Goal: Communication & Community: Answer question/provide support

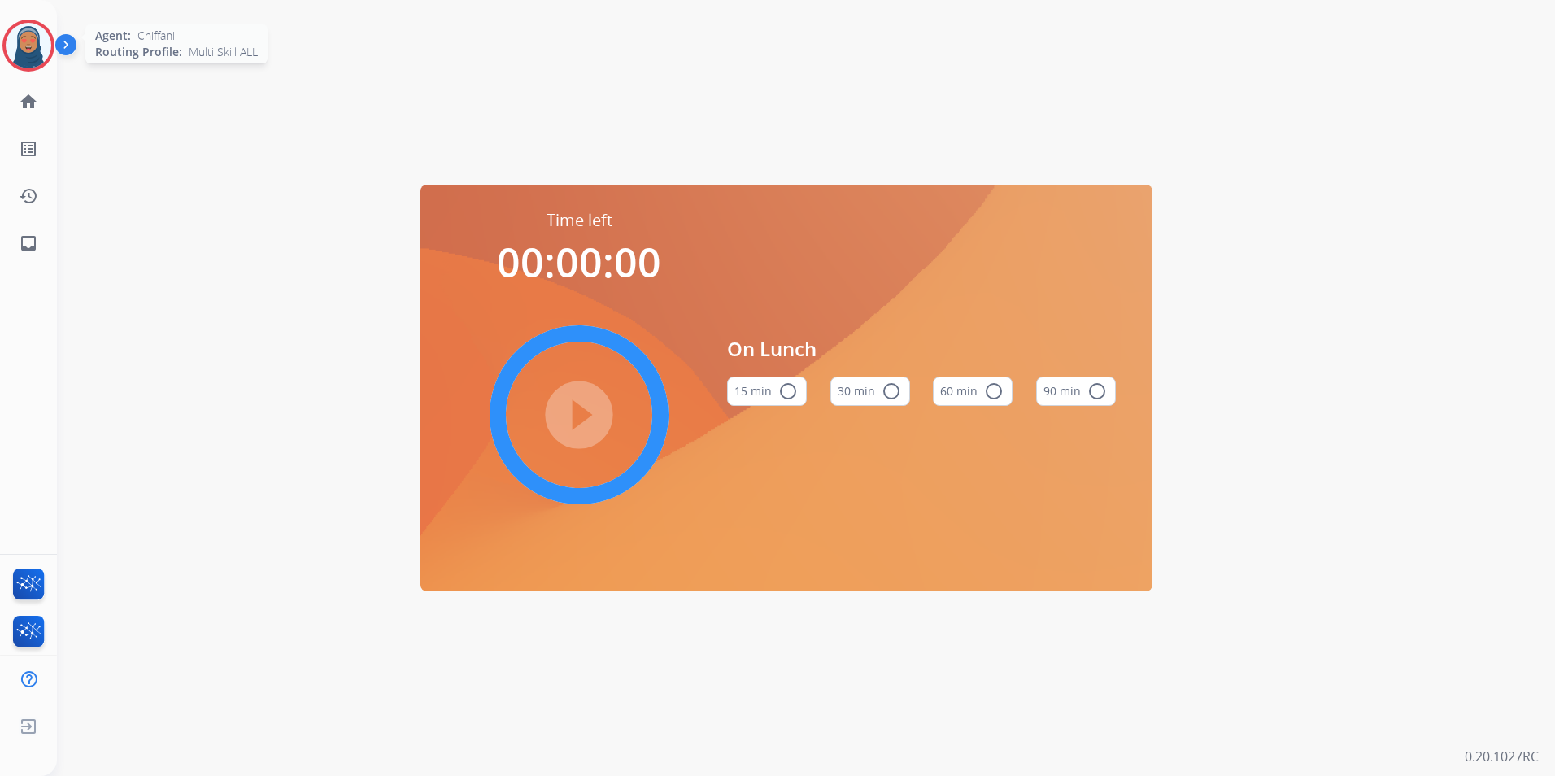
click at [37, 48] on img at bounding box center [29, 46] width 46 height 46
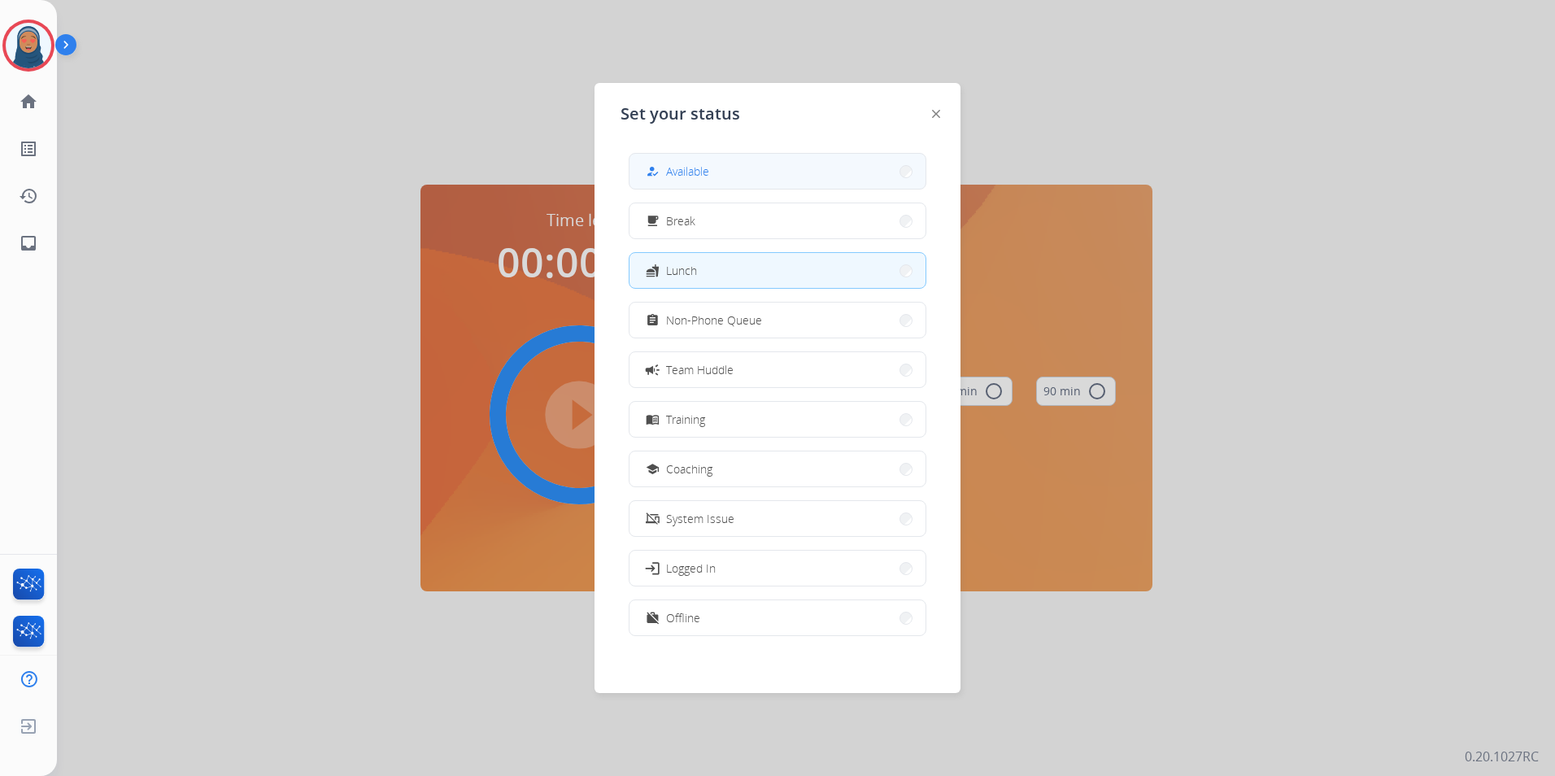
click at [685, 172] on span "Available" at bounding box center [687, 171] width 43 height 17
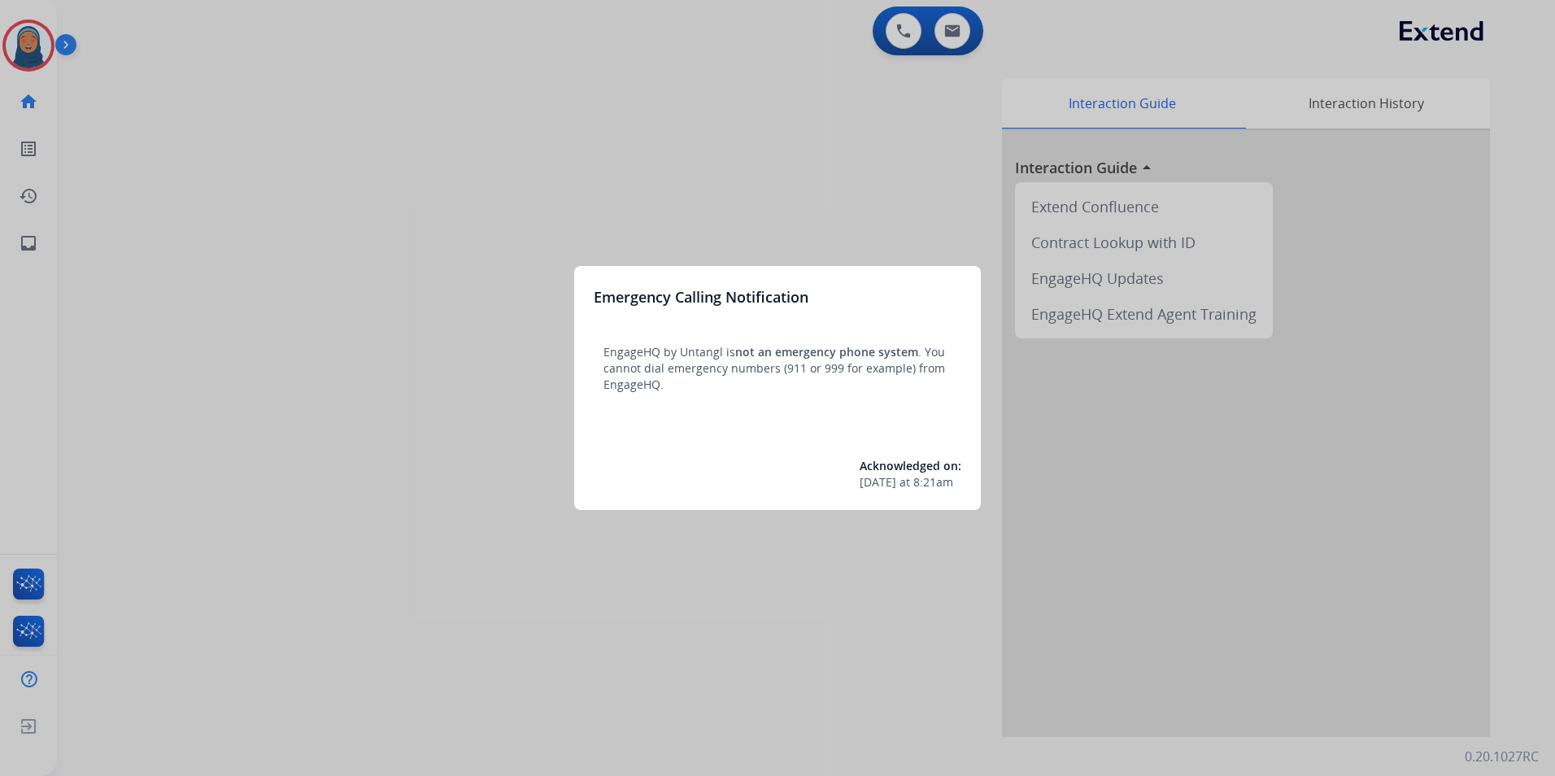
click at [339, 351] on div at bounding box center [777, 388] width 1555 height 776
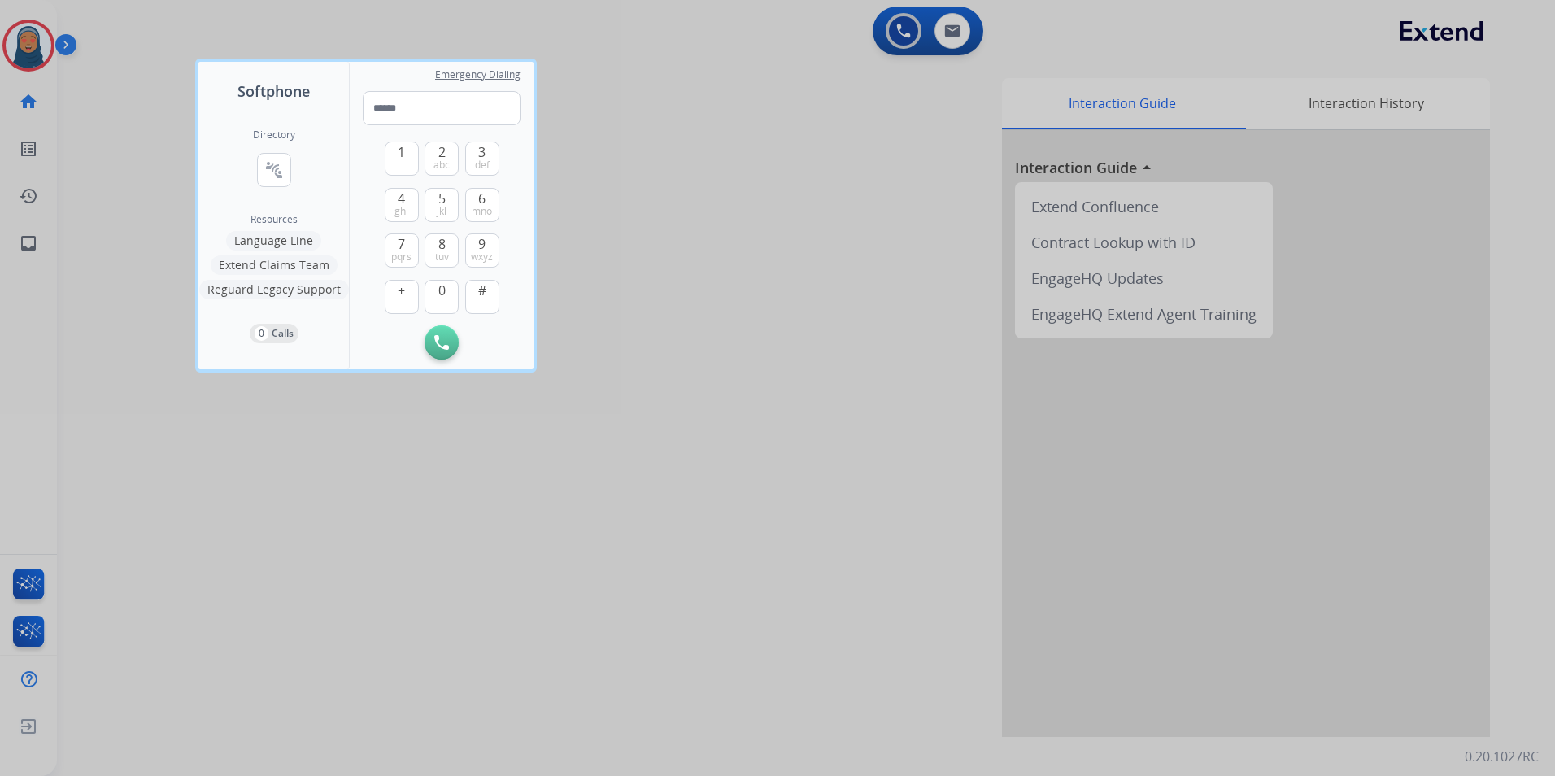
drag, startPoint x: 89, startPoint y: 486, endPoint x: 95, endPoint y: 474, distance: 12.7
click at [95, 474] on div at bounding box center [777, 388] width 1555 height 776
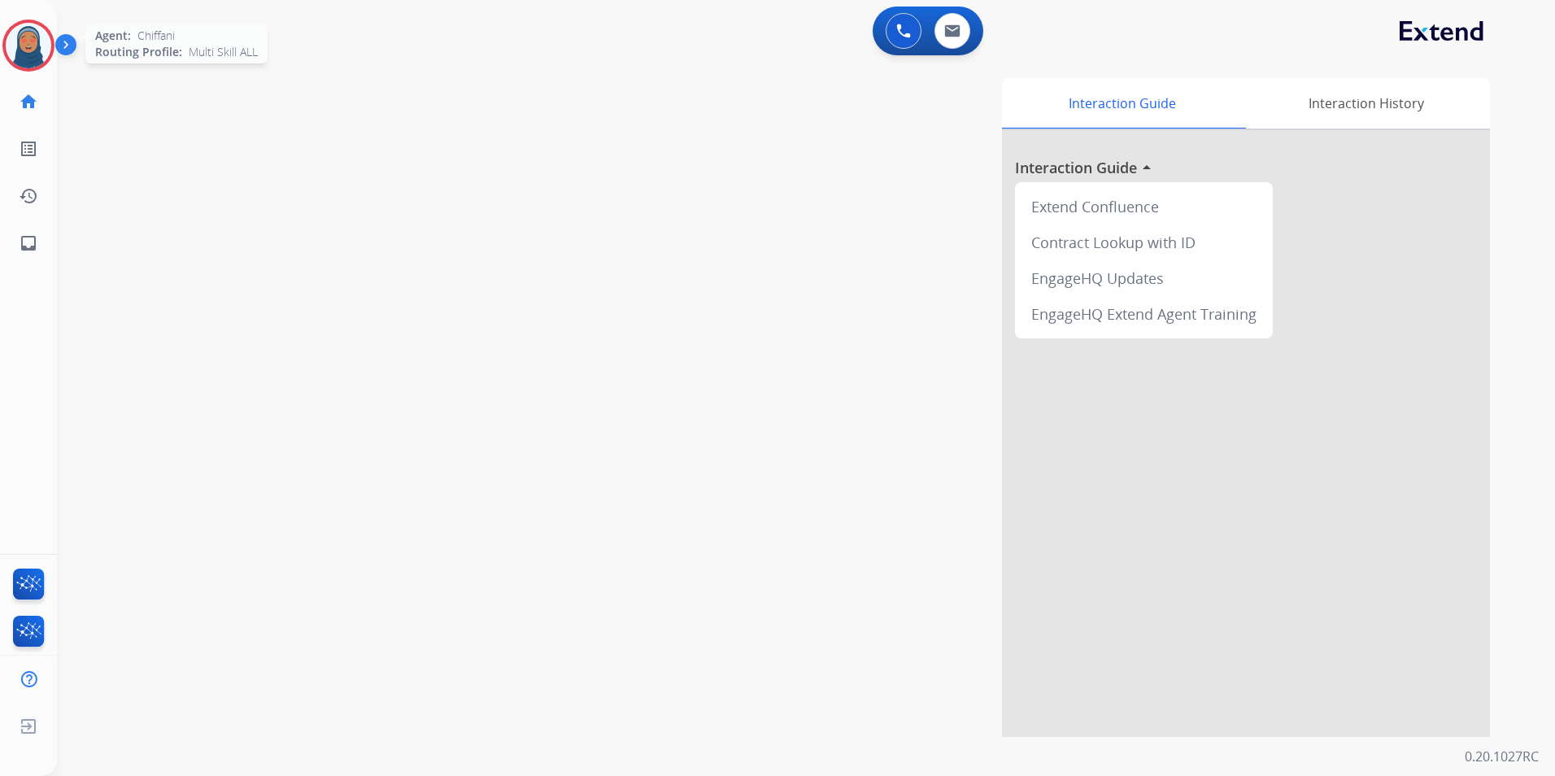
click at [42, 56] on img at bounding box center [29, 46] width 46 height 46
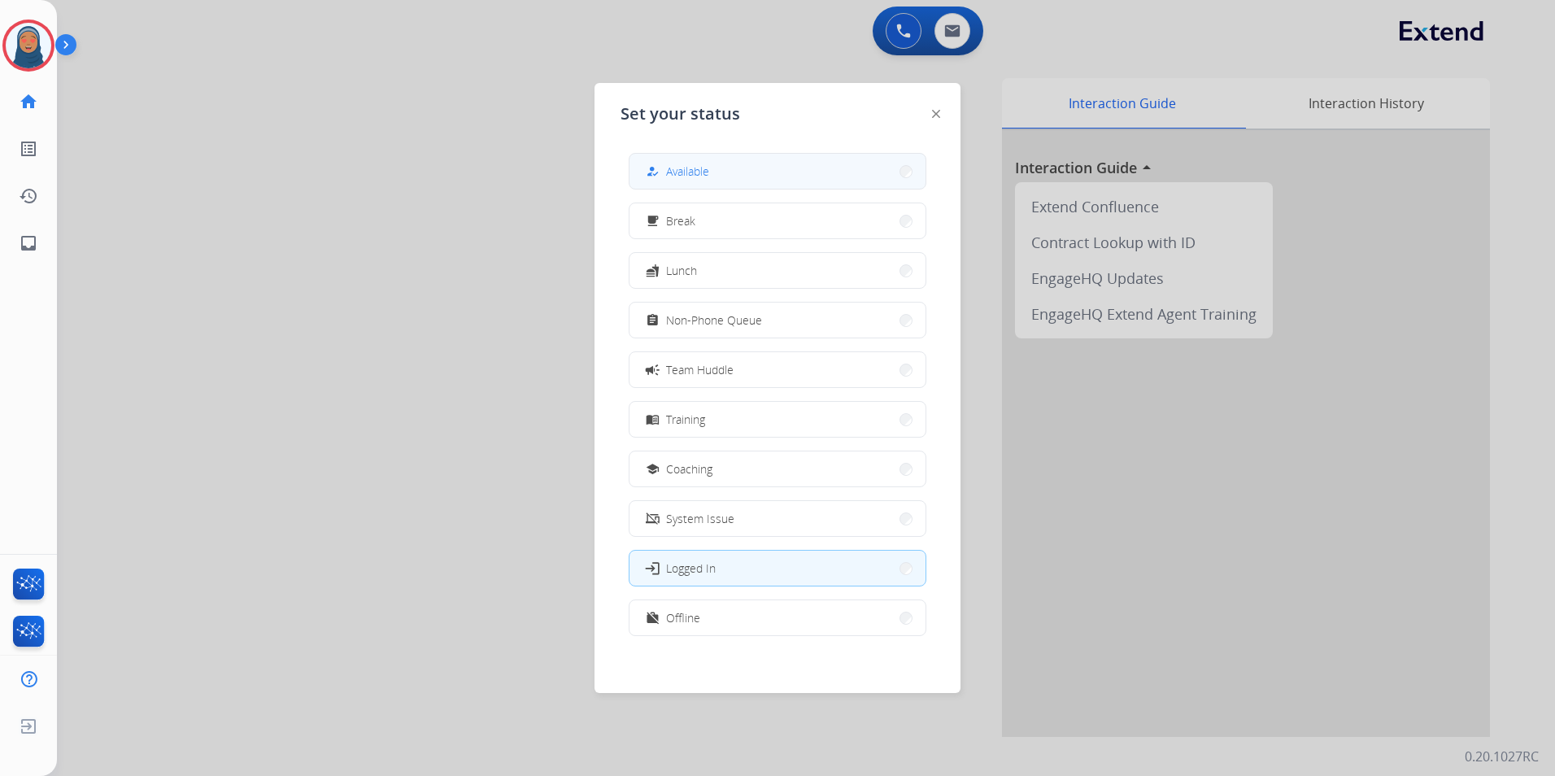
click at [673, 172] on span "Available" at bounding box center [687, 171] width 43 height 17
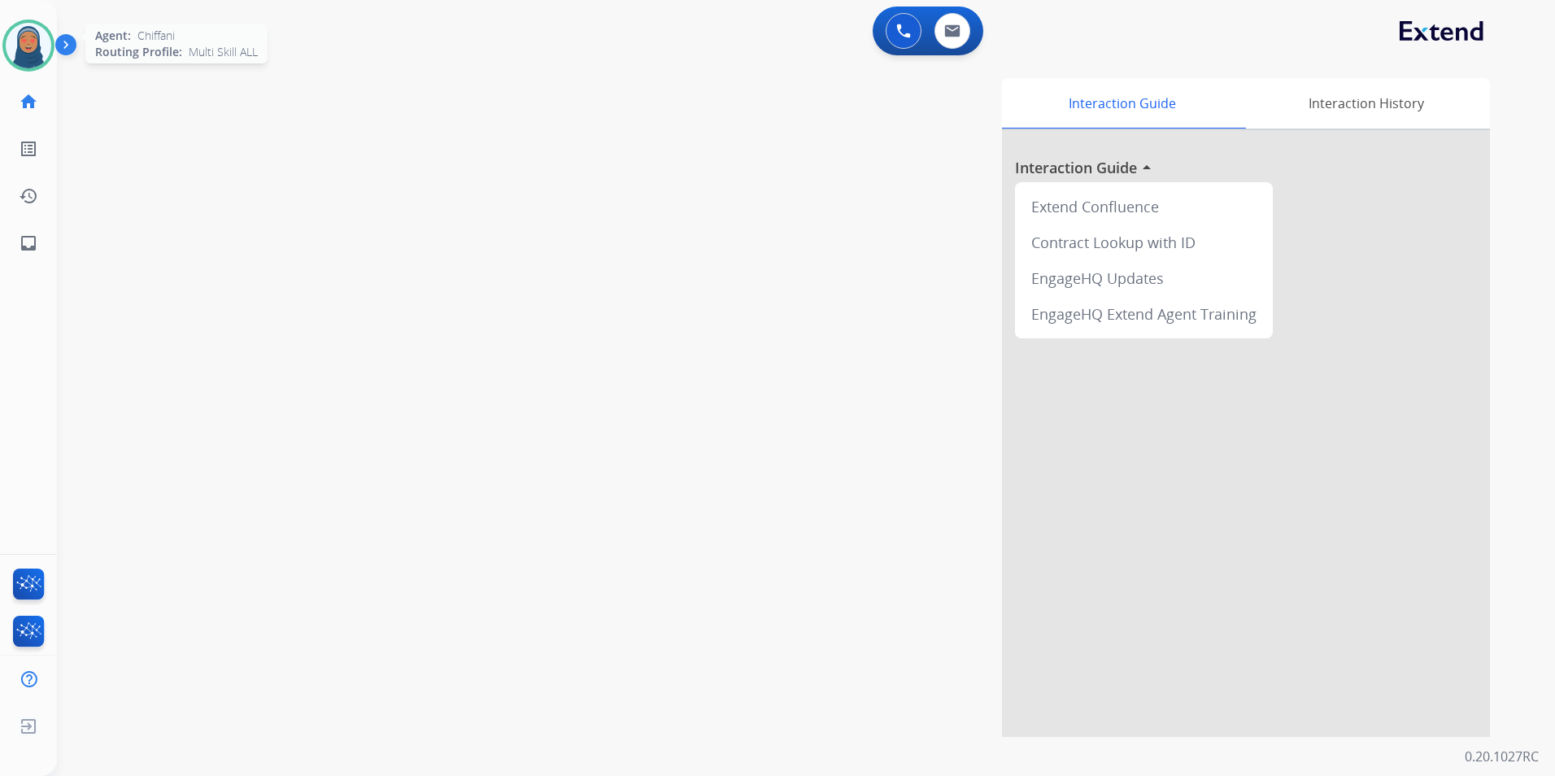
click at [35, 39] on img at bounding box center [29, 46] width 46 height 46
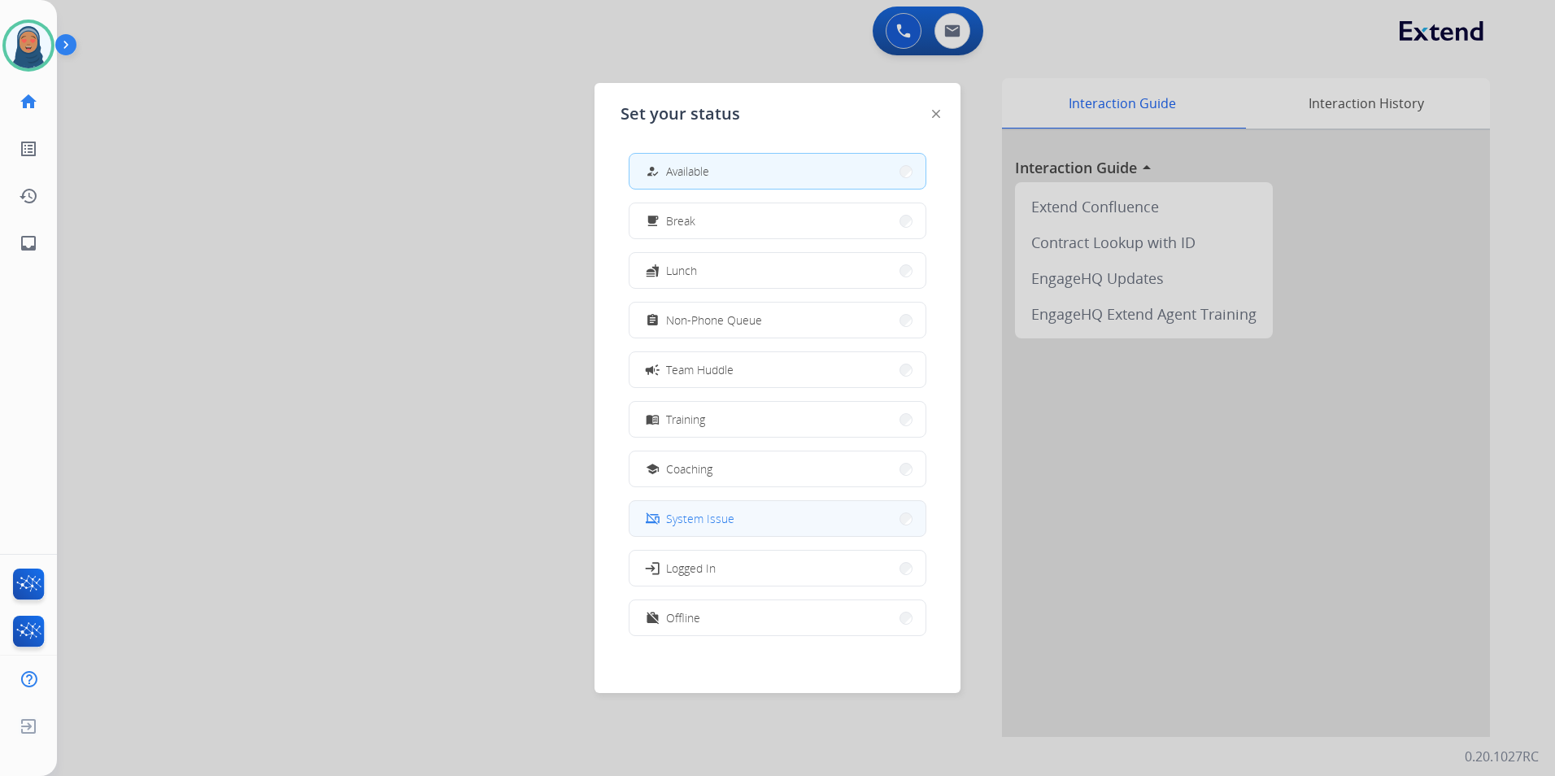
scroll to position [5, 0]
click at [779, 621] on button "work_off Offline" at bounding box center [778, 612] width 296 height 35
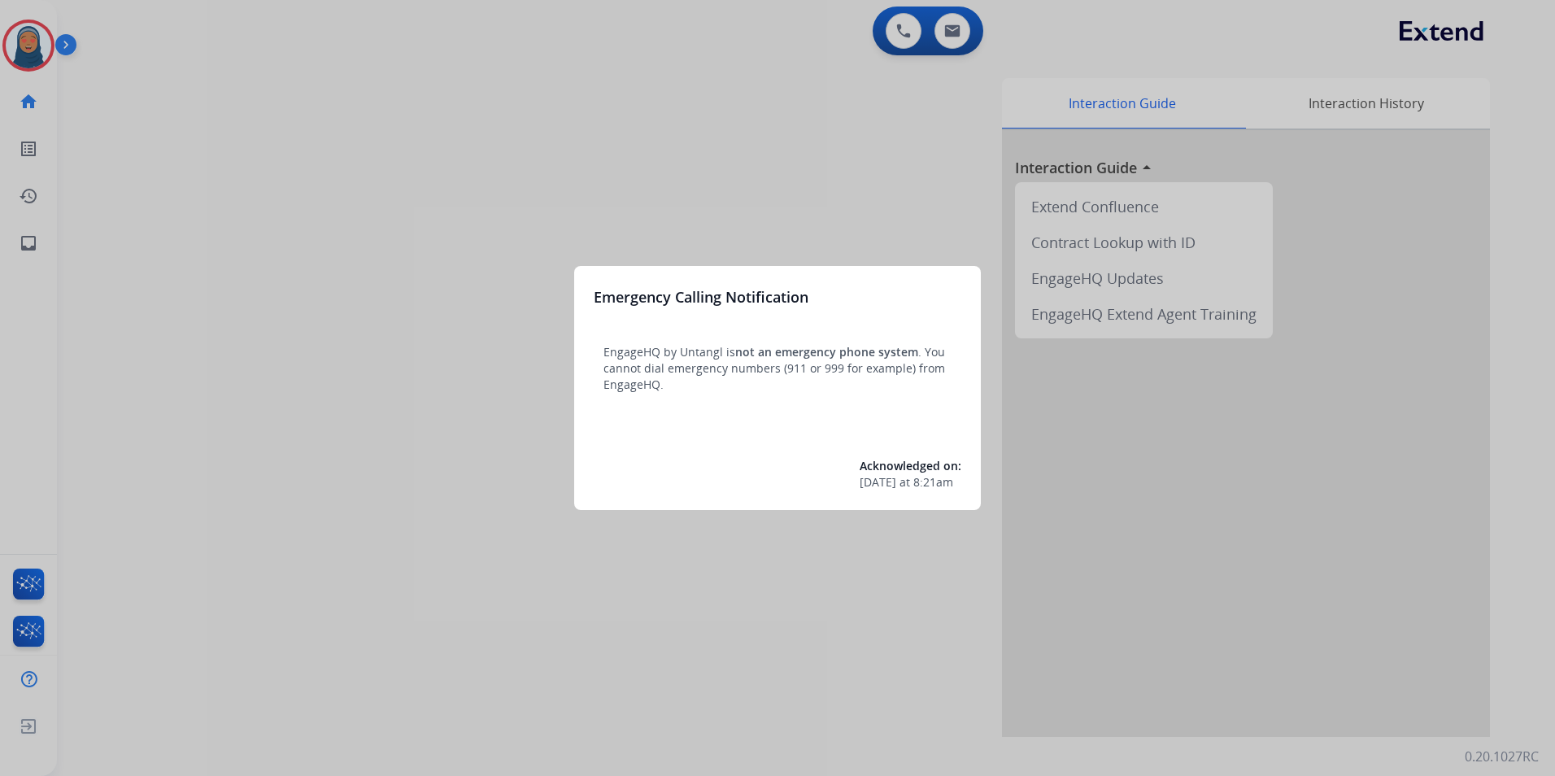
click at [303, 329] on div at bounding box center [777, 388] width 1555 height 776
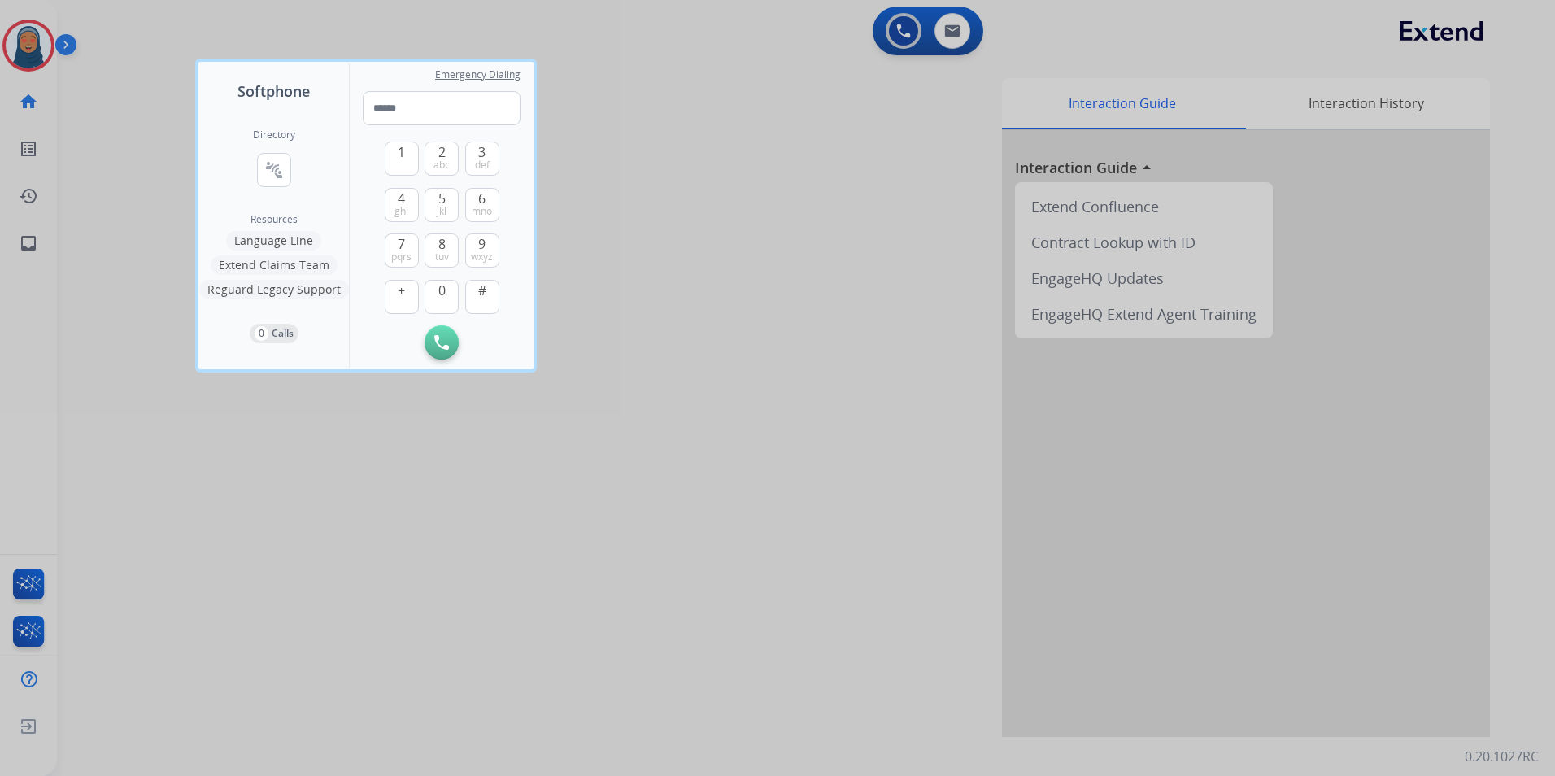
click at [124, 167] on div at bounding box center [777, 388] width 1555 height 776
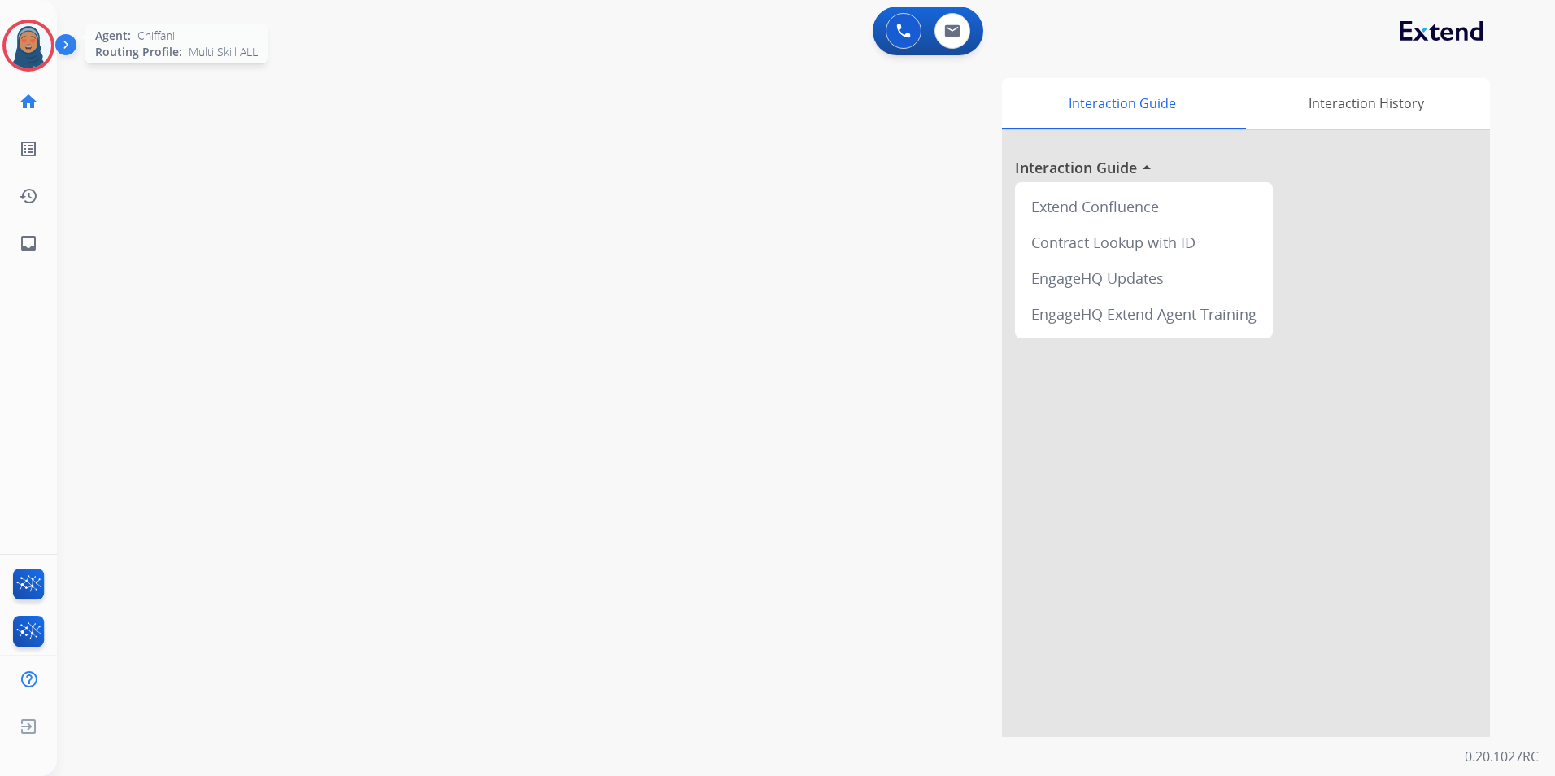
drag, startPoint x: 21, startPoint y: 21, endPoint x: 21, endPoint y: 31, distance: 9.8
click at [21, 24] on div at bounding box center [28, 46] width 52 height 52
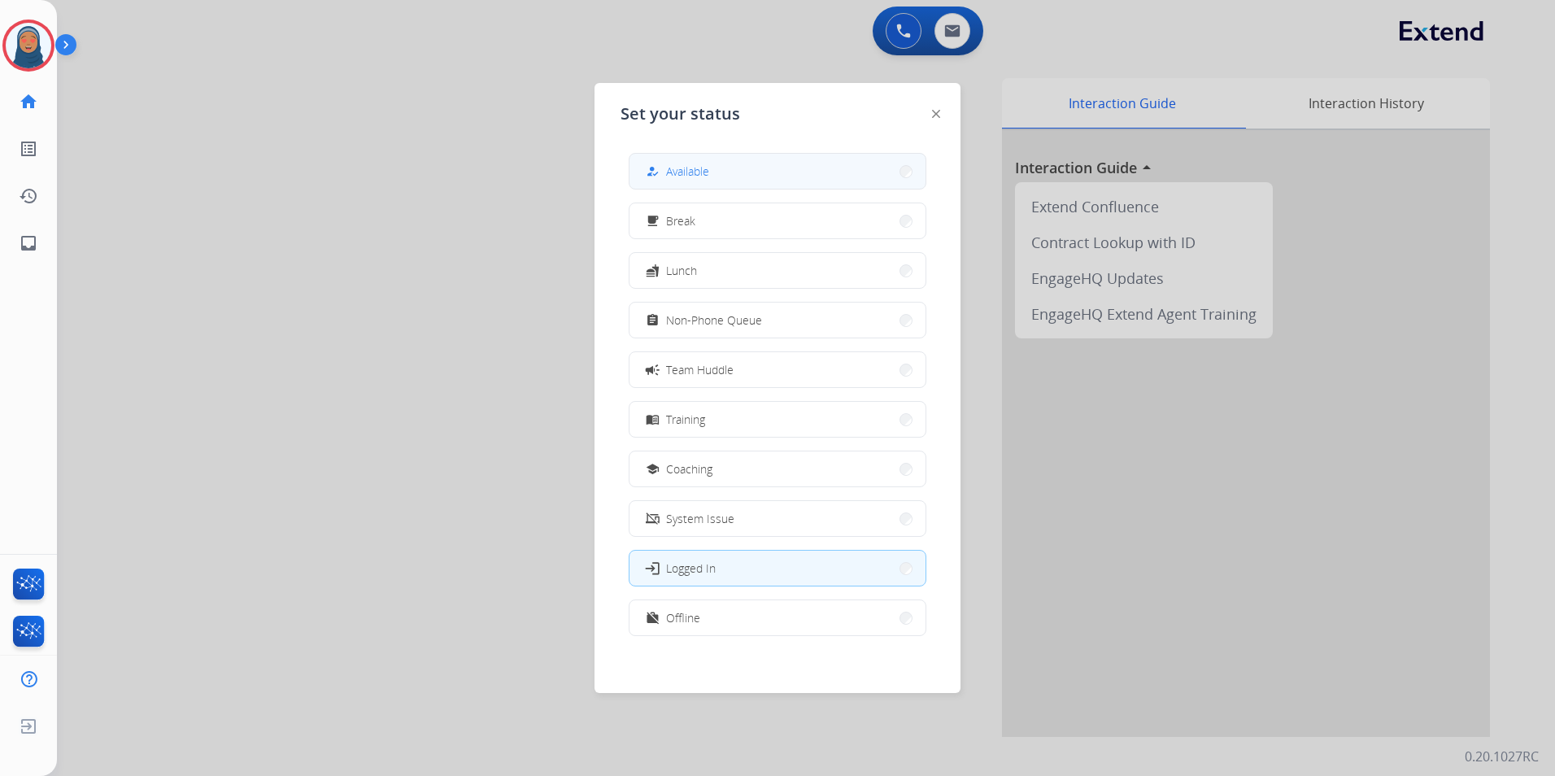
click at [722, 163] on button "how_to_reg Available" at bounding box center [778, 171] width 296 height 35
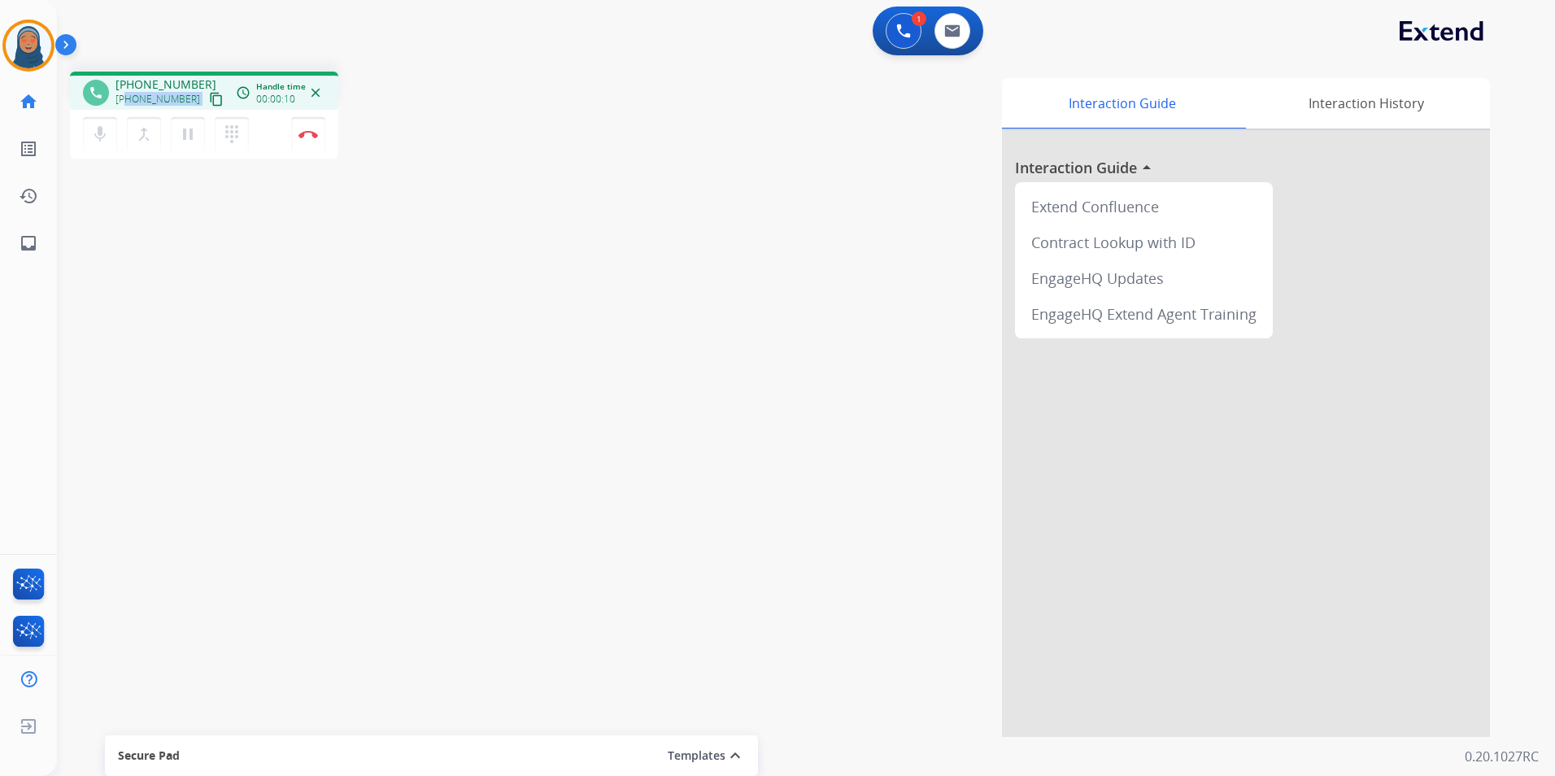
drag, startPoint x: 186, startPoint y: 100, endPoint x: 128, endPoint y: 98, distance: 58.6
click at [128, 98] on div "+17024817950 content_copy" at bounding box center [171, 99] width 111 height 20
copy div "7024817950 content_copy access_time Call metrics Queue 00:10 Hold 00:00 Talk 00…"
click at [313, 140] on button "Disconnect" at bounding box center [308, 134] width 34 height 34
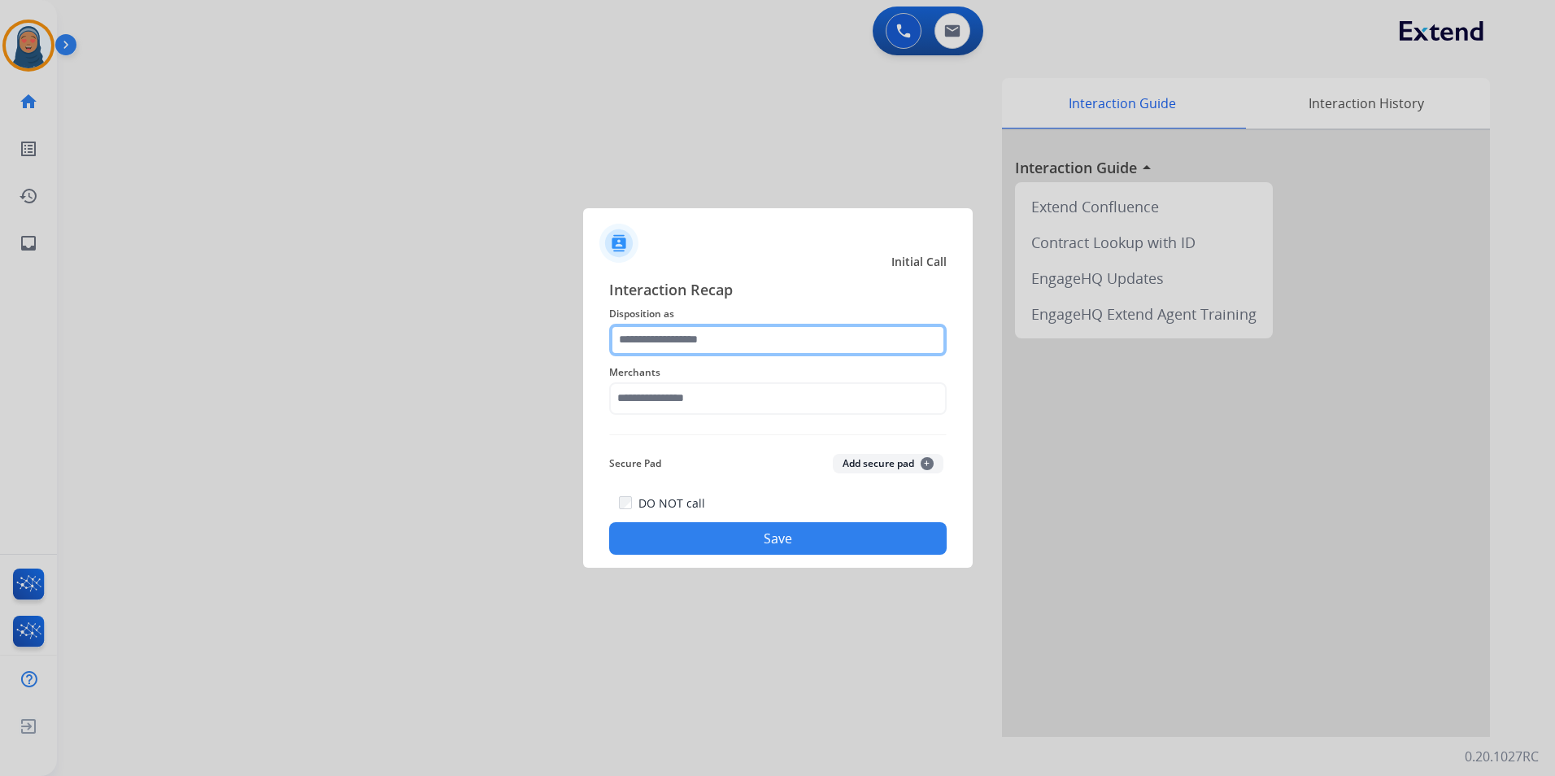
click at [709, 344] on input "text" at bounding box center [778, 340] width 338 height 33
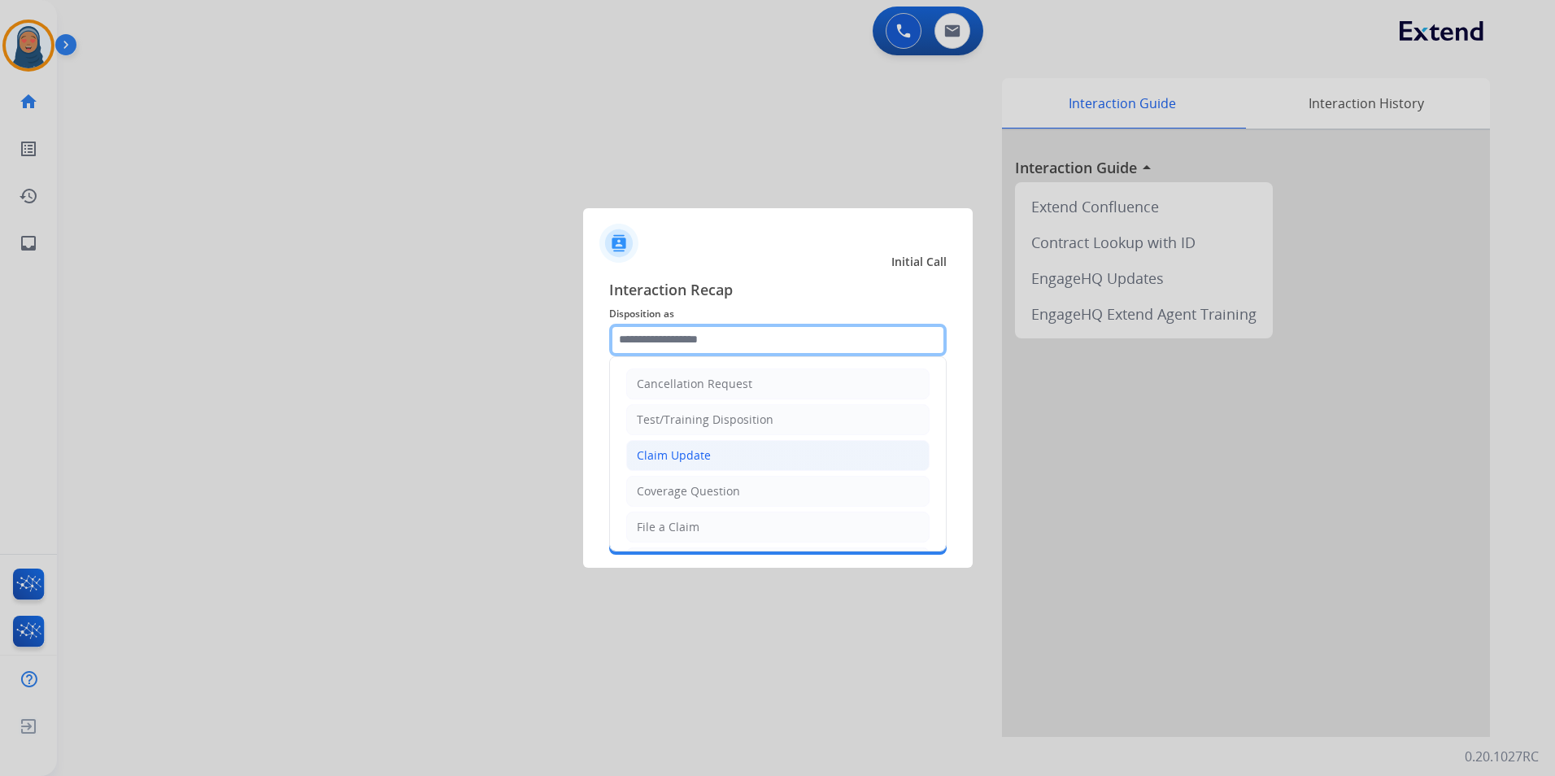
scroll to position [163, 0]
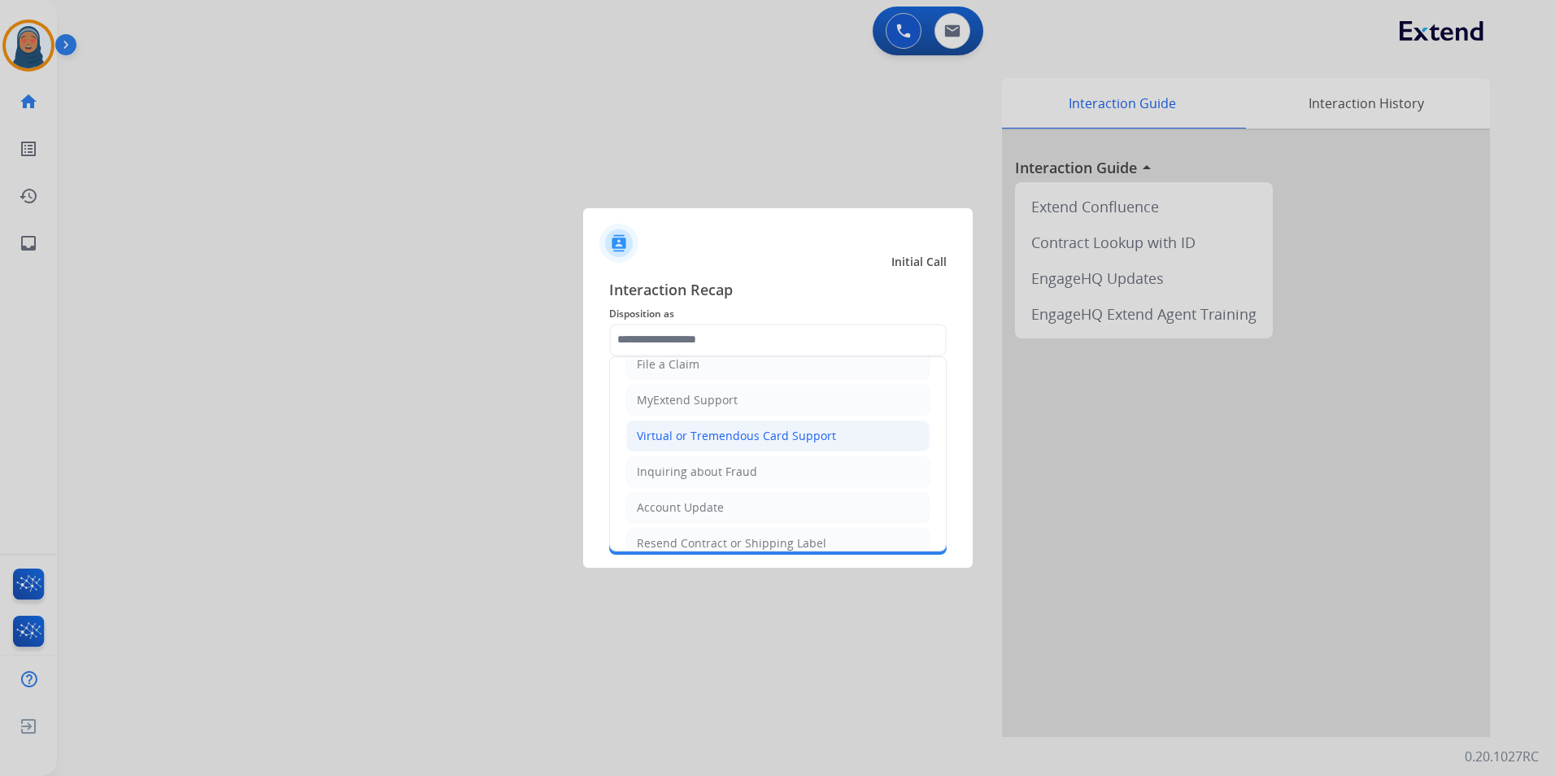
drag, startPoint x: 719, startPoint y: 435, endPoint x: 705, endPoint y: 408, distance: 30.9
click at [719, 434] on div "Virtual or Tremendous Card Support" at bounding box center [736, 436] width 199 height 16
type input "**********"
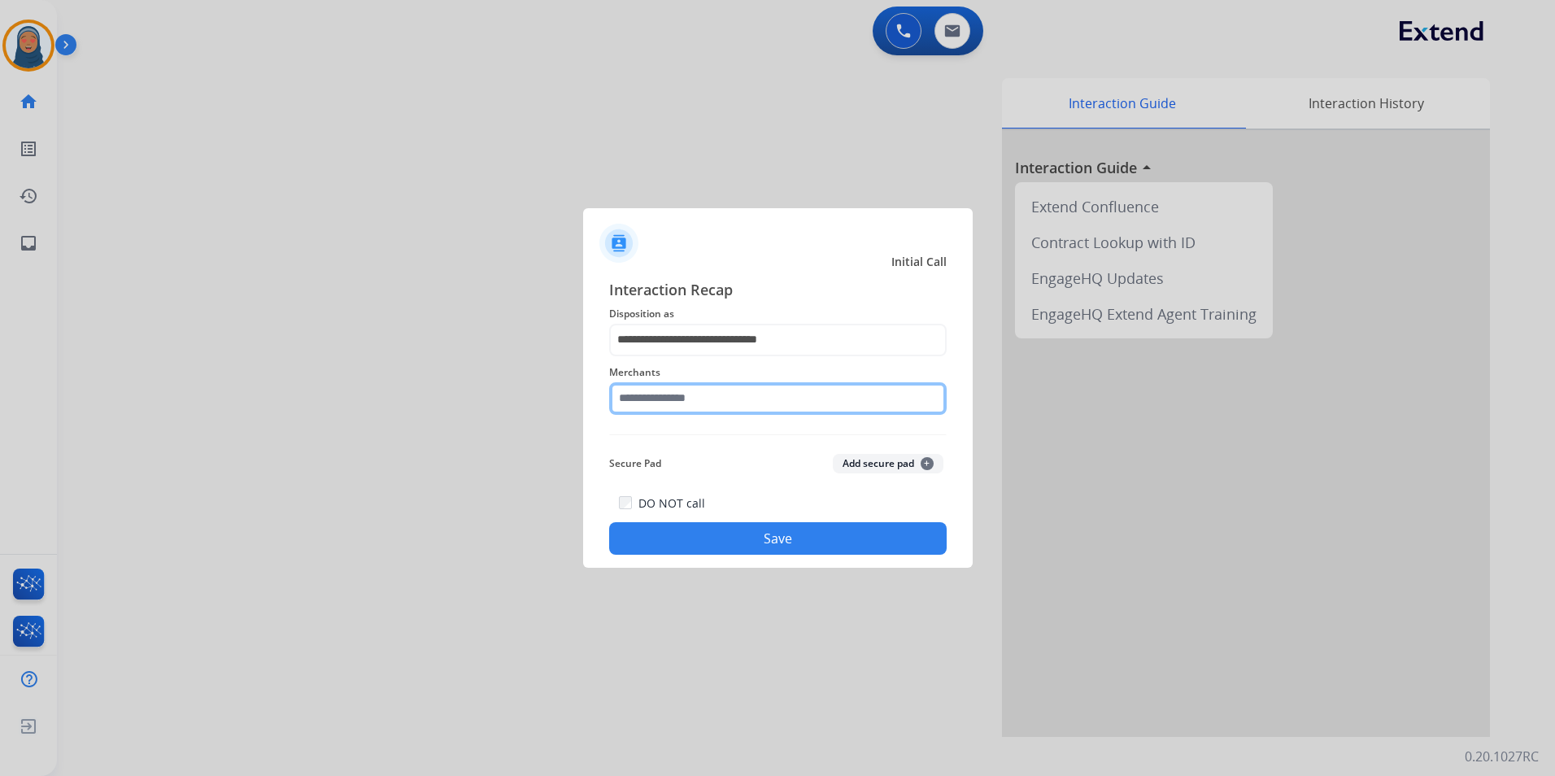
click at [705, 401] on input "text" at bounding box center [778, 398] width 338 height 33
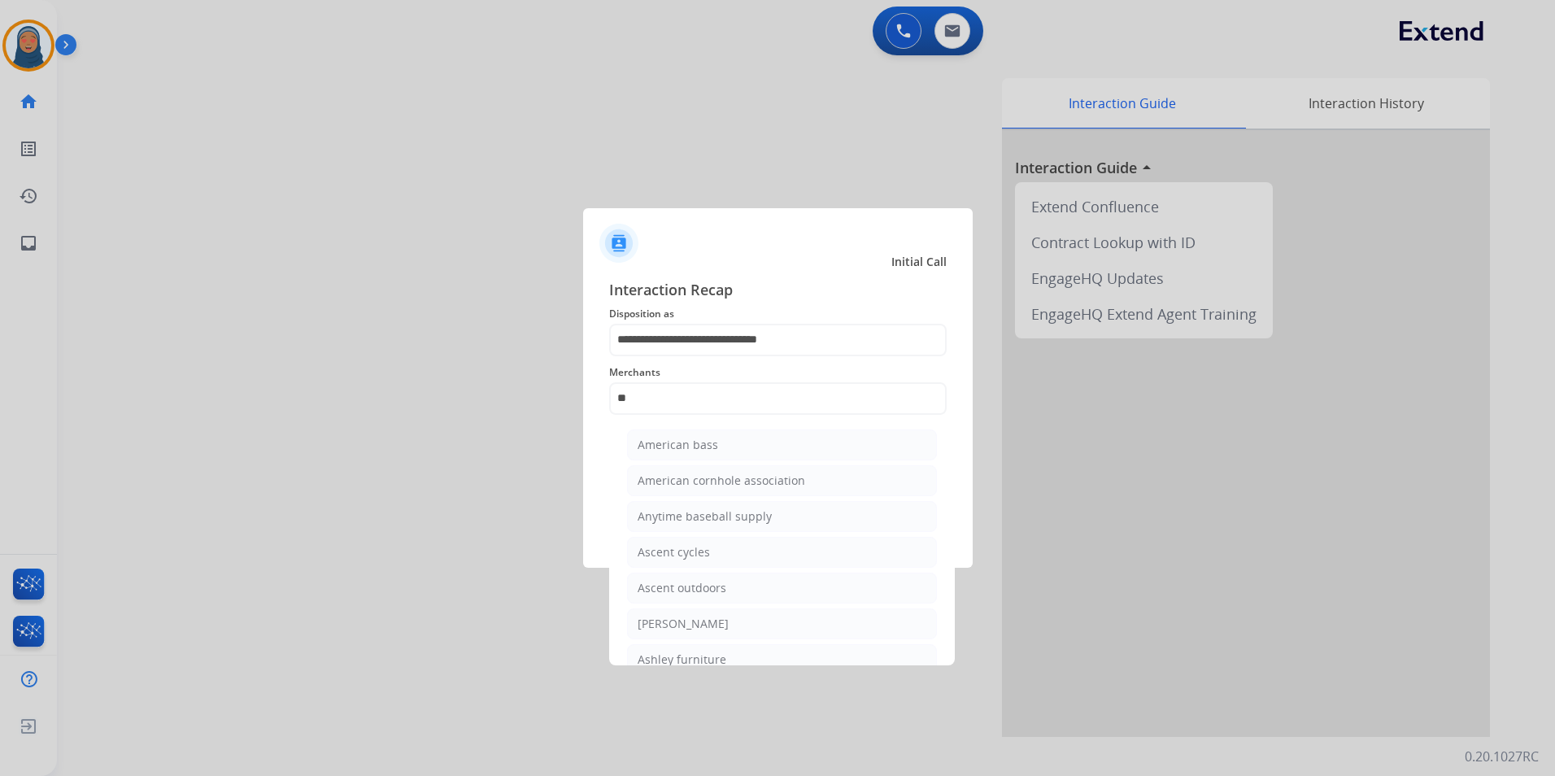
click at [703, 627] on div "Ashley - Reguard" at bounding box center [683, 624] width 91 height 16
type input "**********"
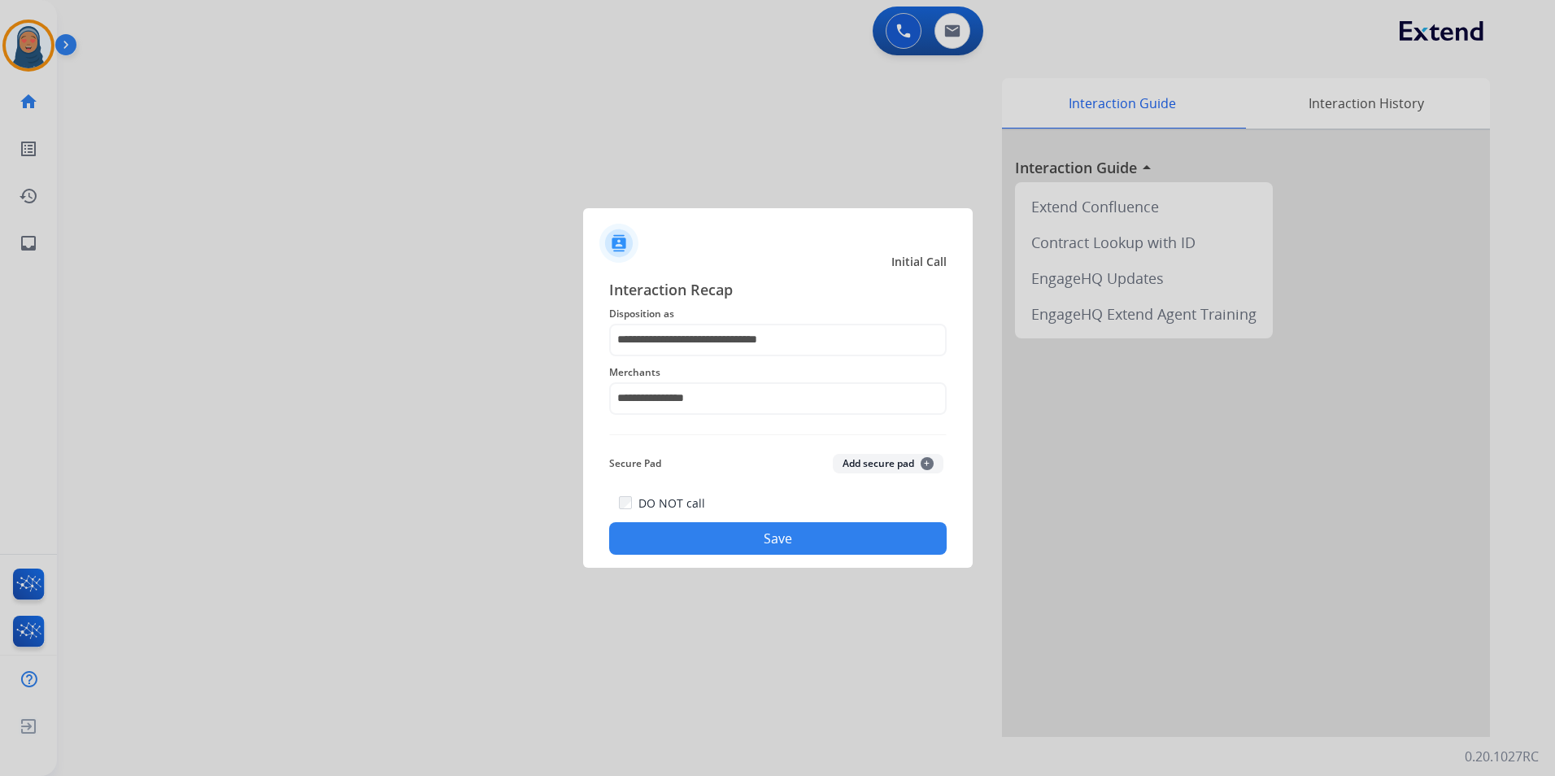
click at [722, 530] on button "Save" at bounding box center [778, 538] width 338 height 33
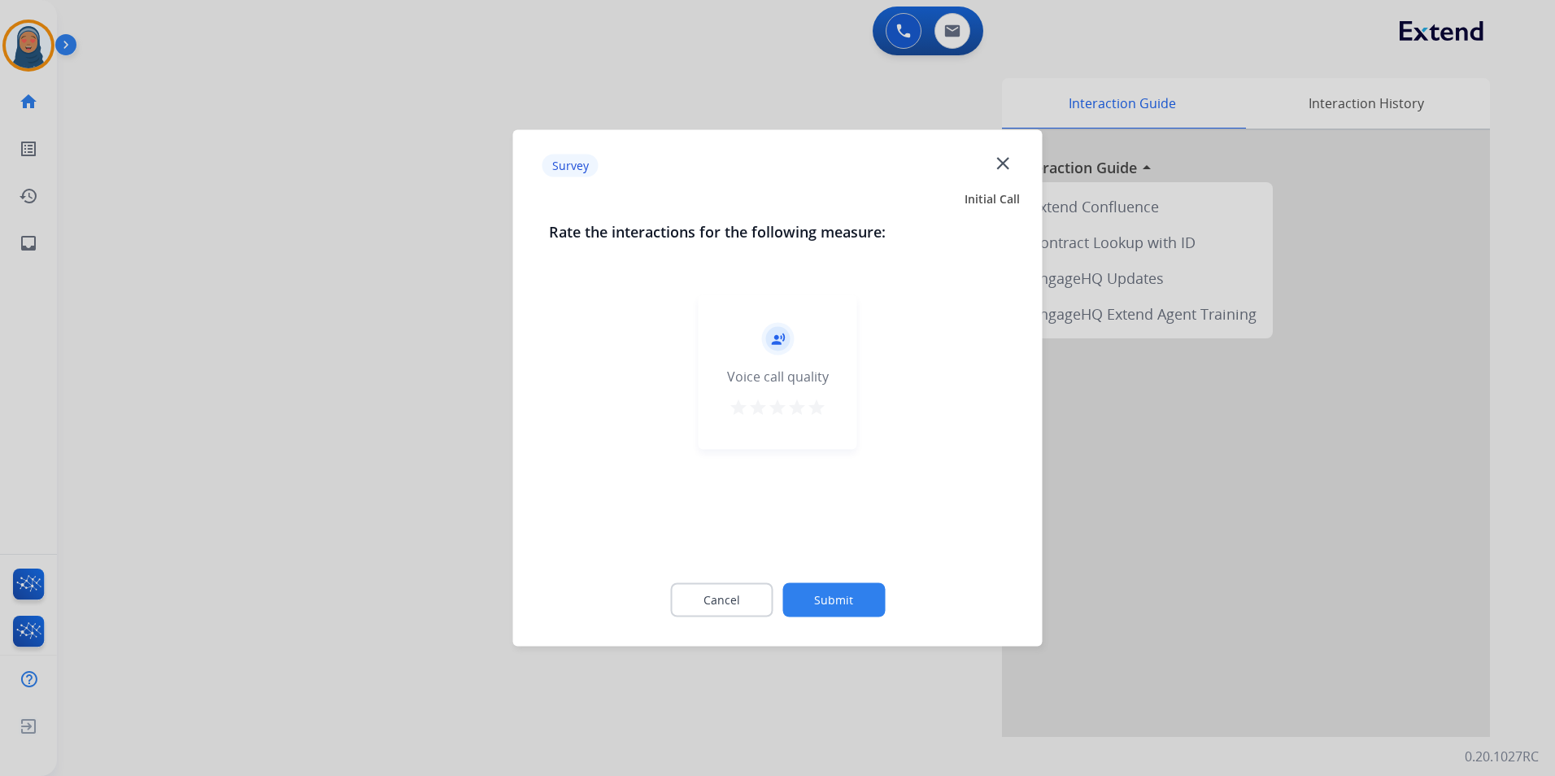
click at [826, 597] on button "Submit" at bounding box center [834, 600] width 102 height 34
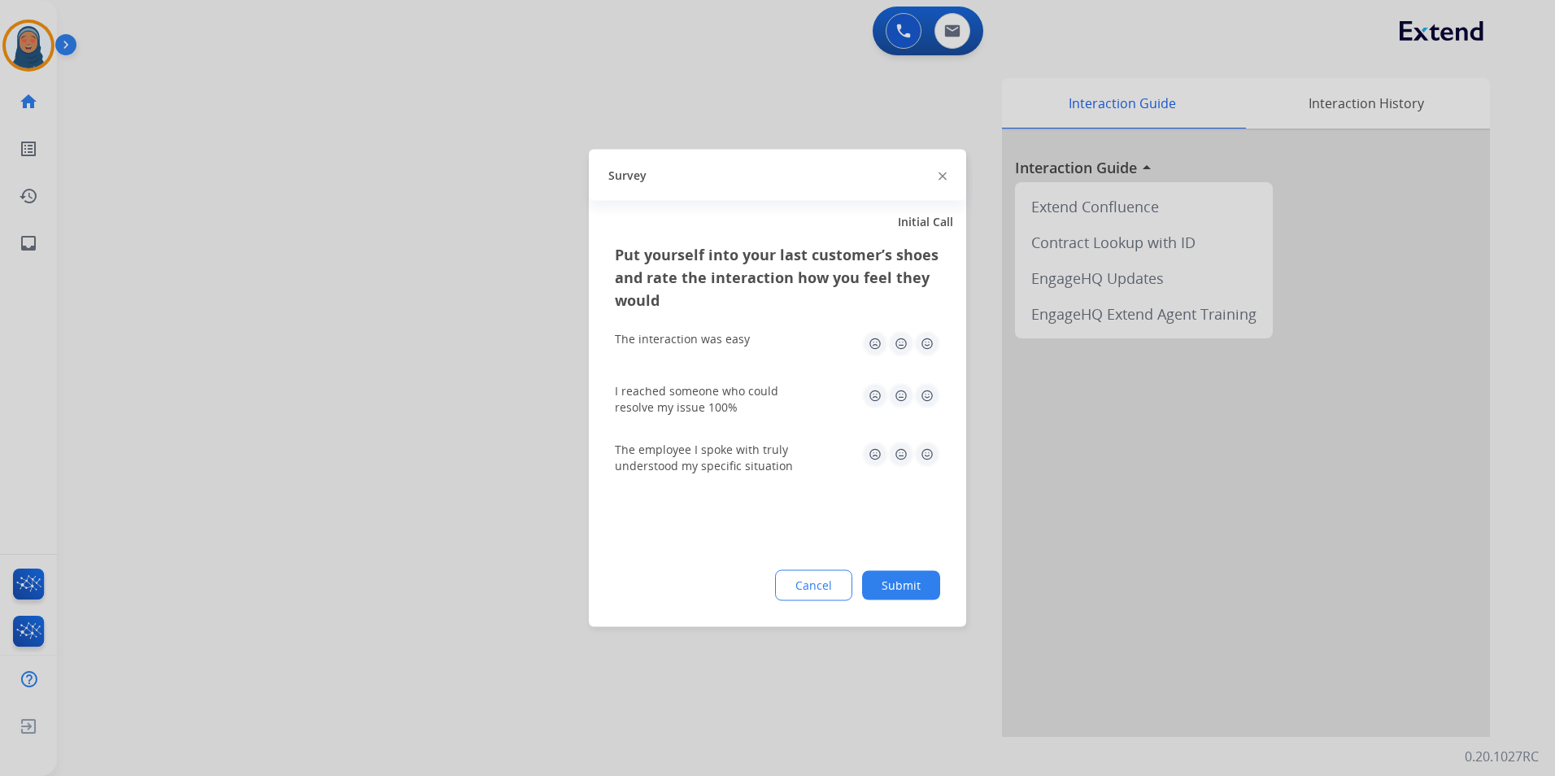
click at [892, 586] on button "Submit" at bounding box center [901, 585] width 78 height 29
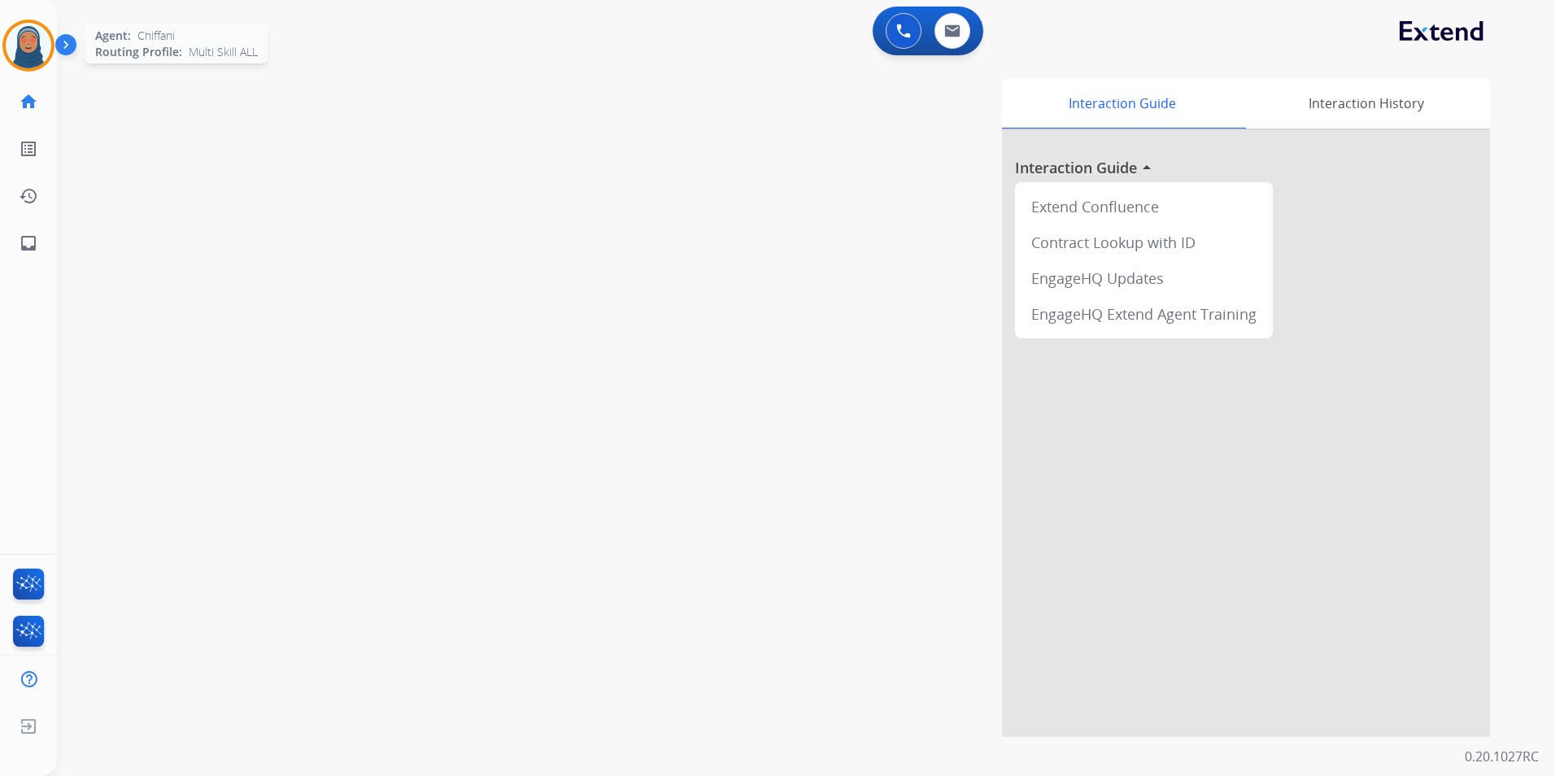
click at [34, 50] on img at bounding box center [29, 46] width 46 height 46
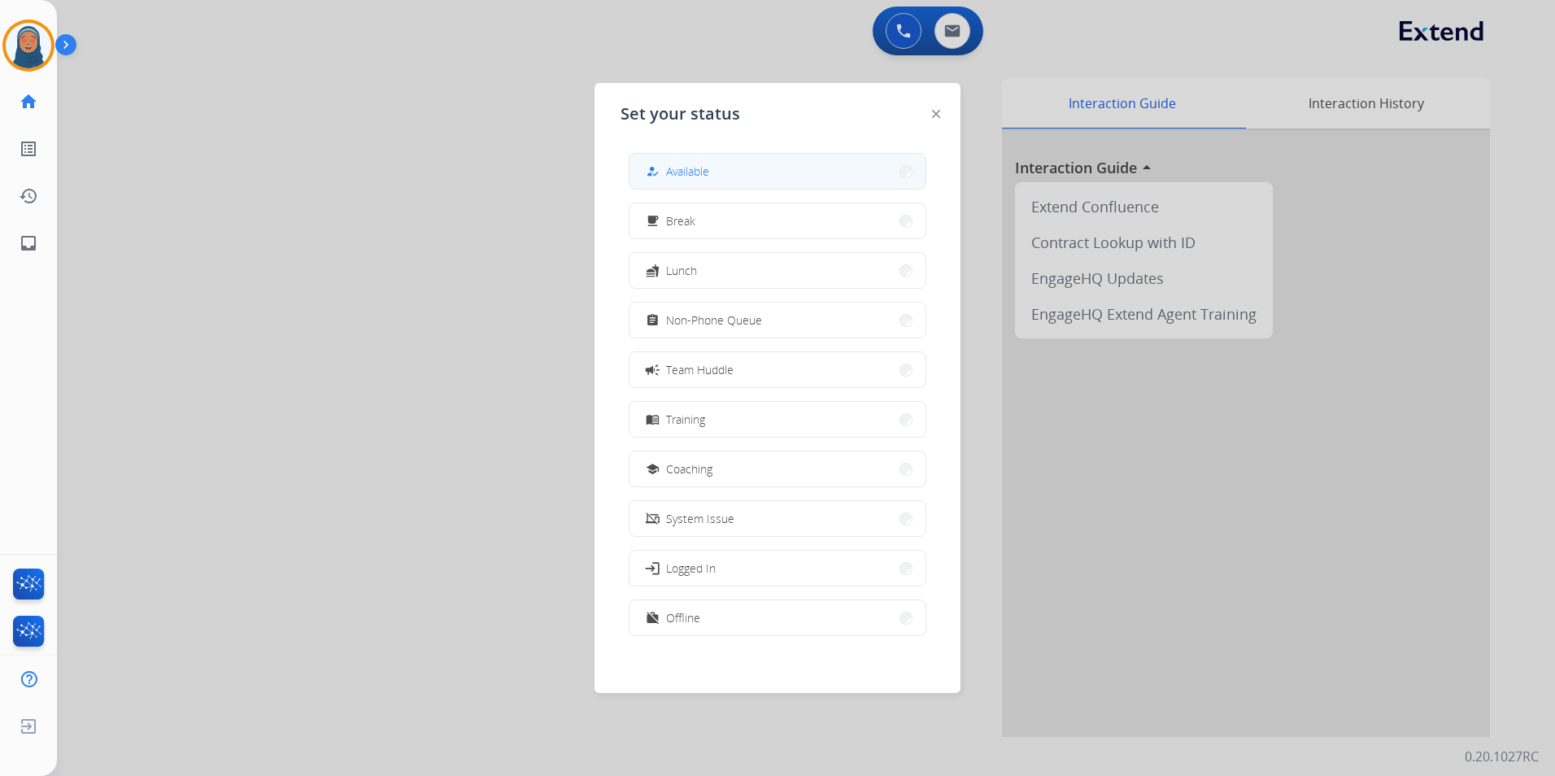
click at [704, 175] on span "Available" at bounding box center [687, 171] width 43 height 17
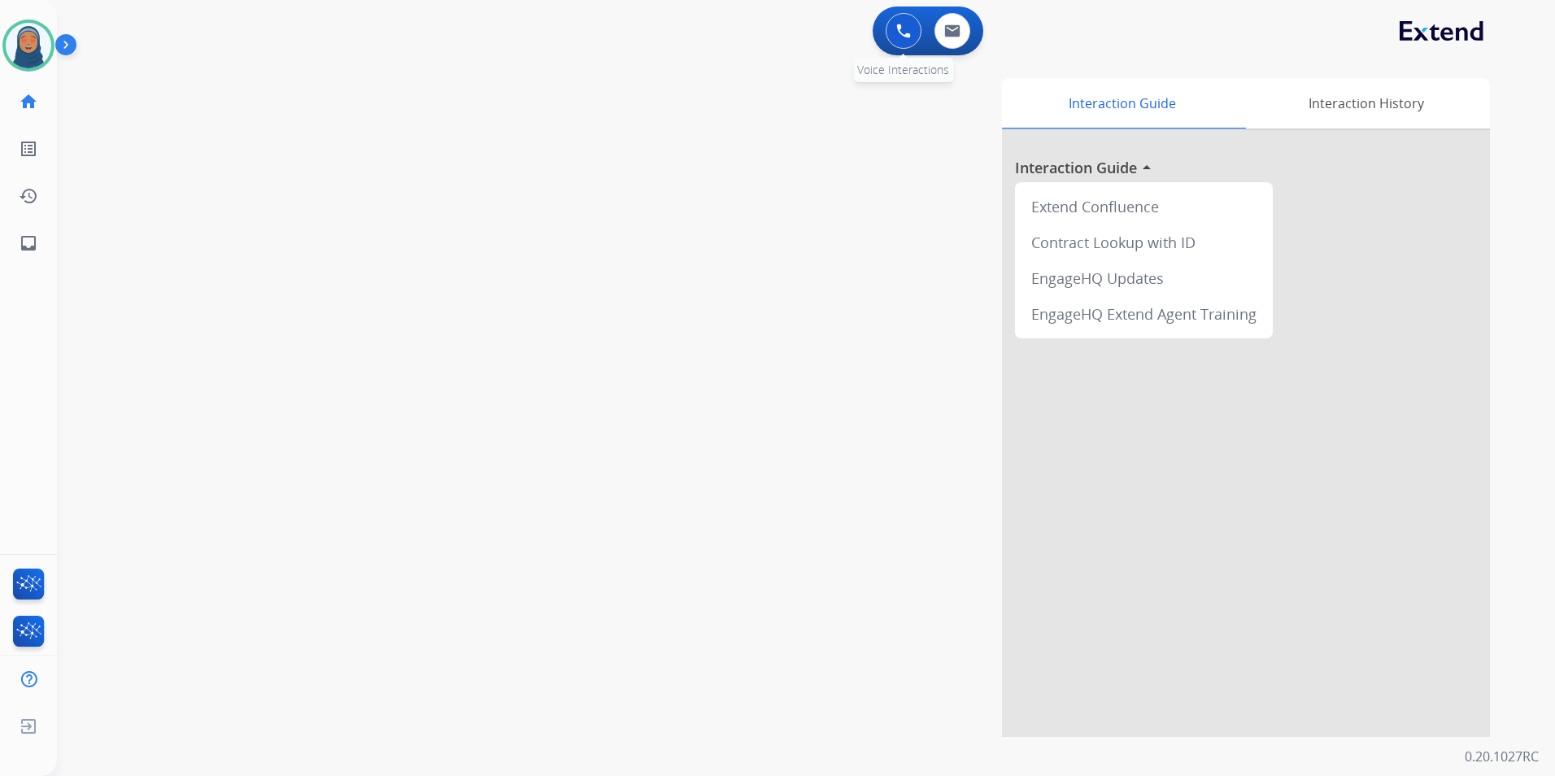
click at [902, 36] on img at bounding box center [903, 31] width 15 height 15
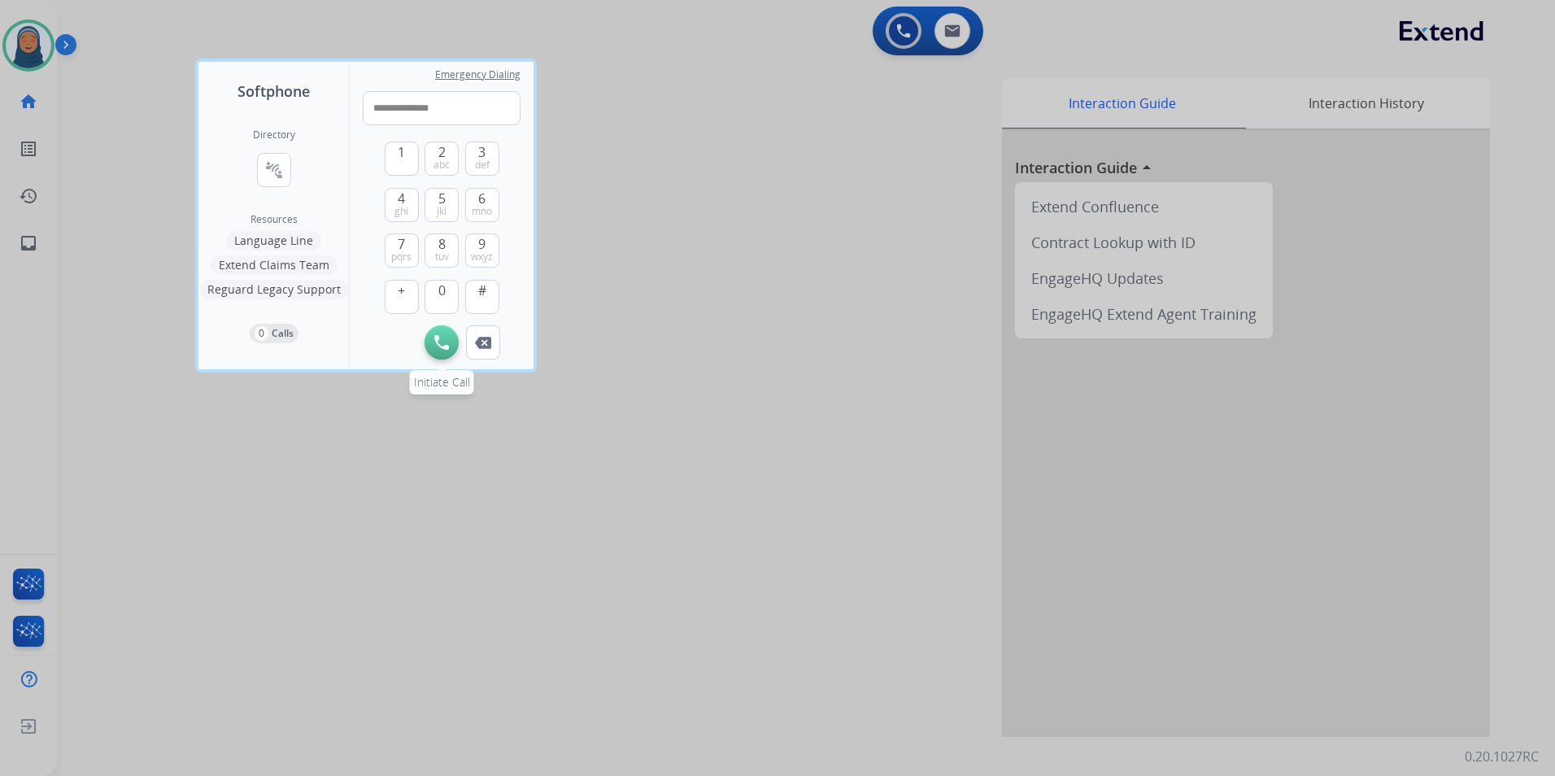
type input "**********"
click at [442, 342] on img at bounding box center [441, 342] width 15 height 15
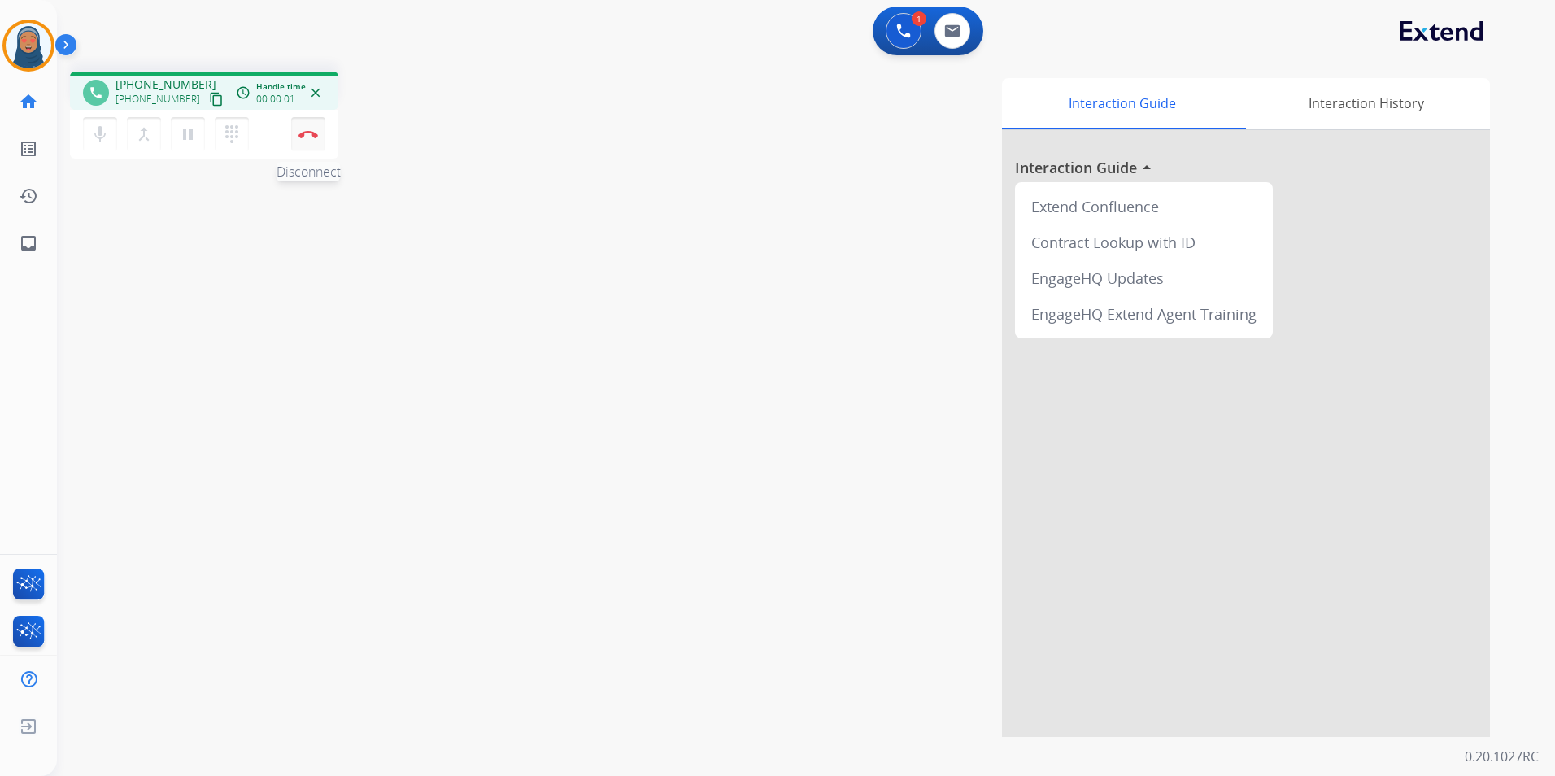
click at [307, 137] on img at bounding box center [309, 134] width 20 height 8
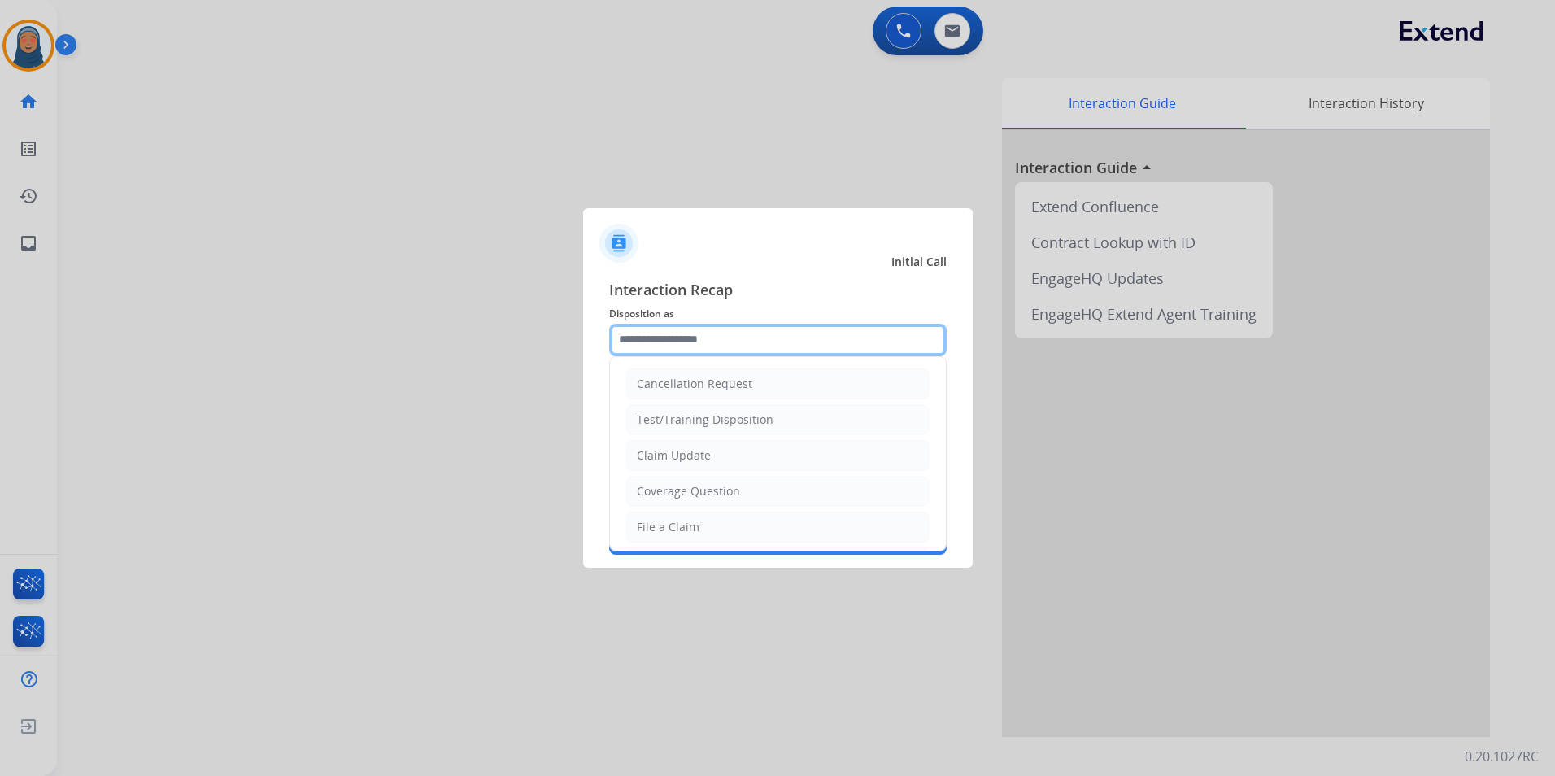
click at [679, 325] on input "text" at bounding box center [778, 340] width 338 height 33
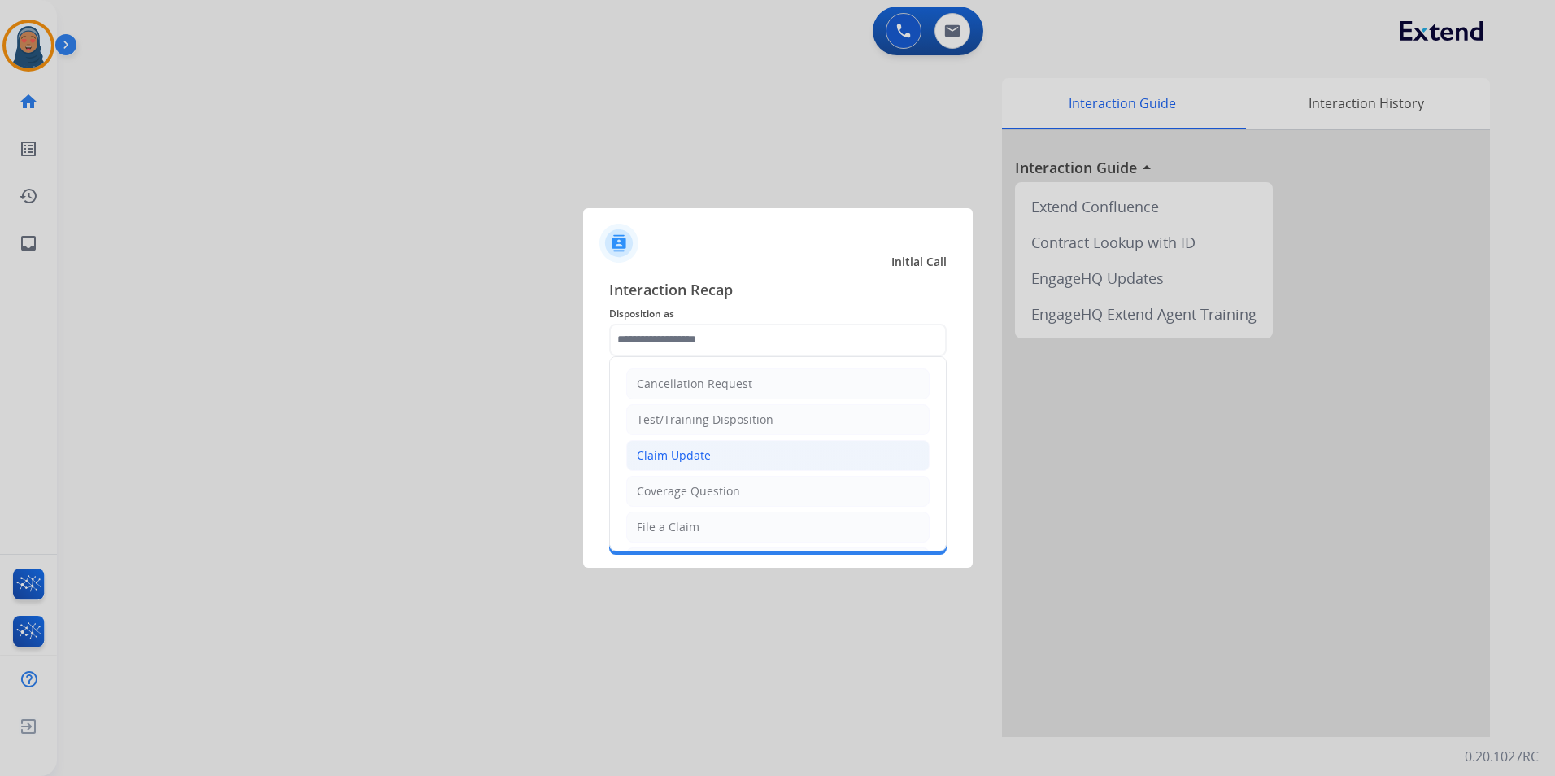
click at [695, 454] on div "Claim Update" at bounding box center [674, 455] width 74 height 16
type input "**********"
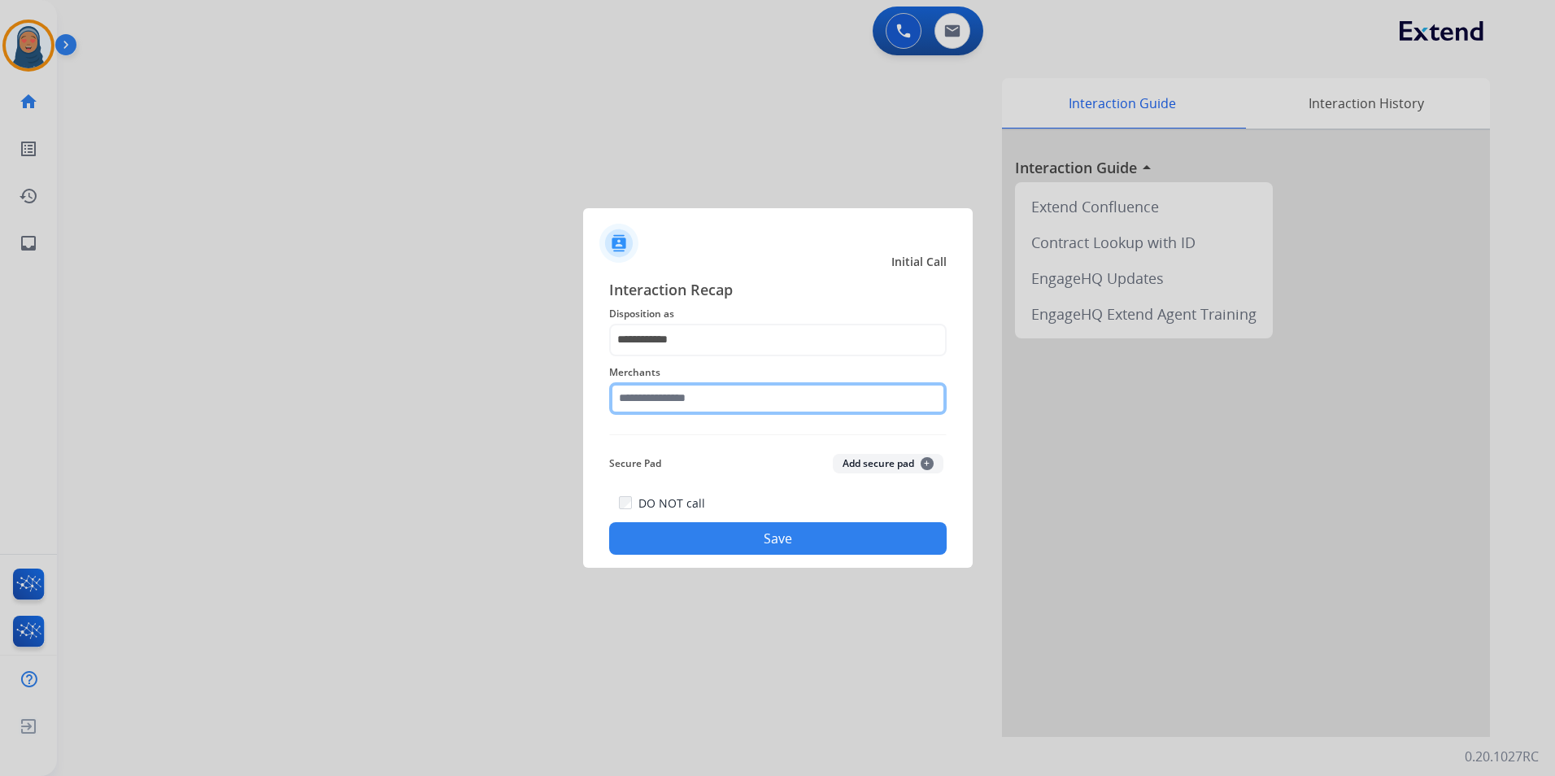
click at [699, 400] on input "text" at bounding box center [778, 398] width 338 height 33
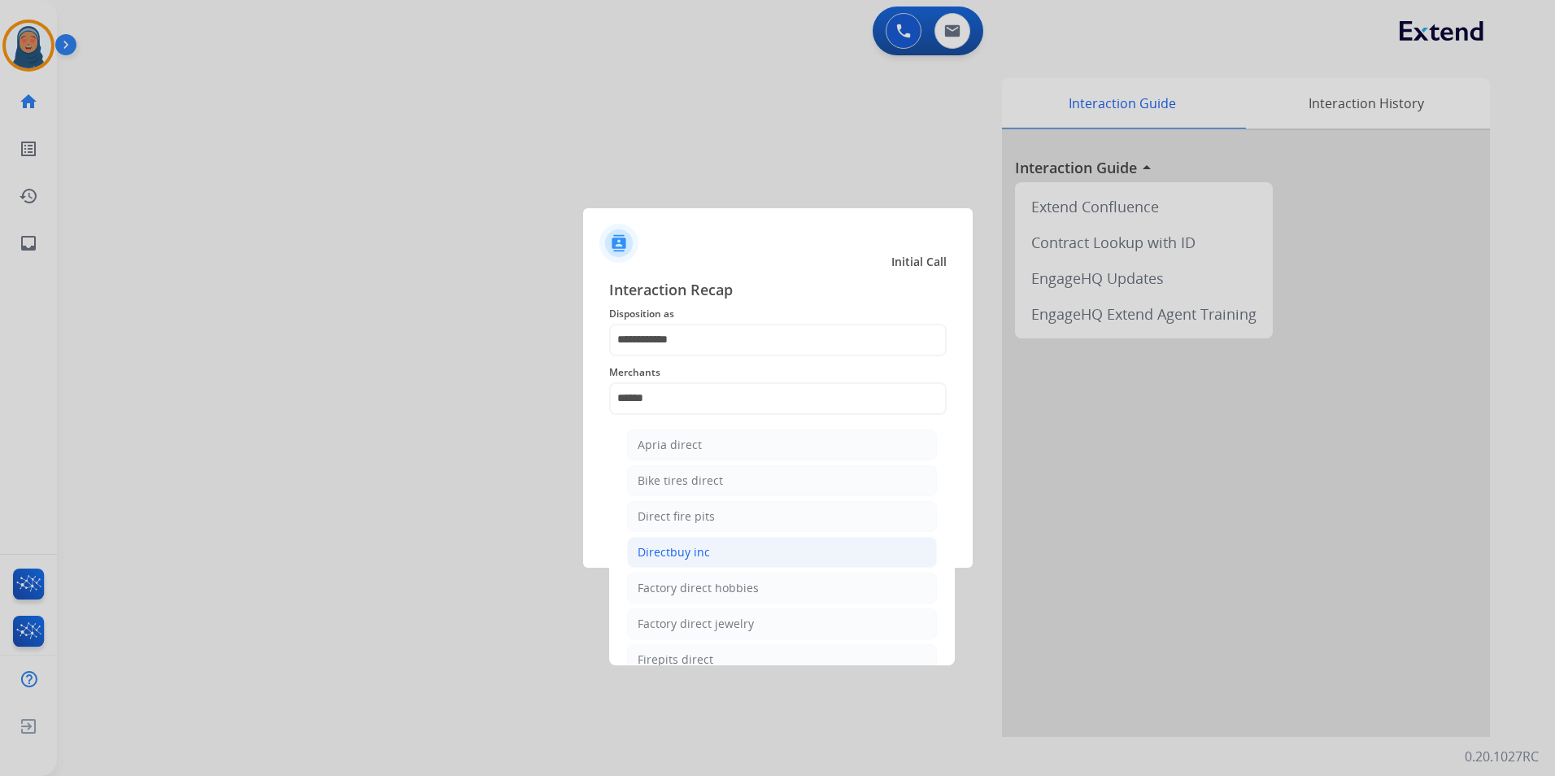
click at [695, 555] on div "Directbuy inc" at bounding box center [674, 552] width 72 height 16
type input "**********"
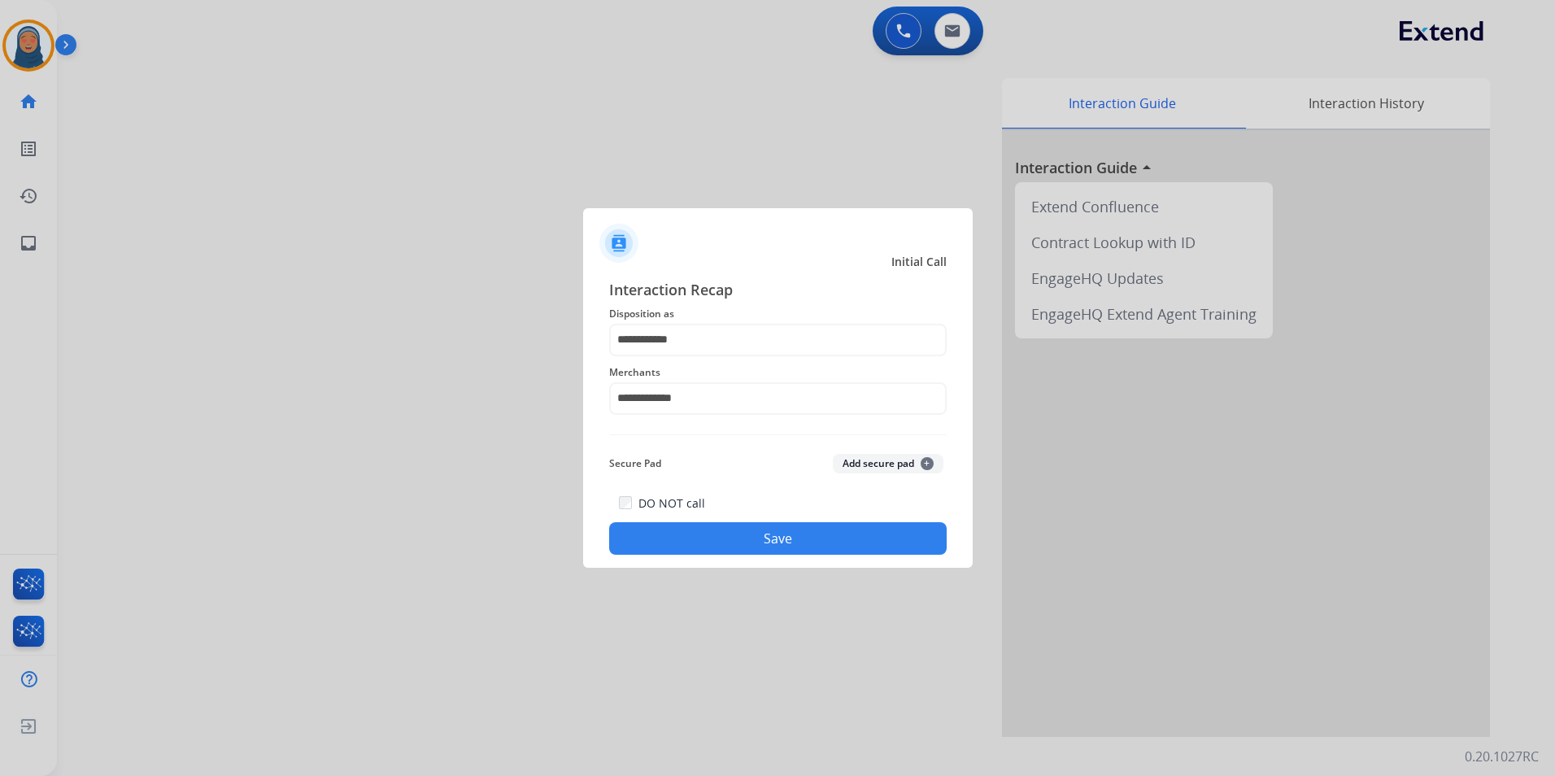
click at [839, 534] on button "Save" at bounding box center [778, 538] width 338 height 33
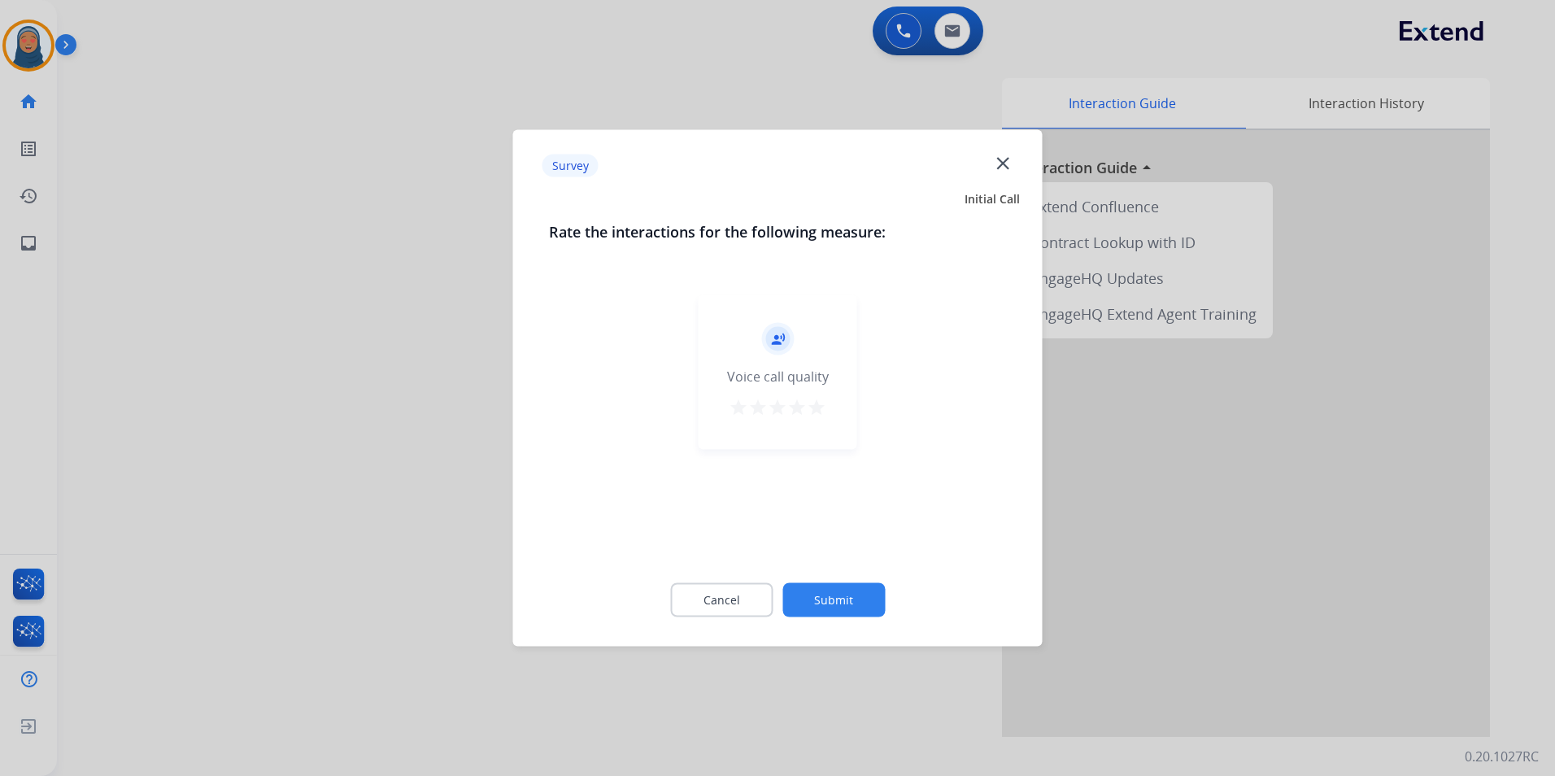
click at [819, 595] on button "Submit" at bounding box center [834, 600] width 102 height 34
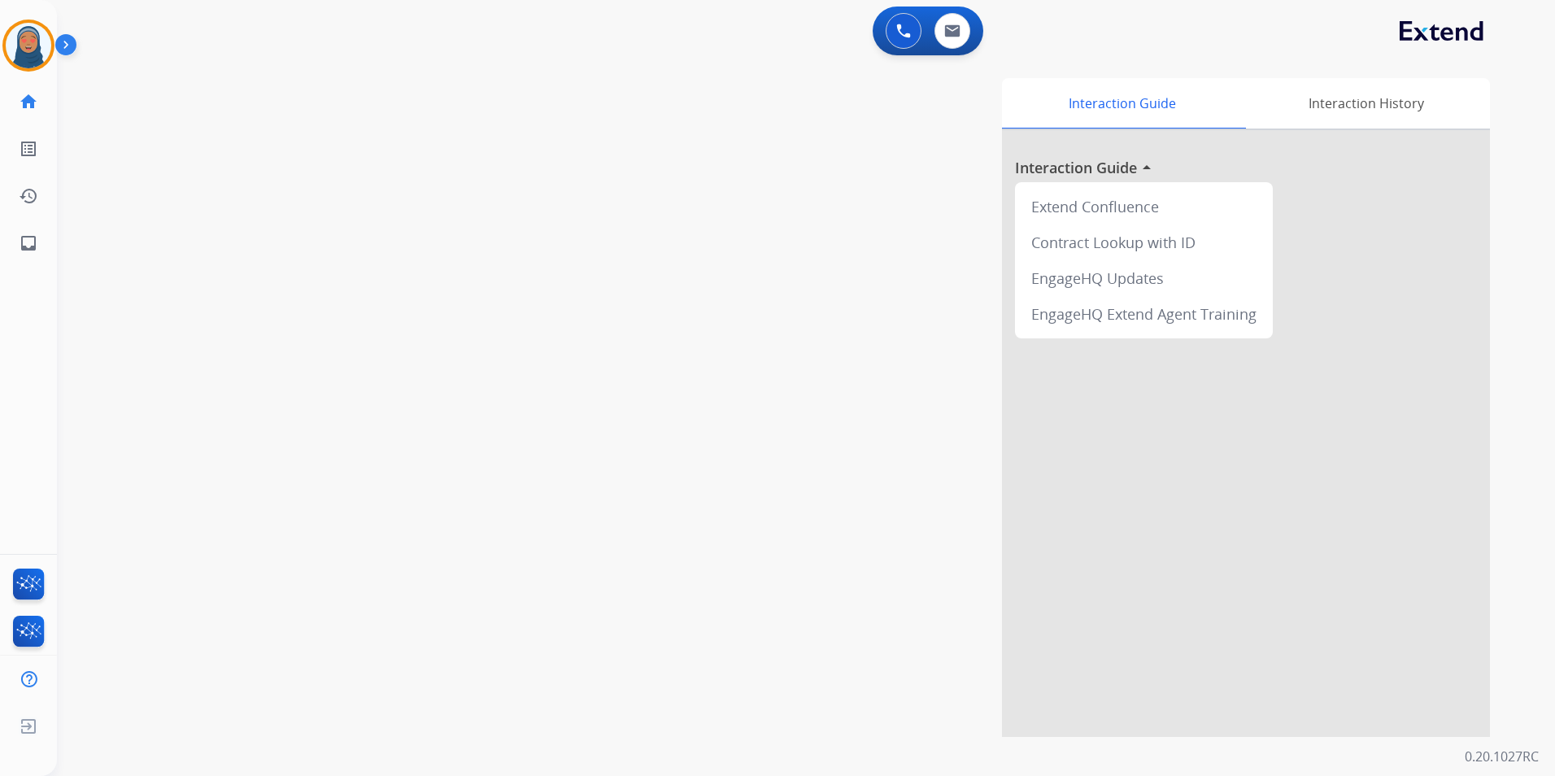
click at [846, 600] on div "Interaction Guide Interaction History Interaction Guide arrow_drop_up Extend Co…" at bounding box center [1014, 407] width 953 height 659
click at [951, 32] on img at bounding box center [952, 30] width 16 height 13
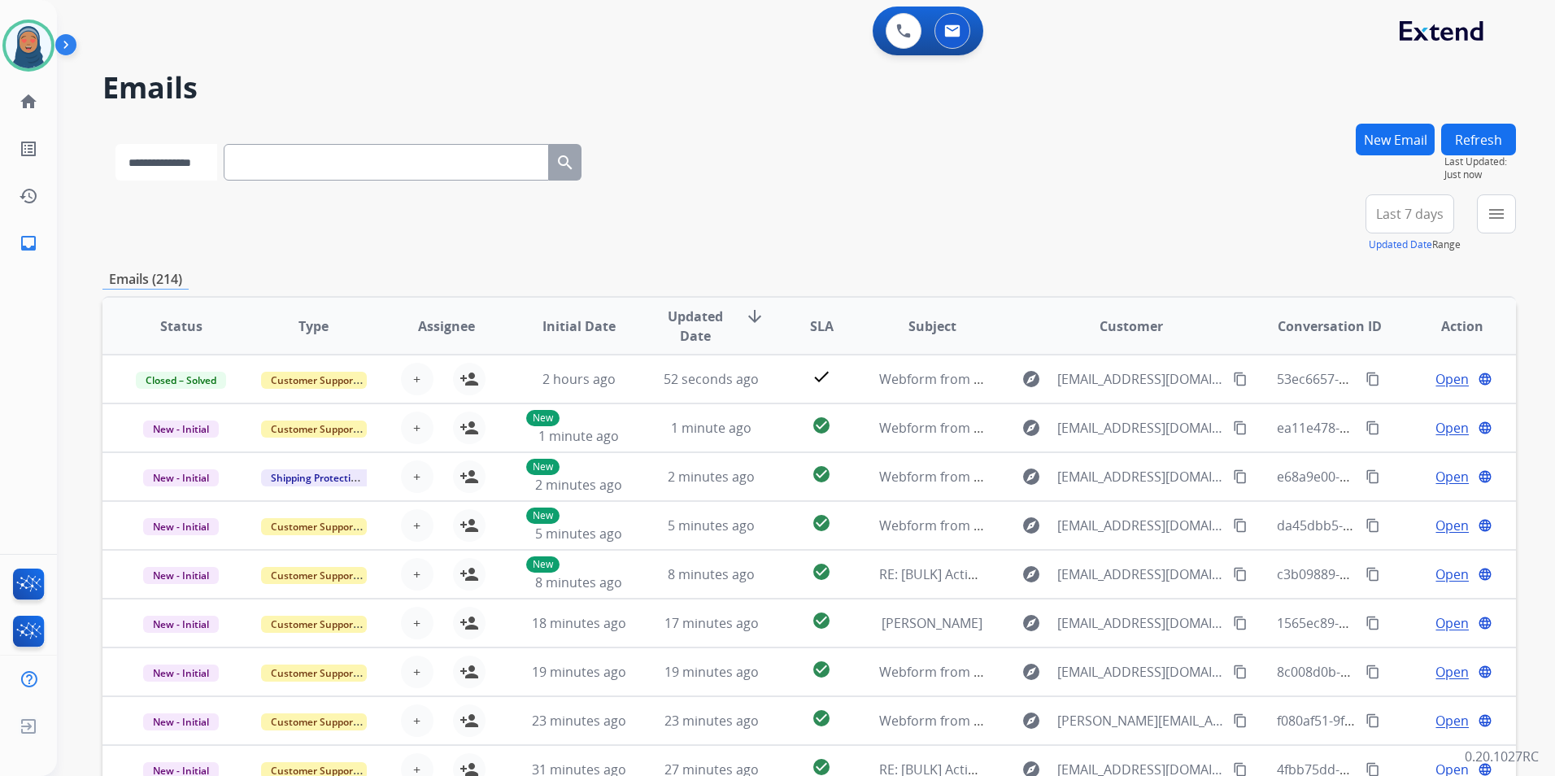
click at [150, 159] on select "**********" at bounding box center [167, 162] width 102 height 37
select select "**********"
click at [116, 144] on select "**********" at bounding box center [167, 162] width 102 height 37
click at [284, 168] on input "text" at bounding box center [387, 162] width 325 height 37
paste input "**********"
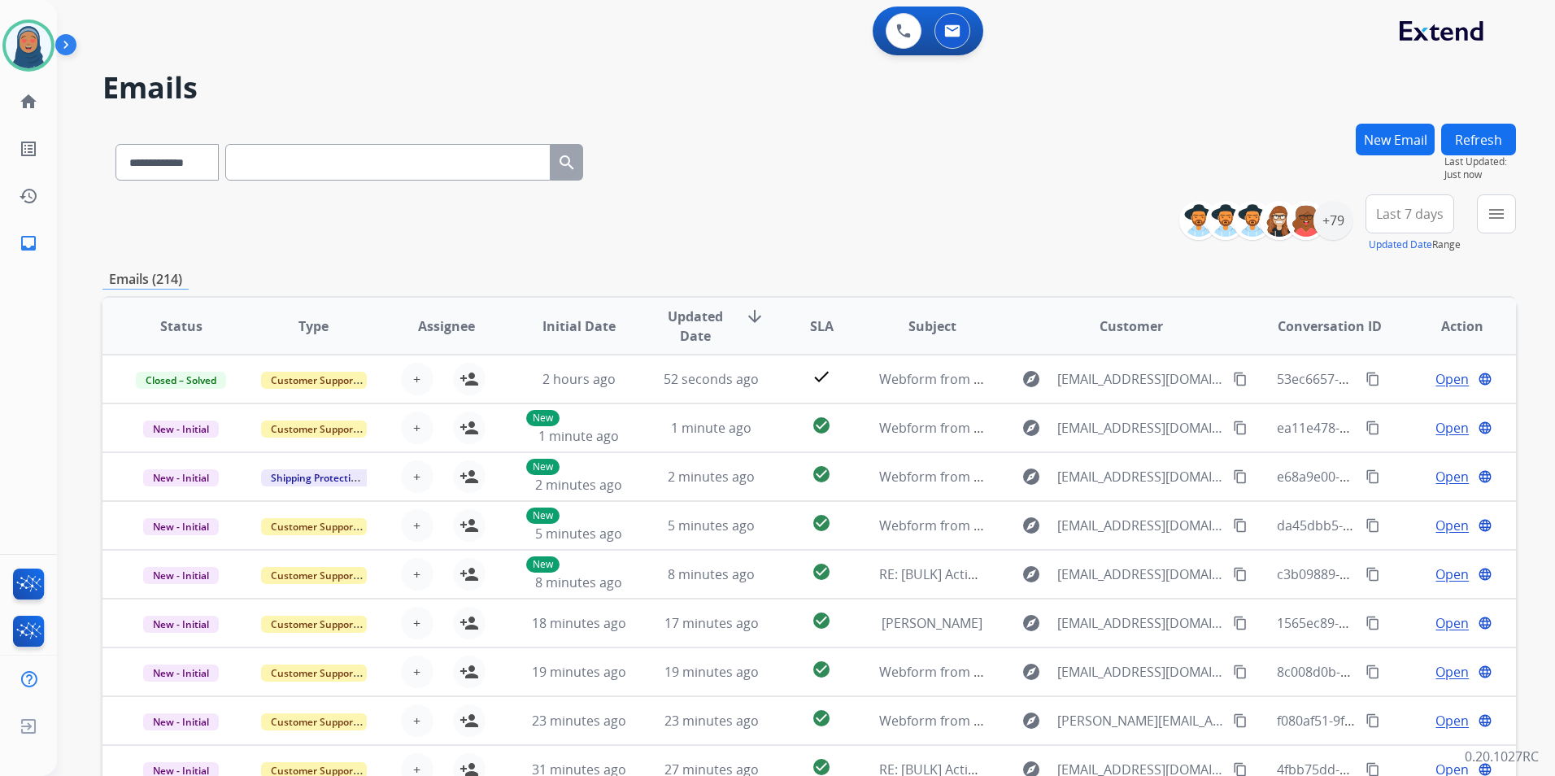
type input "**********"
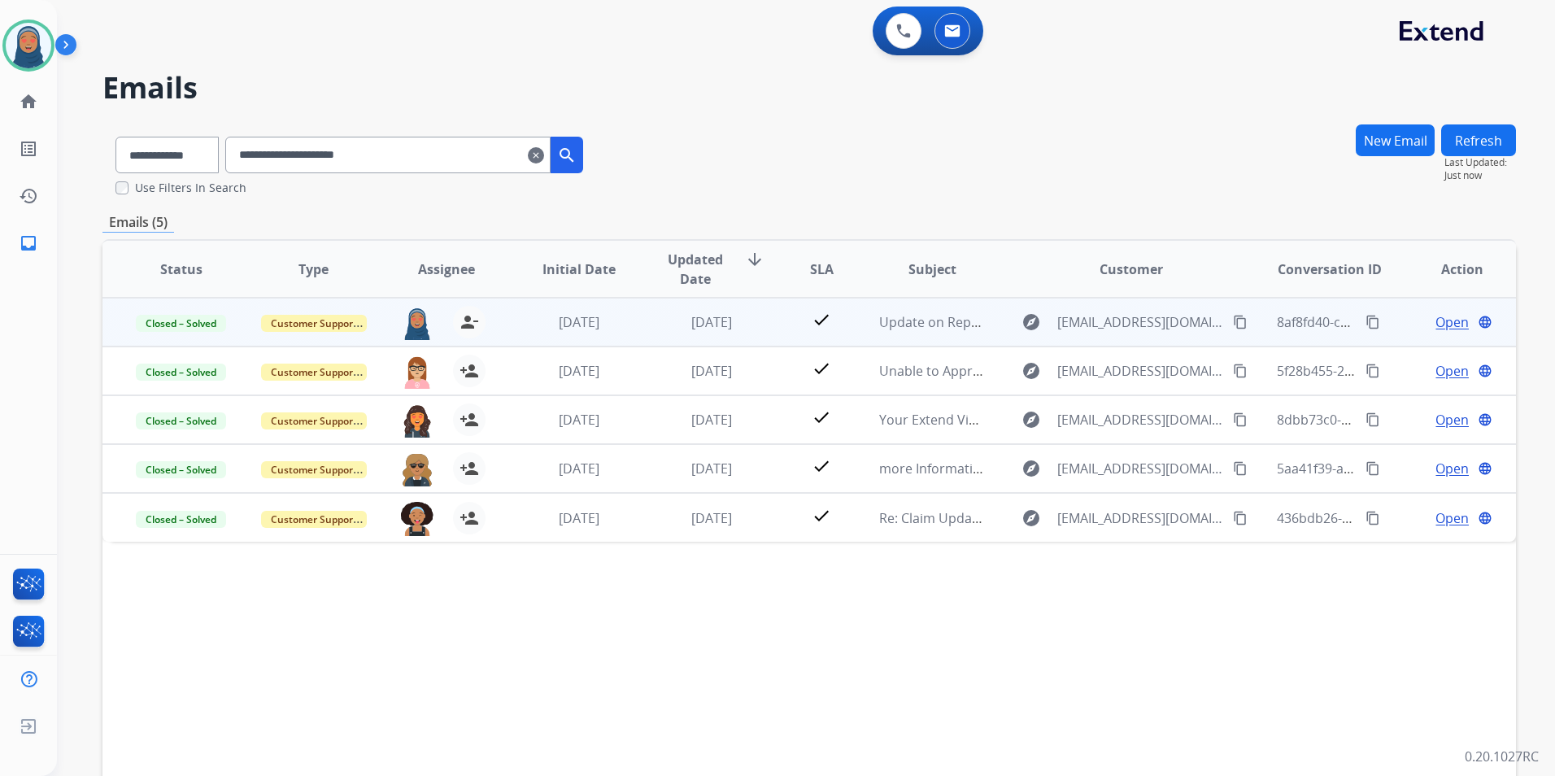
click at [1436, 319] on span "Open" at bounding box center [1452, 322] width 33 height 20
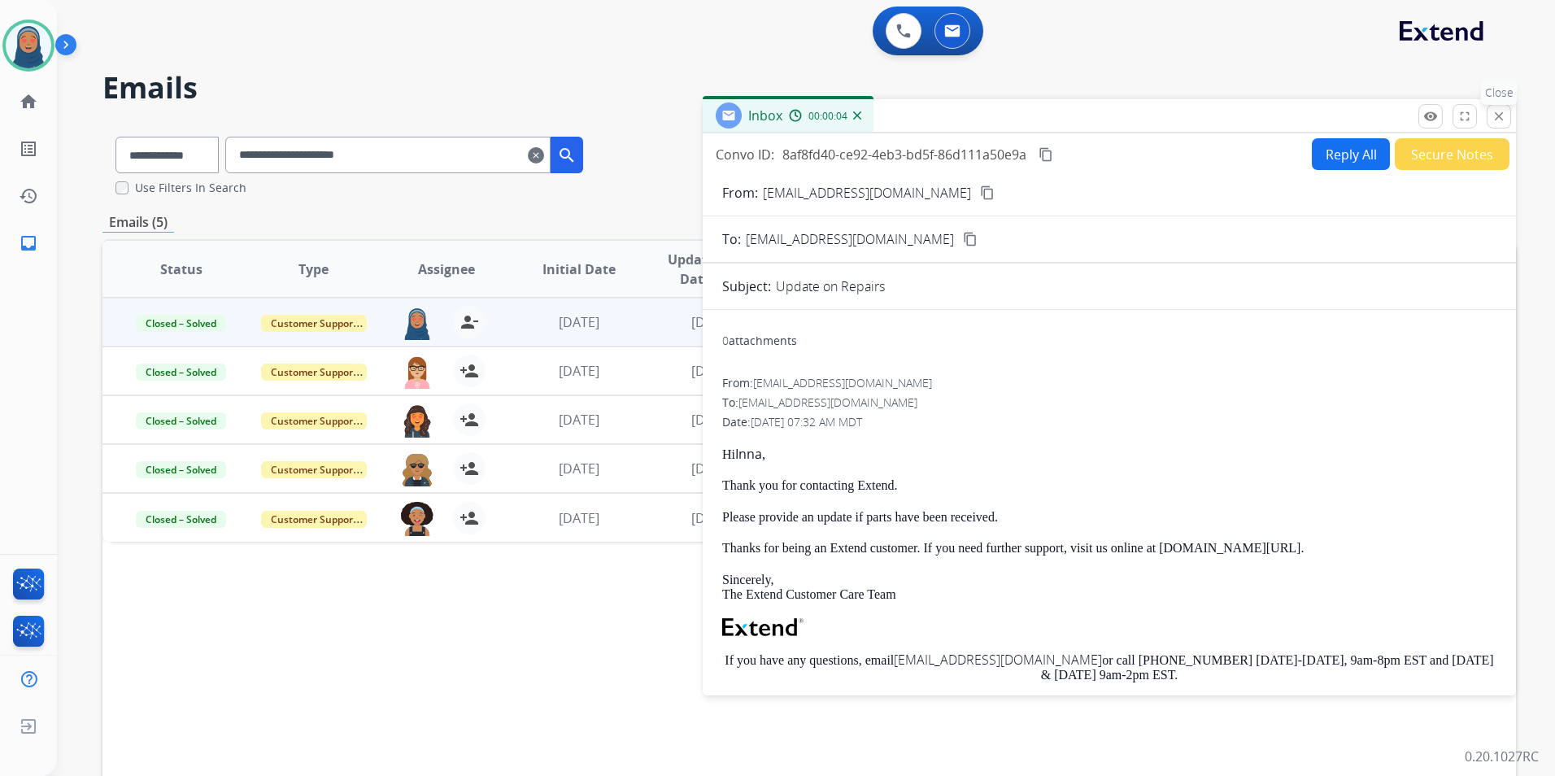
click at [1503, 123] on mat-icon "close" at bounding box center [1499, 116] width 15 height 15
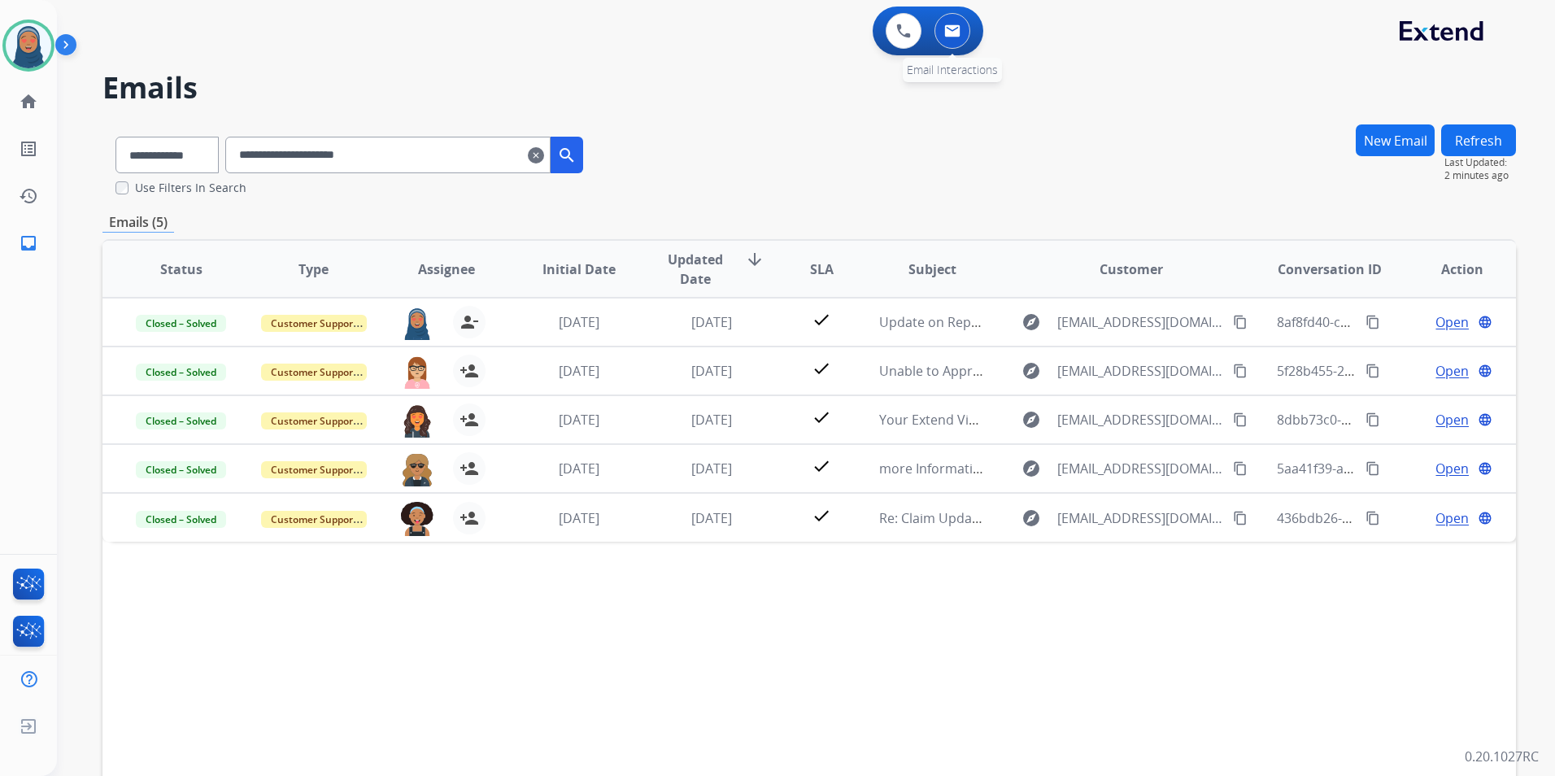
click at [958, 22] on button at bounding box center [953, 31] width 36 height 36
click at [544, 155] on mat-icon "clear" at bounding box center [536, 156] width 16 height 20
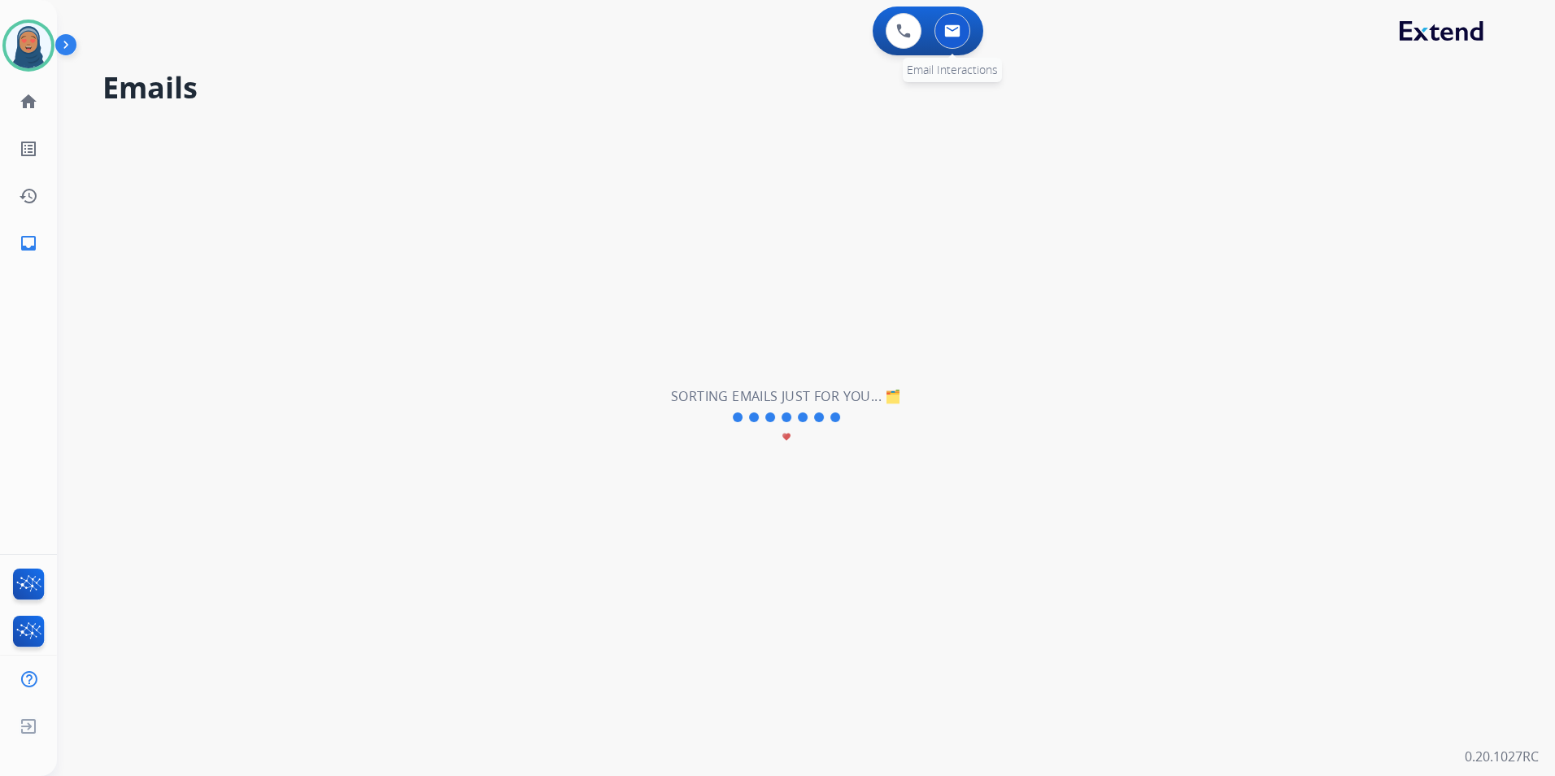
select select "**********"
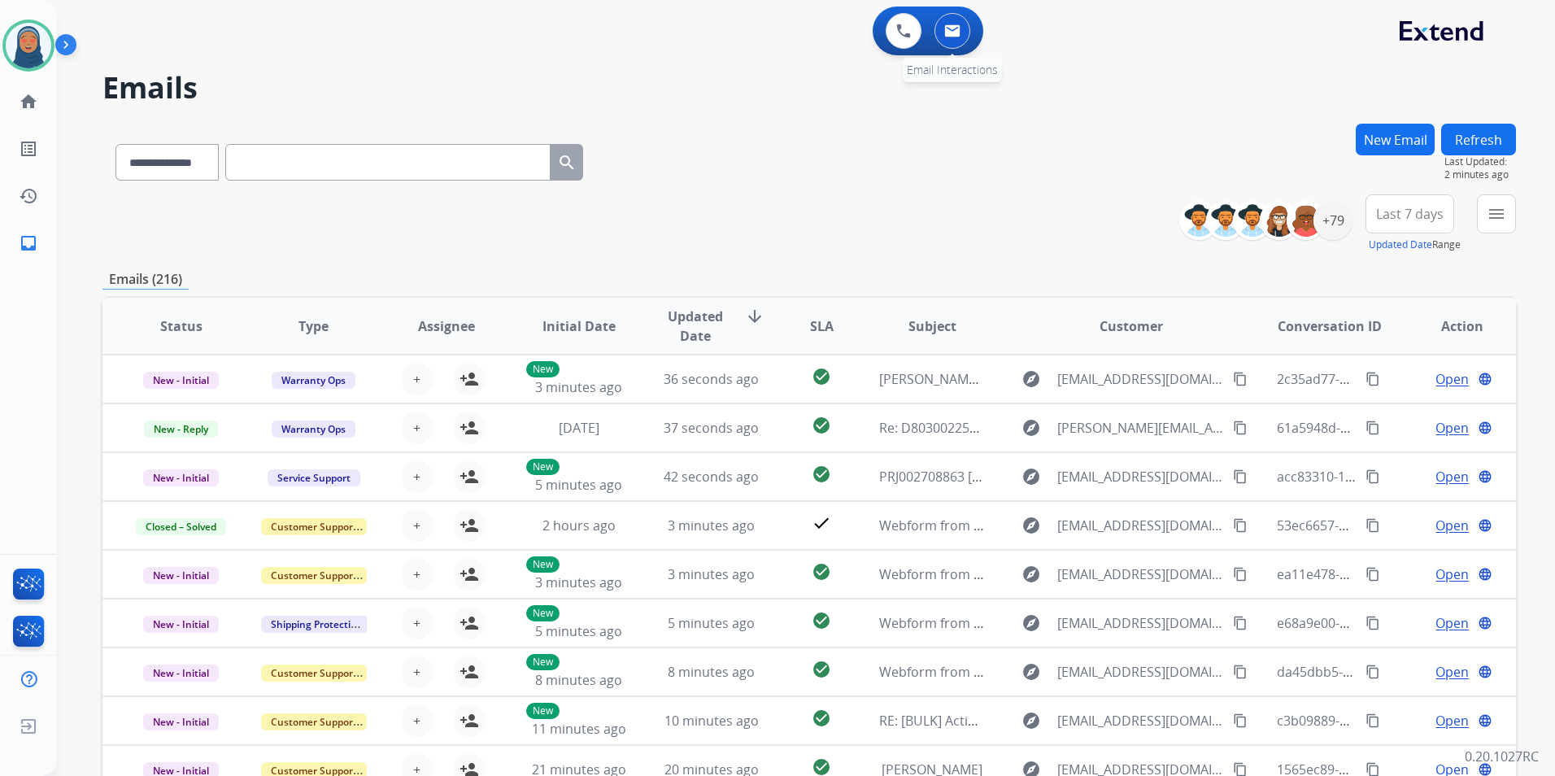
click at [952, 42] on button at bounding box center [953, 31] width 36 height 36
drag, startPoint x: 1344, startPoint y: 222, endPoint x: 1336, endPoint y: 220, distance: 8.5
click at [1343, 222] on div "+79" at bounding box center [1333, 220] width 39 height 39
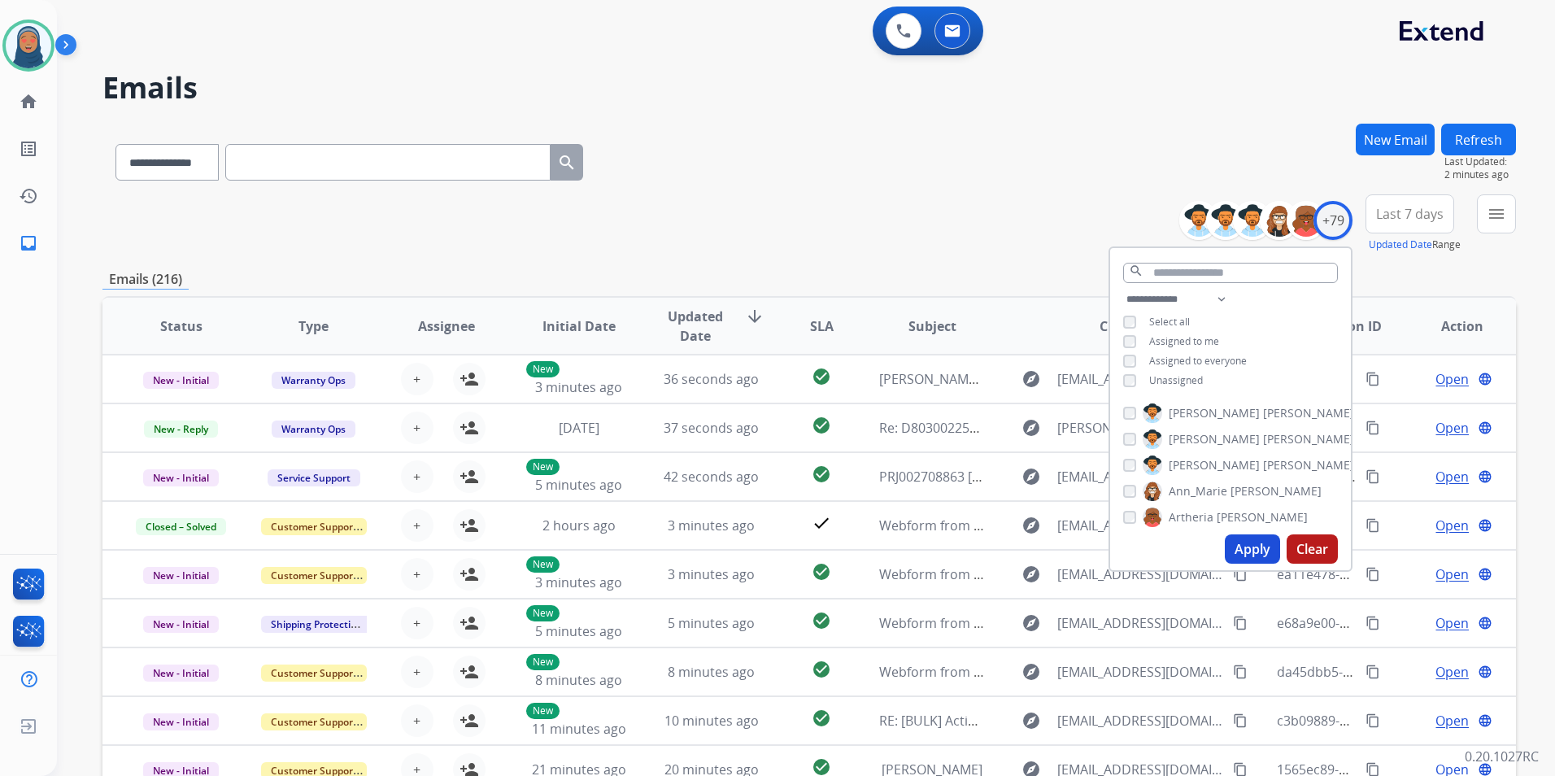
click at [1238, 550] on button "Apply" at bounding box center [1252, 548] width 55 height 29
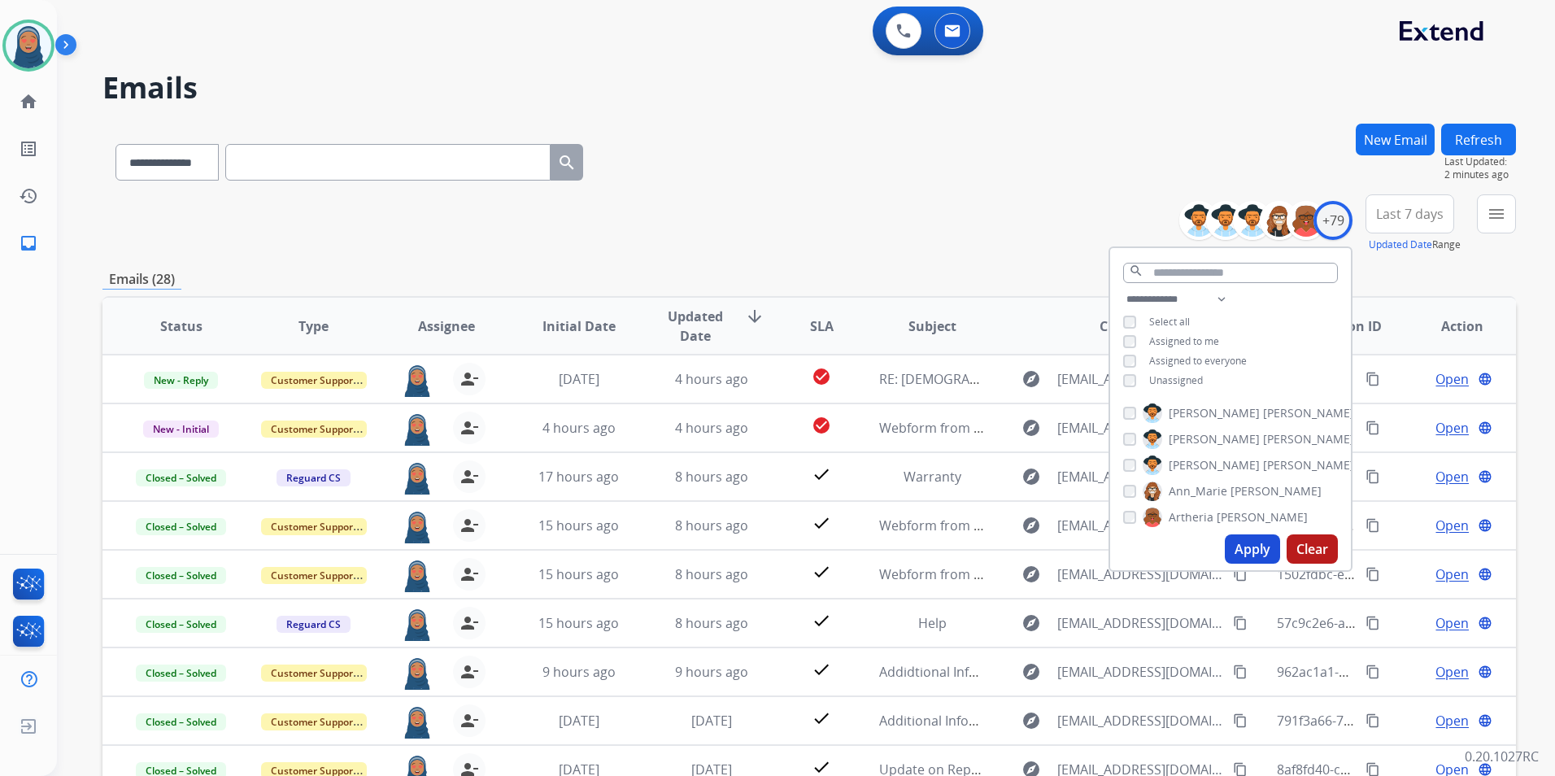
click at [665, 163] on div "**********" at bounding box center [809, 159] width 1414 height 71
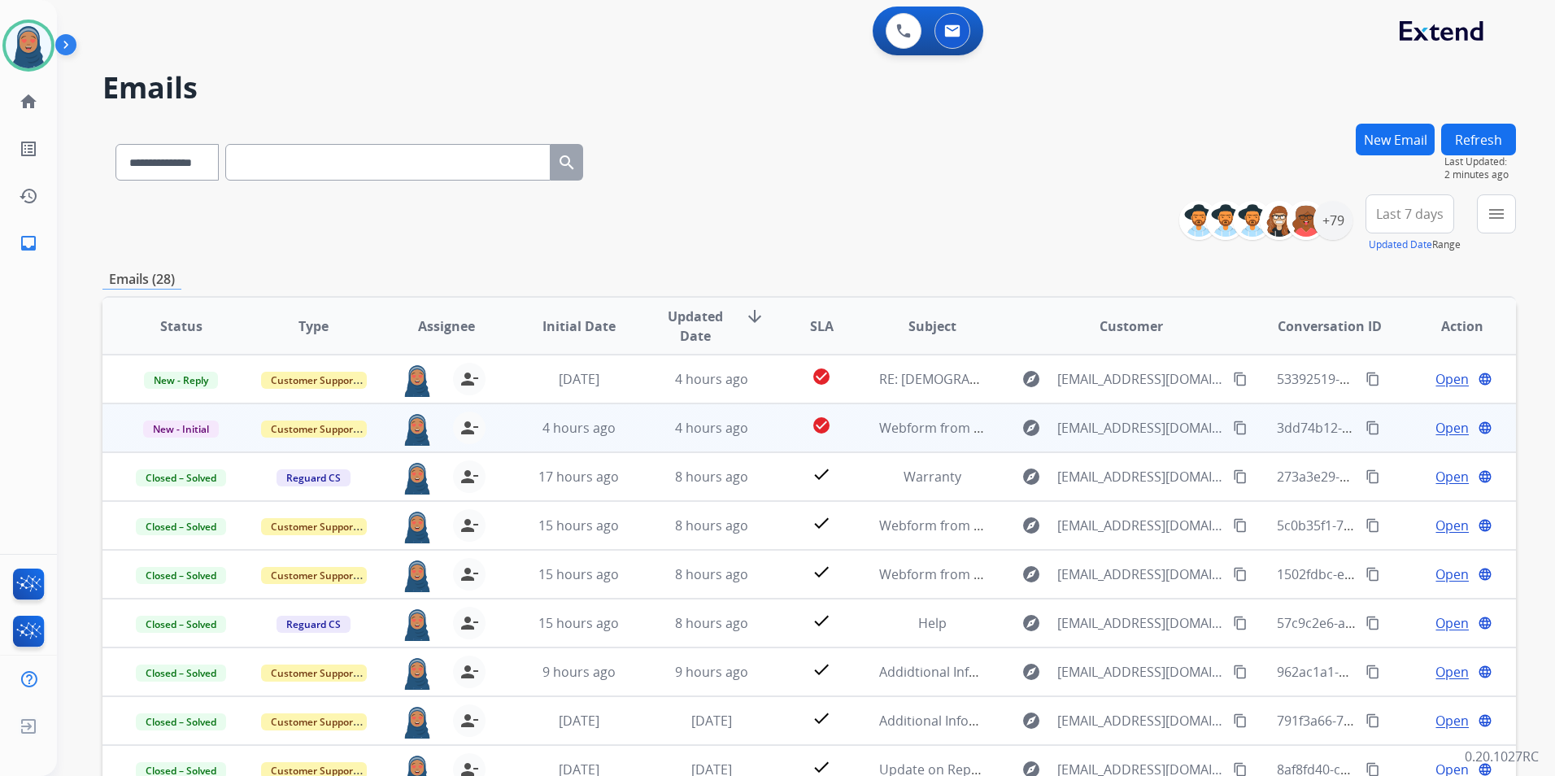
click at [1436, 424] on span "Open" at bounding box center [1452, 428] width 33 height 20
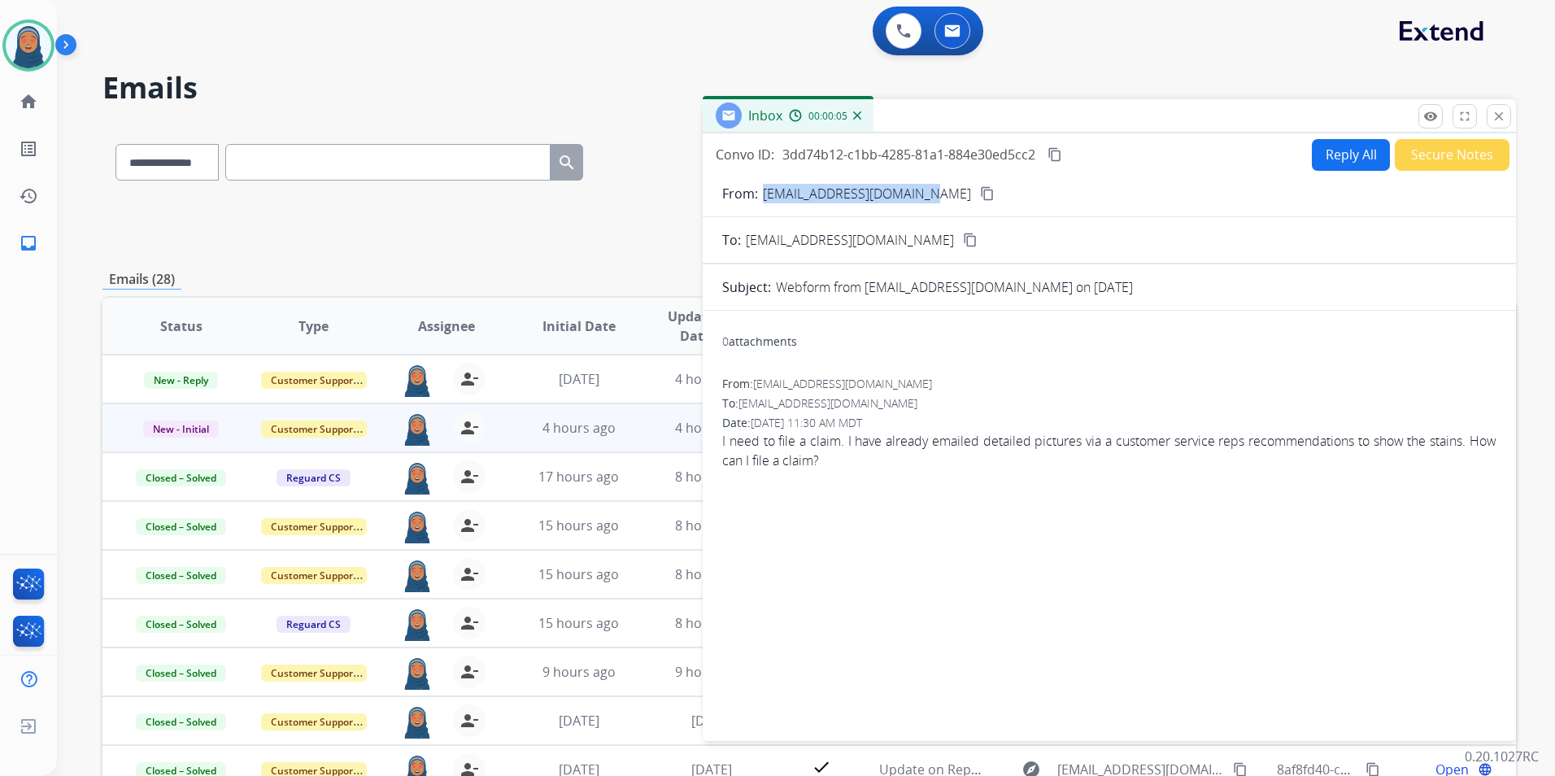
drag, startPoint x: 932, startPoint y: 195, endPoint x: 763, endPoint y: 198, distance: 169.2
click at [763, 198] on div "From: ramzeynassar09@gmail.com content_copy" at bounding box center [1109, 194] width 813 height 20
copy p "ramzeynassar09@gmail.com"
click at [1332, 159] on button "Reply All" at bounding box center [1351, 155] width 78 height 32
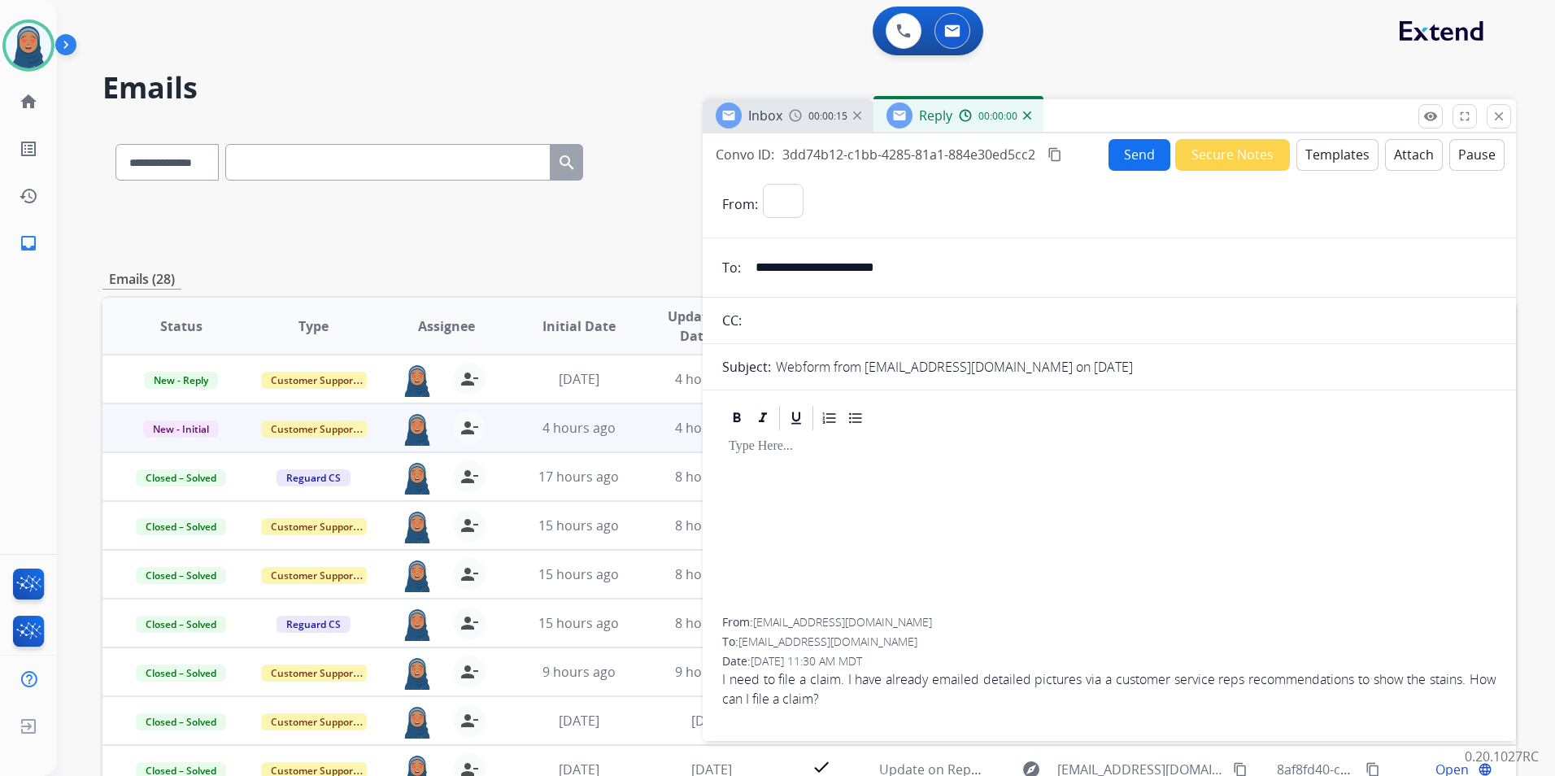
select select "**********"
click at [1343, 163] on button "Templates" at bounding box center [1338, 155] width 82 height 32
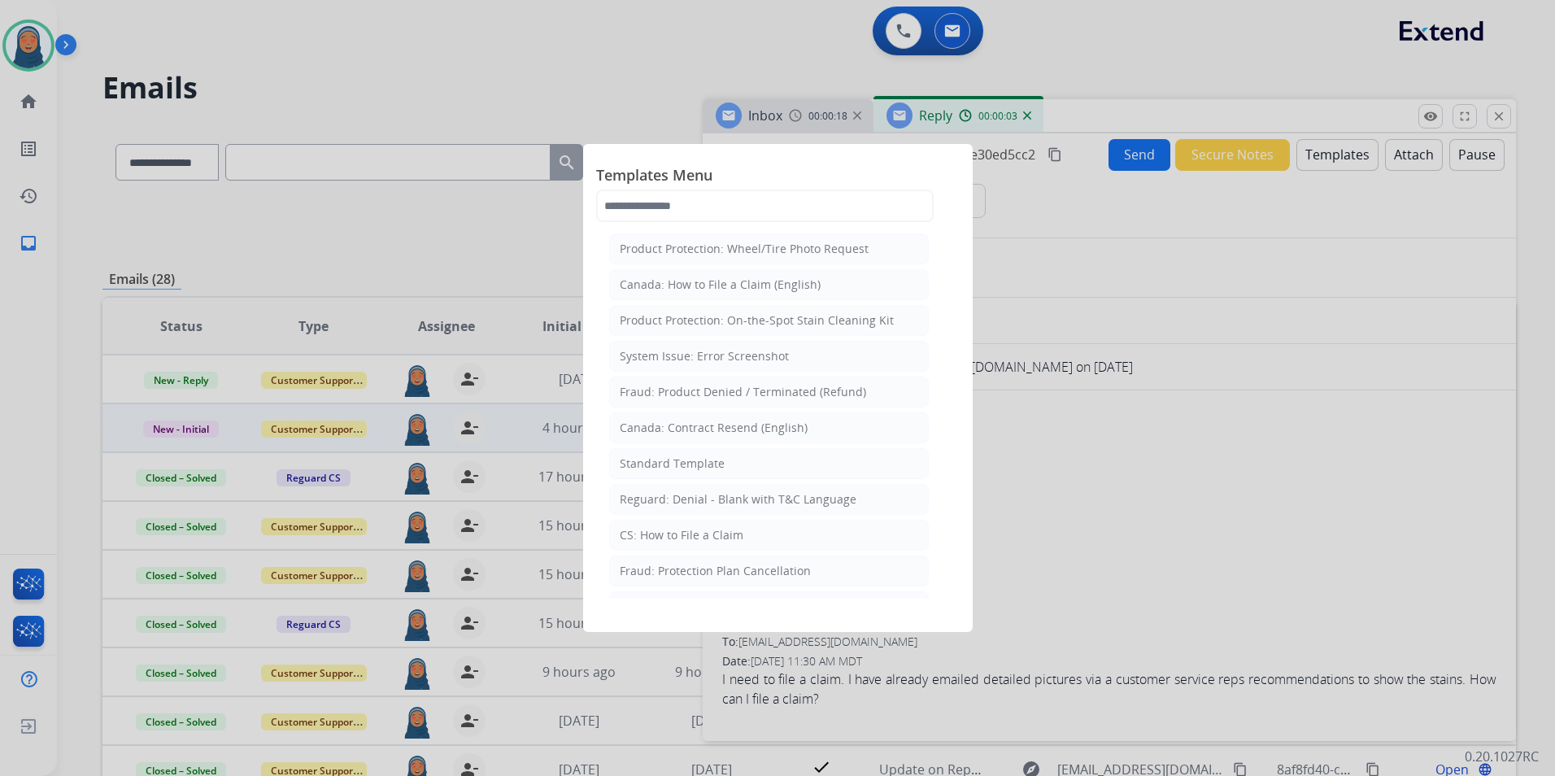
click at [720, 534] on div "CS: How to File a Claim" at bounding box center [682, 535] width 124 height 16
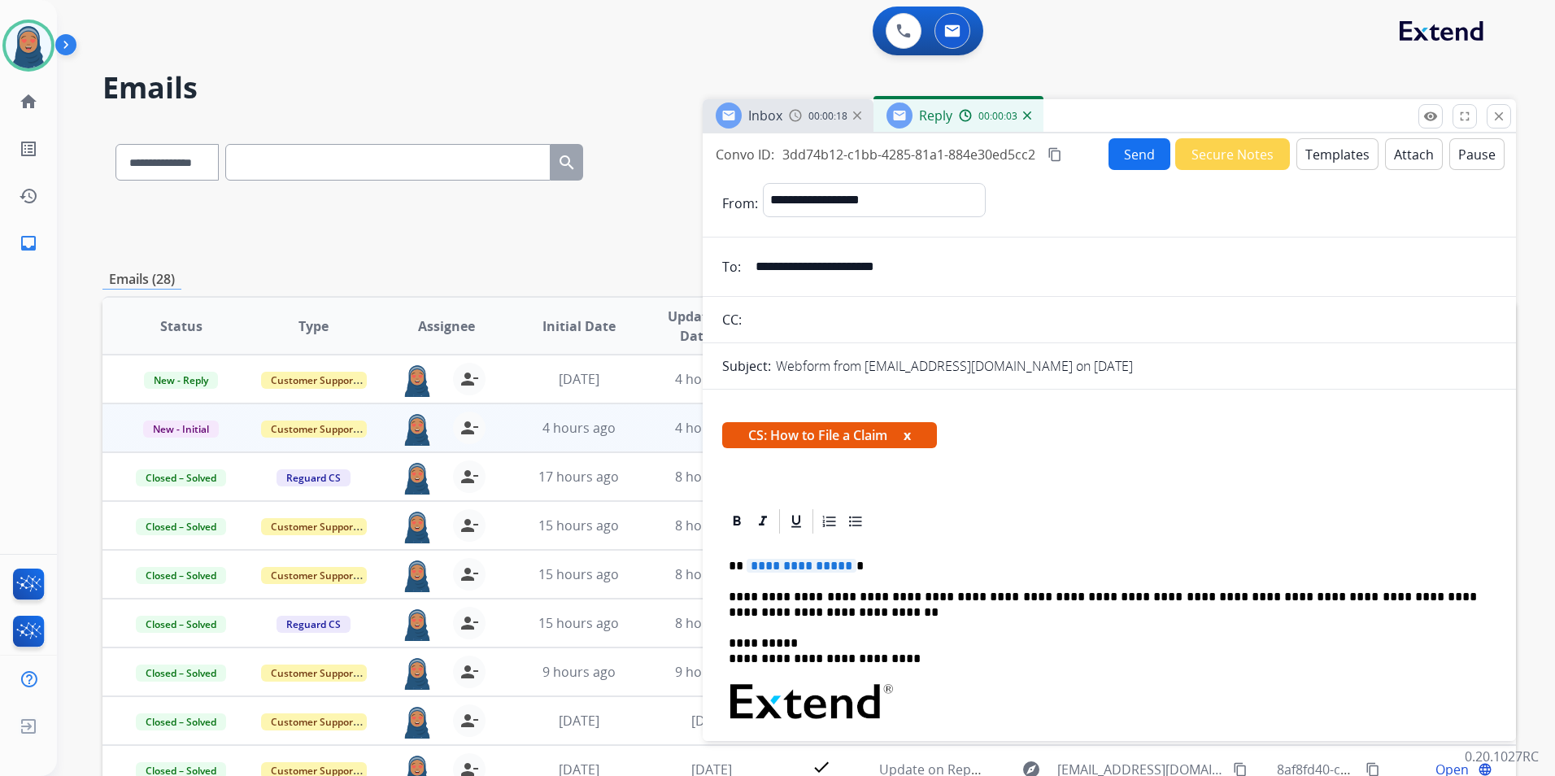
click at [793, 559] on span "**********" at bounding box center [802, 566] width 110 height 14
click at [1149, 159] on button "Send" at bounding box center [1140, 154] width 62 height 32
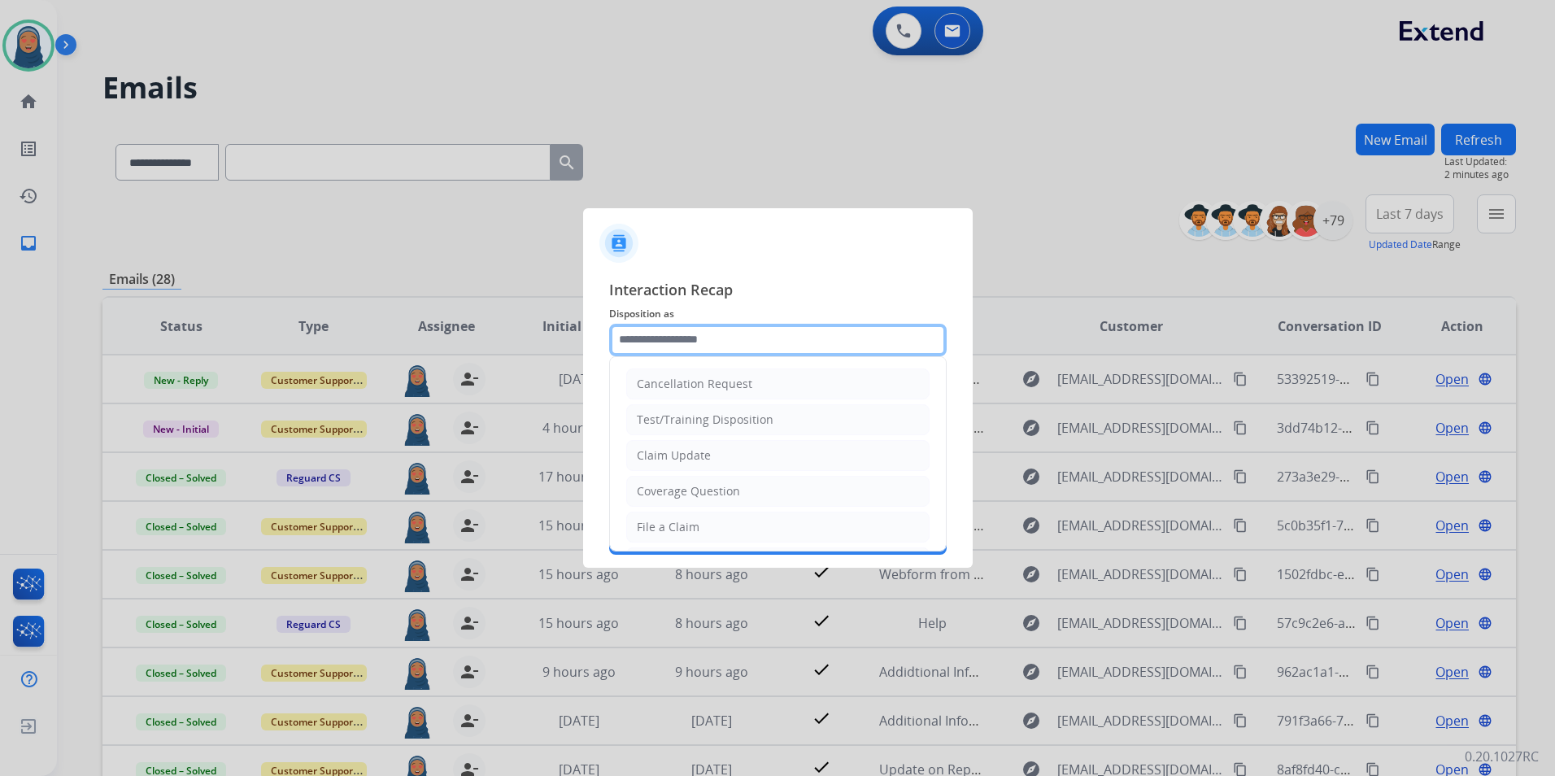
click at [695, 347] on input "text" at bounding box center [778, 340] width 338 height 33
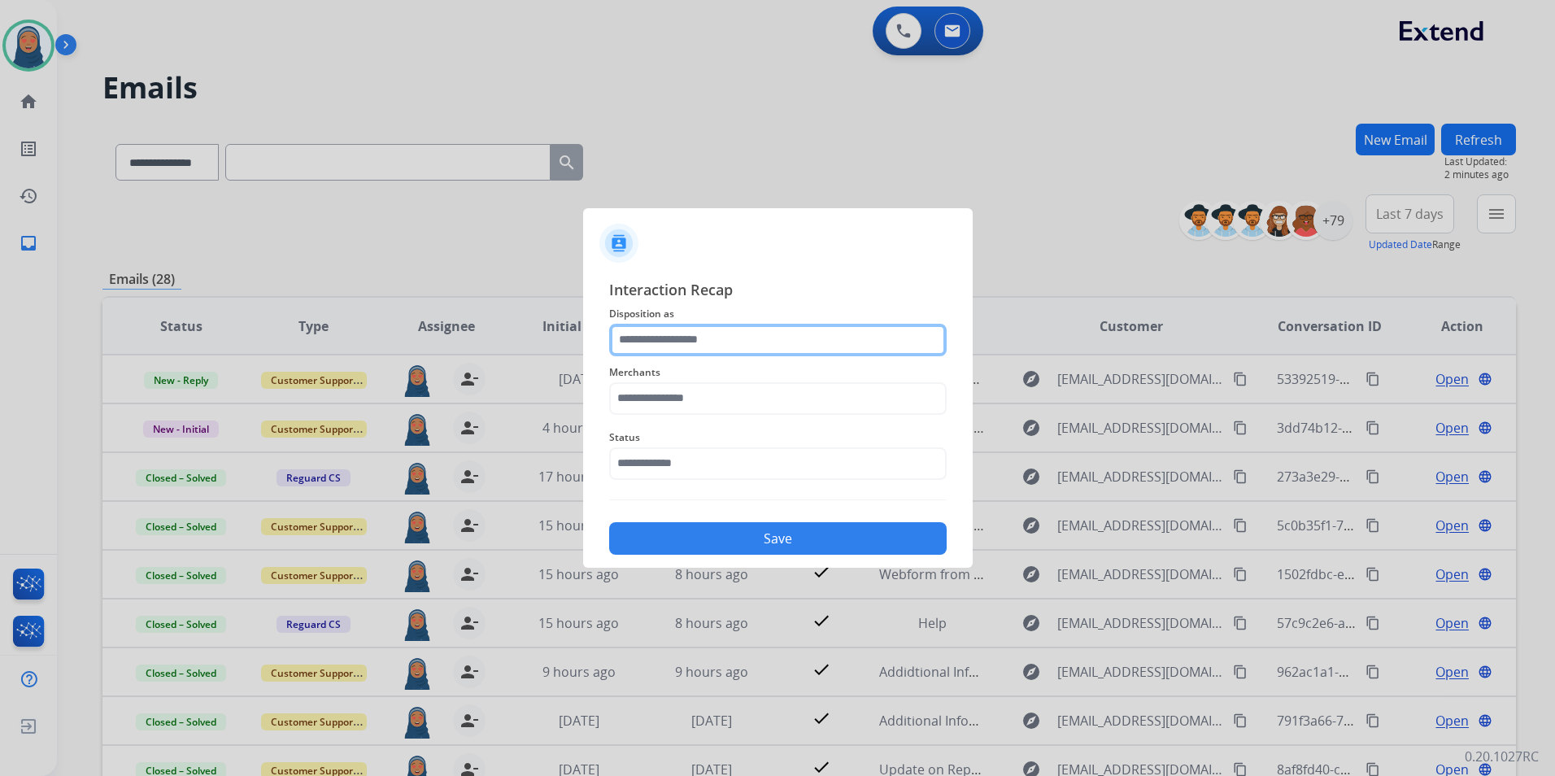
click at [673, 333] on input "text" at bounding box center [778, 340] width 338 height 33
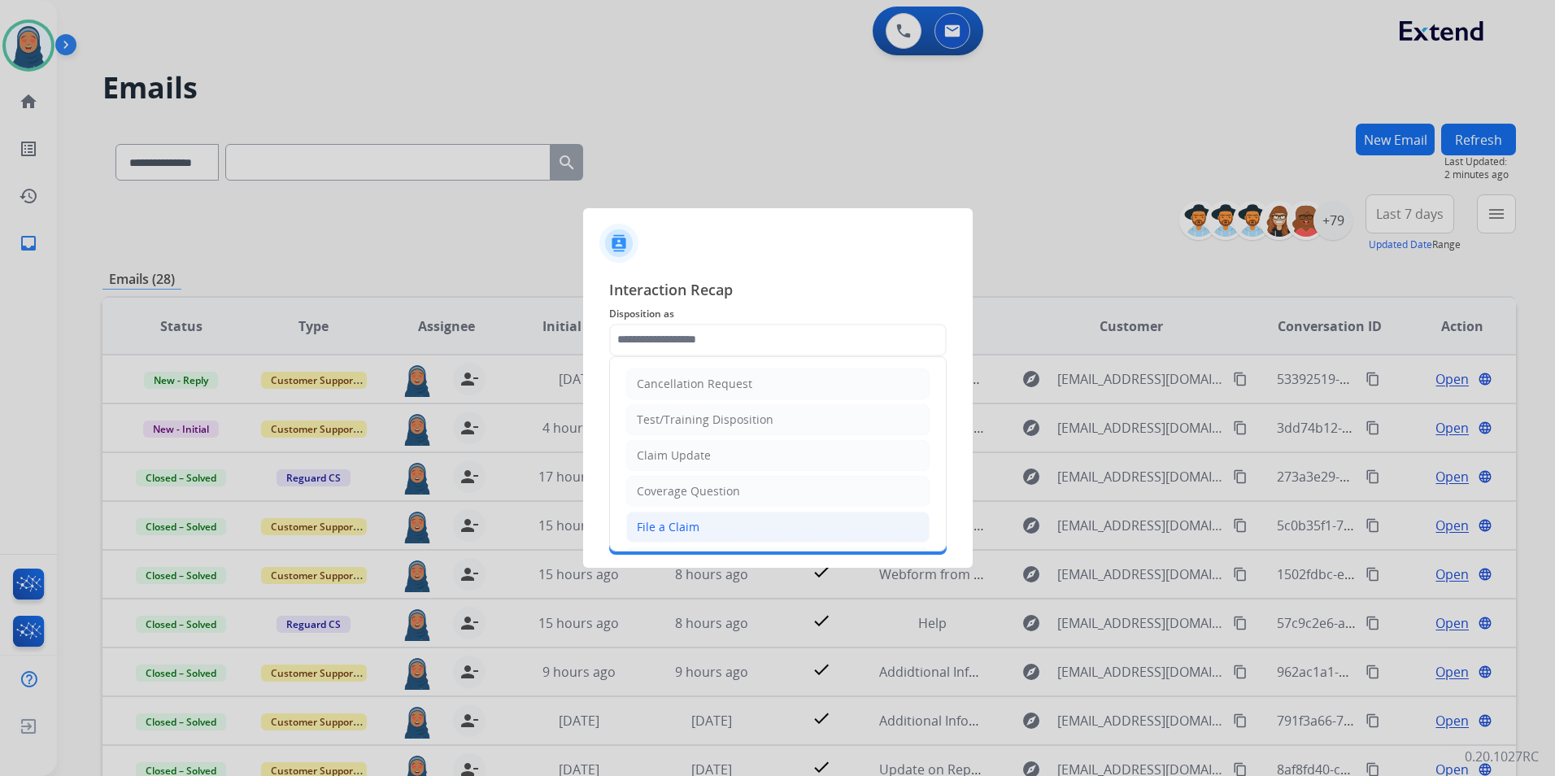
drag, startPoint x: 670, startPoint y: 523, endPoint x: 687, endPoint y: 387, distance: 136.9
click at [670, 522] on div "File a Claim" at bounding box center [668, 527] width 63 height 16
type input "**********"
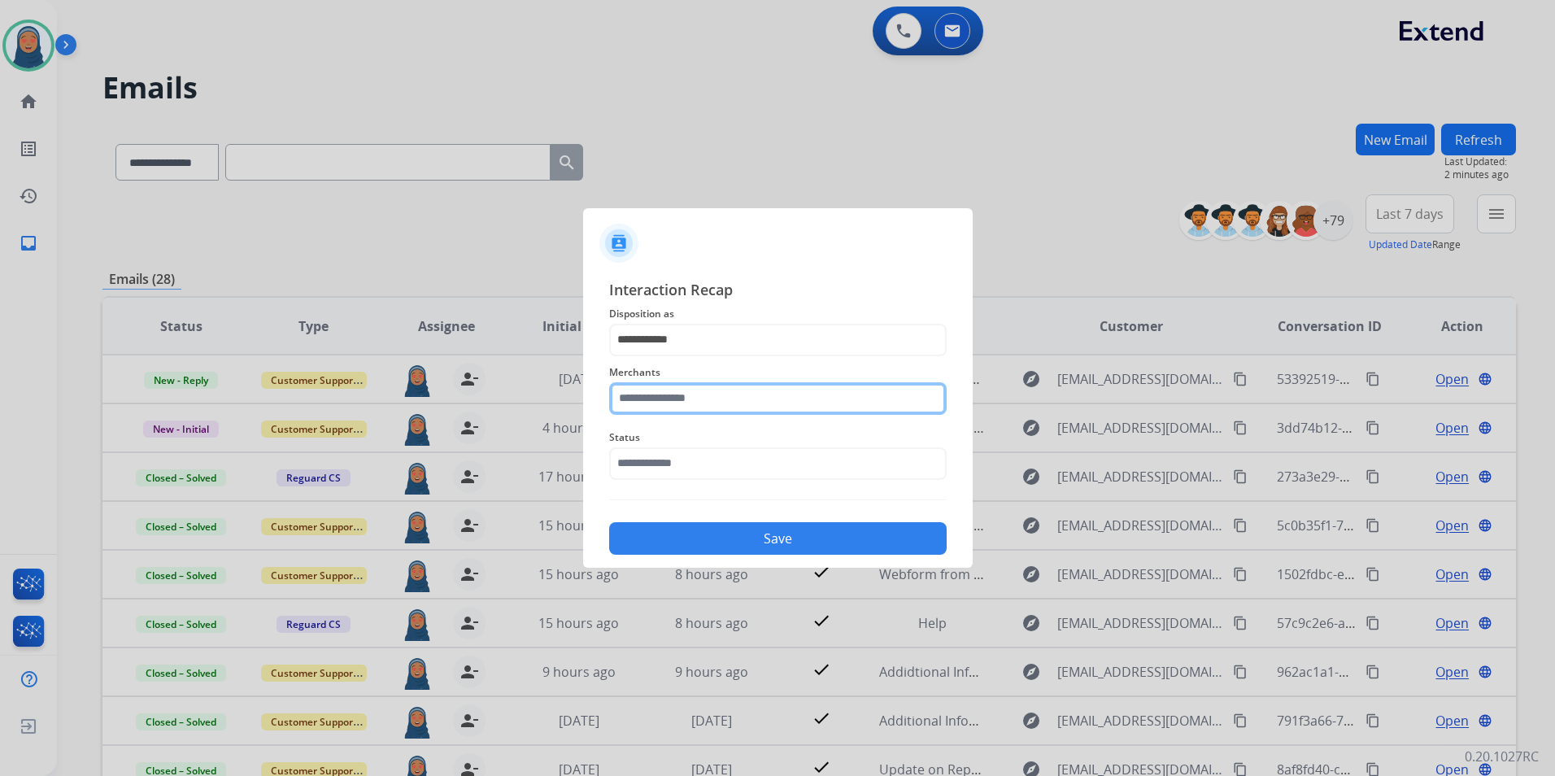
click at [687, 395] on input "text" at bounding box center [778, 398] width 338 height 33
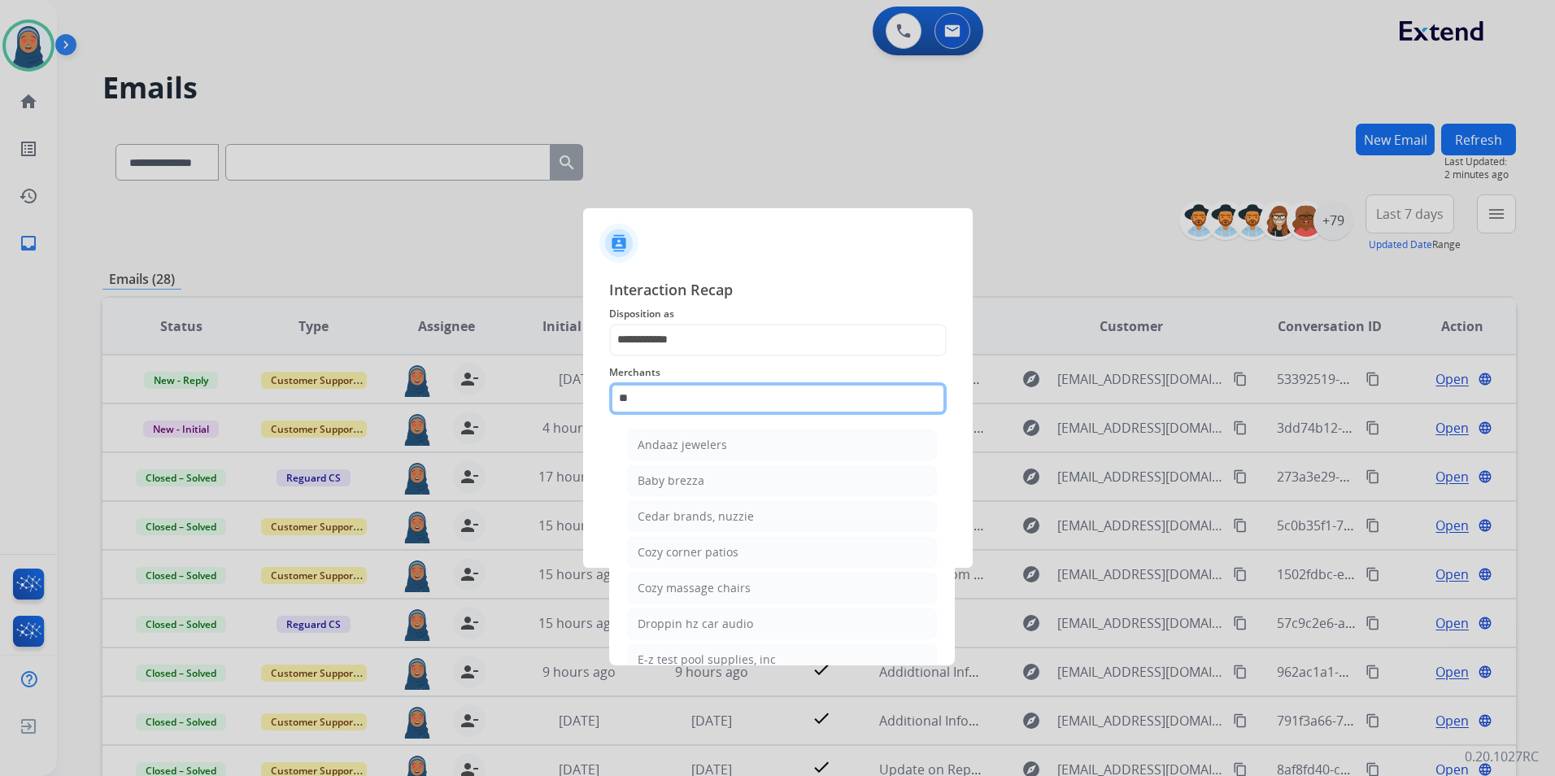
type input "*"
click at [656, 660] on div "Z gallerie" at bounding box center [663, 660] width 50 height 16
type input "**********"
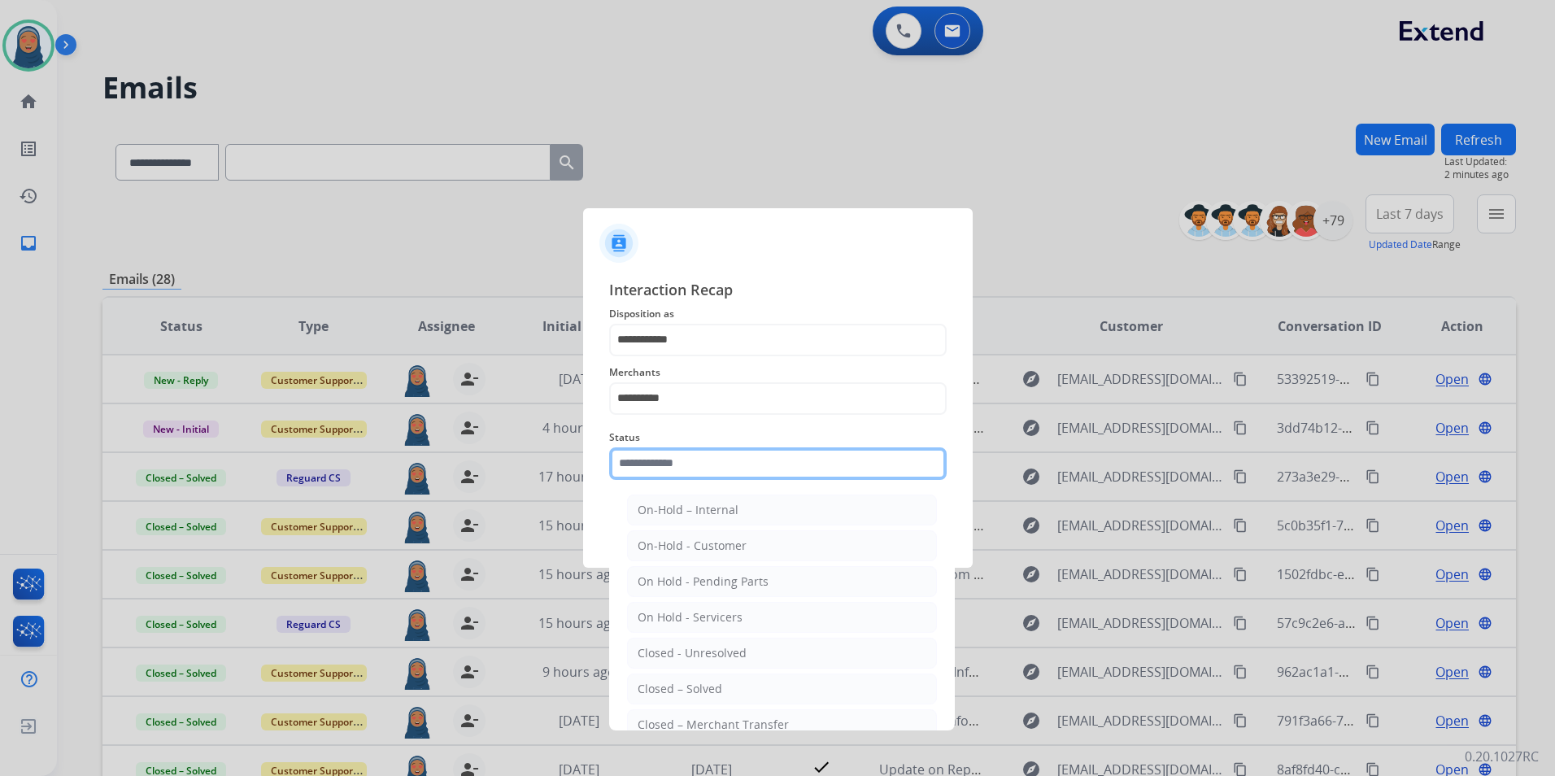
click at [672, 468] on input "text" at bounding box center [778, 463] width 338 height 33
drag, startPoint x: 661, startPoint y: 687, endPoint x: 656, endPoint y: 663, distance: 24.7
click at [660, 685] on div "Closed – Solved" at bounding box center [680, 689] width 85 height 16
type input "**********"
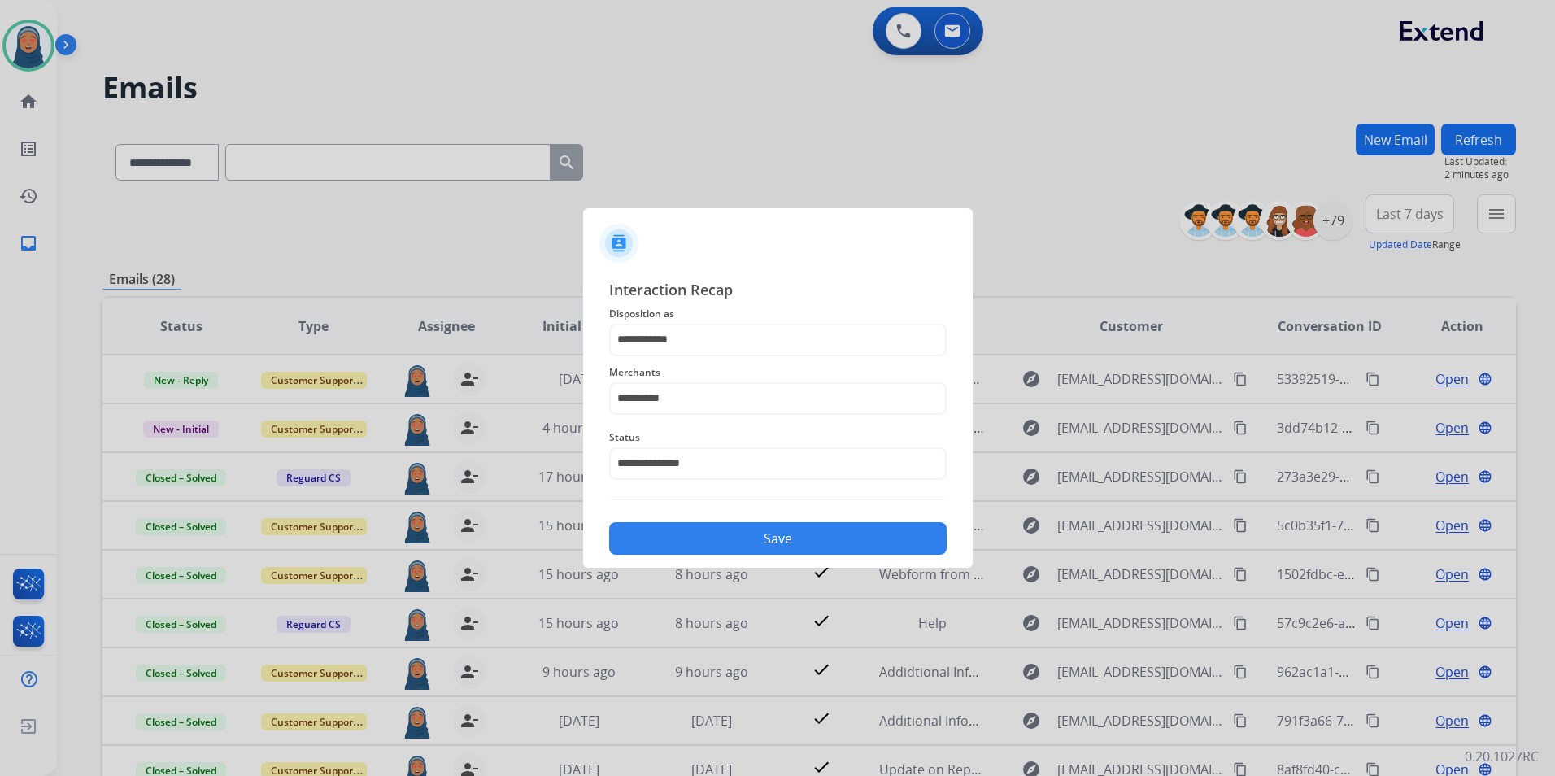
click at [765, 537] on button "Save" at bounding box center [778, 538] width 338 height 33
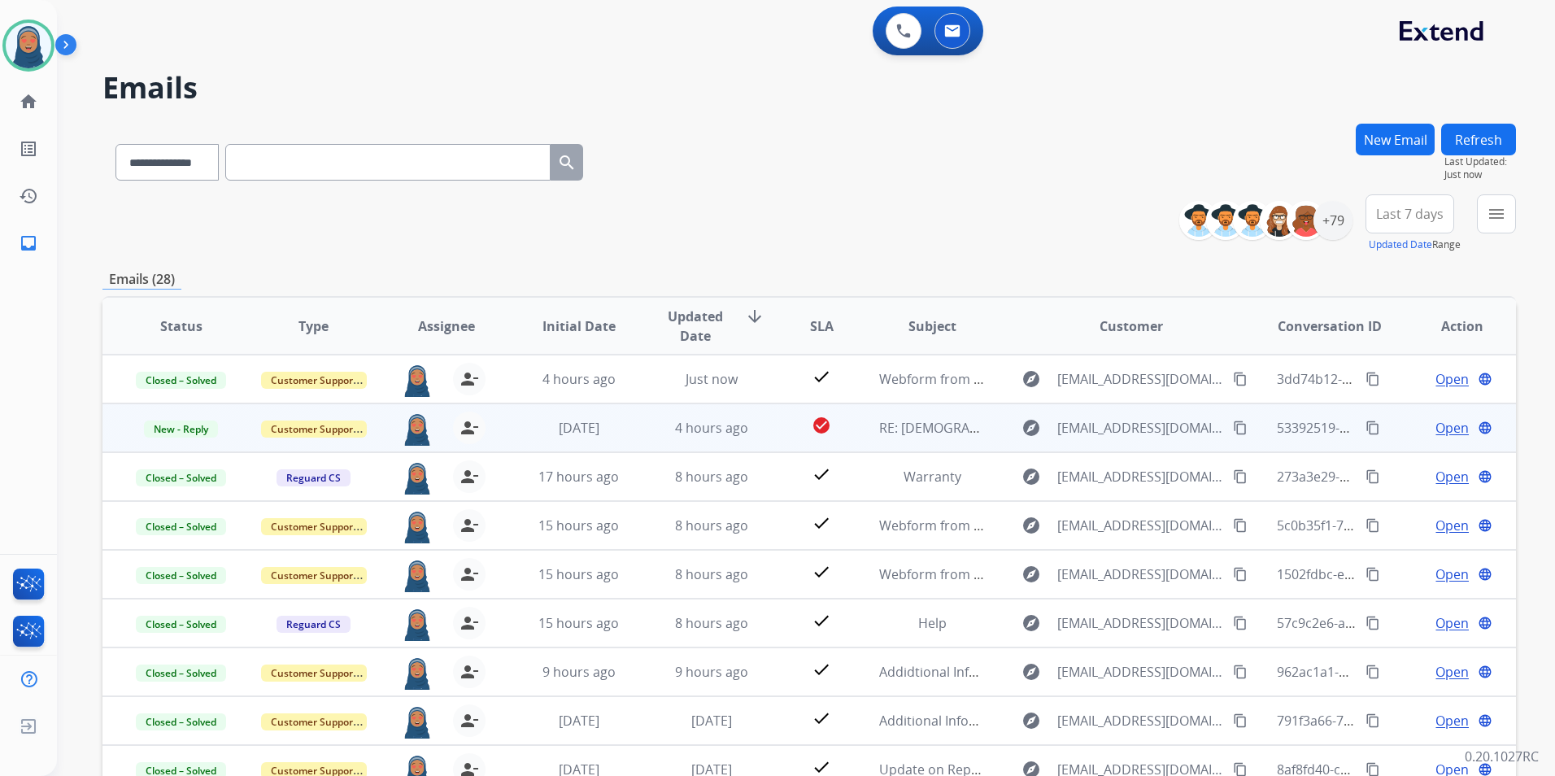
click at [1420, 421] on div "Open language" at bounding box center [1463, 428] width 106 height 20
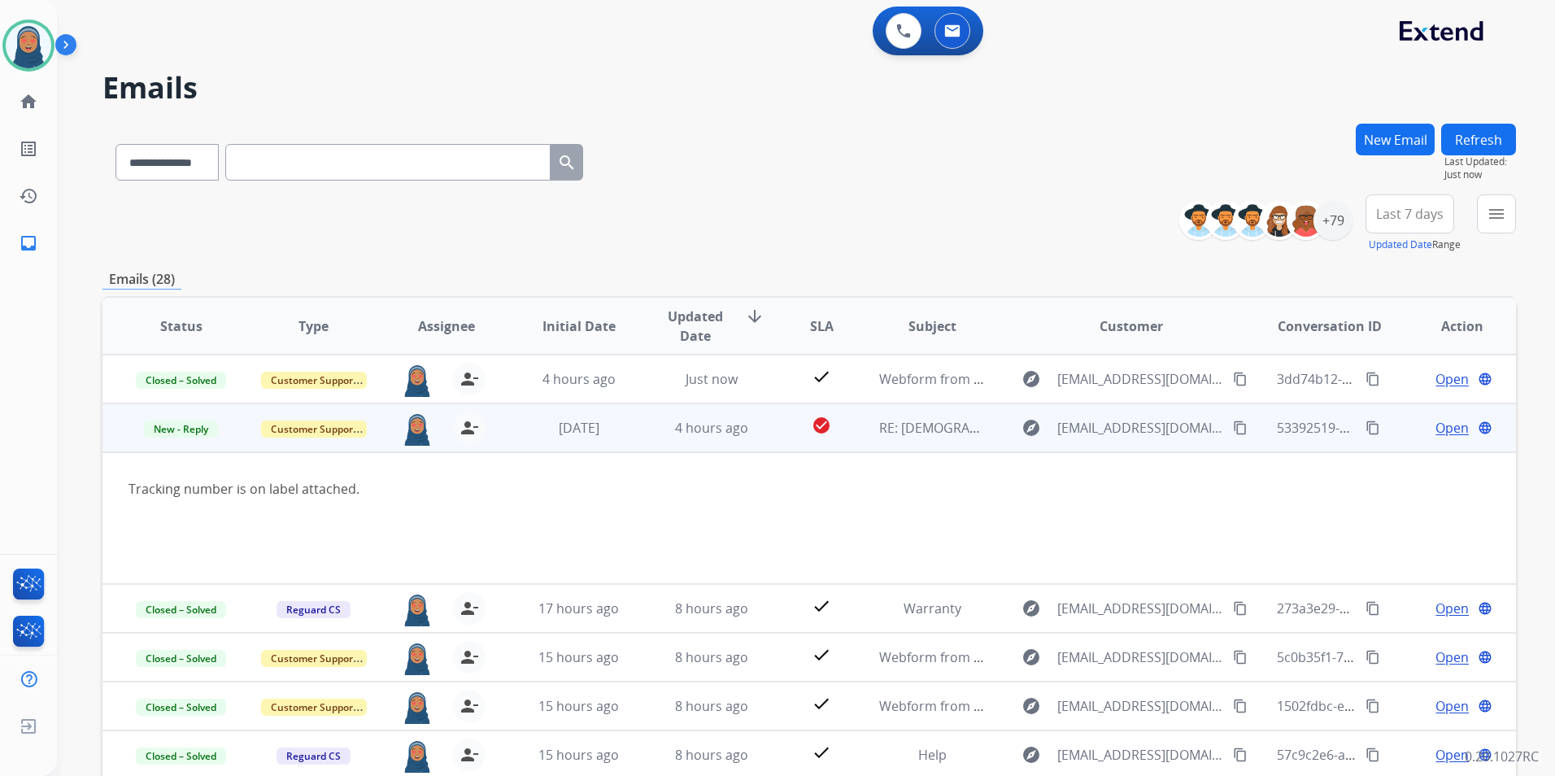
scroll to position [49, 0]
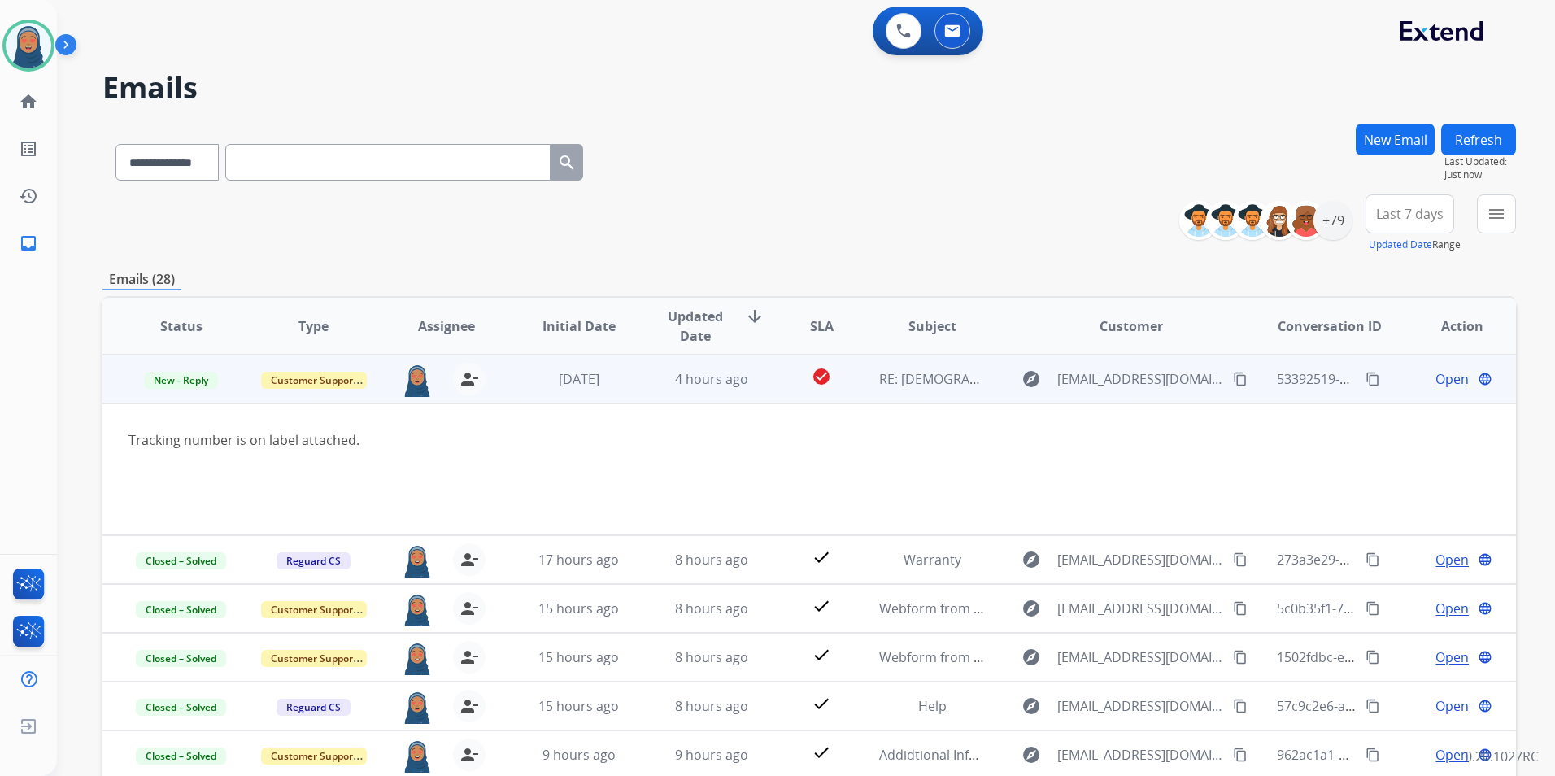
click at [1449, 377] on span "Open" at bounding box center [1452, 379] width 33 height 20
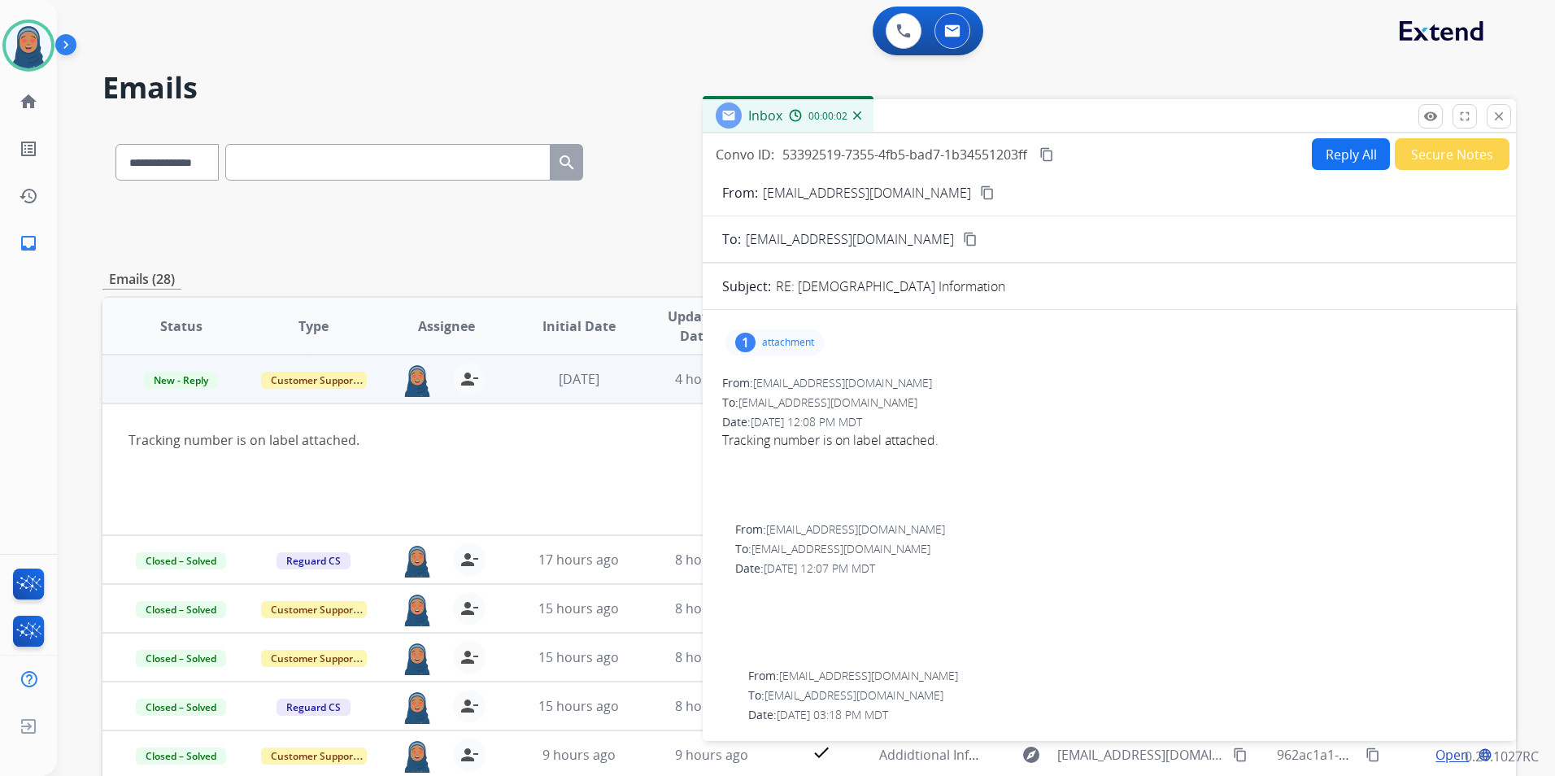
click at [793, 349] on div "1 attachment" at bounding box center [775, 342] width 98 height 26
click at [855, 386] on p "20250908_162350.jpg" at bounding box center [885, 384] width 130 height 20
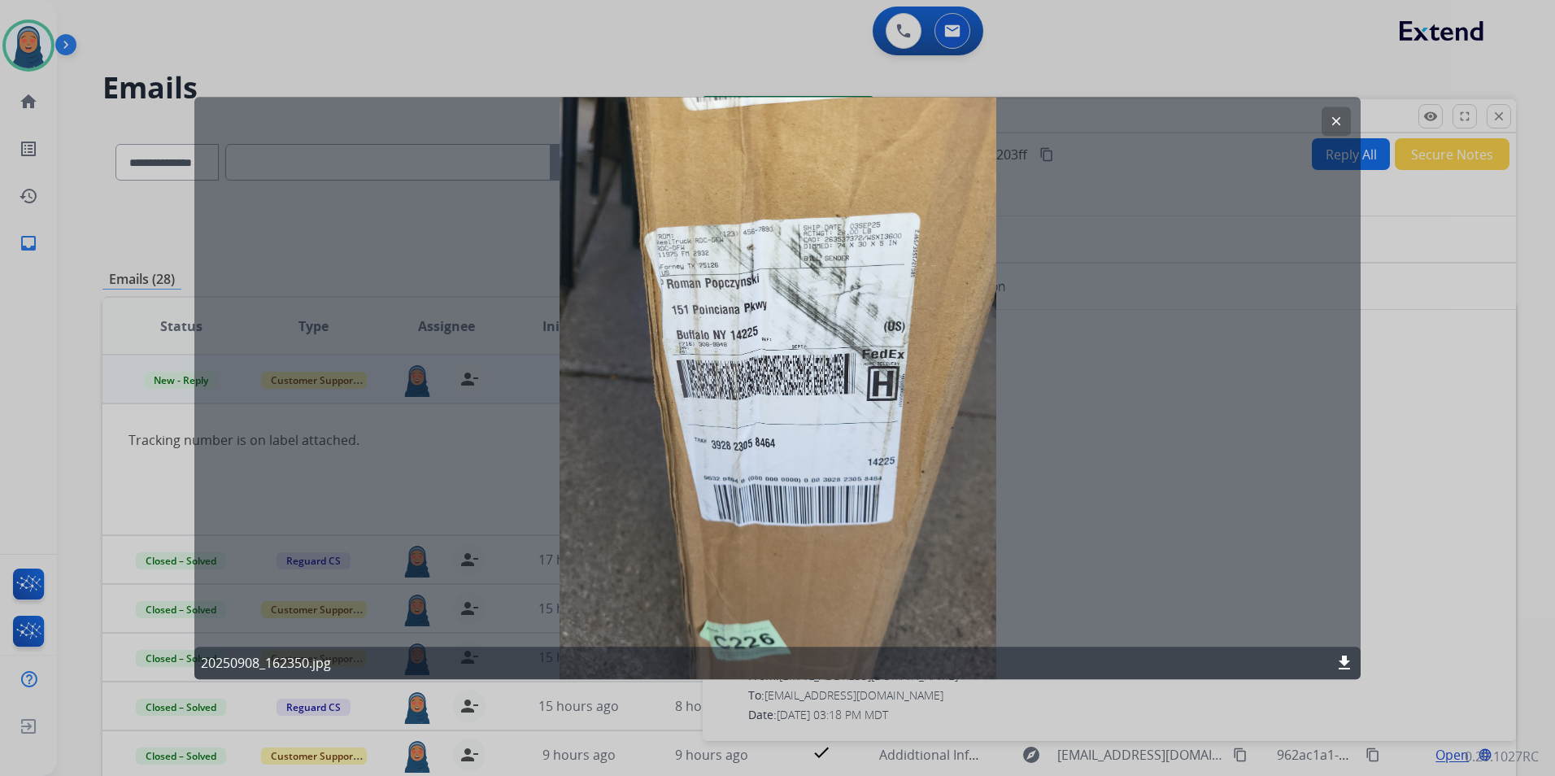
click at [1341, 111] on button "clear" at bounding box center [1336, 121] width 29 height 29
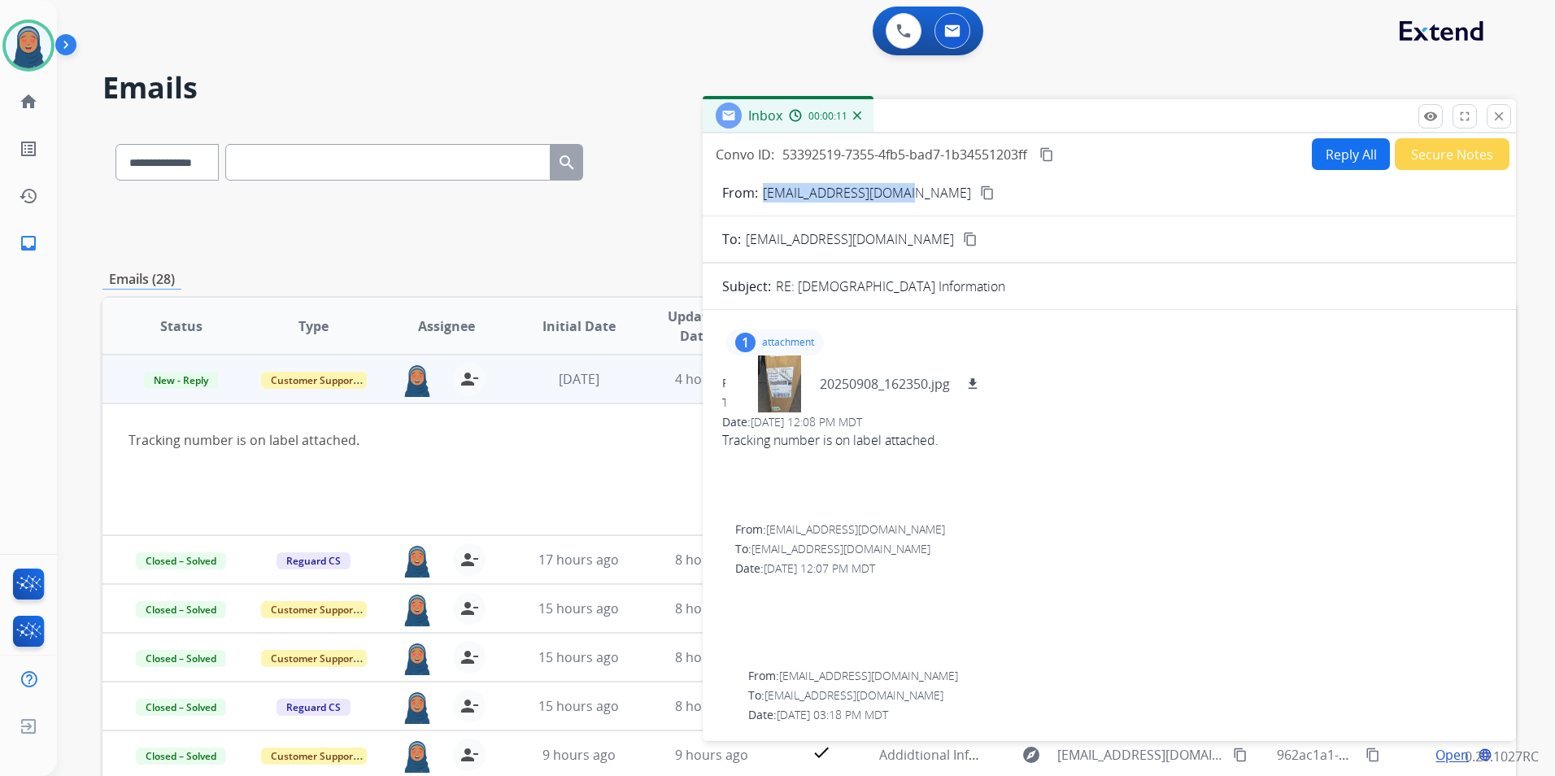
drag, startPoint x: 905, startPoint y: 198, endPoint x: 764, endPoint y: 203, distance: 141.6
click at [764, 203] on form "From: roman.pop@netzero.net content_copy To: support@extend.com content_copy Su…" at bounding box center [1109, 667] width 813 height 994
copy p "roman.pop@netzero.net"
click at [898, 390] on p "20250908_162350.jpg" at bounding box center [885, 384] width 130 height 20
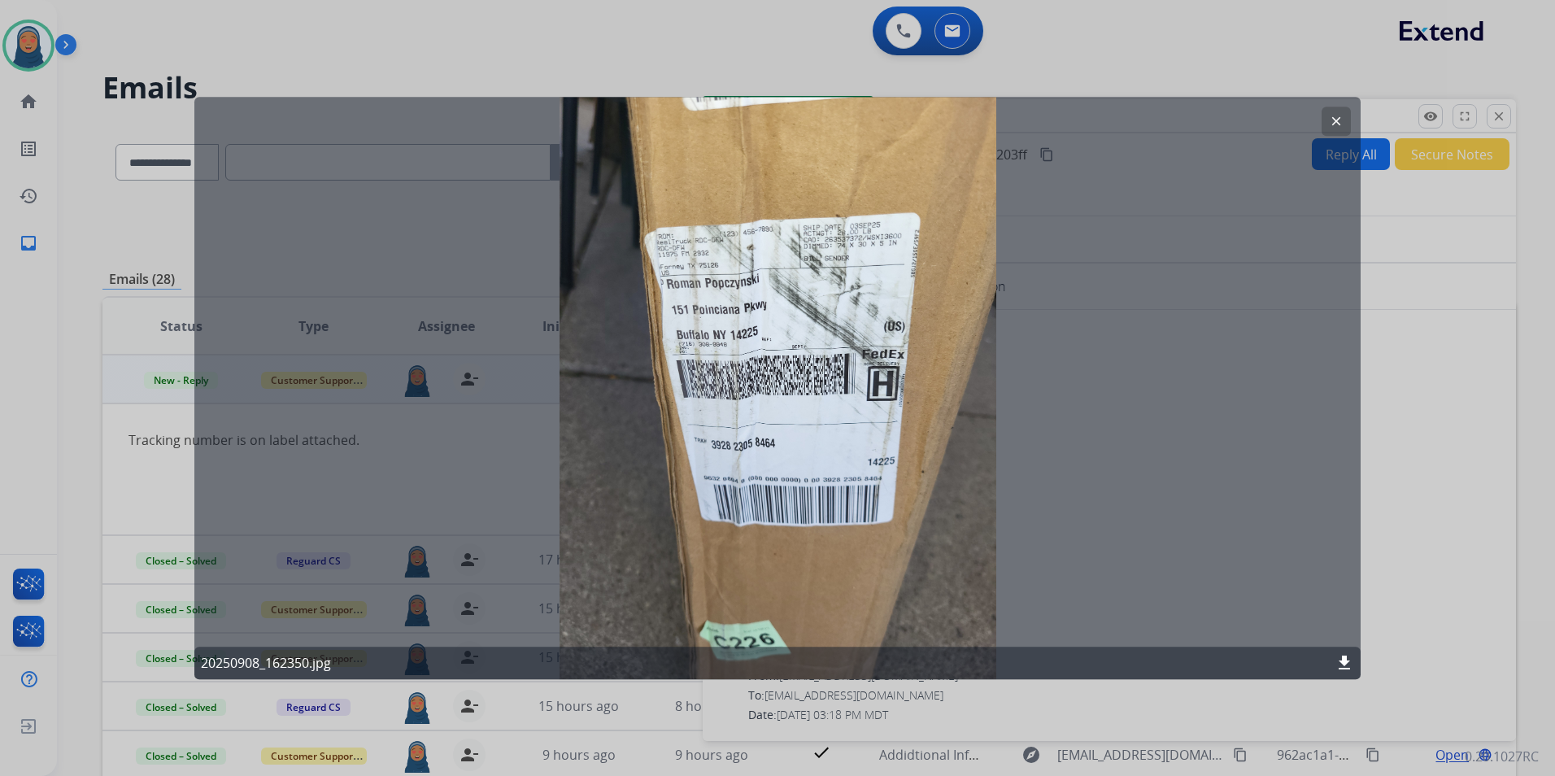
click at [1328, 110] on button "clear" at bounding box center [1336, 121] width 29 height 29
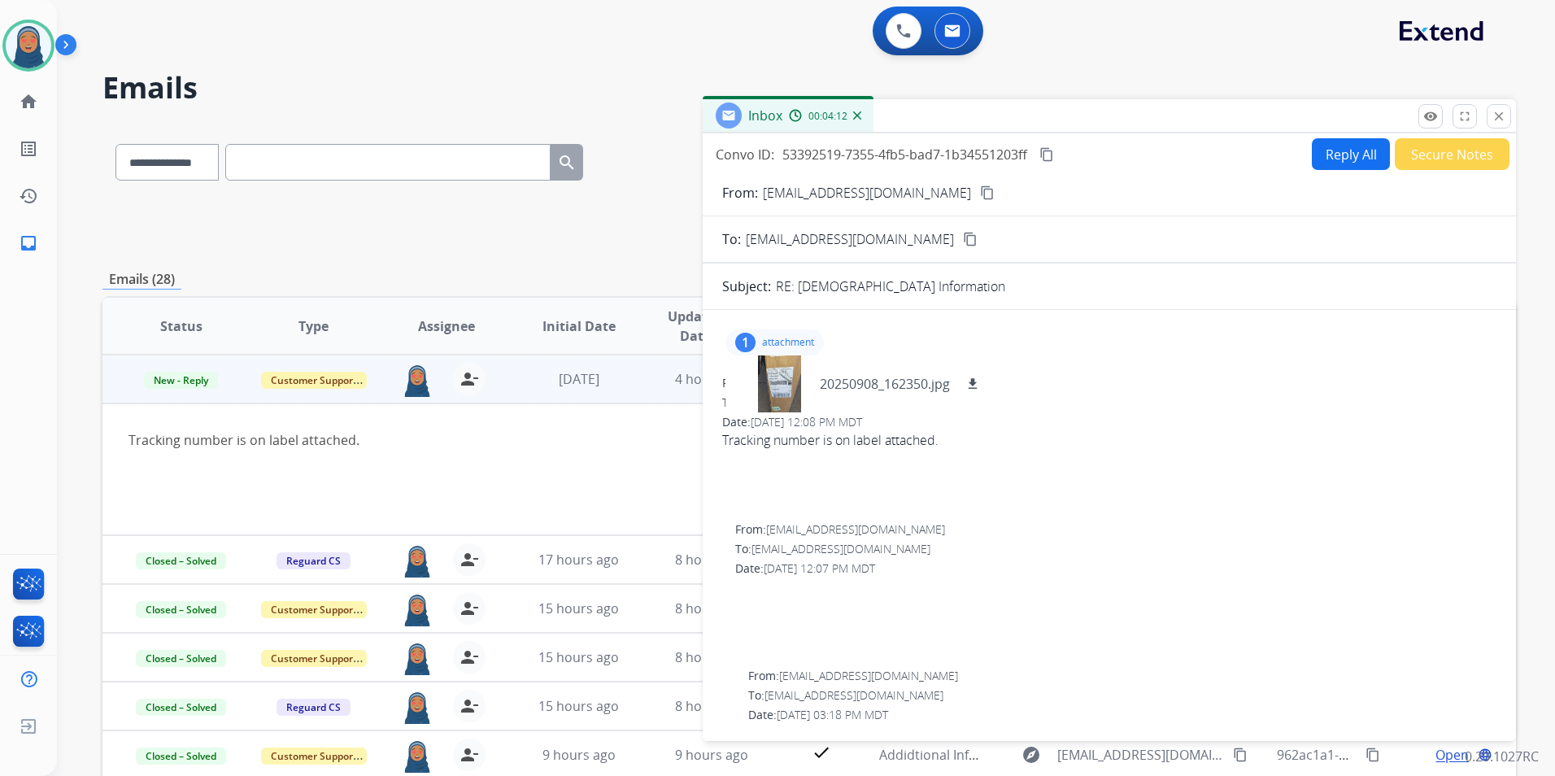
click at [1338, 153] on button "Reply All" at bounding box center [1351, 154] width 78 height 32
select select "**********"
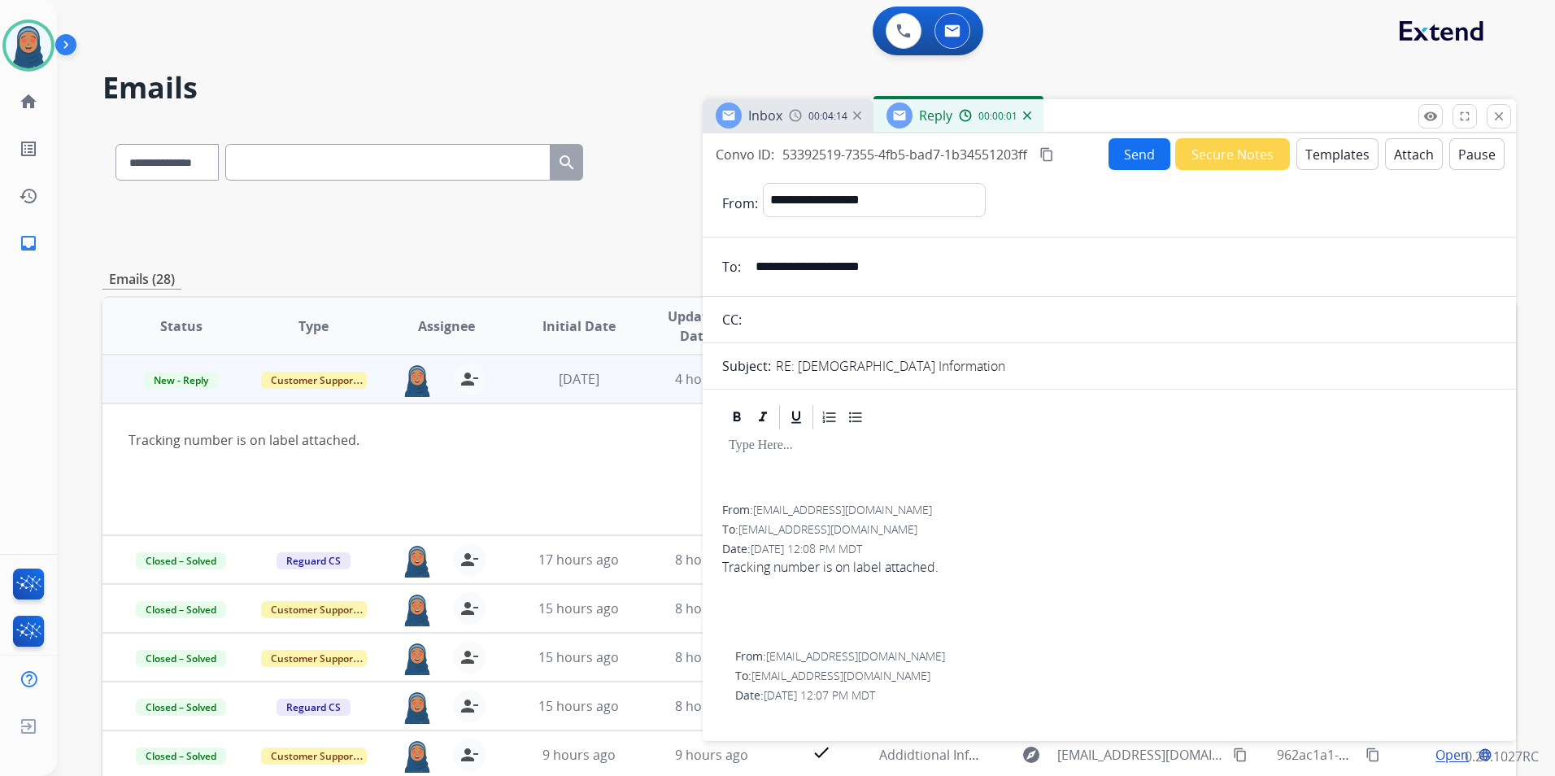
click at [1309, 153] on button "Templates" at bounding box center [1338, 154] width 82 height 32
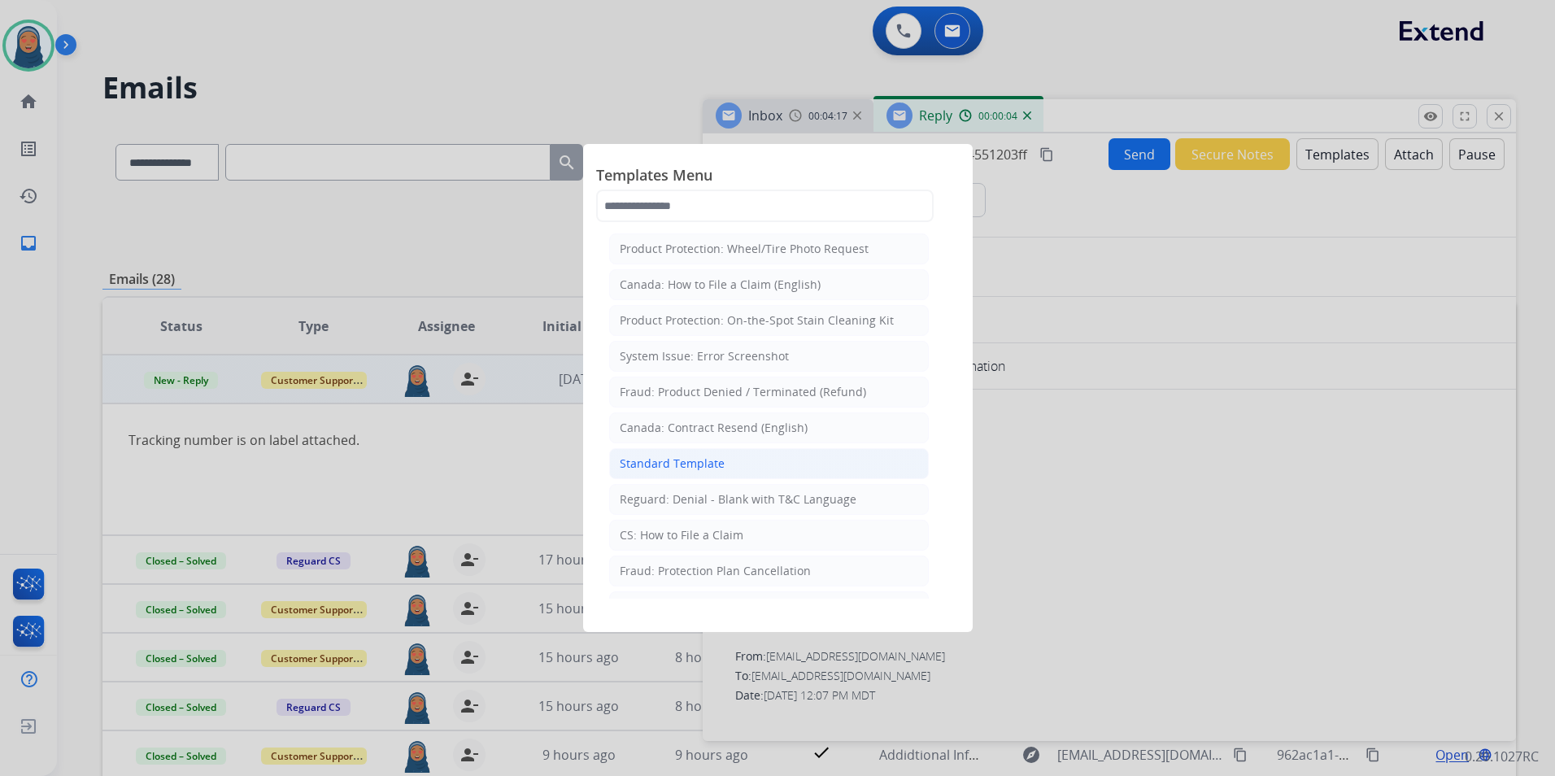
click at [706, 466] on div "Standard Template" at bounding box center [672, 464] width 105 height 16
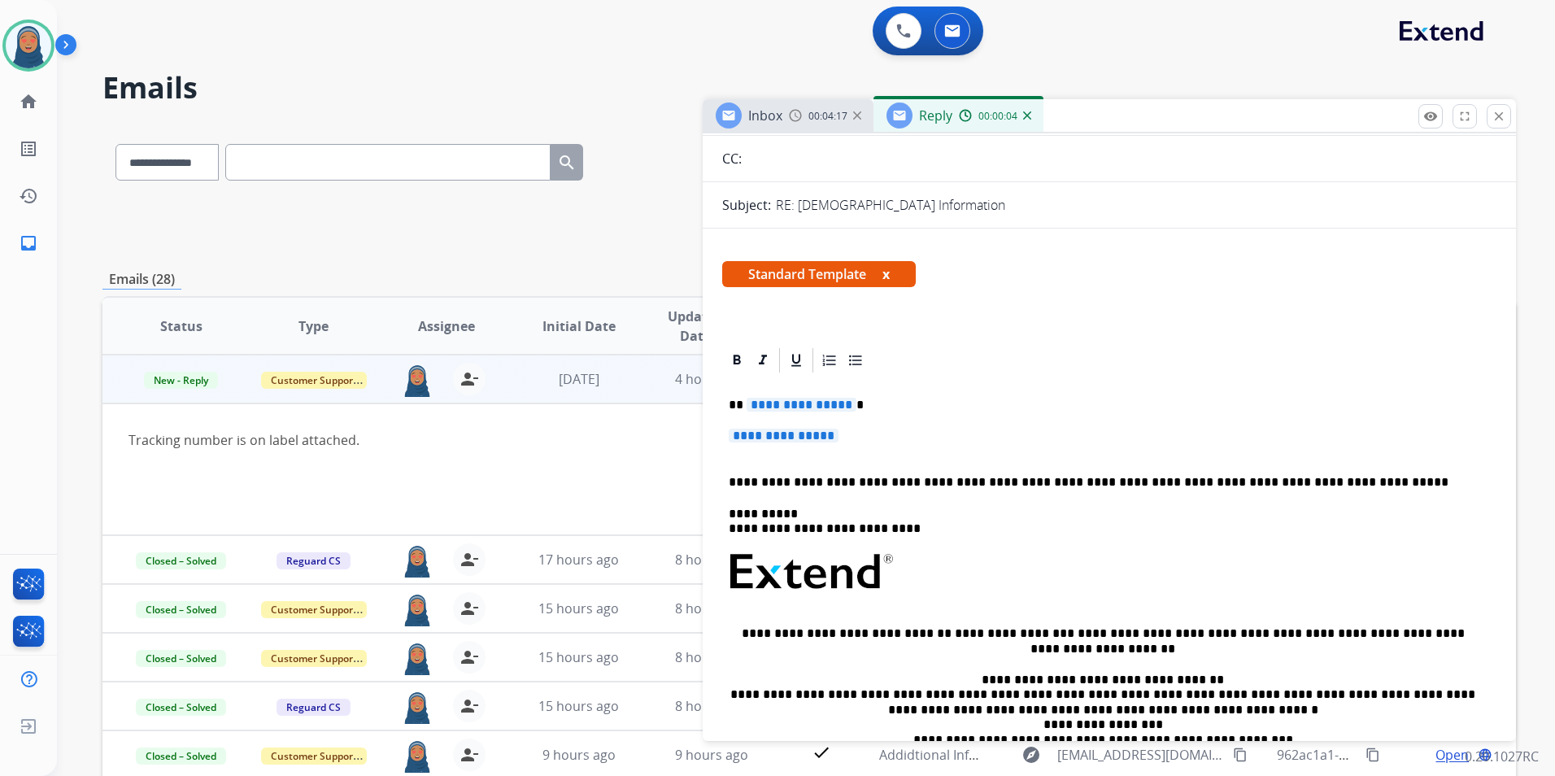
scroll to position [163, 0]
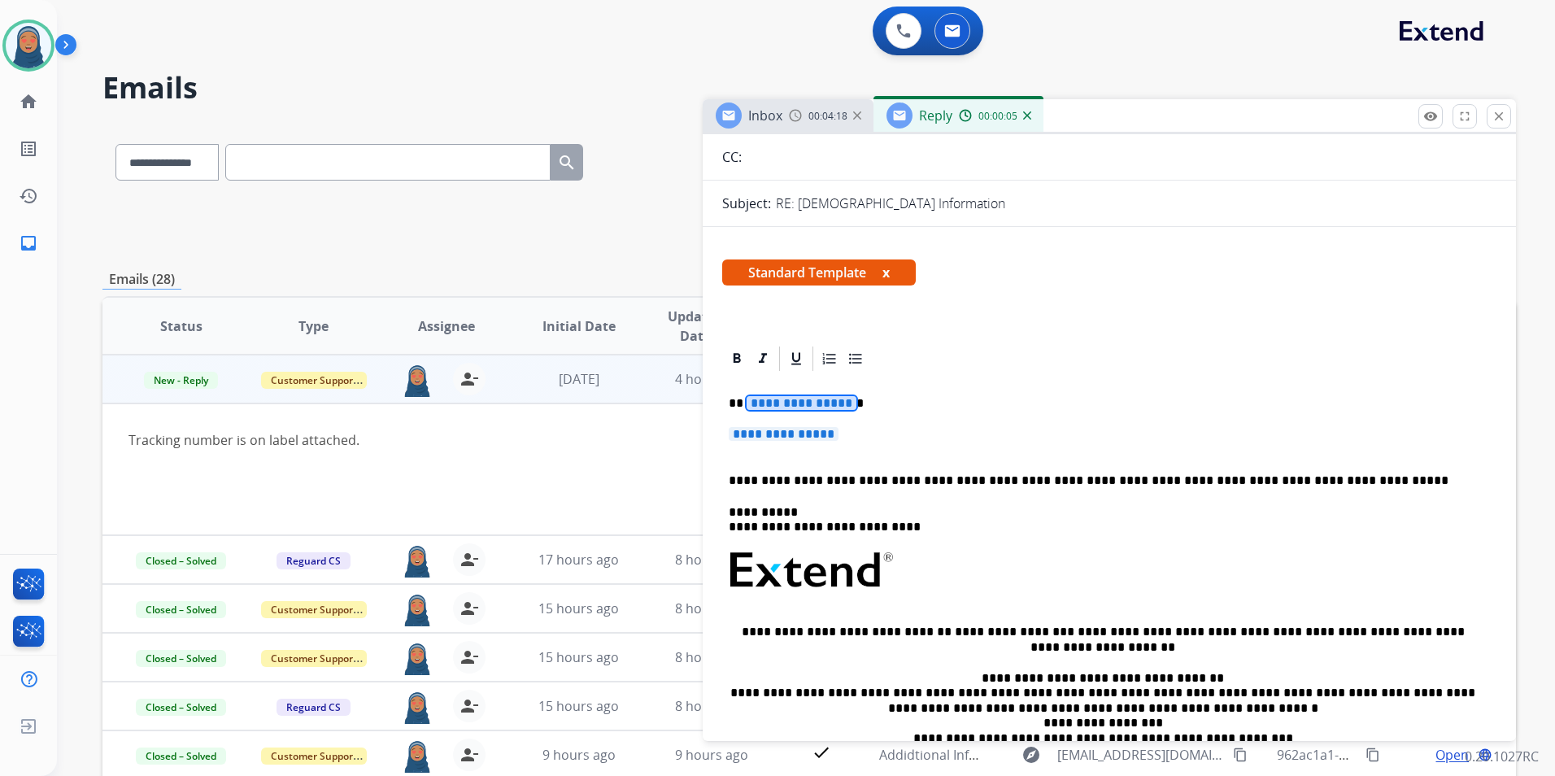
click at [785, 404] on span "**********" at bounding box center [802, 403] width 110 height 14
drag, startPoint x: 797, startPoint y: 403, endPoint x: 785, endPoint y: 398, distance: 13.1
click at [785, 398] on span "**********" at bounding box center [802, 403] width 110 height 14
paste div
click at [745, 406] on strong "*****" at bounding box center [761, 403] width 37 height 12
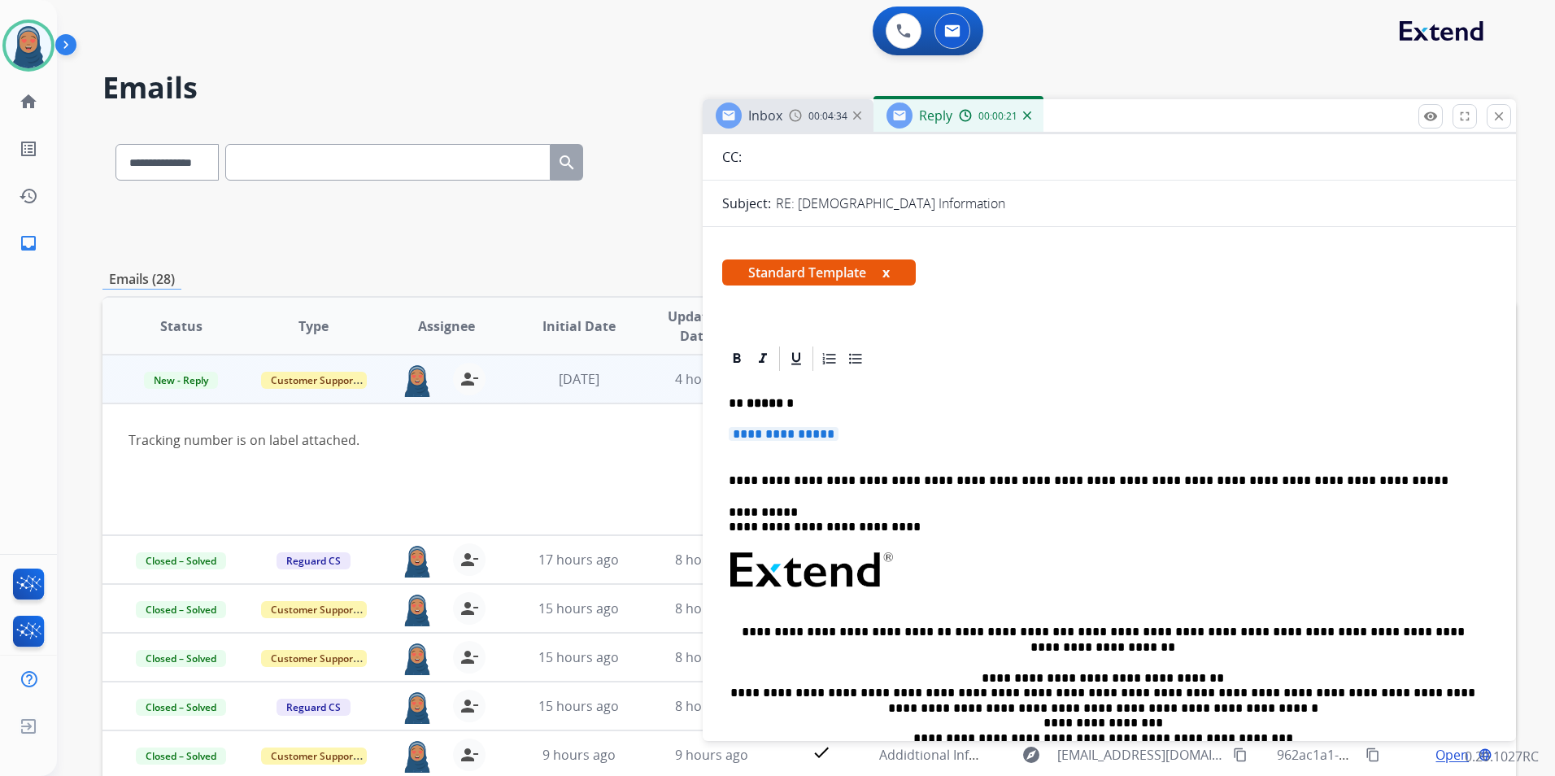
click at [754, 434] on span "**********" at bounding box center [784, 434] width 110 height 14
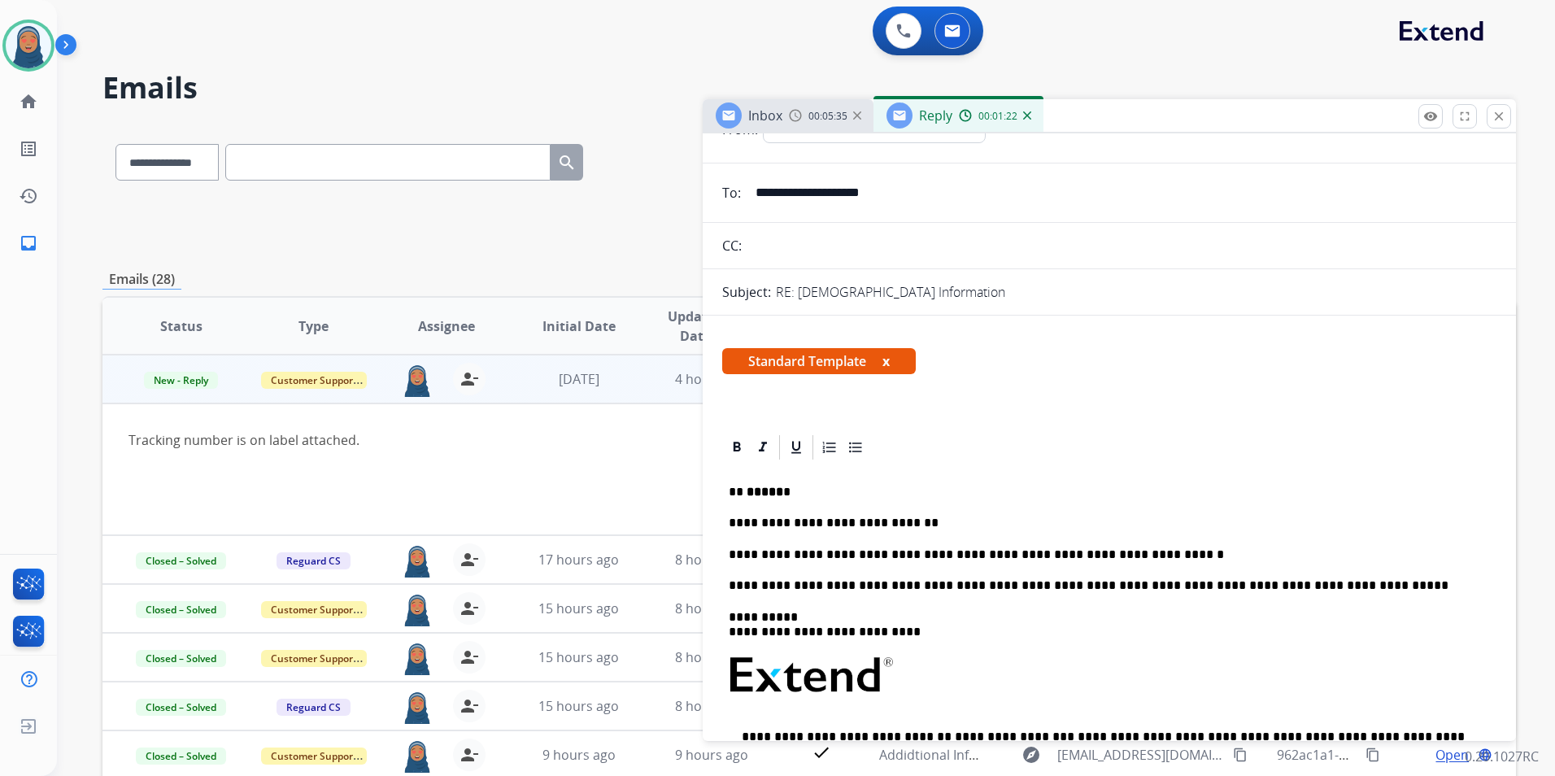
scroll to position [0, 0]
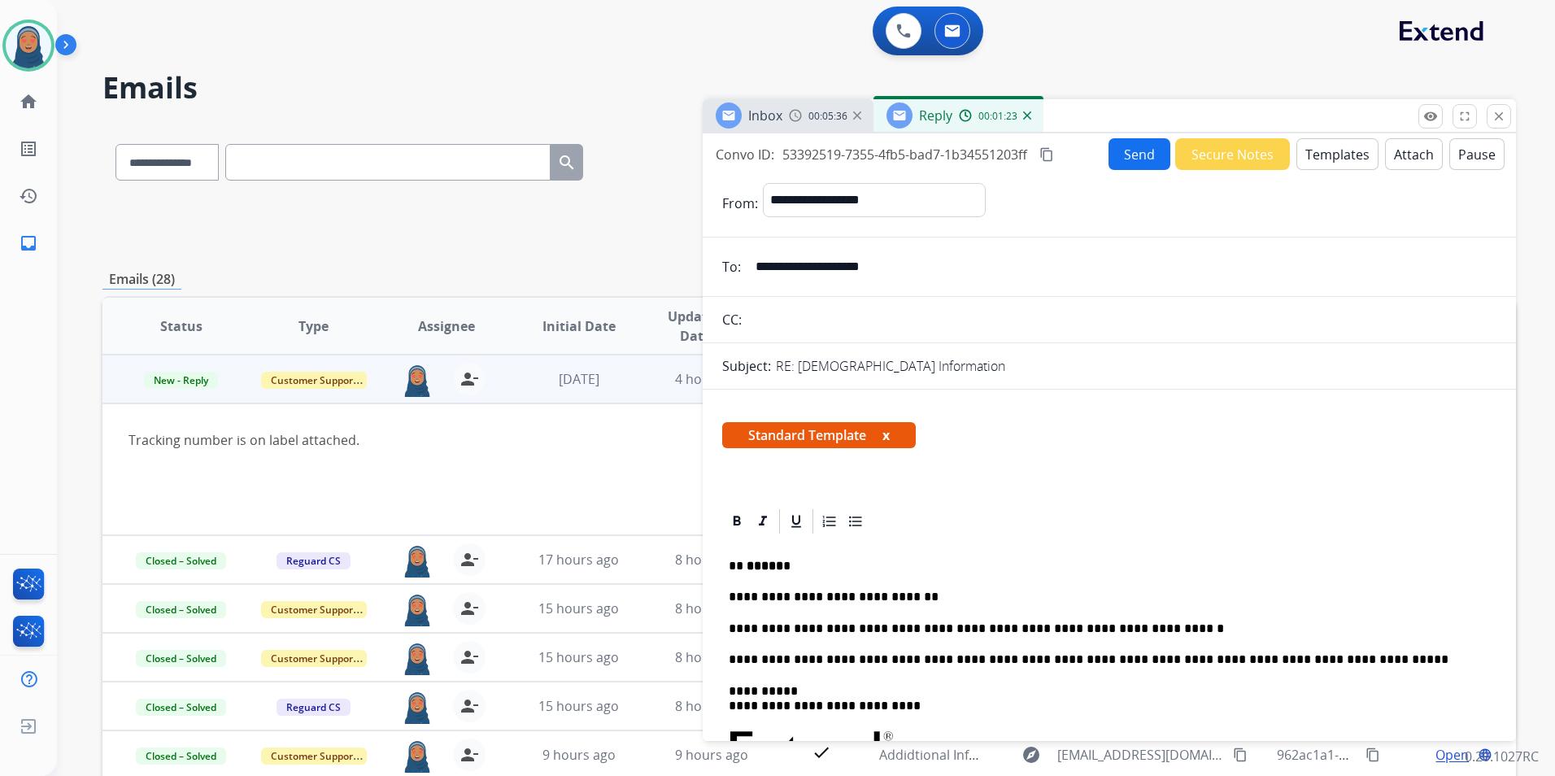
click at [1131, 155] on button "Send" at bounding box center [1140, 154] width 62 height 32
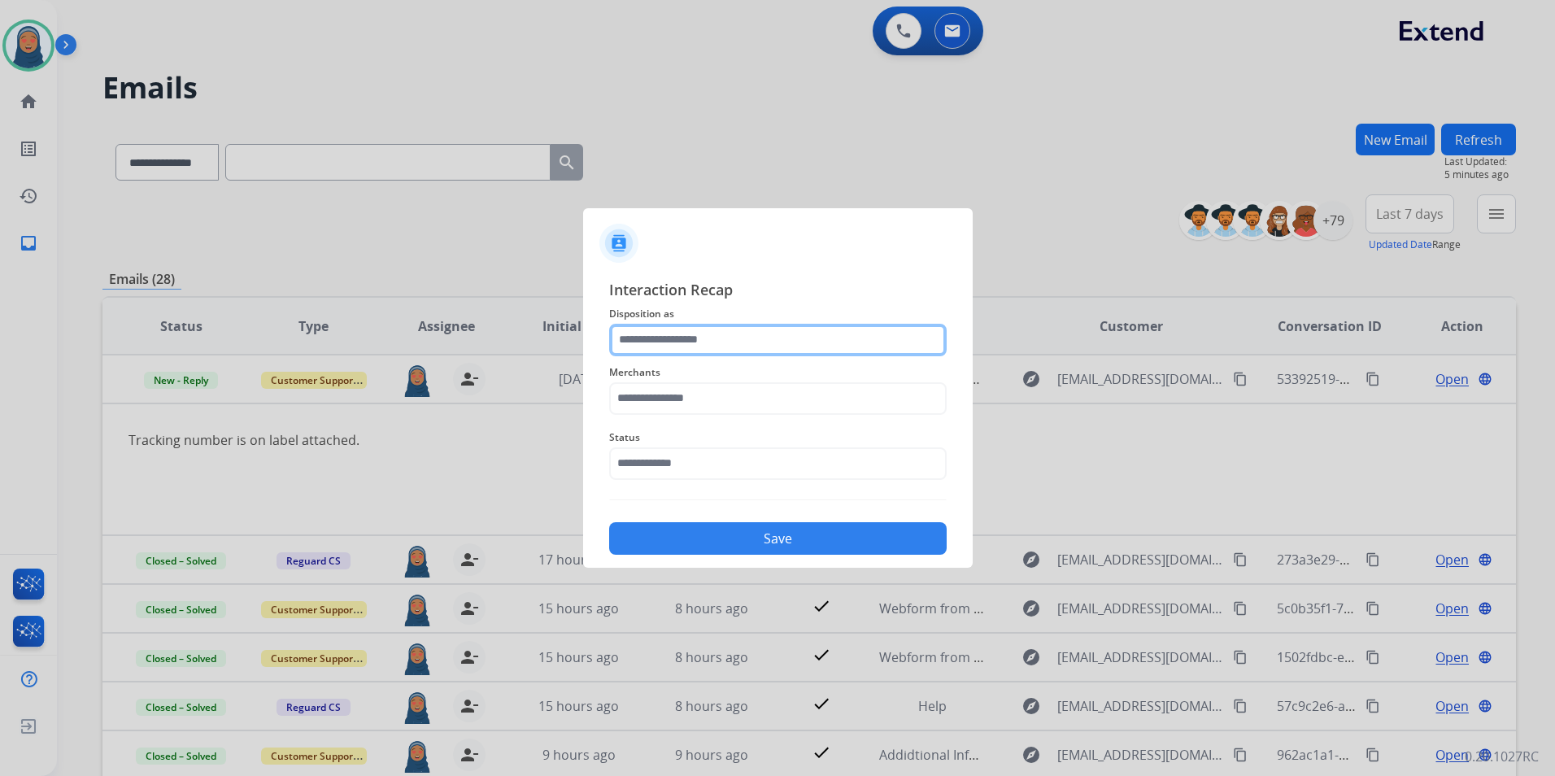
click at [691, 336] on input "text" at bounding box center [778, 340] width 338 height 33
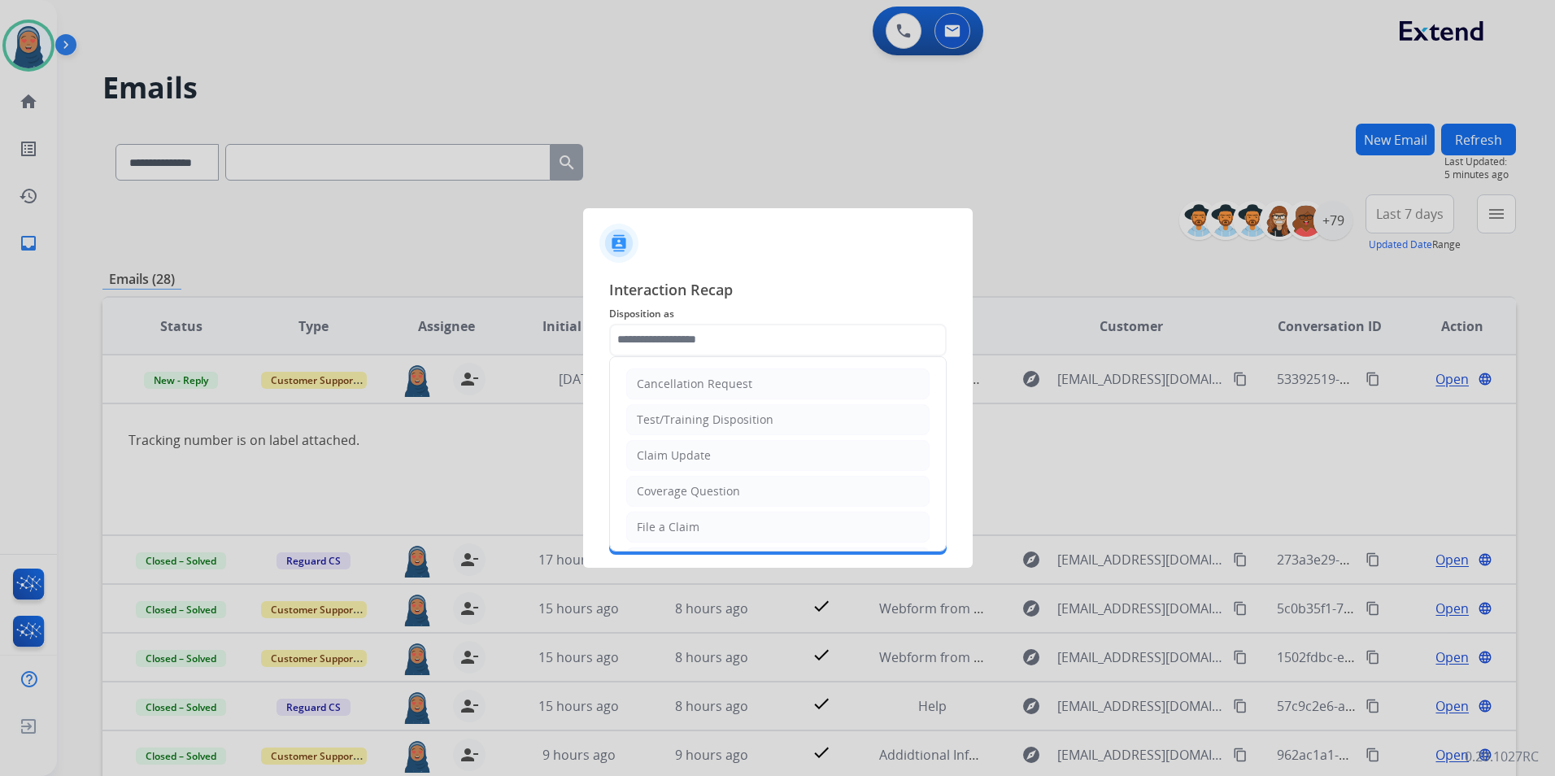
drag, startPoint x: 661, startPoint y: 461, endPoint x: 664, endPoint y: 436, distance: 25.3
click at [663, 457] on div "Claim Update" at bounding box center [674, 455] width 74 height 16
type input "**********"
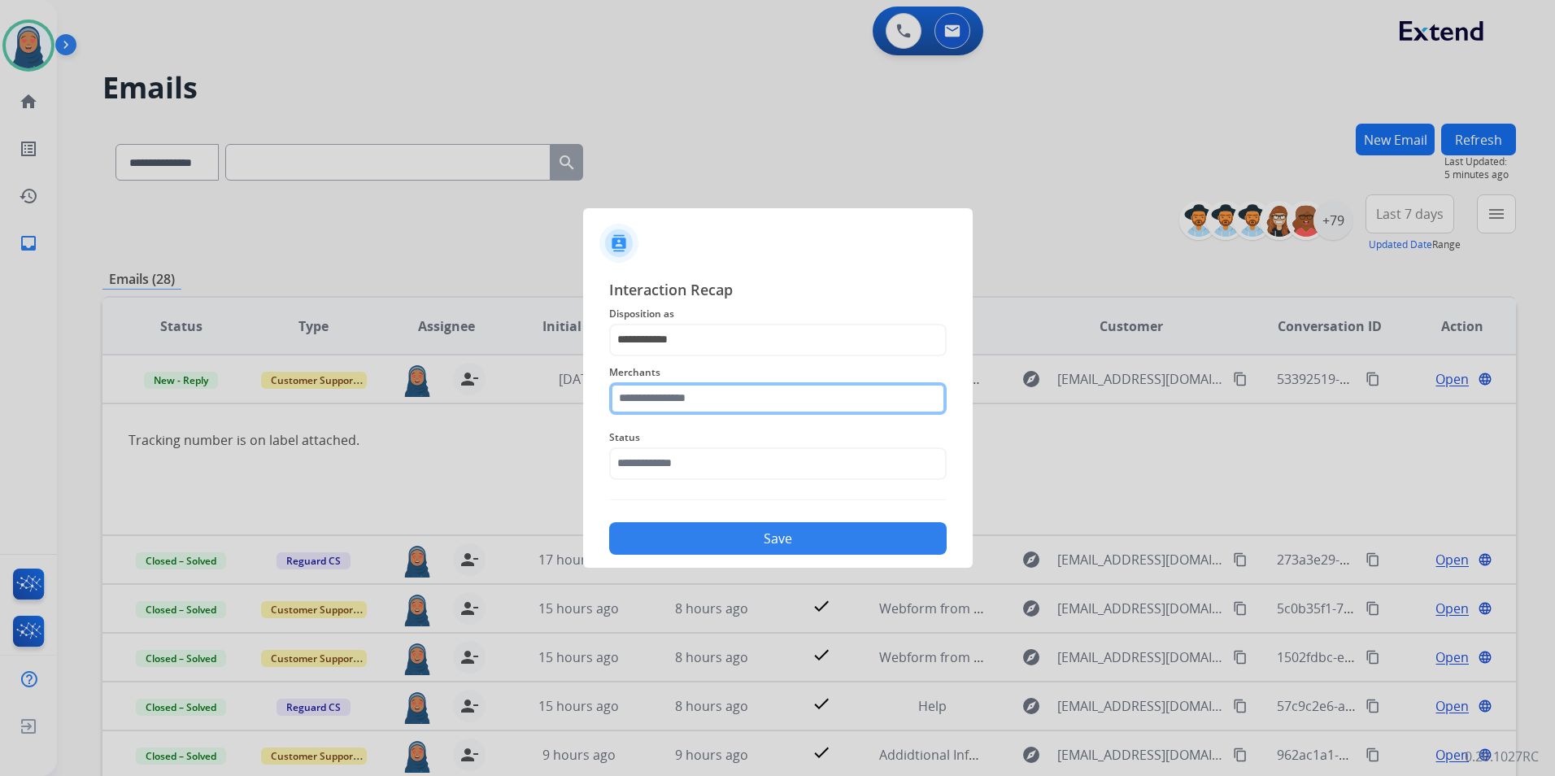
click at [683, 399] on input "text" at bounding box center [778, 398] width 338 height 33
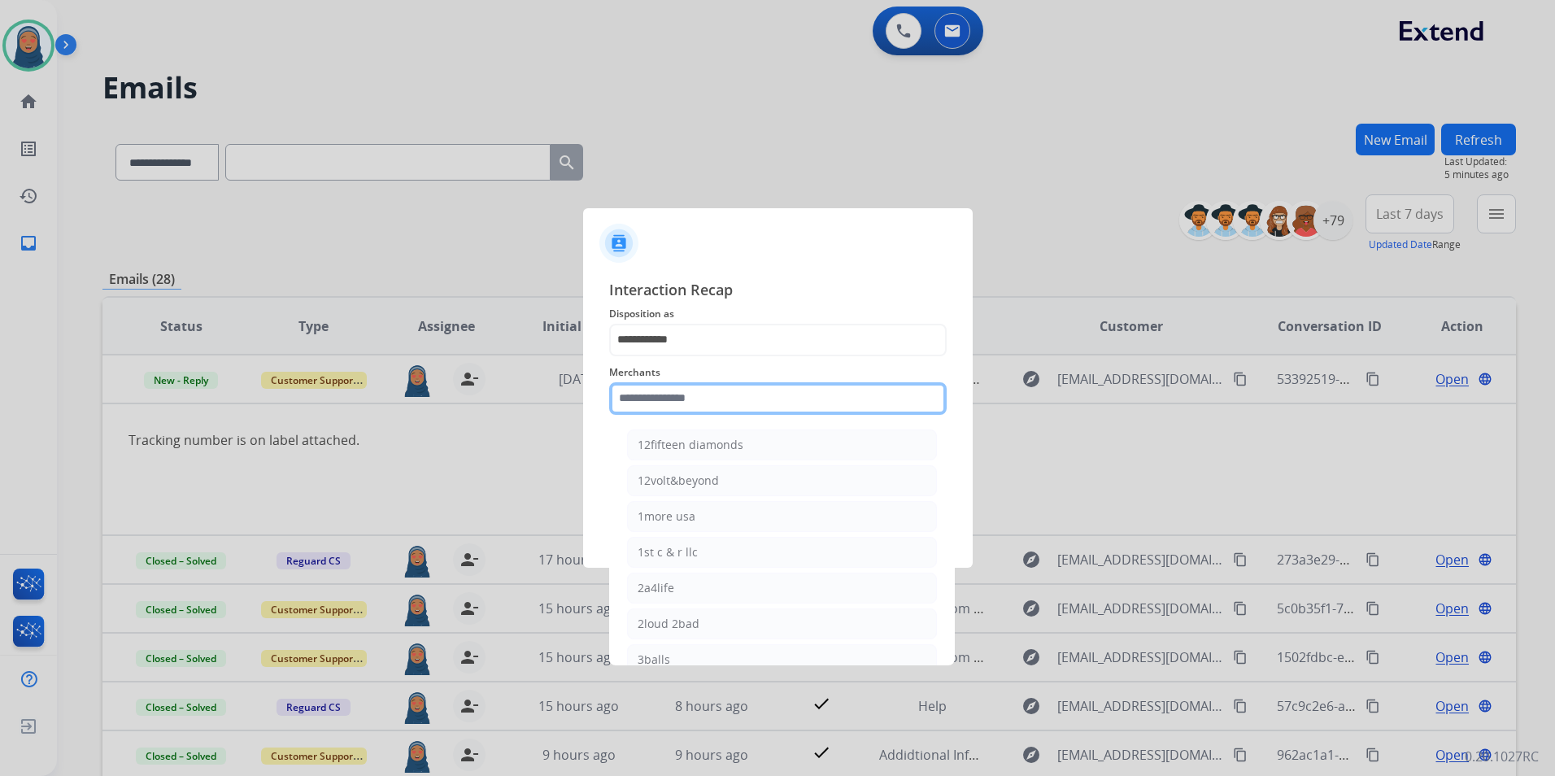
type input "*"
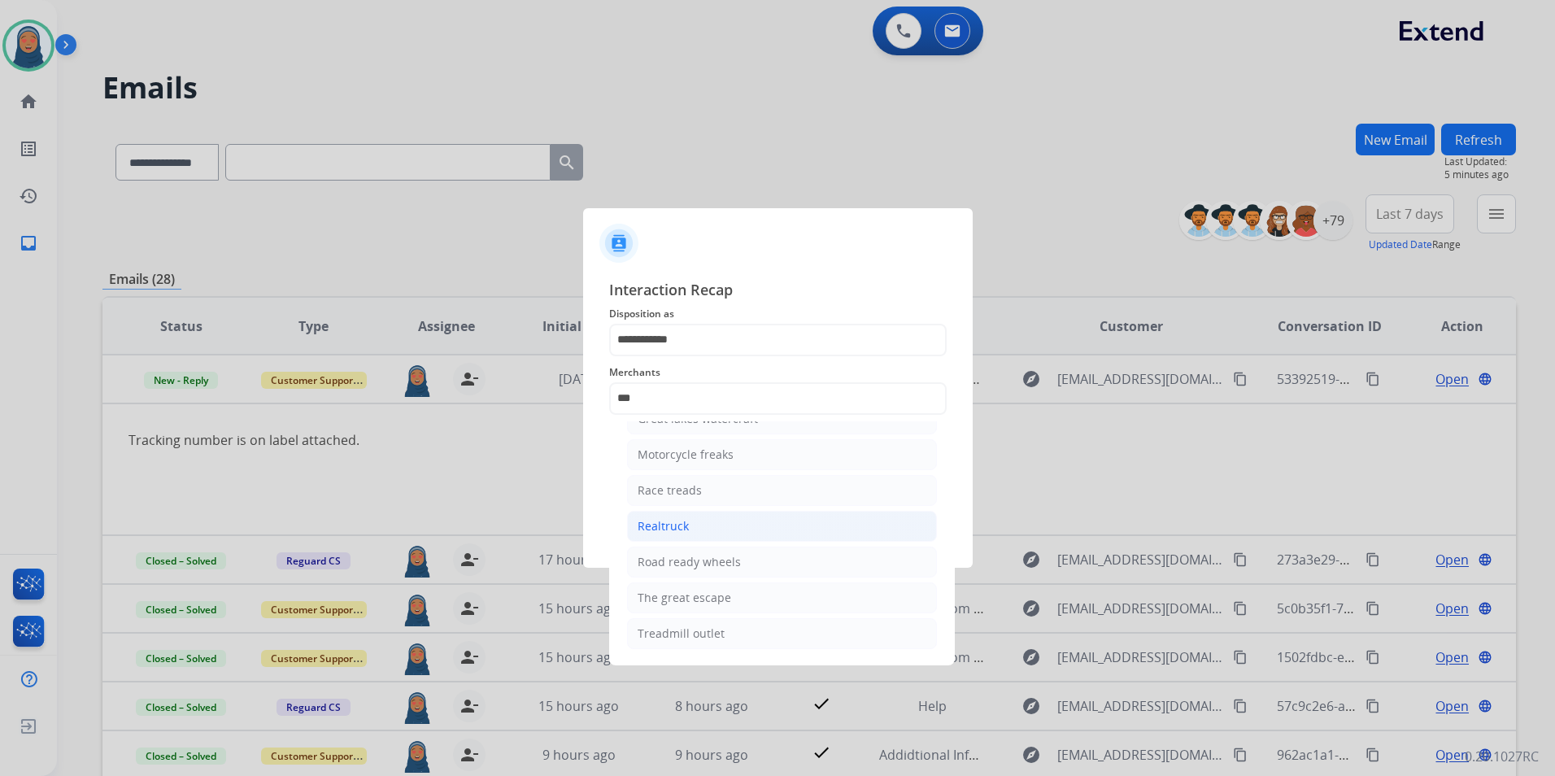
drag, startPoint x: 667, startPoint y: 532, endPoint x: 665, endPoint y: 498, distance: 34.3
click at [667, 531] on div "Realtruck" at bounding box center [663, 526] width 51 height 16
type input "*********"
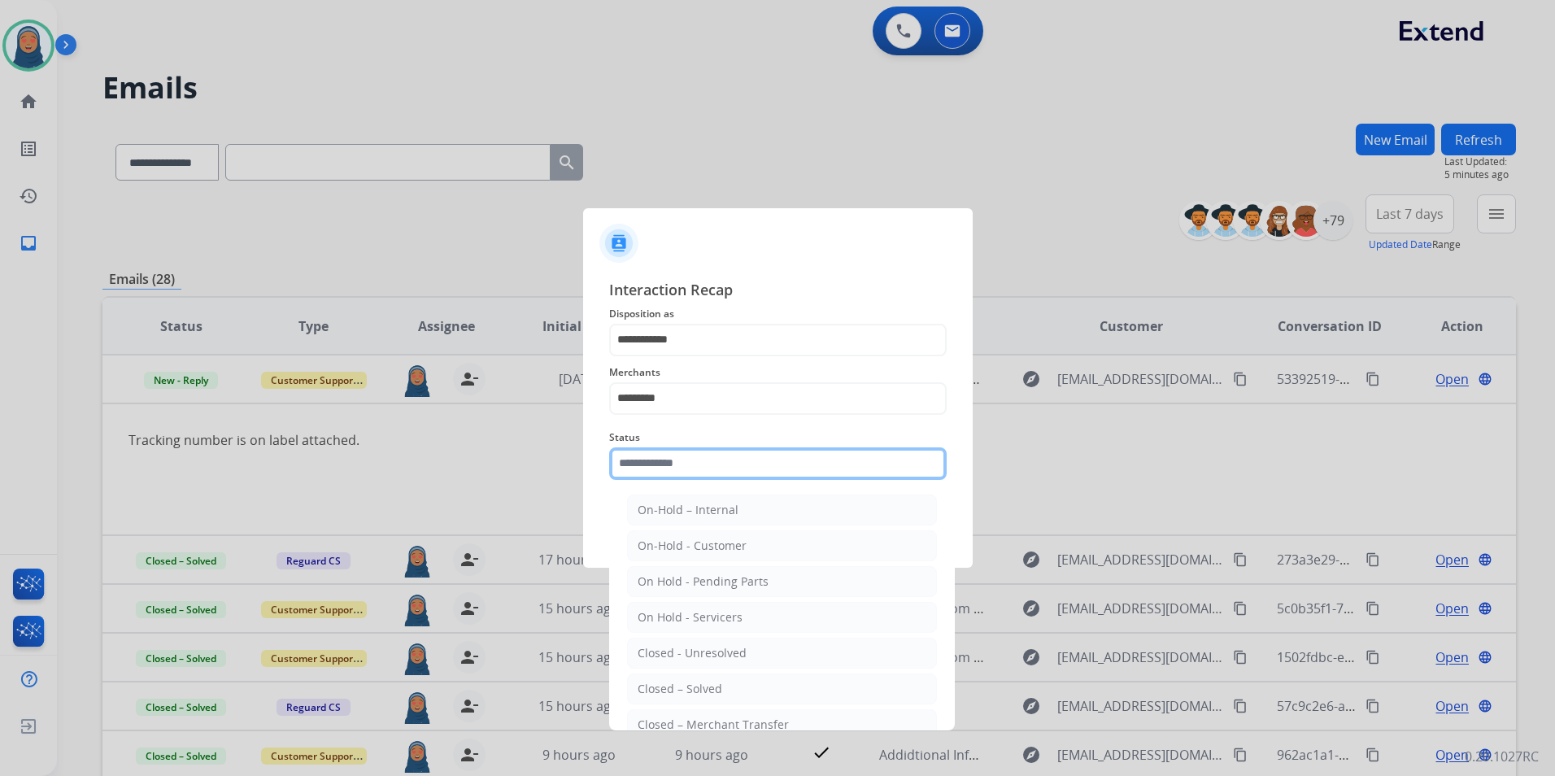
click at [647, 458] on input "text" at bounding box center [778, 463] width 338 height 33
click at [690, 690] on div "Closed – Solved" at bounding box center [680, 689] width 85 height 16
type input "**********"
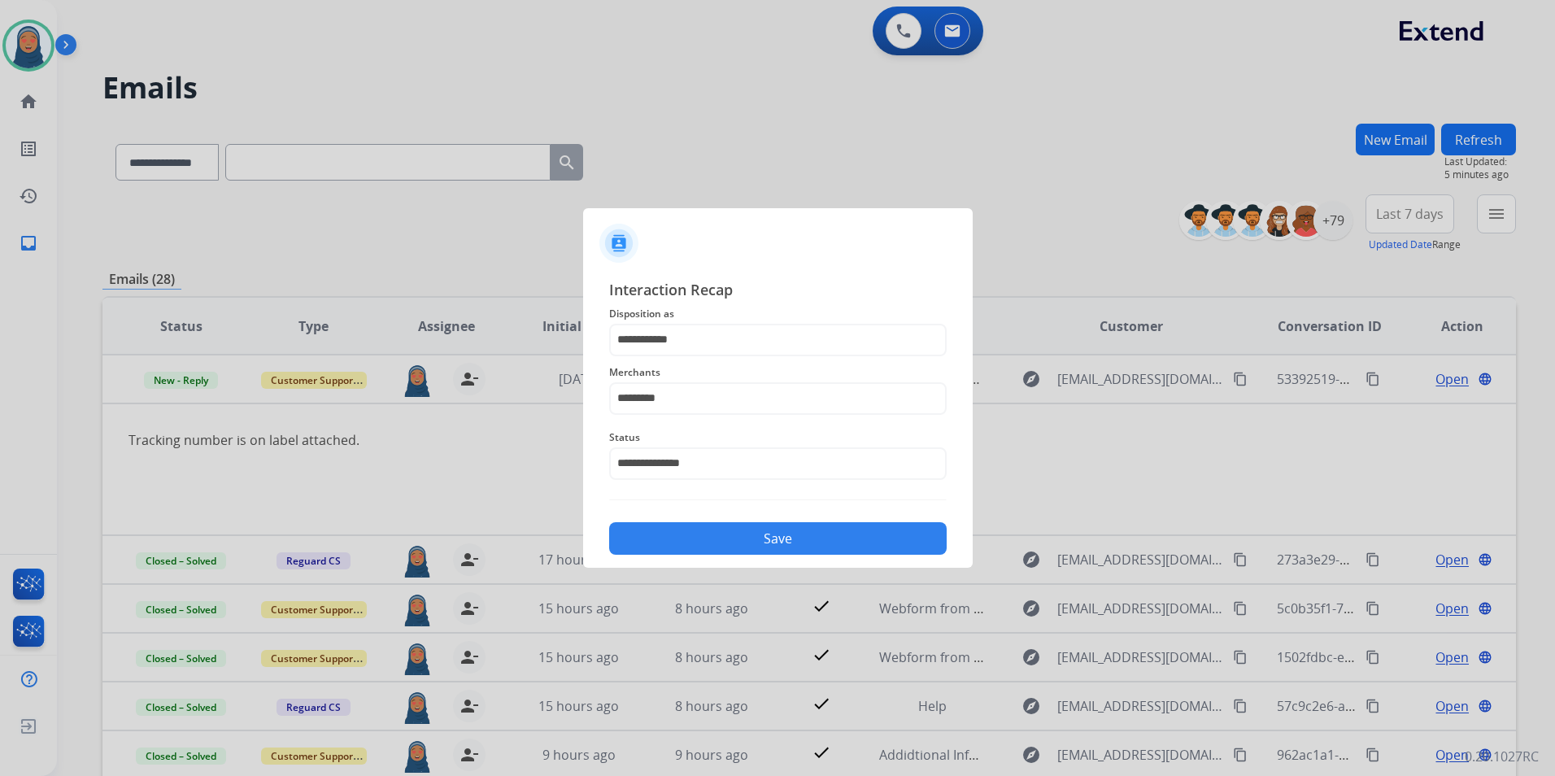
click at [791, 547] on button "Save" at bounding box center [778, 538] width 338 height 33
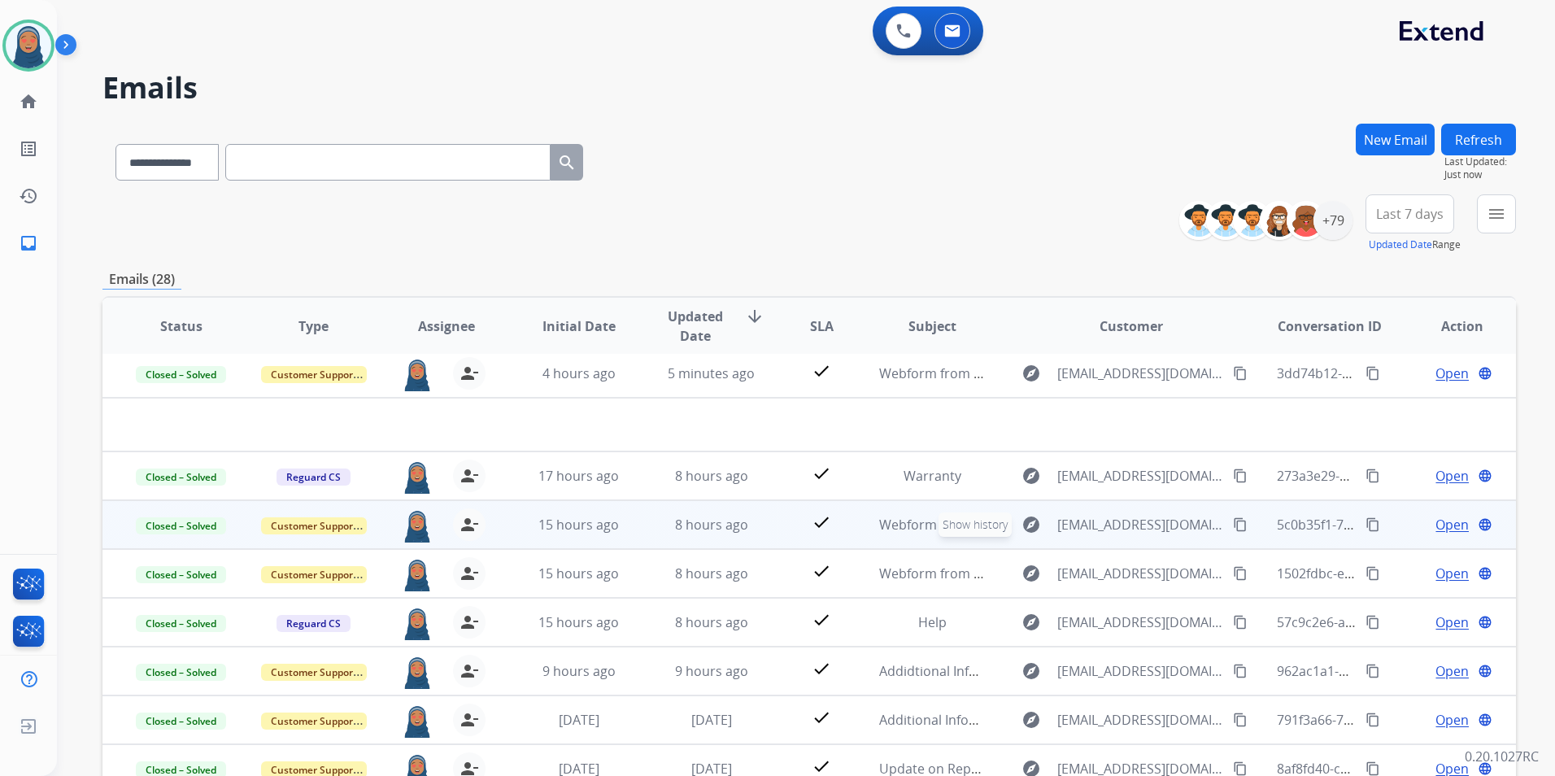
scroll to position [55, 0]
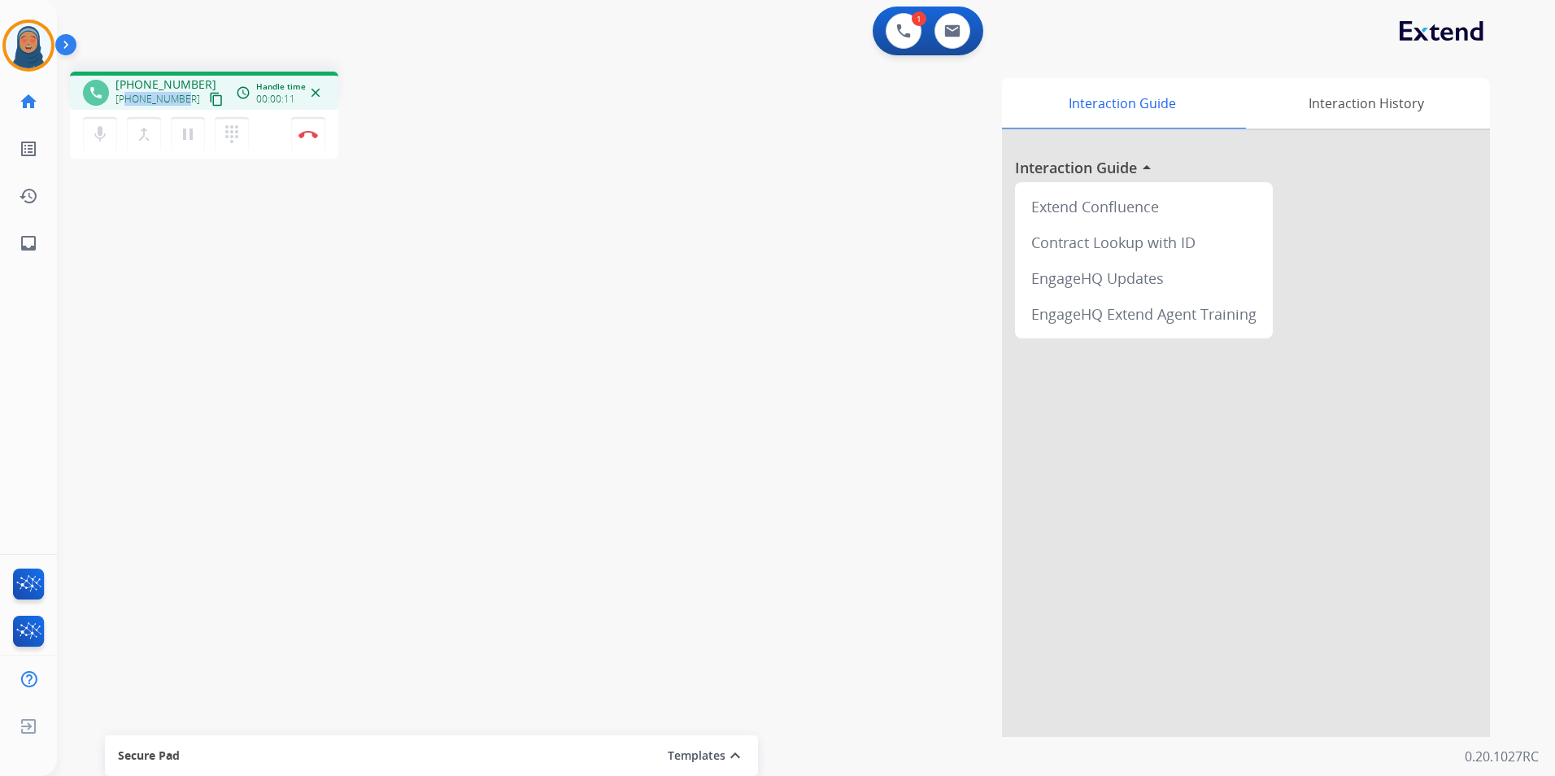
drag, startPoint x: 184, startPoint y: 99, endPoint x: 129, endPoint y: 100, distance: 55.3
click at [129, 100] on div "+17027625629 content_copy" at bounding box center [171, 99] width 111 height 20
click at [315, 140] on button "Disconnect" at bounding box center [308, 134] width 34 height 34
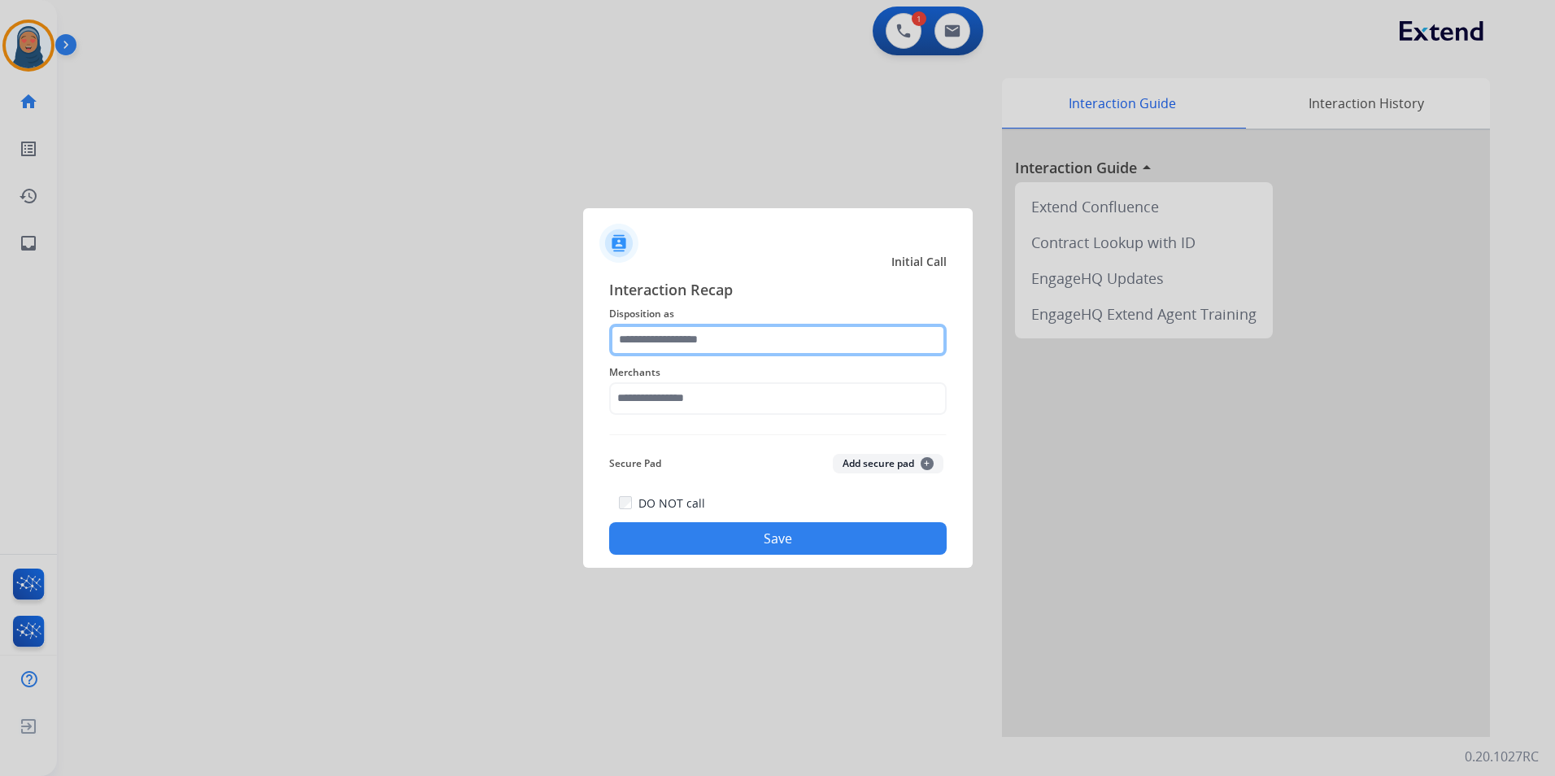
click at [650, 339] on input "text" at bounding box center [778, 340] width 338 height 33
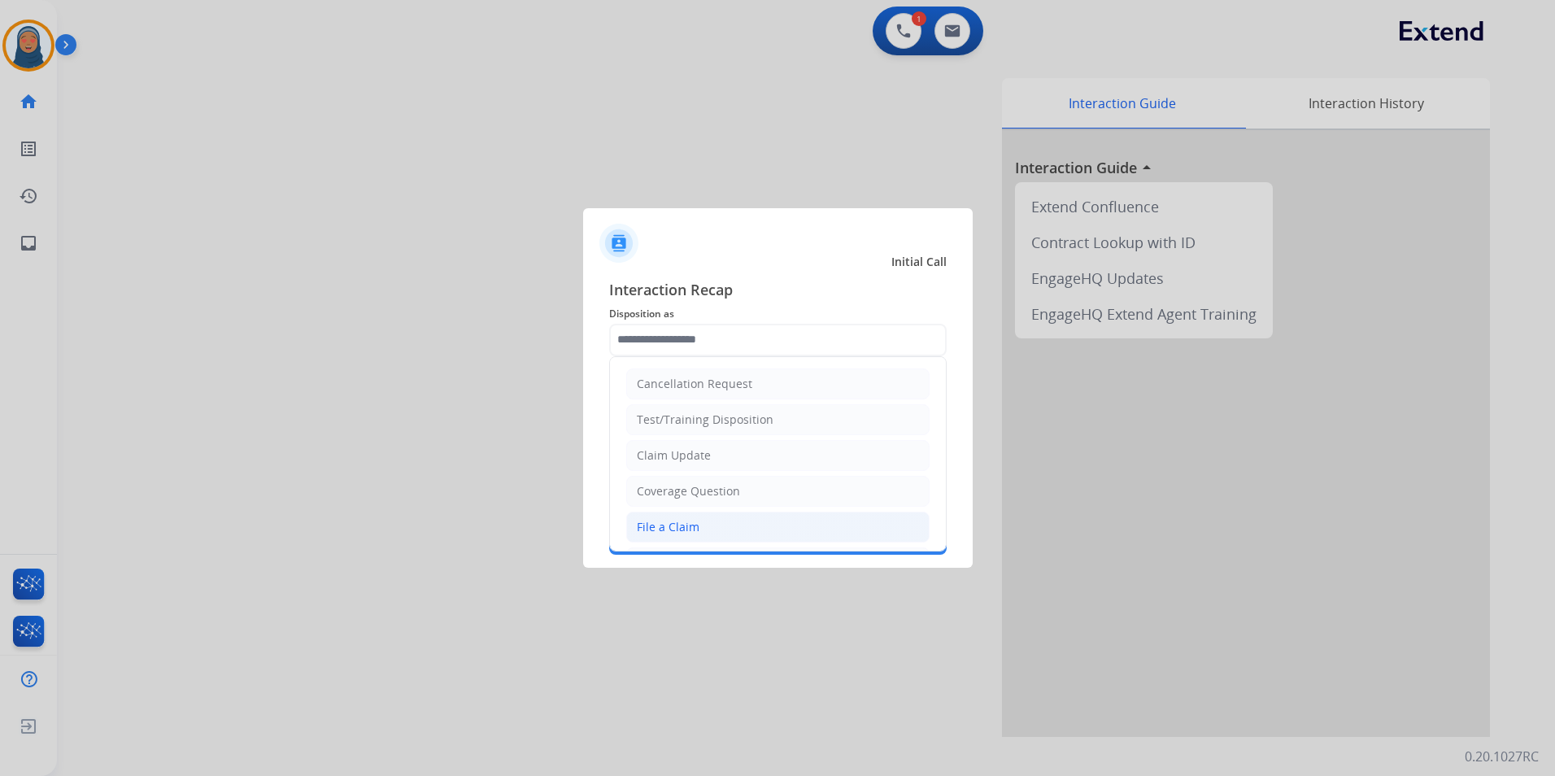
click at [725, 524] on li "File a Claim" at bounding box center [777, 527] width 303 height 31
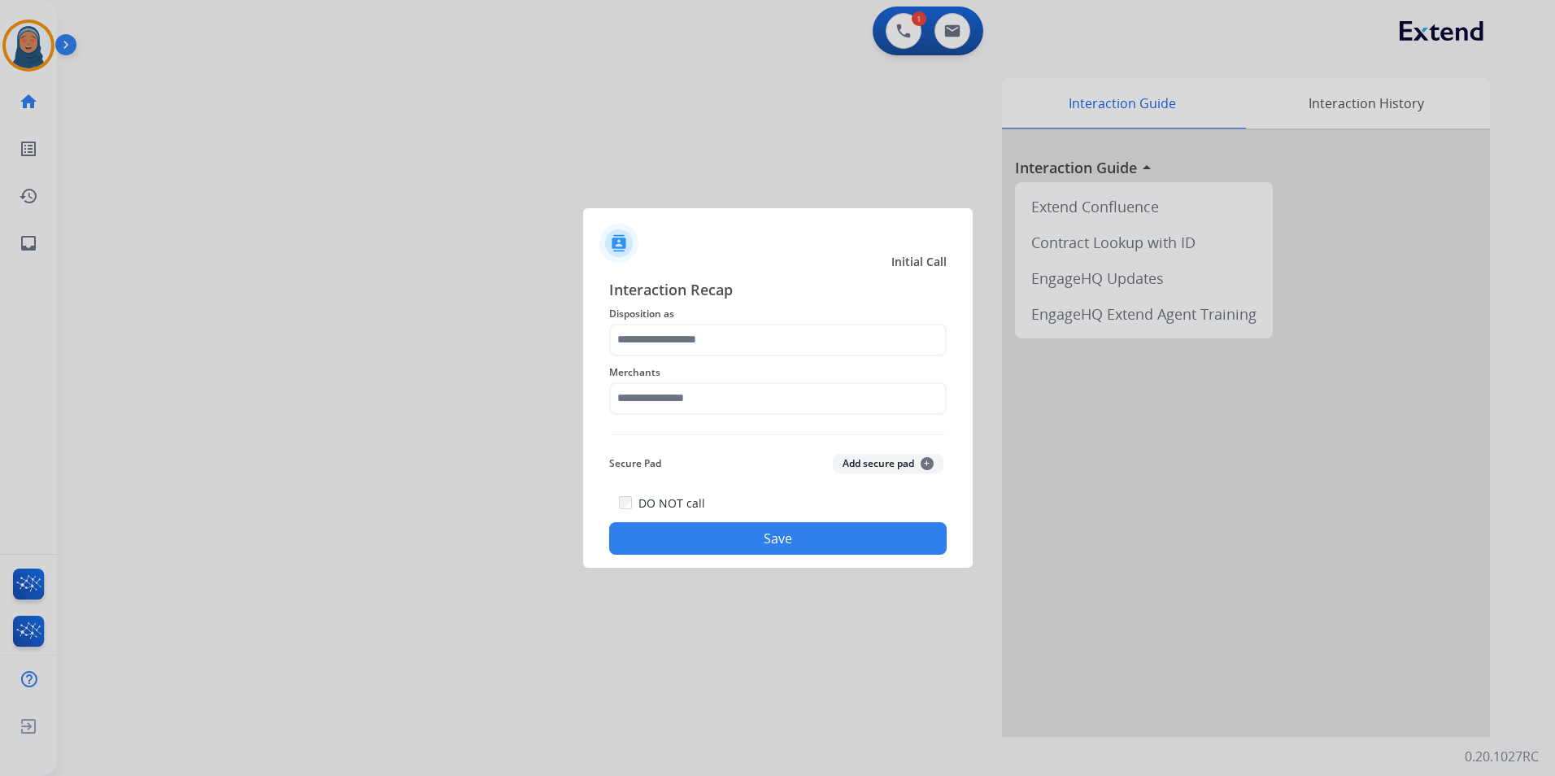
type input "**********"
click at [652, 399] on input "text" at bounding box center [778, 398] width 338 height 33
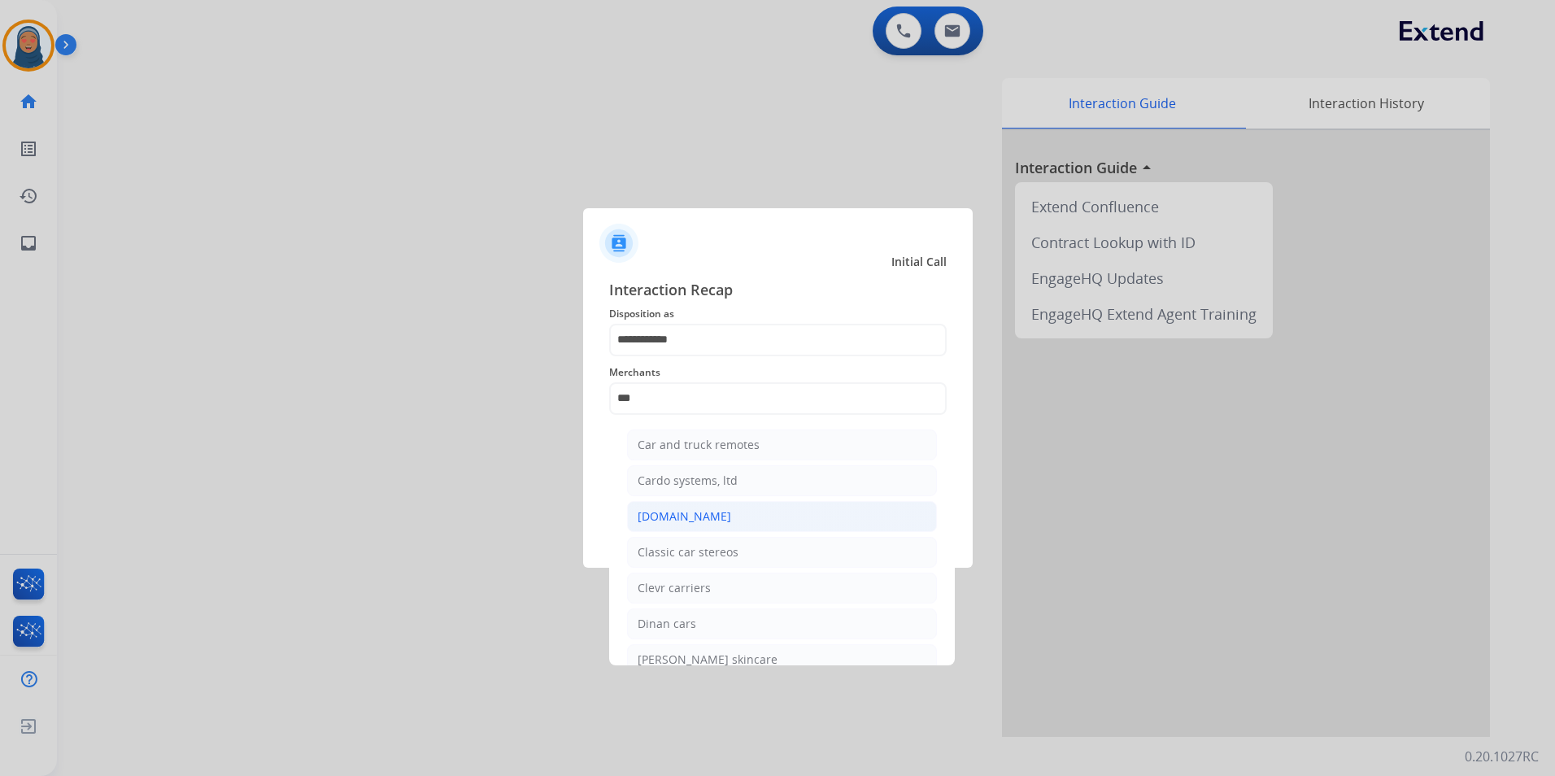
click at [697, 517] on div "Carparts.com" at bounding box center [685, 516] width 94 height 16
type input "**********"
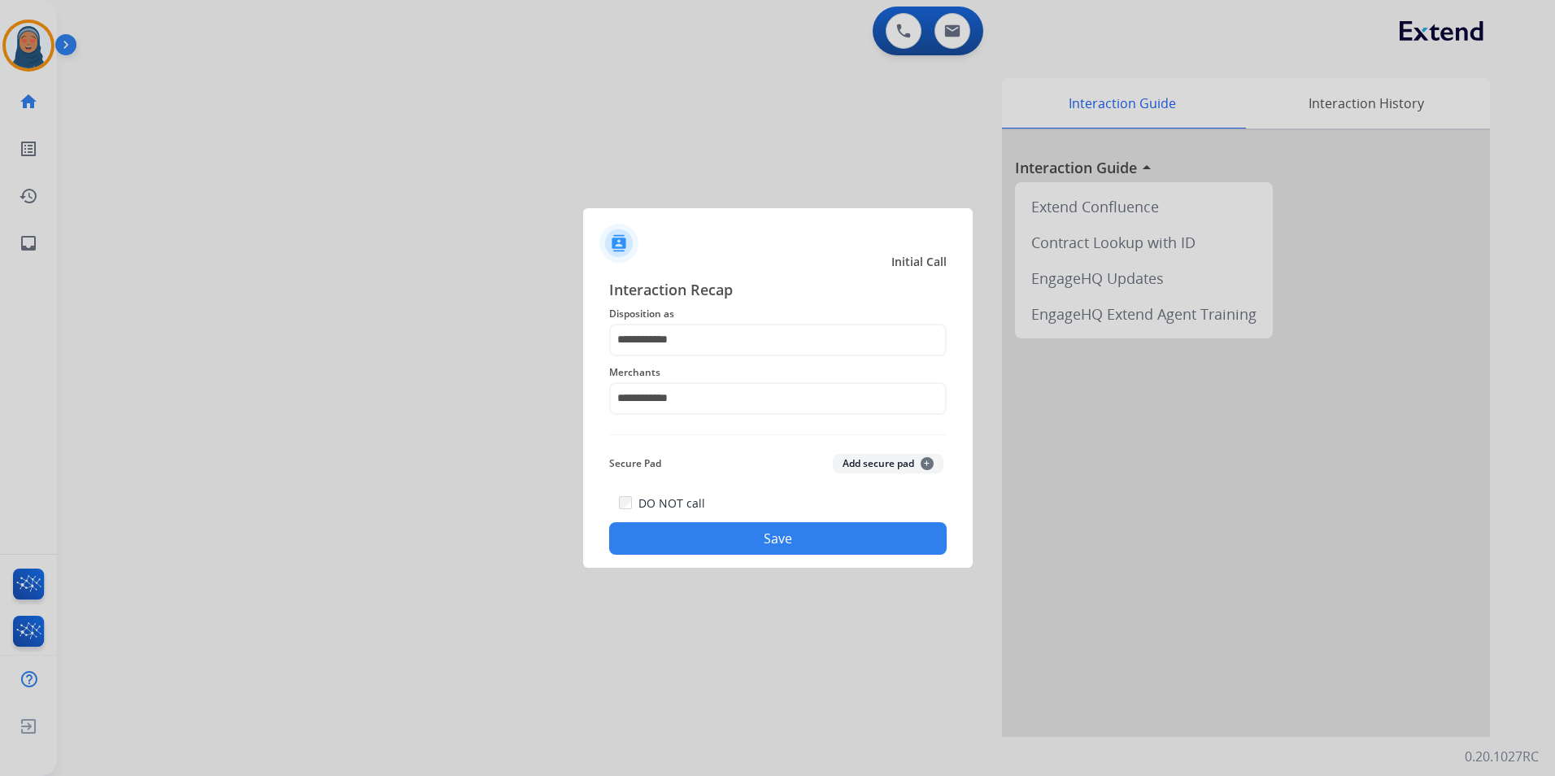
click at [762, 544] on button "Save" at bounding box center [778, 538] width 338 height 33
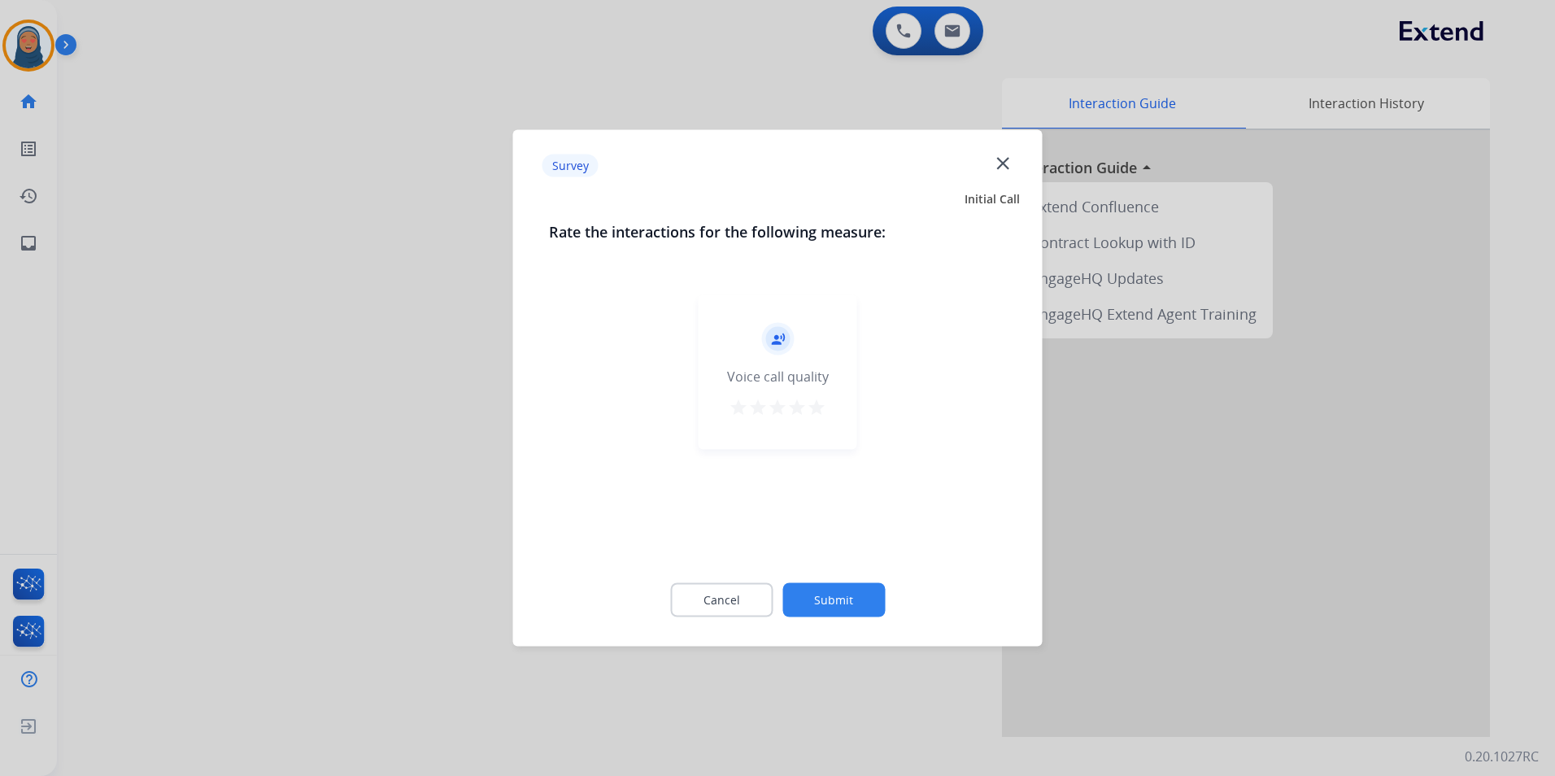
click at [859, 608] on button "Submit" at bounding box center [834, 600] width 102 height 34
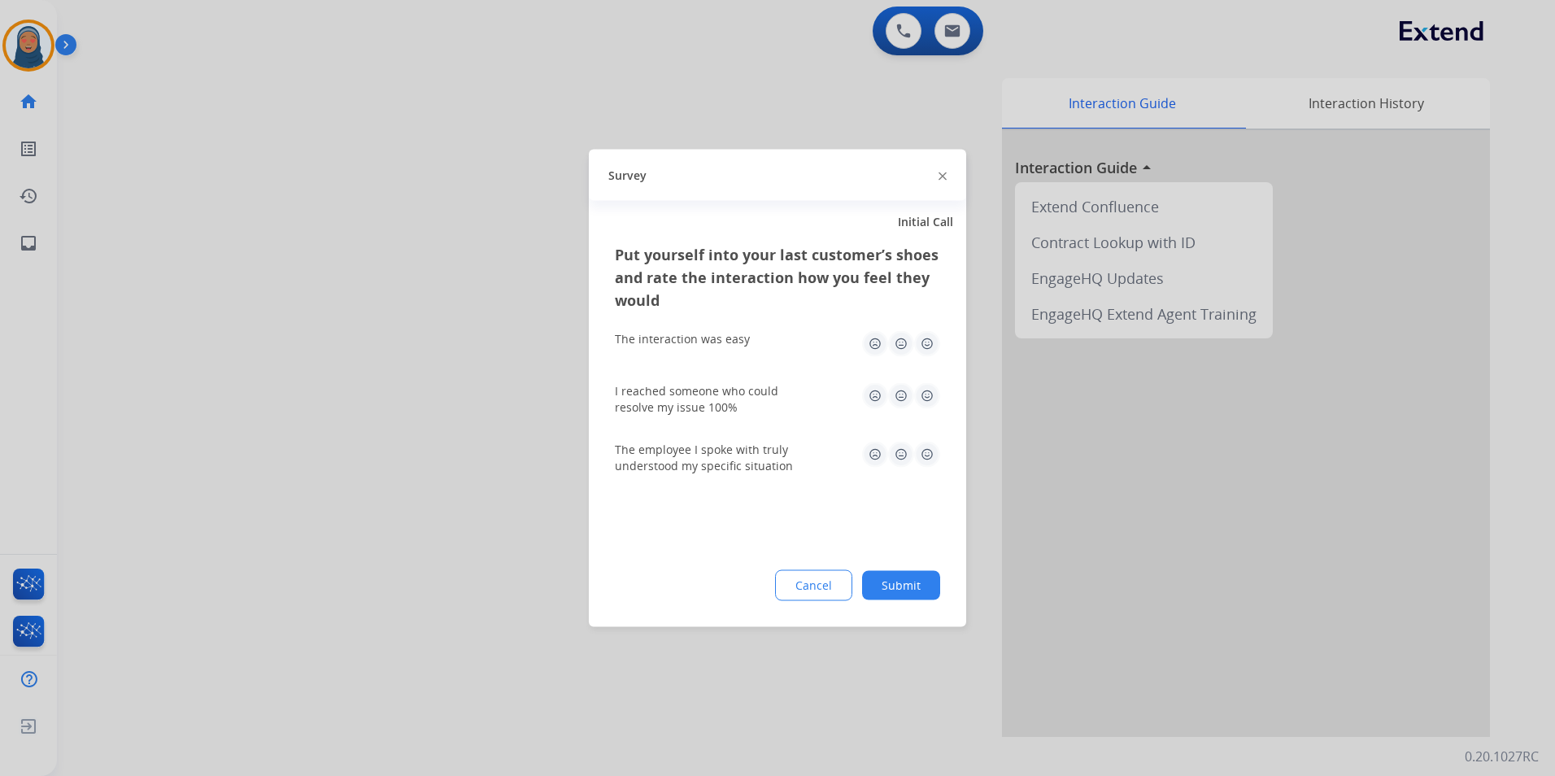
click at [892, 581] on button "Submit" at bounding box center [901, 585] width 78 height 29
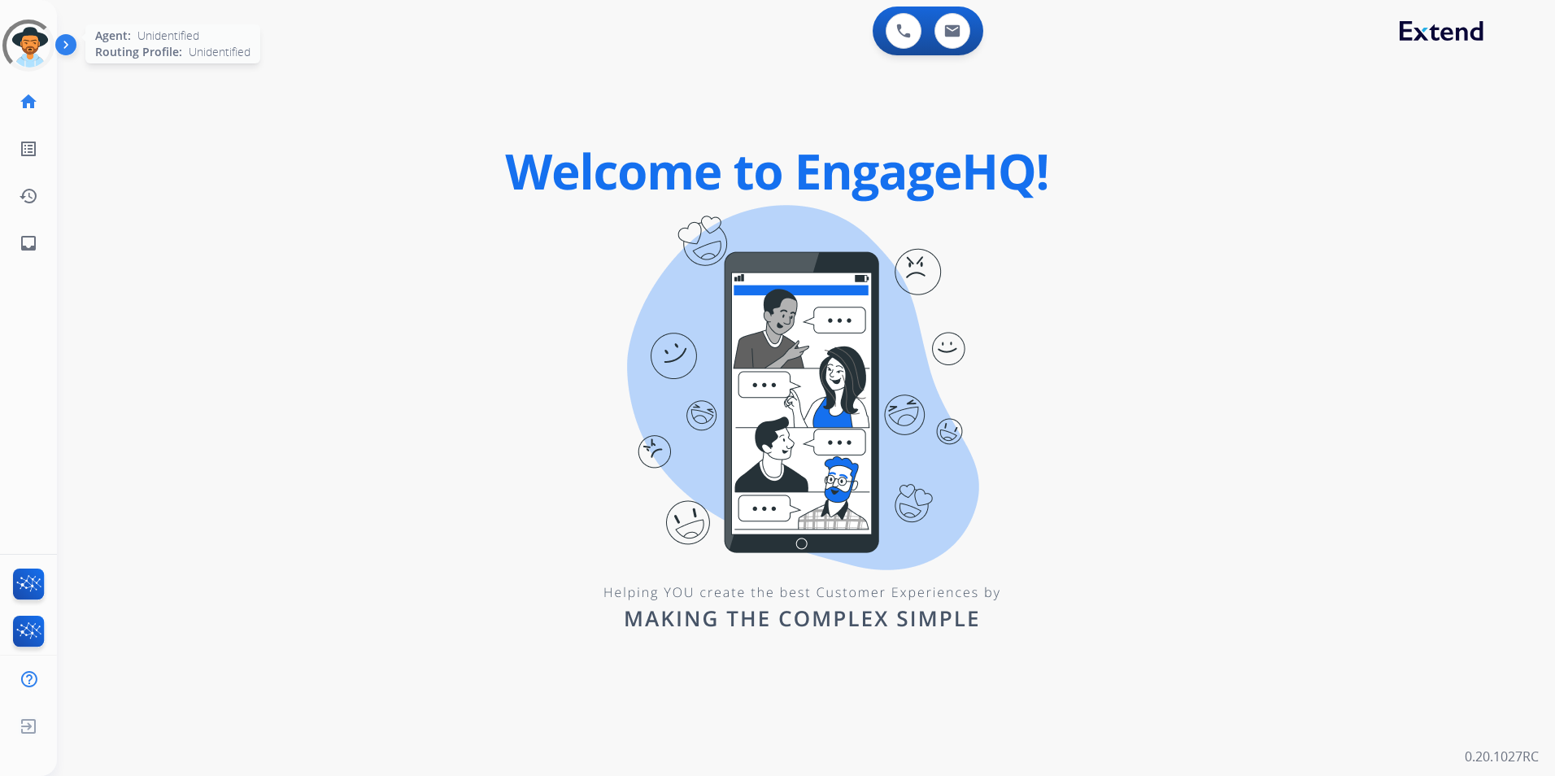
click at [31, 59] on div at bounding box center [28, 45] width 64 height 64
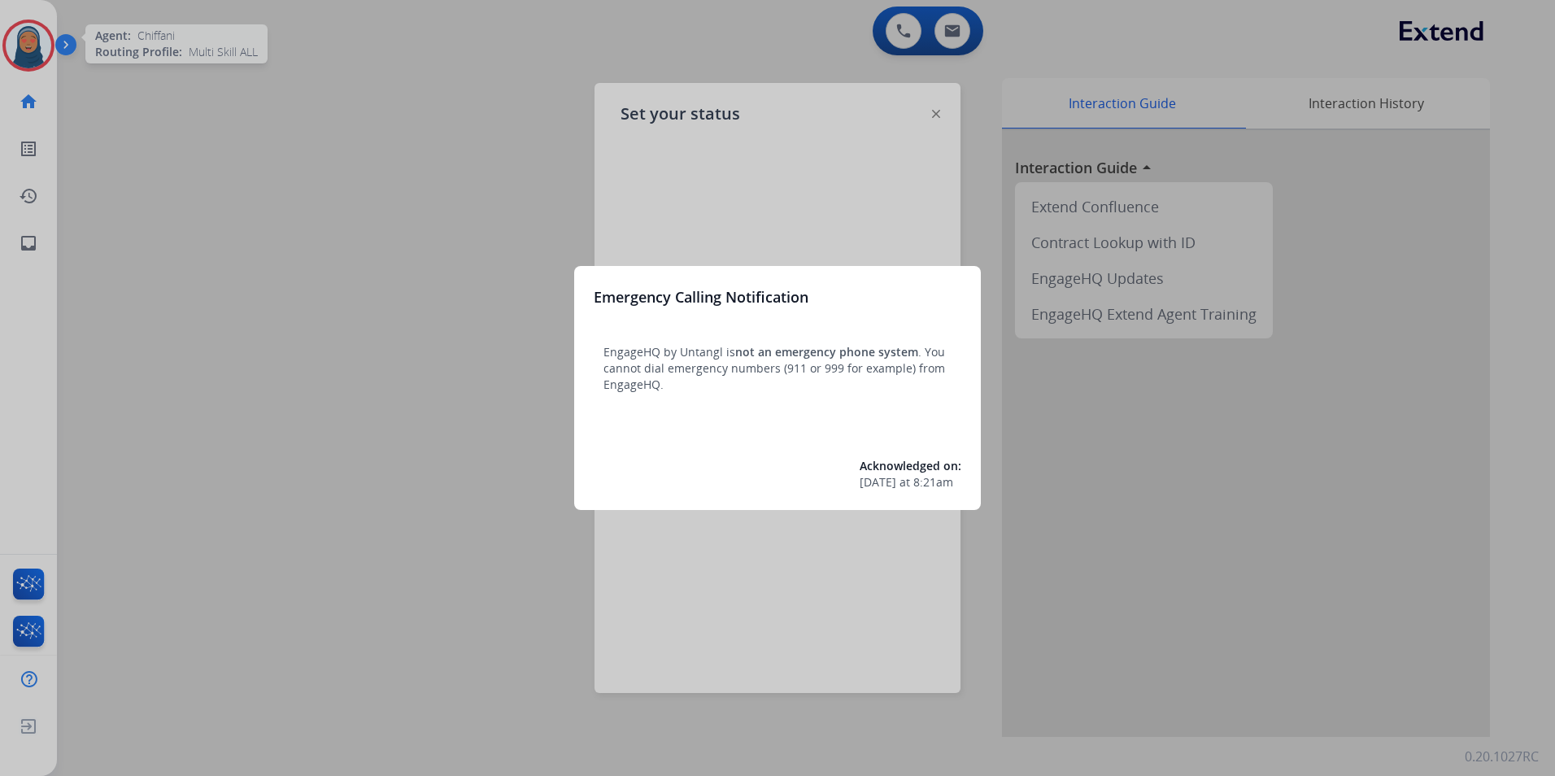
click at [389, 395] on div at bounding box center [777, 388] width 1555 height 776
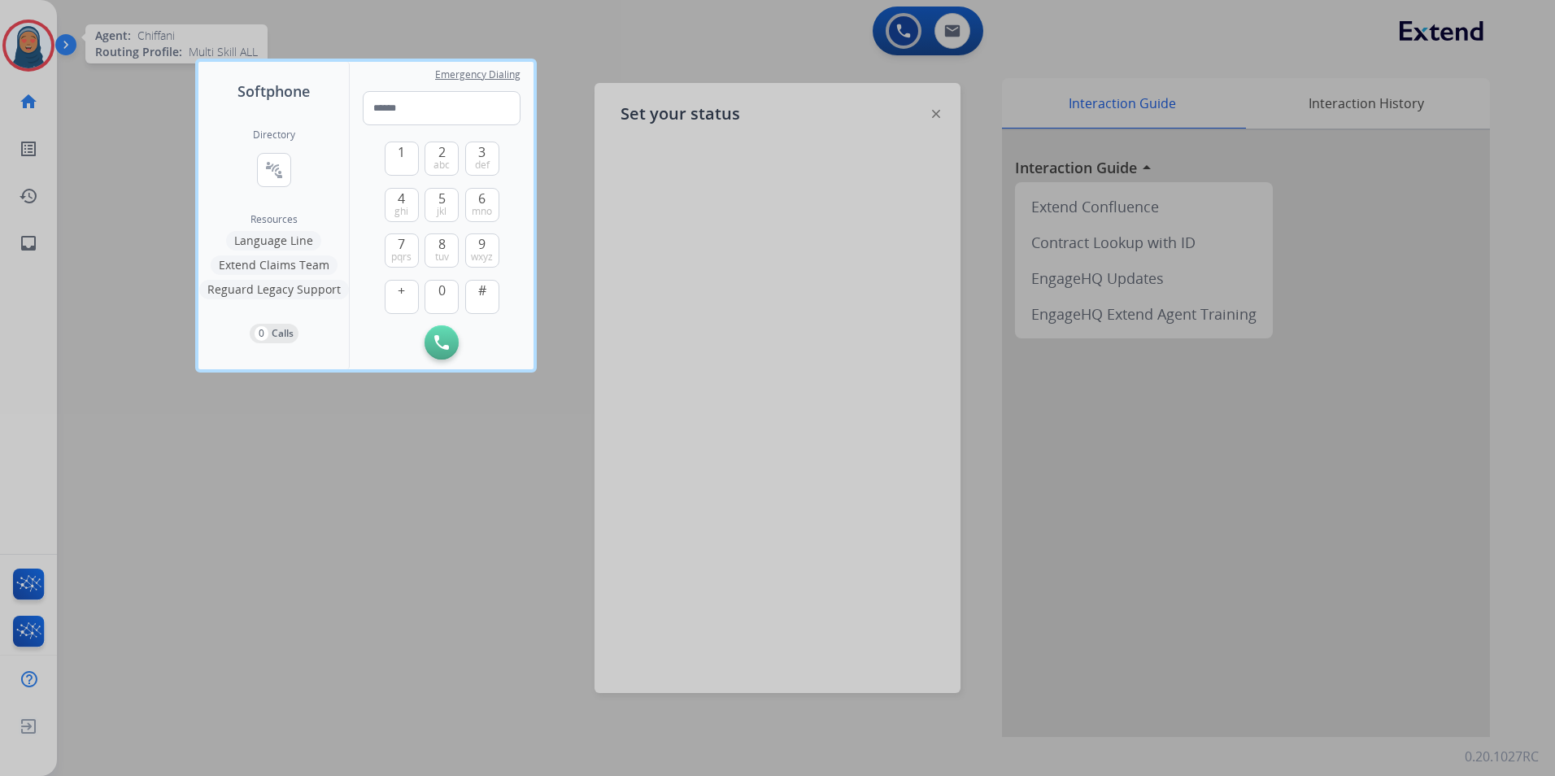
click at [421, 387] on div at bounding box center [777, 388] width 1555 height 776
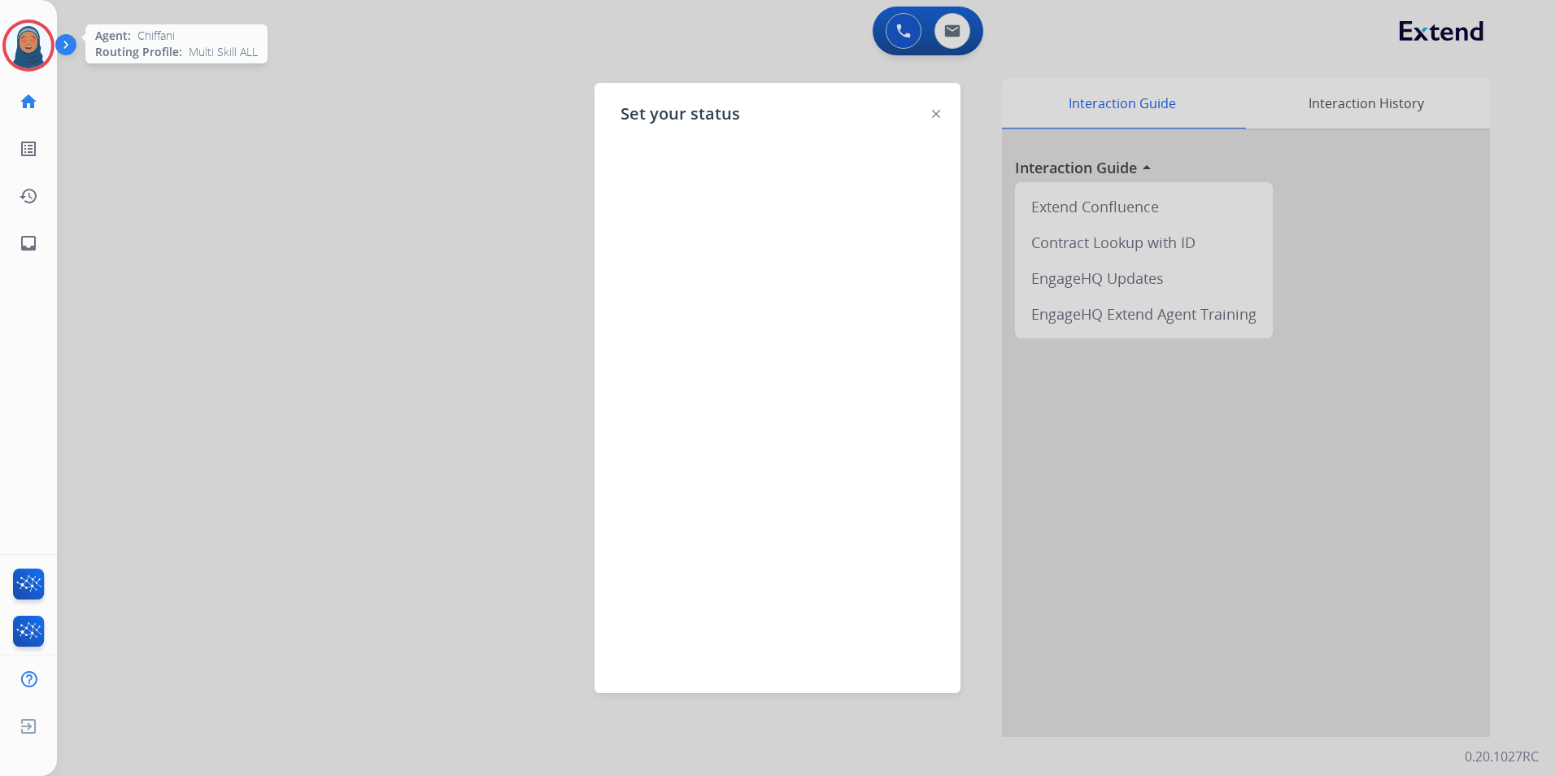
click at [28, 46] on img at bounding box center [29, 46] width 46 height 46
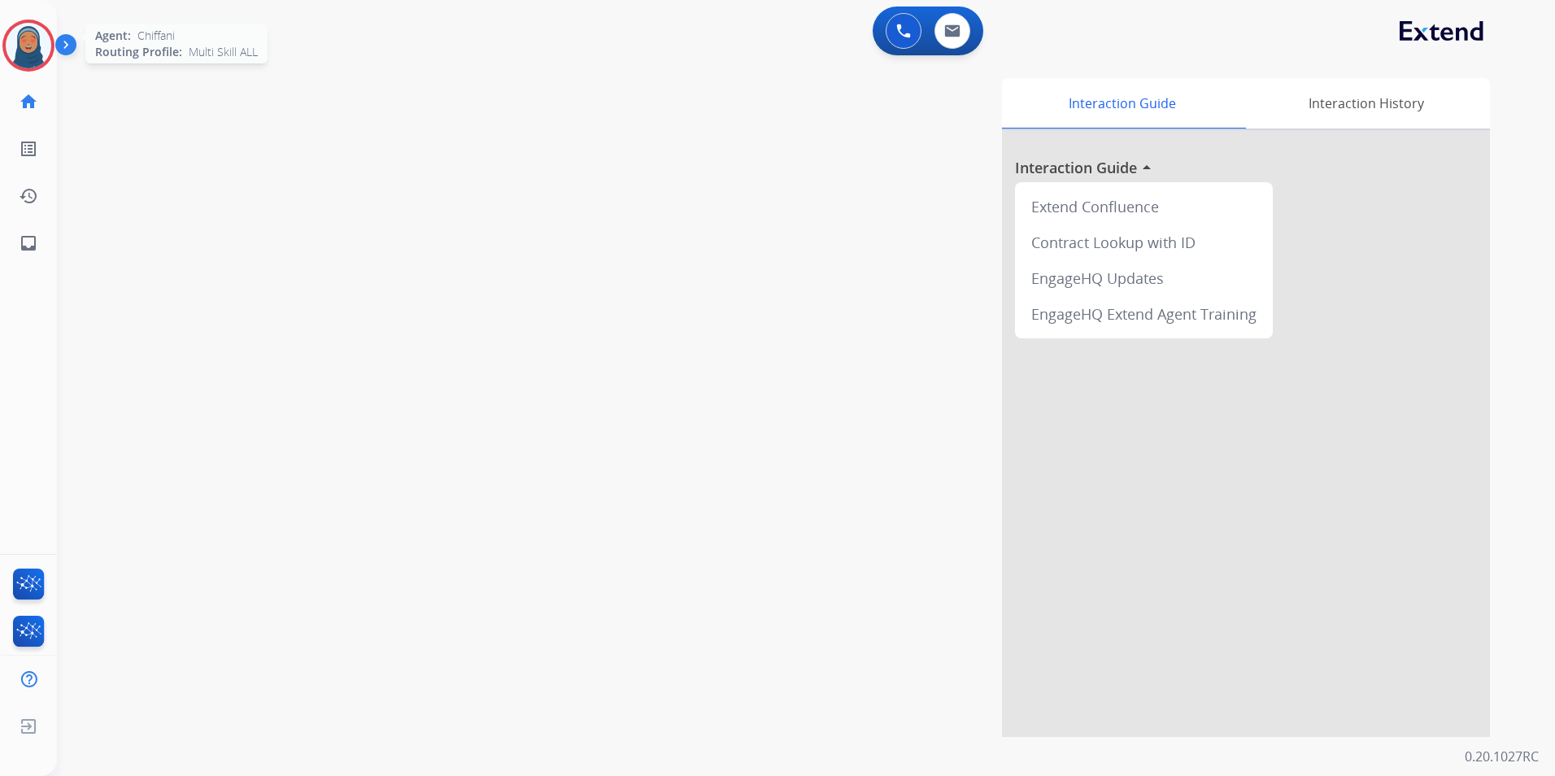
click at [34, 41] on img at bounding box center [29, 46] width 46 height 46
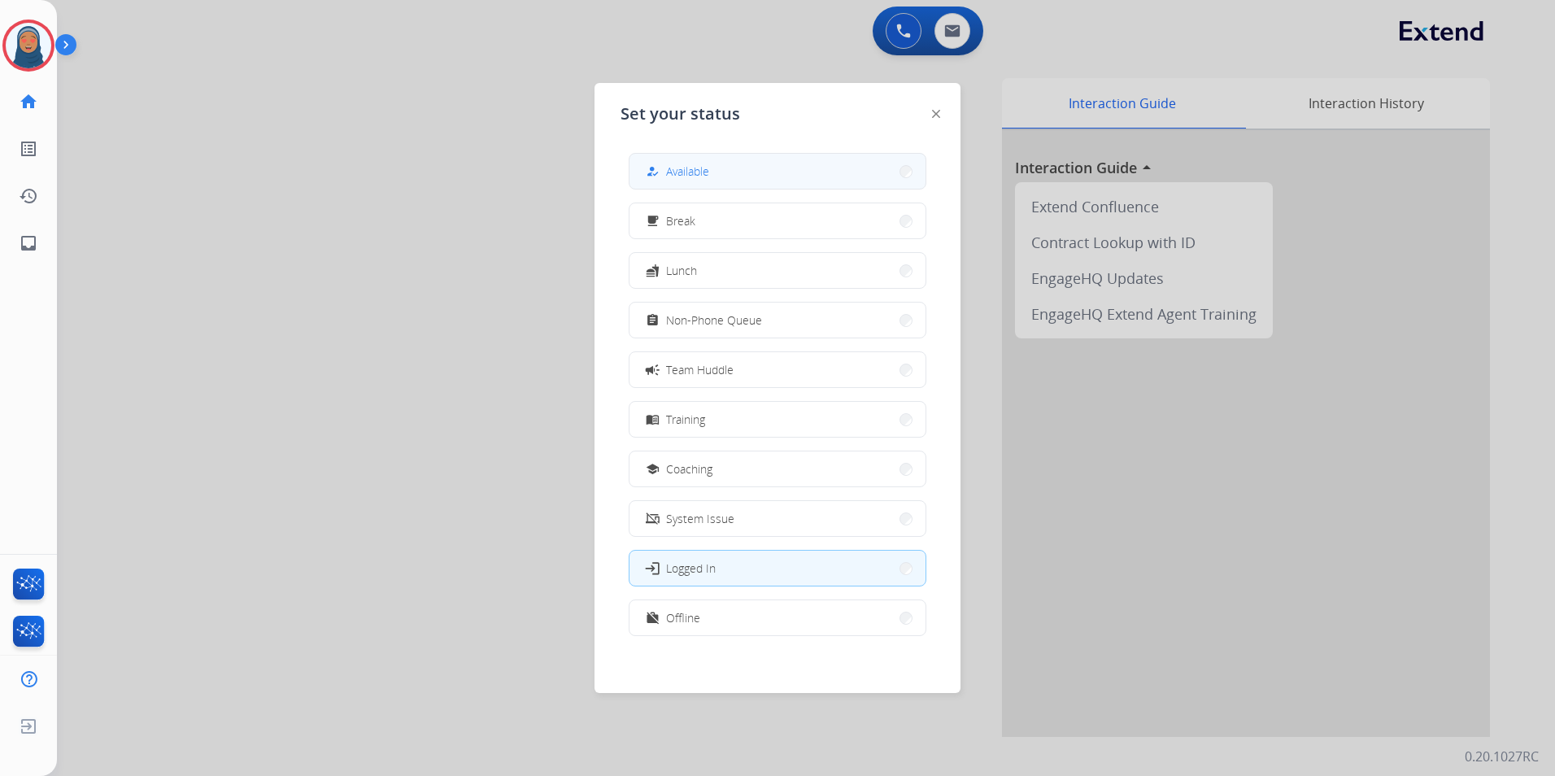
click at [756, 157] on button "how_to_reg Available" at bounding box center [778, 171] width 296 height 35
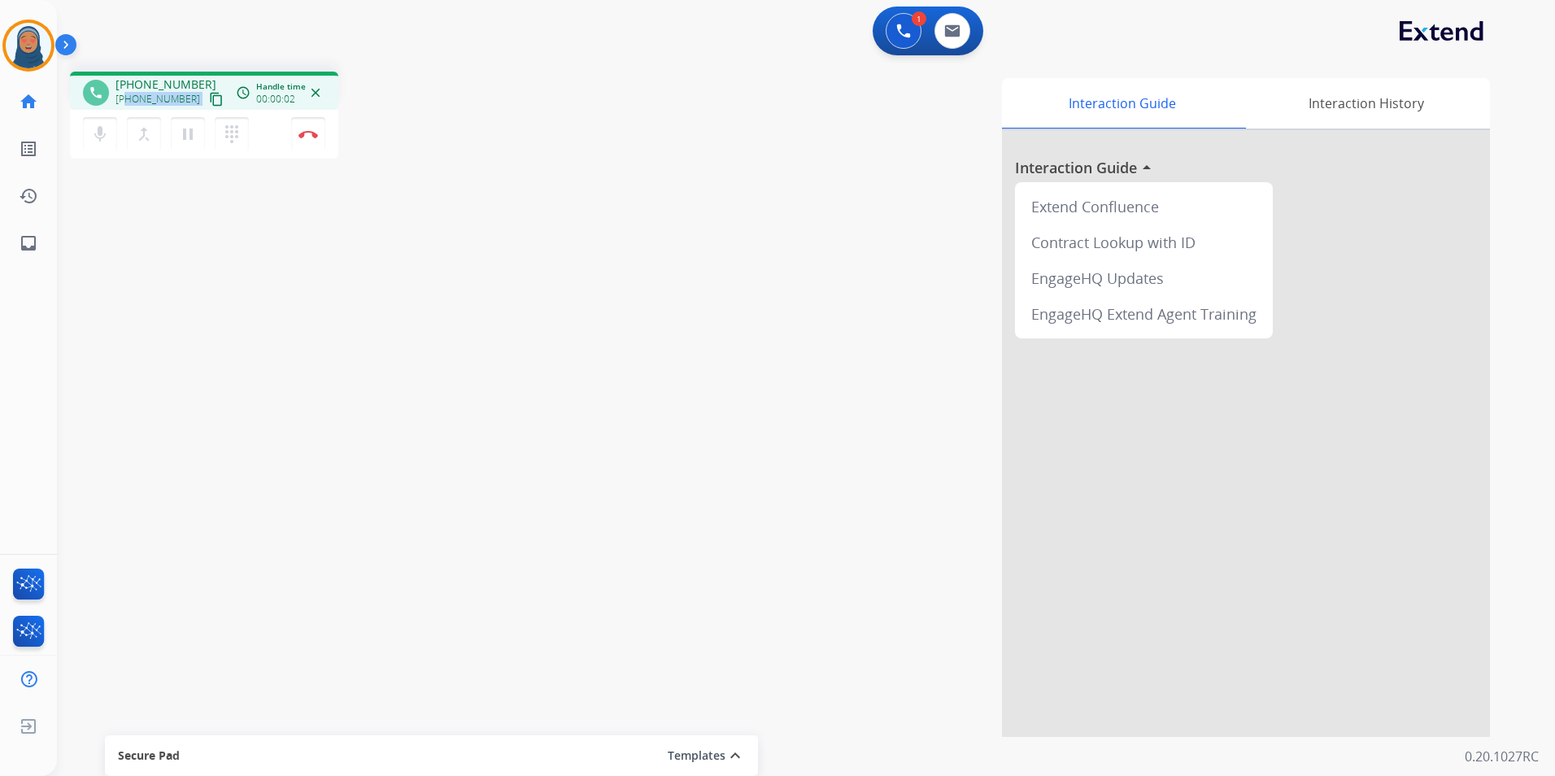
drag, startPoint x: 185, startPoint y: 97, endPoint x: 129, endPoint y: 98, distance: 56.2
click at [129, 98] on div "+19014860420 content_copy" at bounding box center [171, 99] width 111 height 20
copy div "9014860420 content_copy access_time Call metrics Queue 00:10 Hold 00:00 Talk 00…"
click at [957, 40] on button at bounding box center [953, 31] width 36 height 36
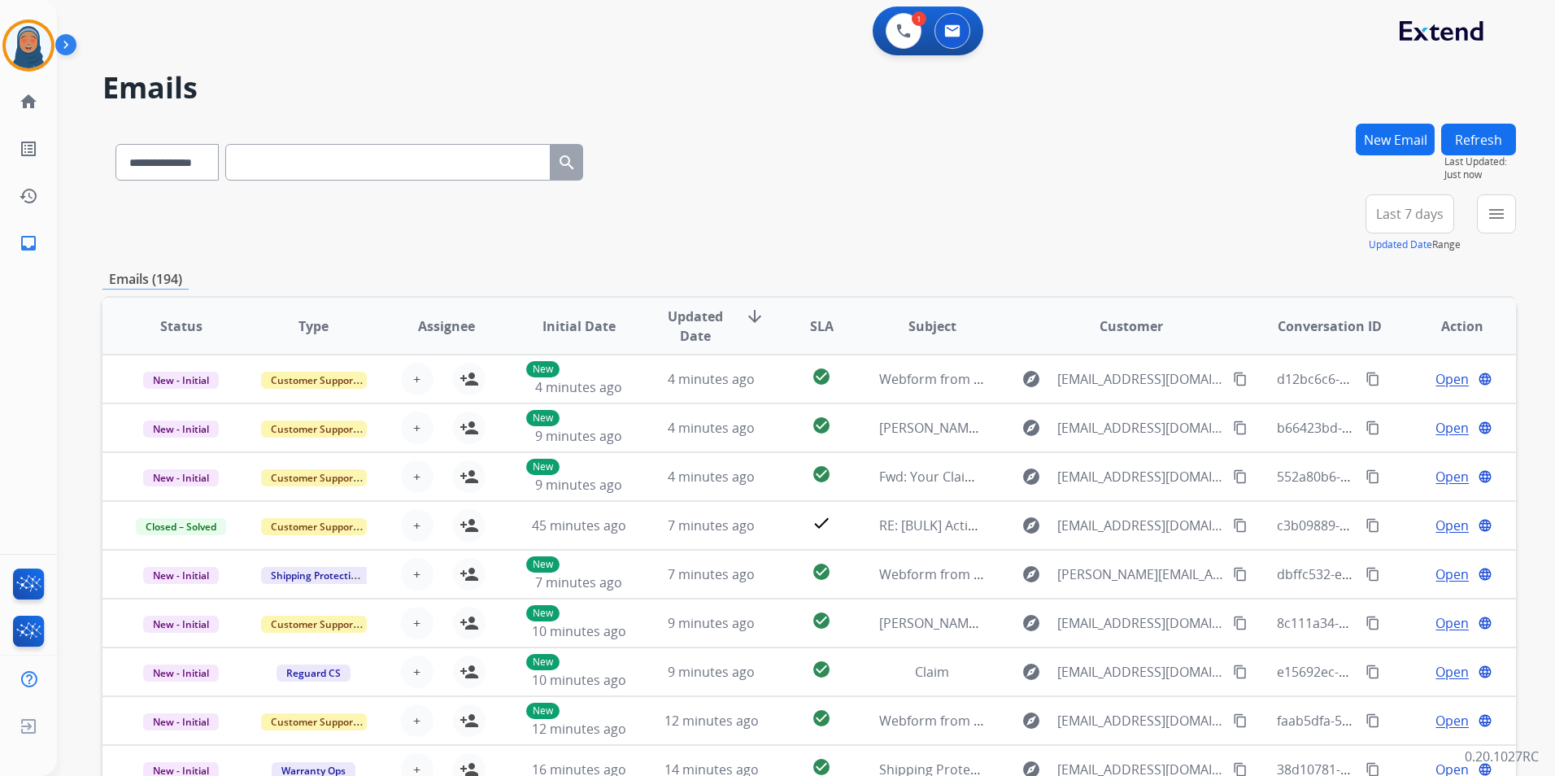
click at [377, 171] on input "text" at bounding box center [387, 162] width 325 height 37
click at [191, 168] on select "**********" at bounding box center [167, 162] width 102 height 37
select select "**********"
click at [116, 144] on select "**********" at bounding box center [167, 162] width 102 height 37
paste input "**********"
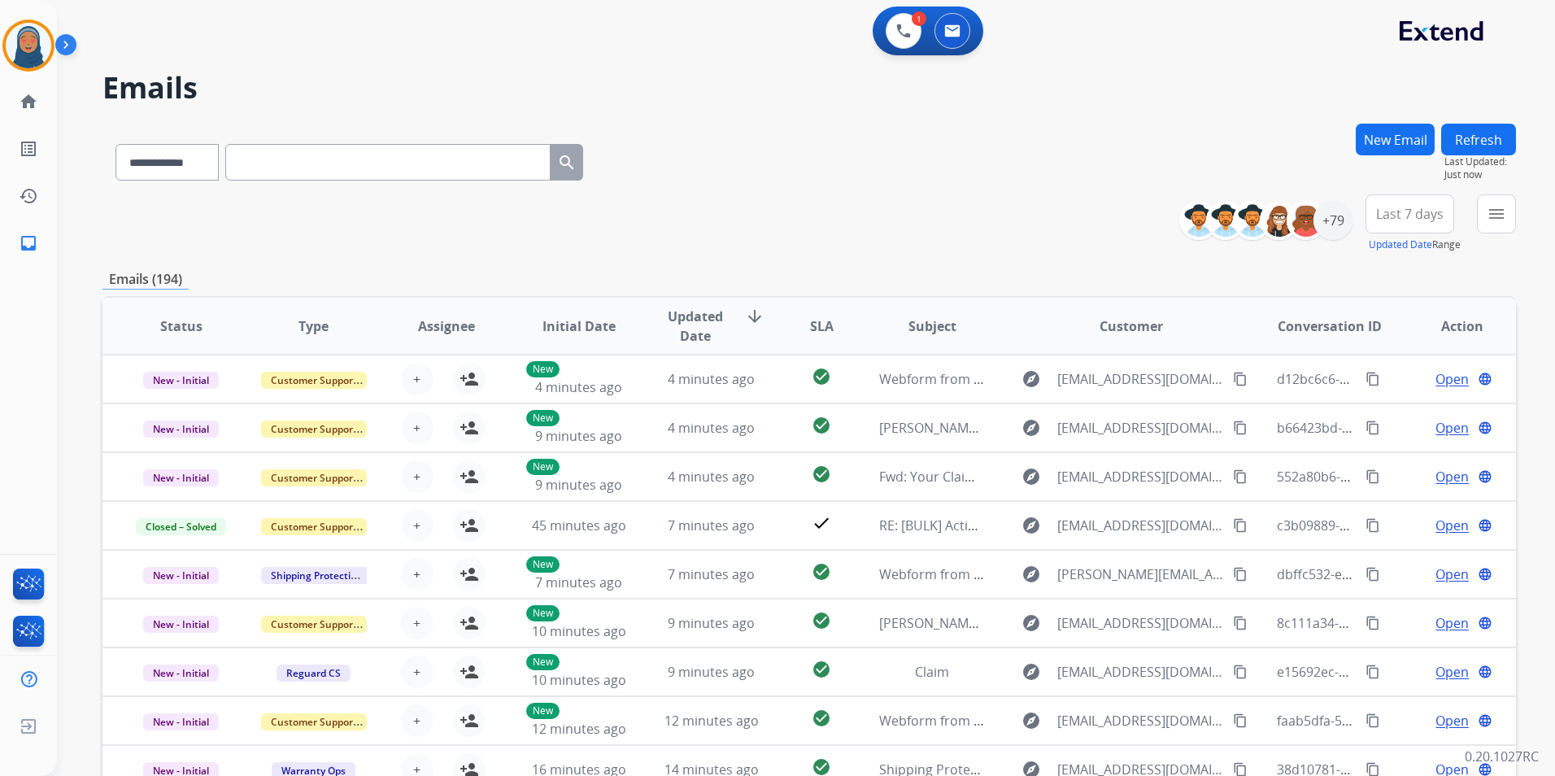
type input "**********"
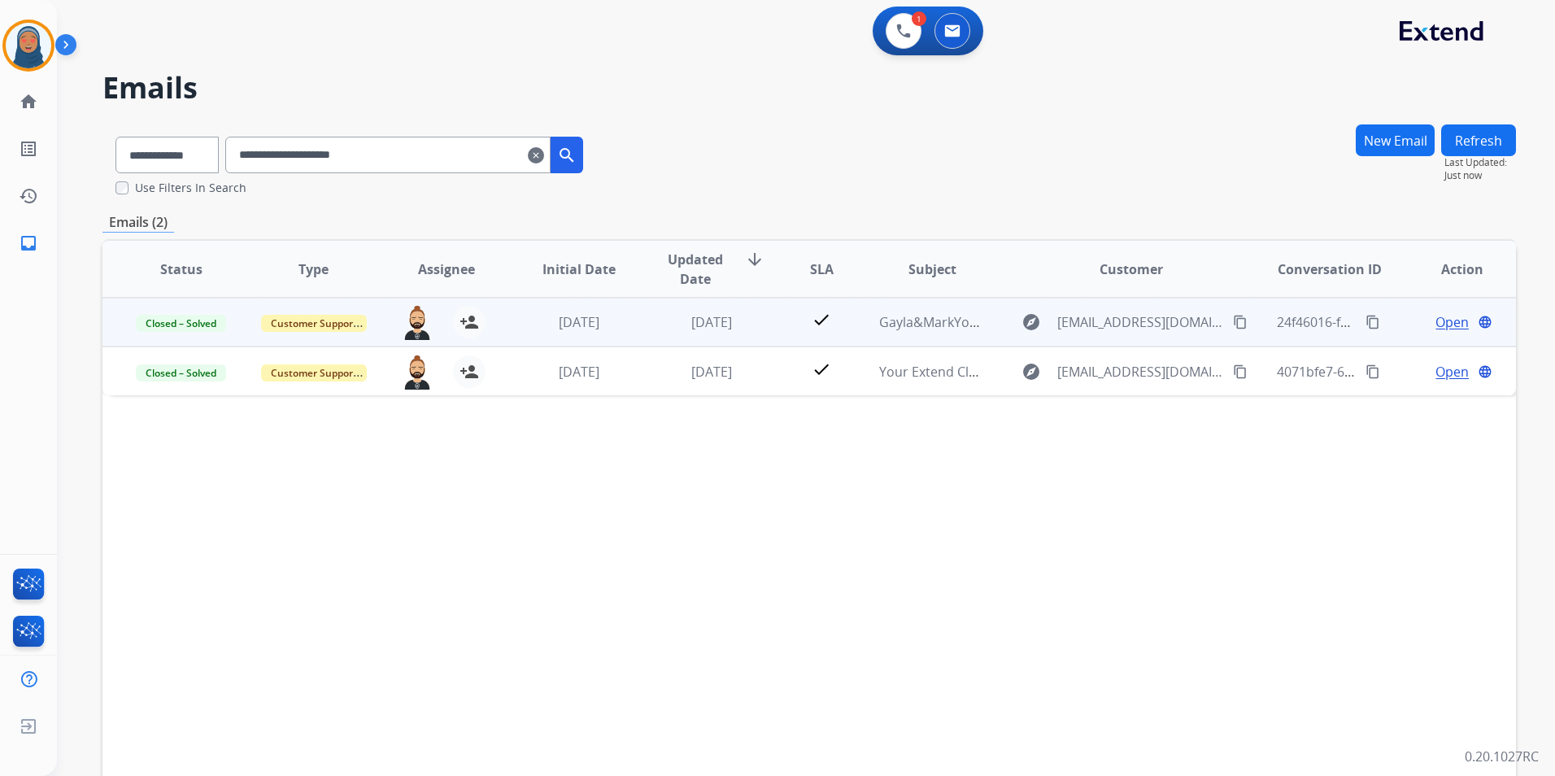
click at [1439, 324] on span "Open" at bounding box center [1452, 322] width 33 height 20
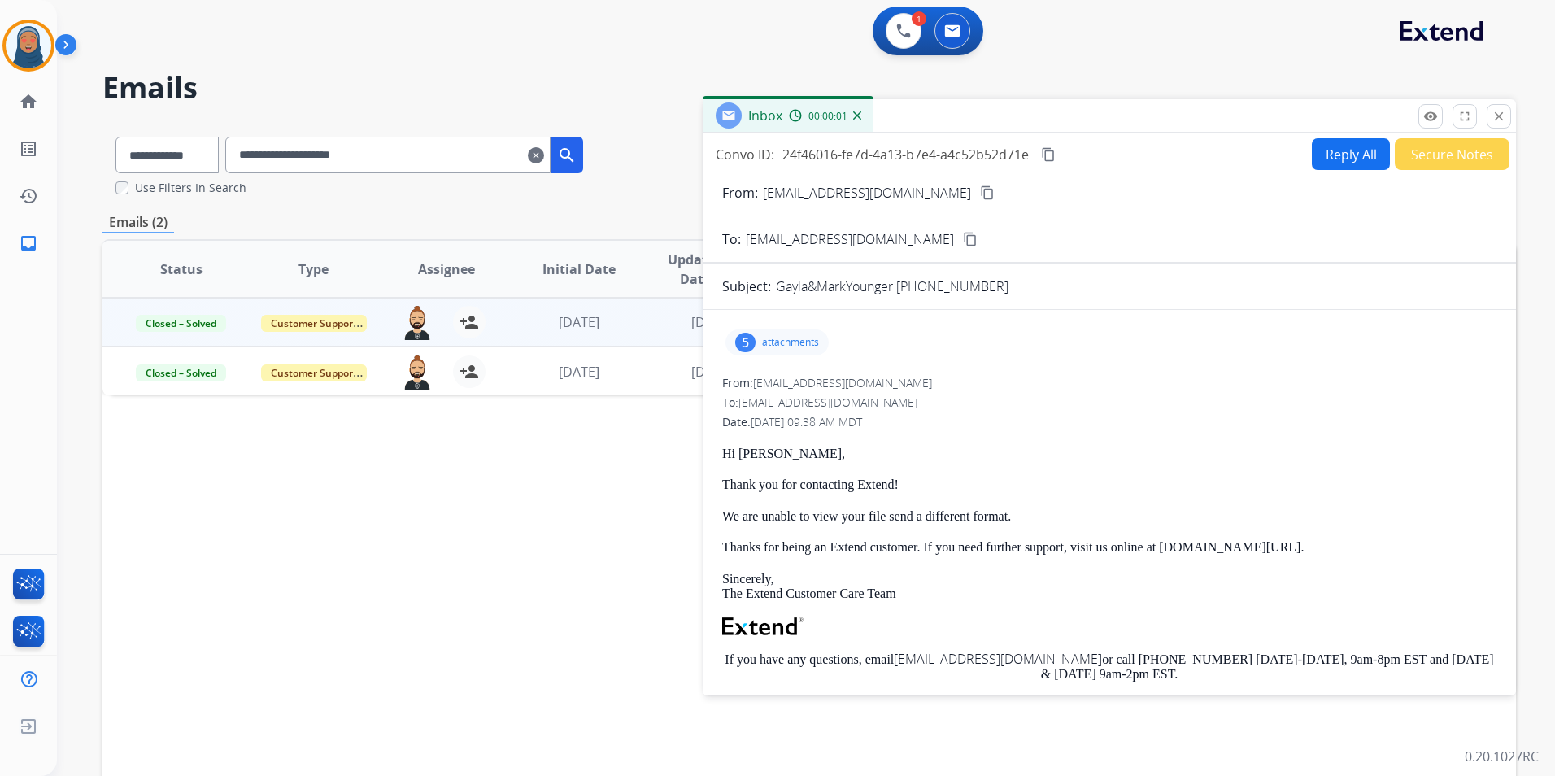
click at [775, 345] on p "attachments" at bounding box center [790, 342] width 57 height 13
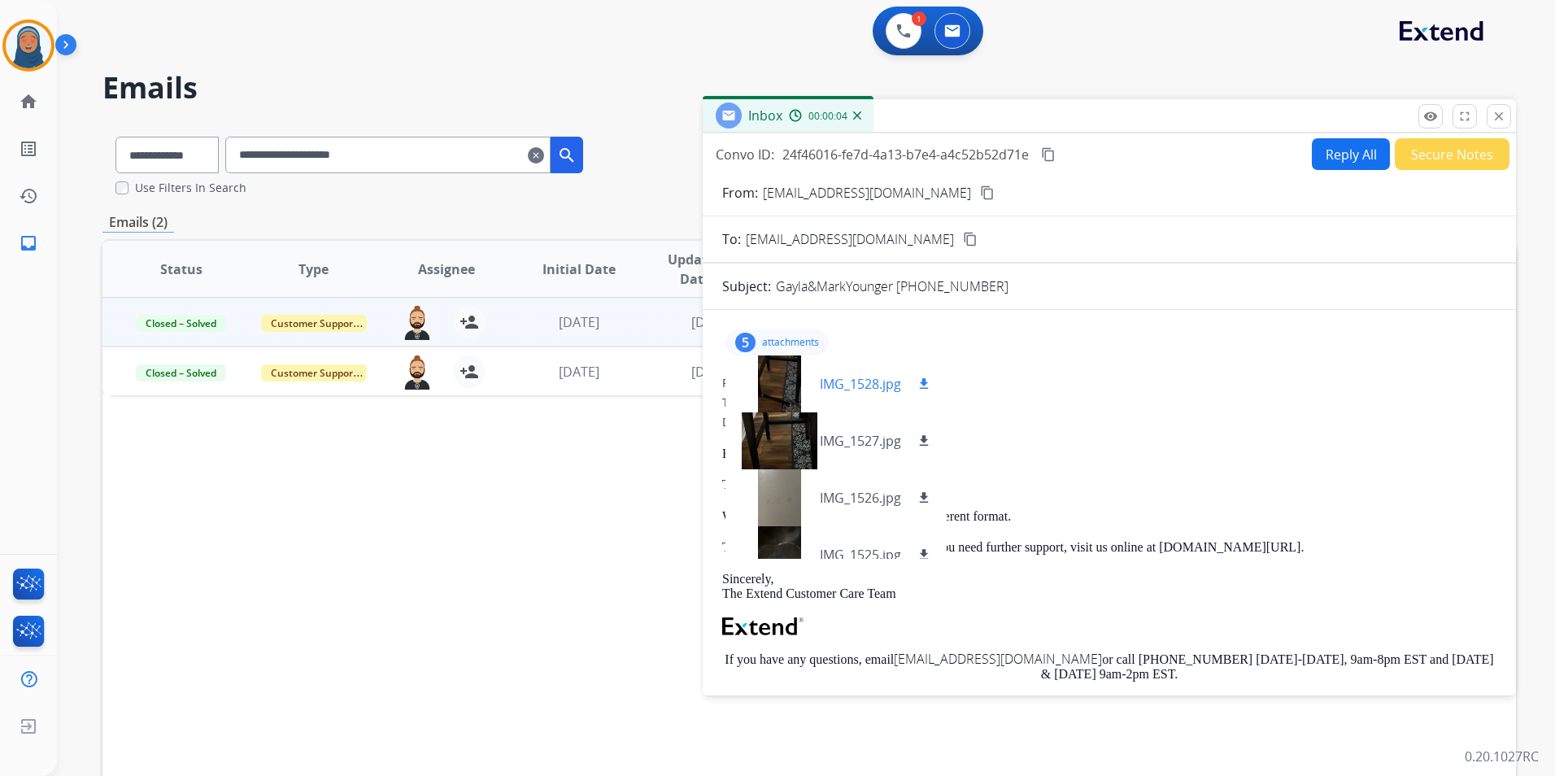
click at [790, 378] on div at bounding box center [779, 383] width 81 height 57
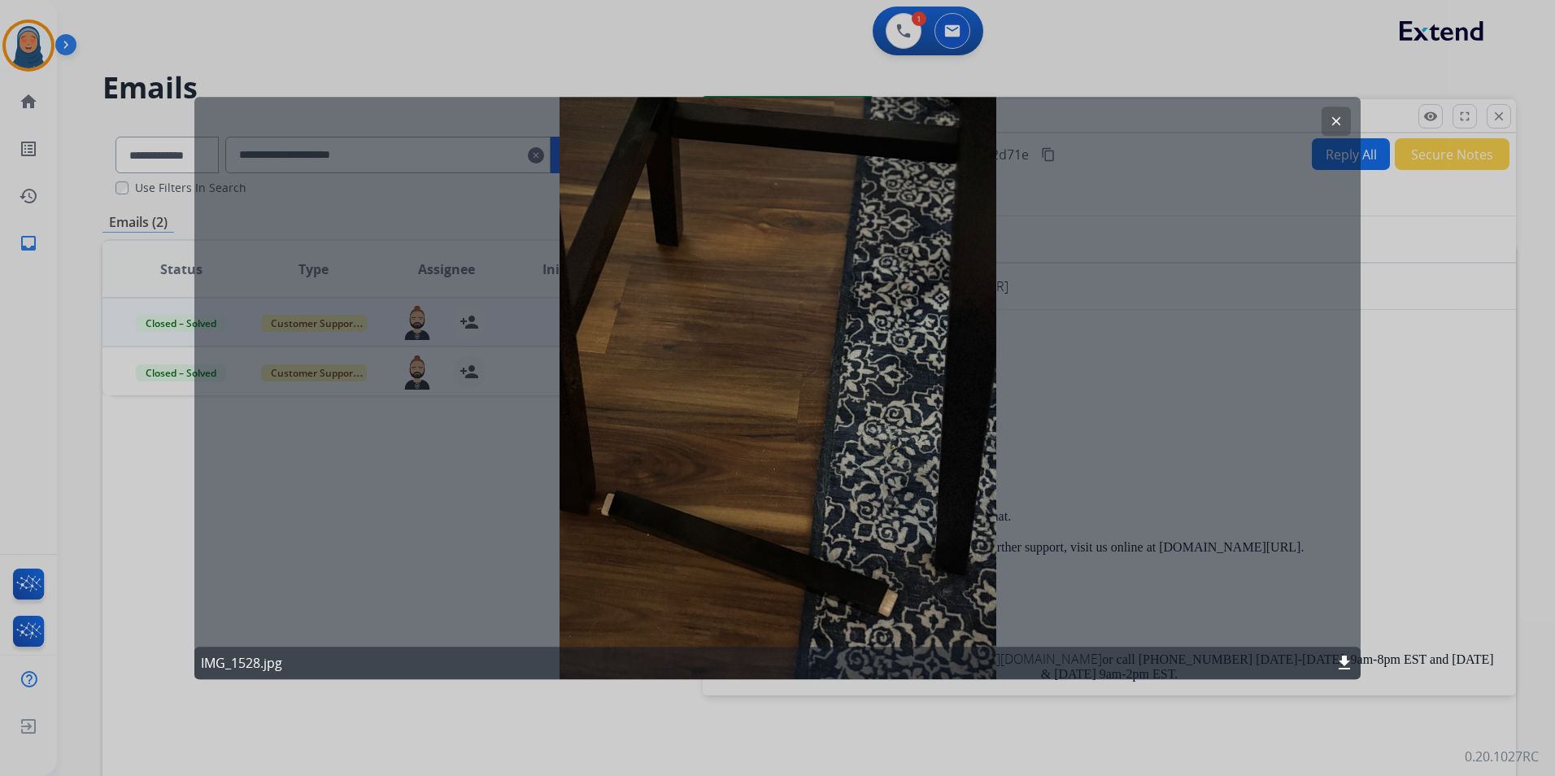
click at [1343, 123] on mat-icon "clear" at bounding box center [1336, 121] width 15 height 15
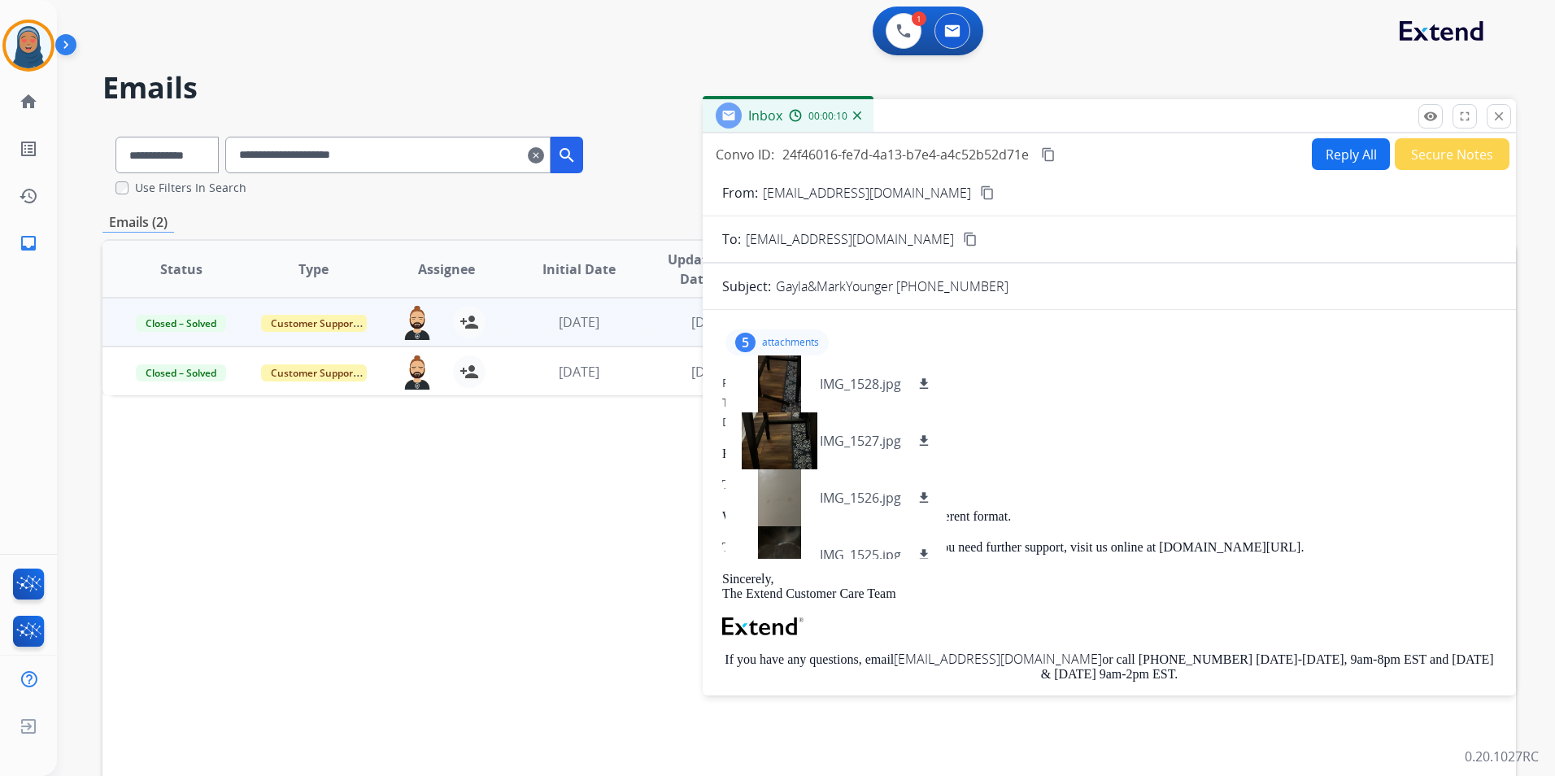
click at [791, 338] on p "attachments" at bounding box center [790, 342] width 57 height 13
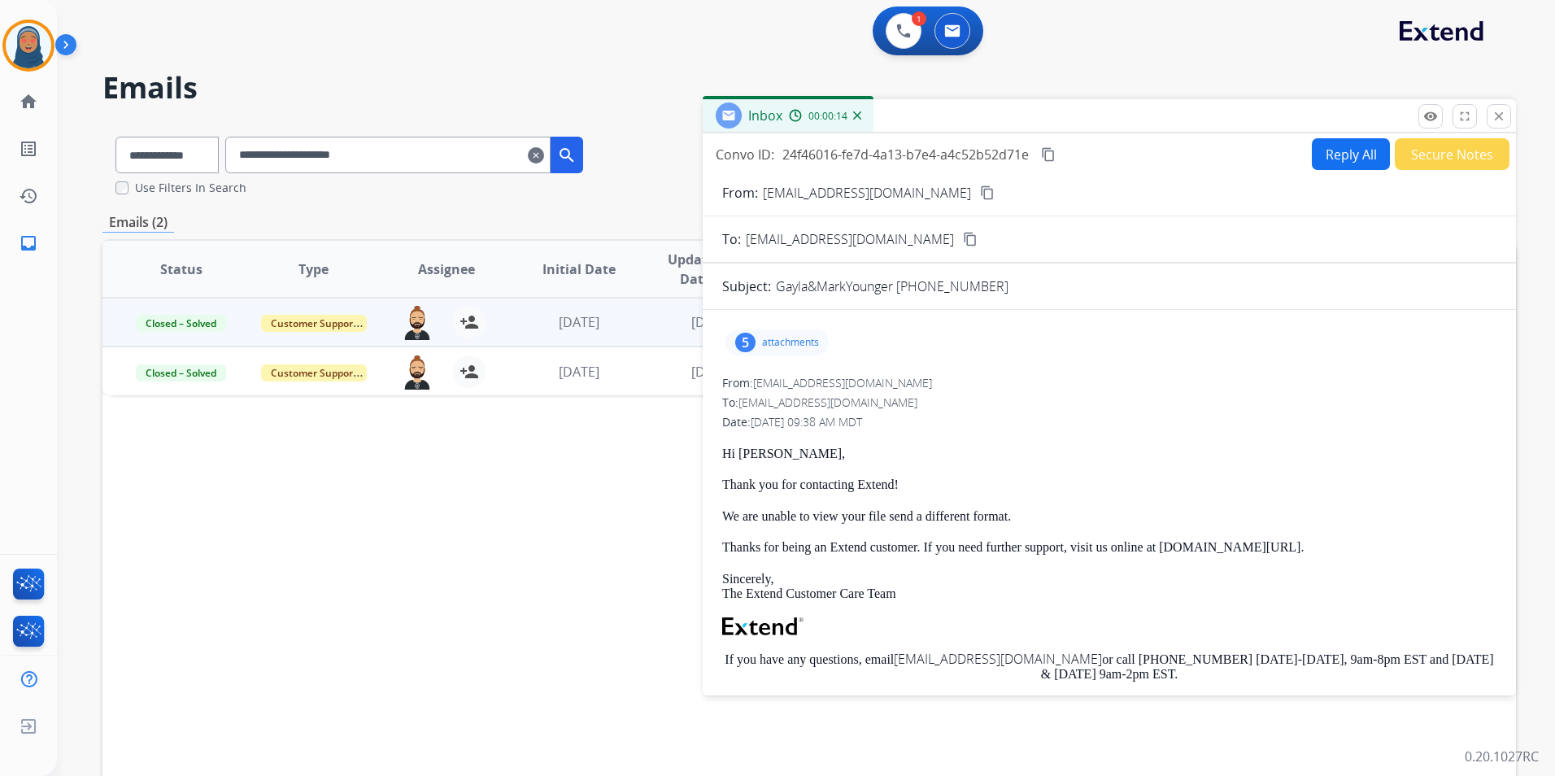
click at [800, 347] on p "attachments" at bounding box center [790, 342] width 57 height 13
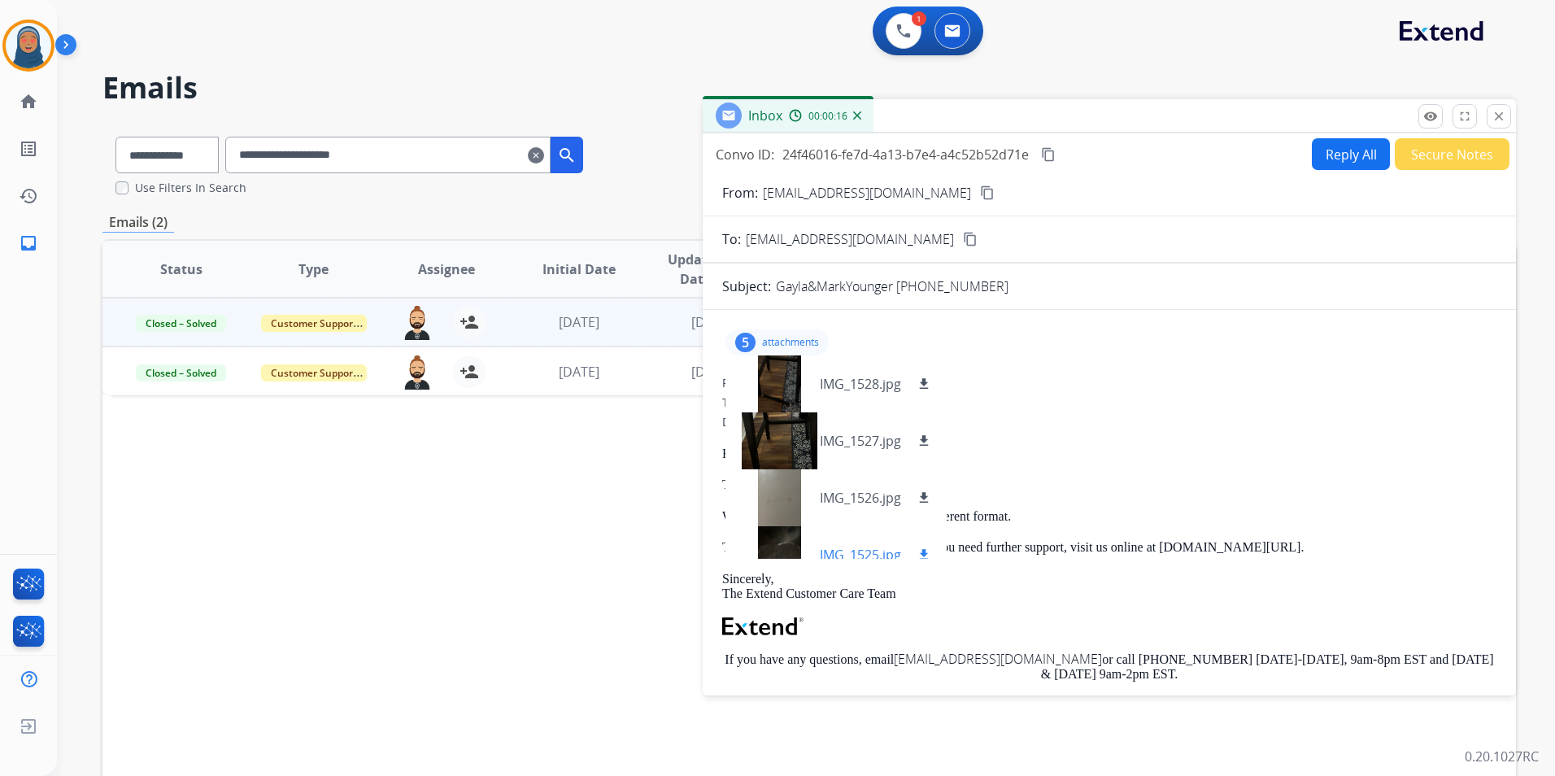
click at [881, 545] on div "IMG_1525.jpg download" at bounding box center [836, 554] width 221 height 57
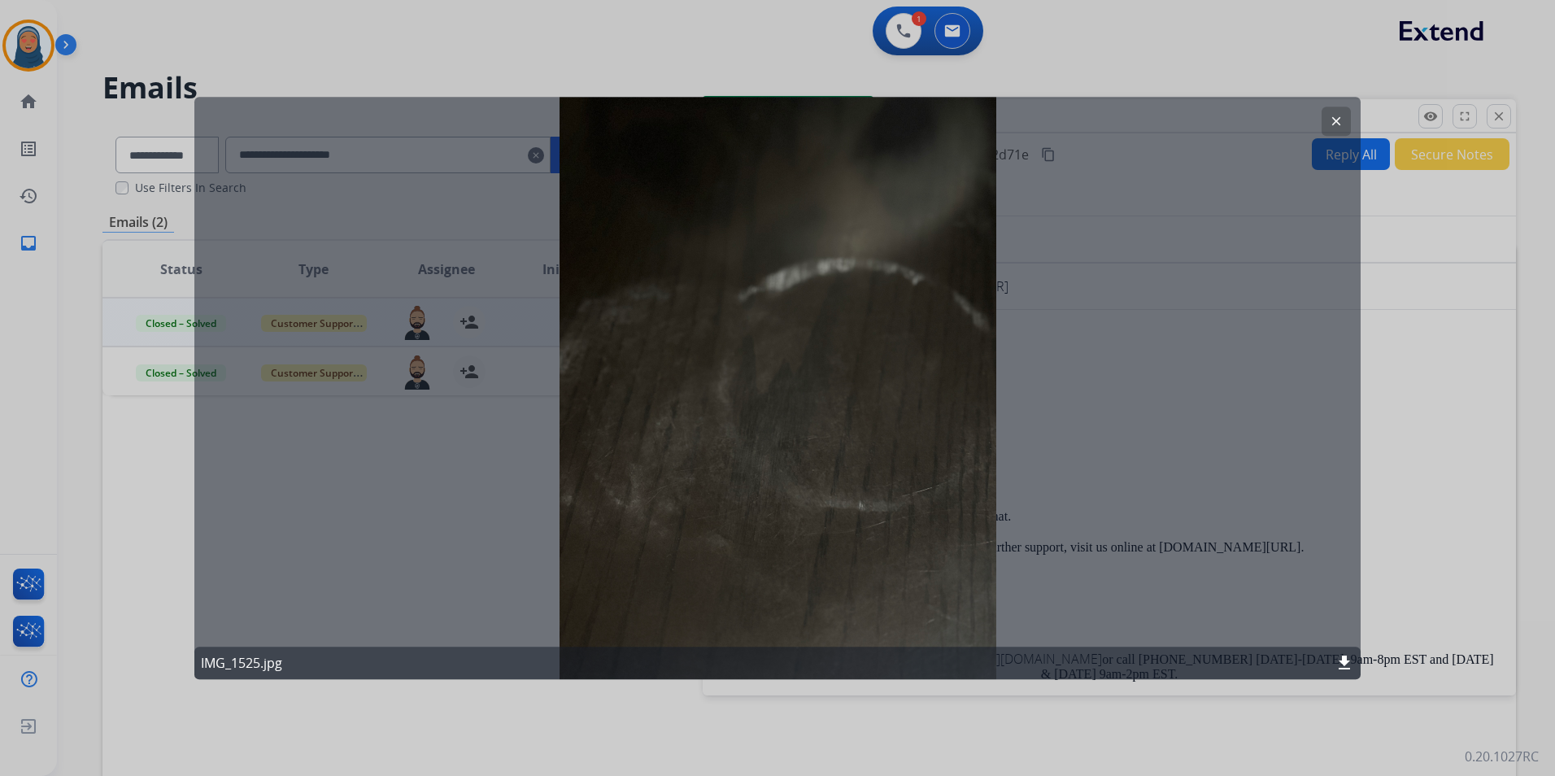
click at [1329, 115] on mat-icon "clear" at bounding box center [1336, 121] width 15 height 15
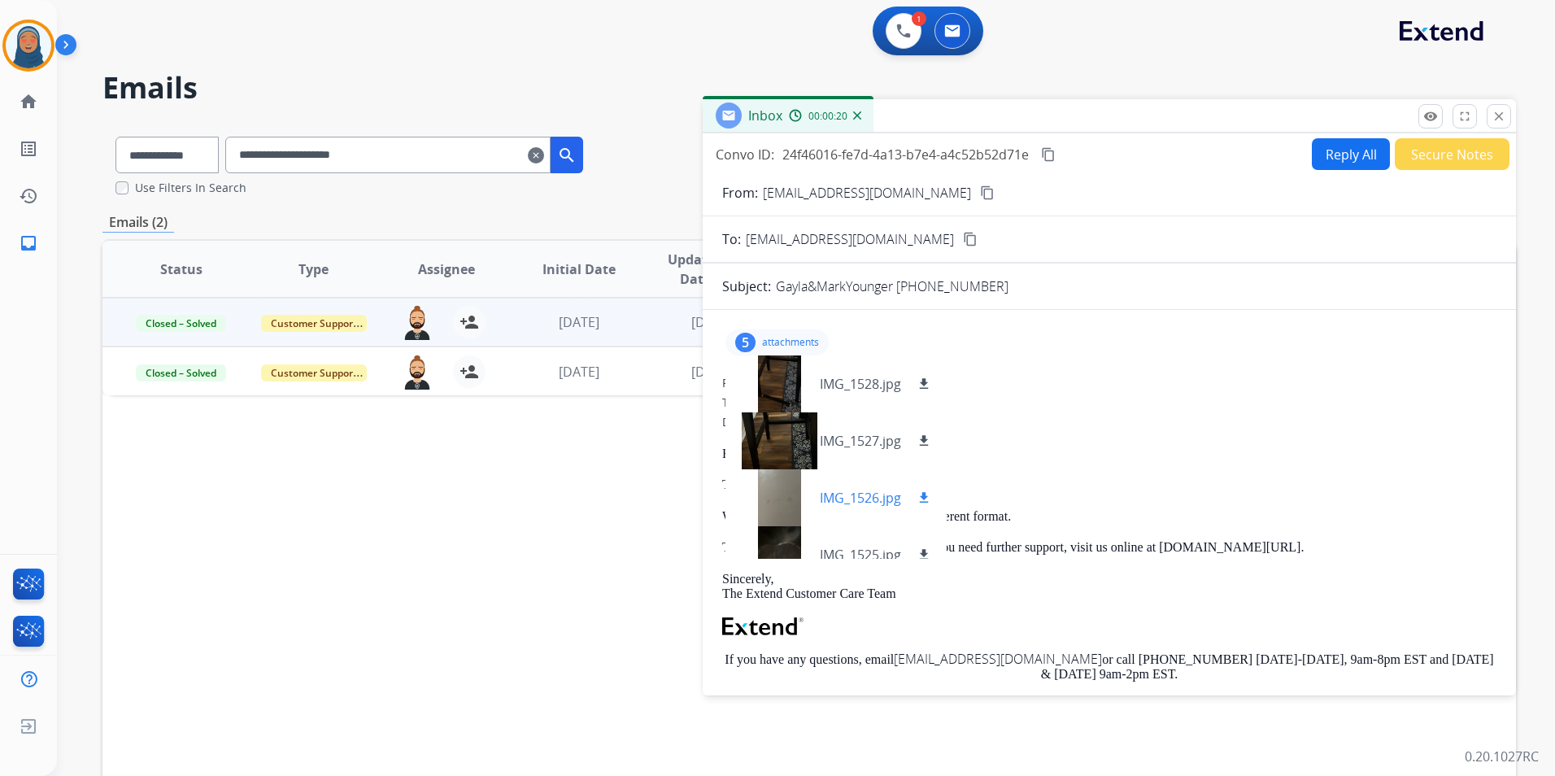
click at [848, 494] on p "IMG_1526.jpg" at bounding box center [860, 498] width 81 height 20
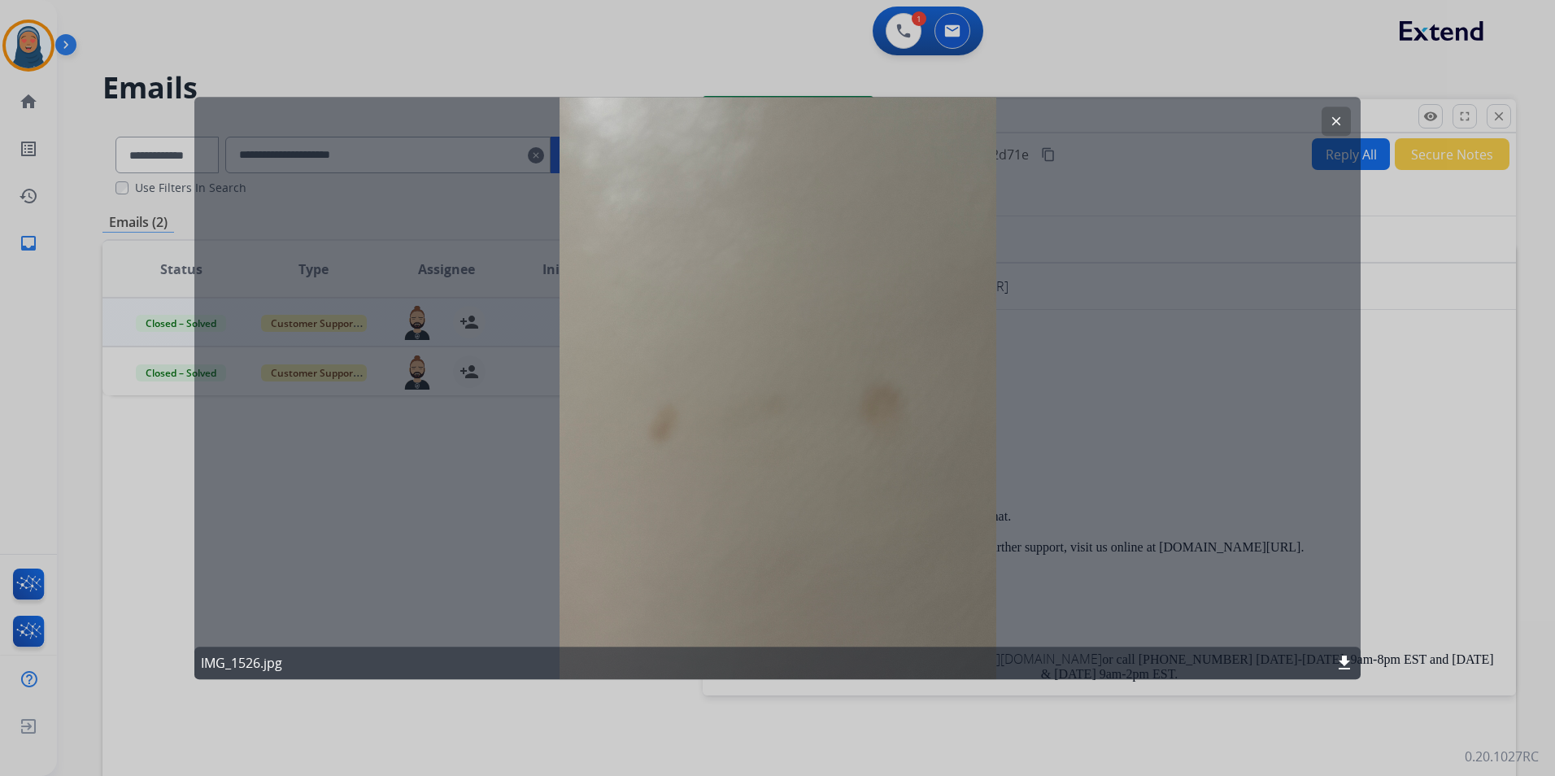
click at [1347, 110] on button "clear" at bounding box center [1336, 121] width 29 height 29
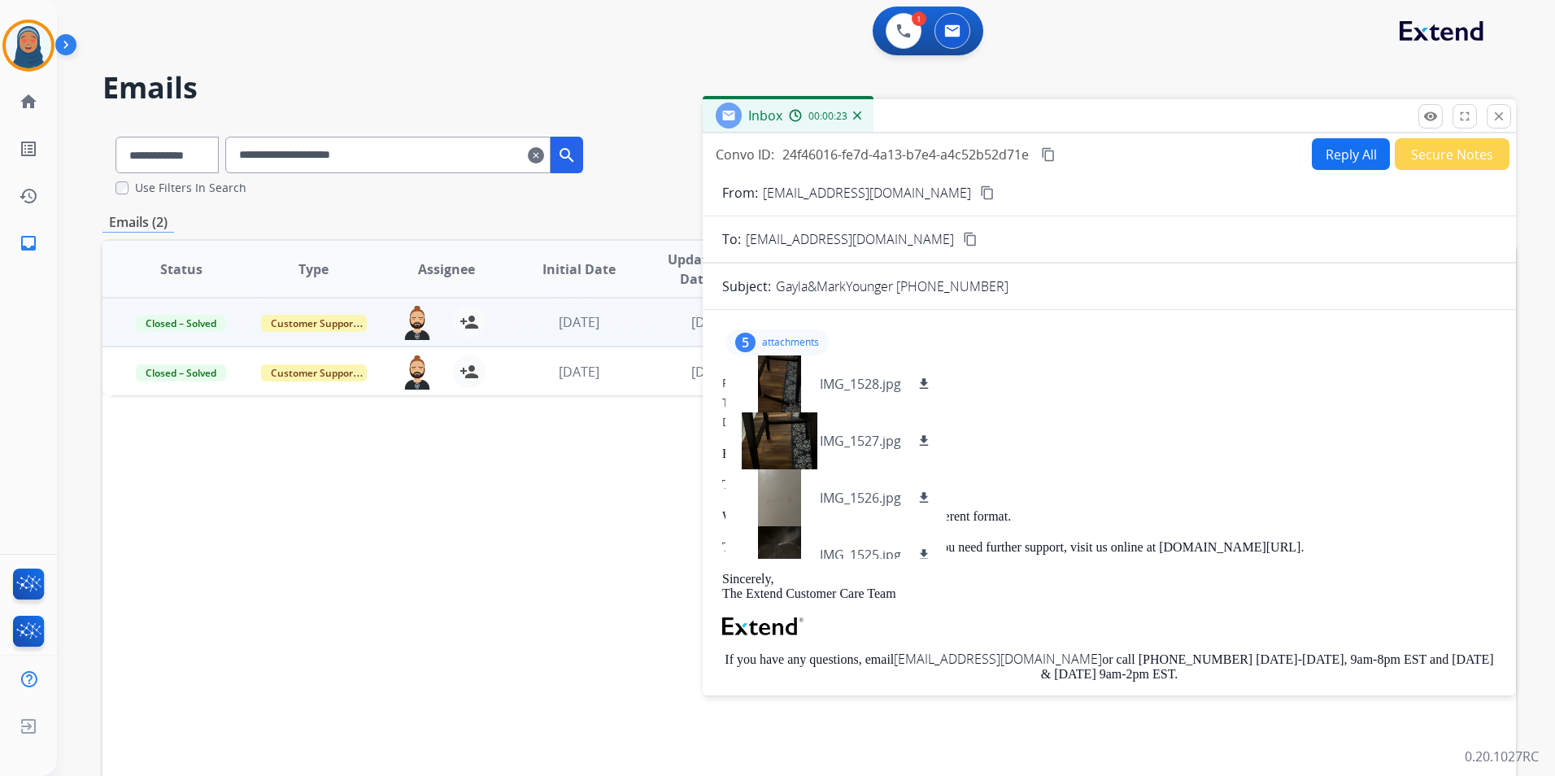
drag, startPoint x: 863, startPoint y: 433, endPoint x: 961, endPoint y: 381, distance: 110.6
click at [984, 380] on div "From: support@extend.com" at bounding box center [1109, 383] width 774 height 16
click at [920, 380] on mat-icon "download" at bounding box center [924, 384] width 15 height 15
click at [792, 347] on p "attachments" at bounding box center [790, 342] width 57 height 13
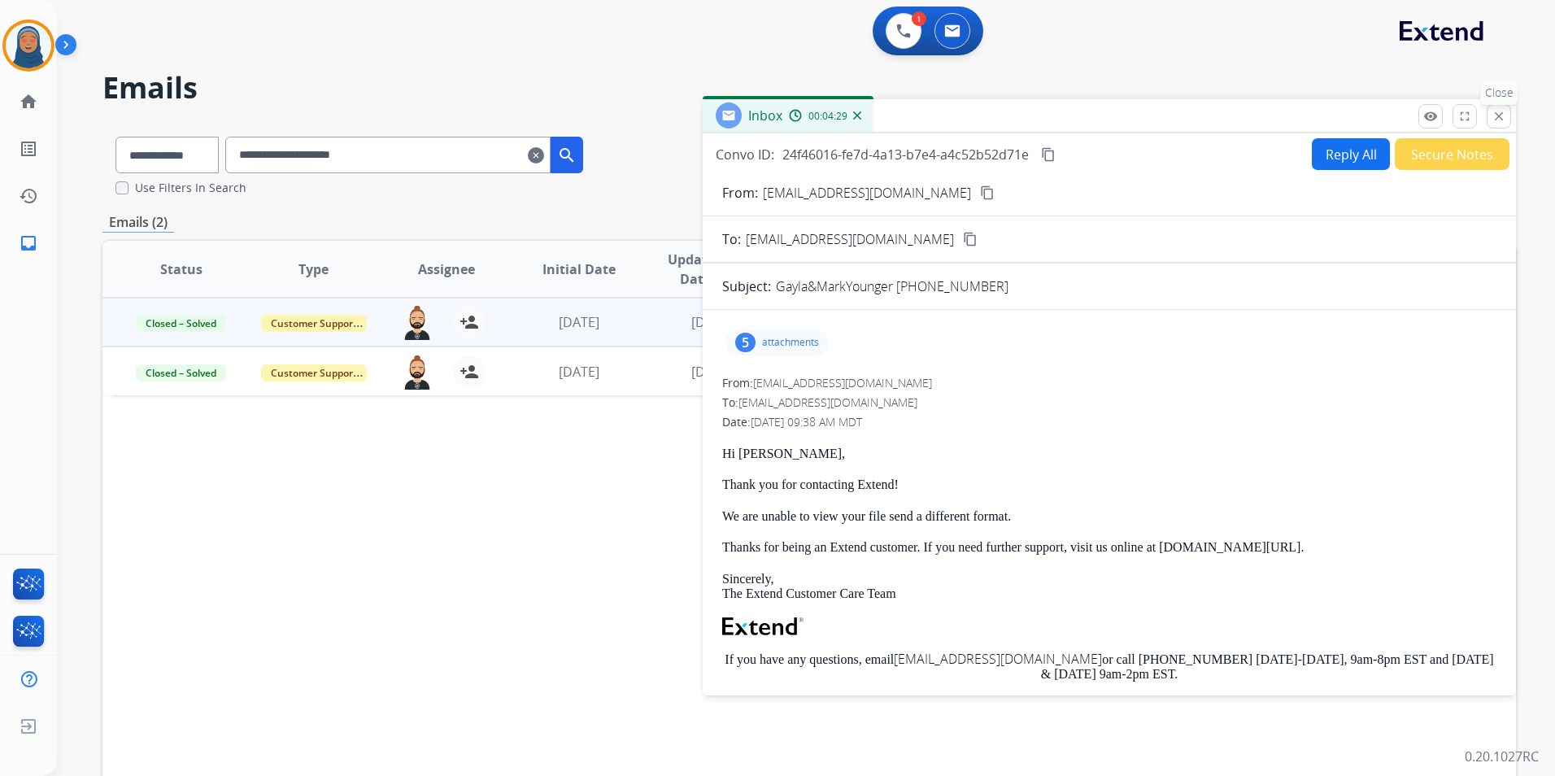
click at [1492, 121] on mat-icon "close" at bounding box center [1499, 116] width 15 height 15
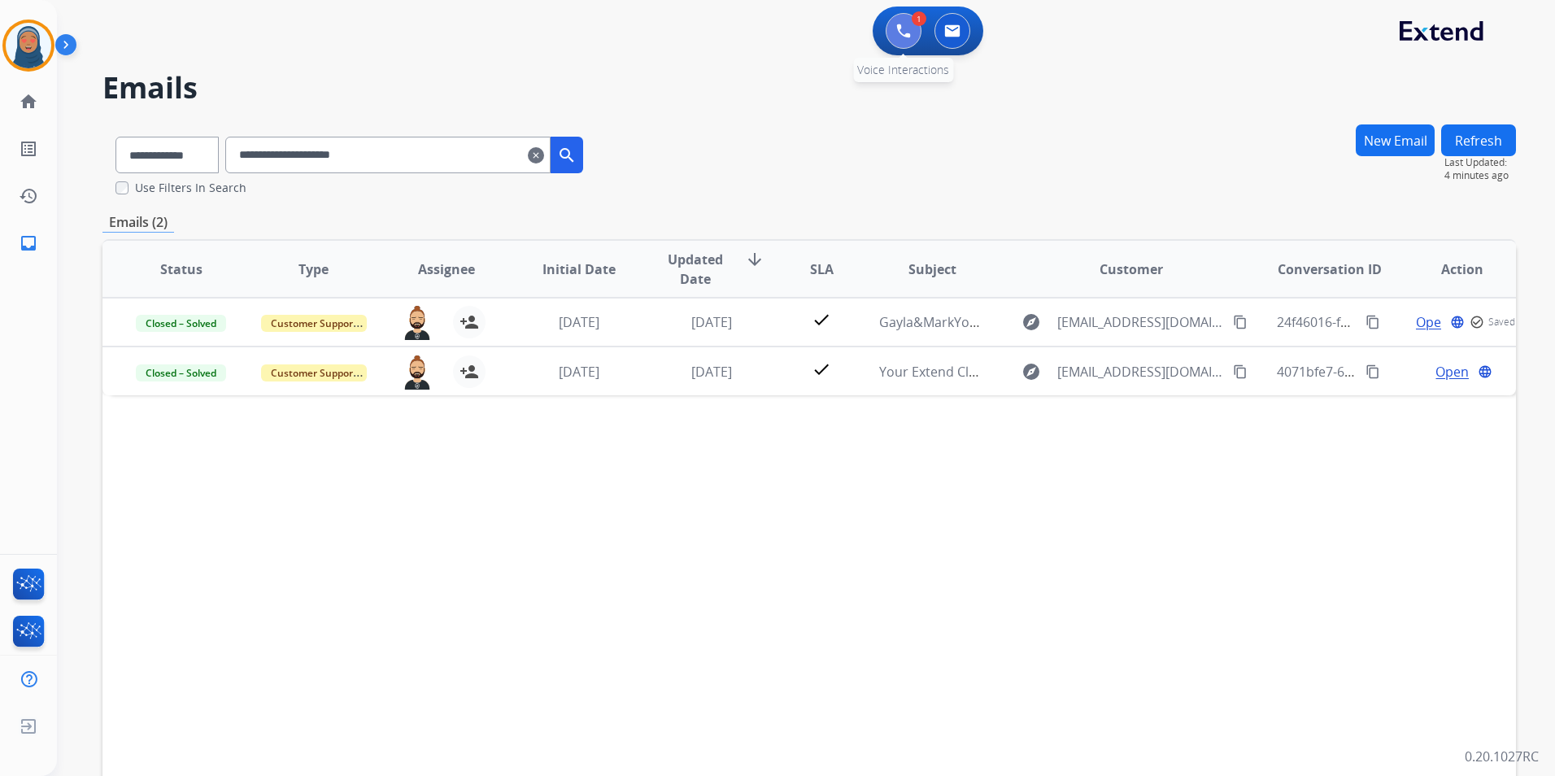
click at [902, 33] on img at bounding box center [903, 31] width 15 height 15
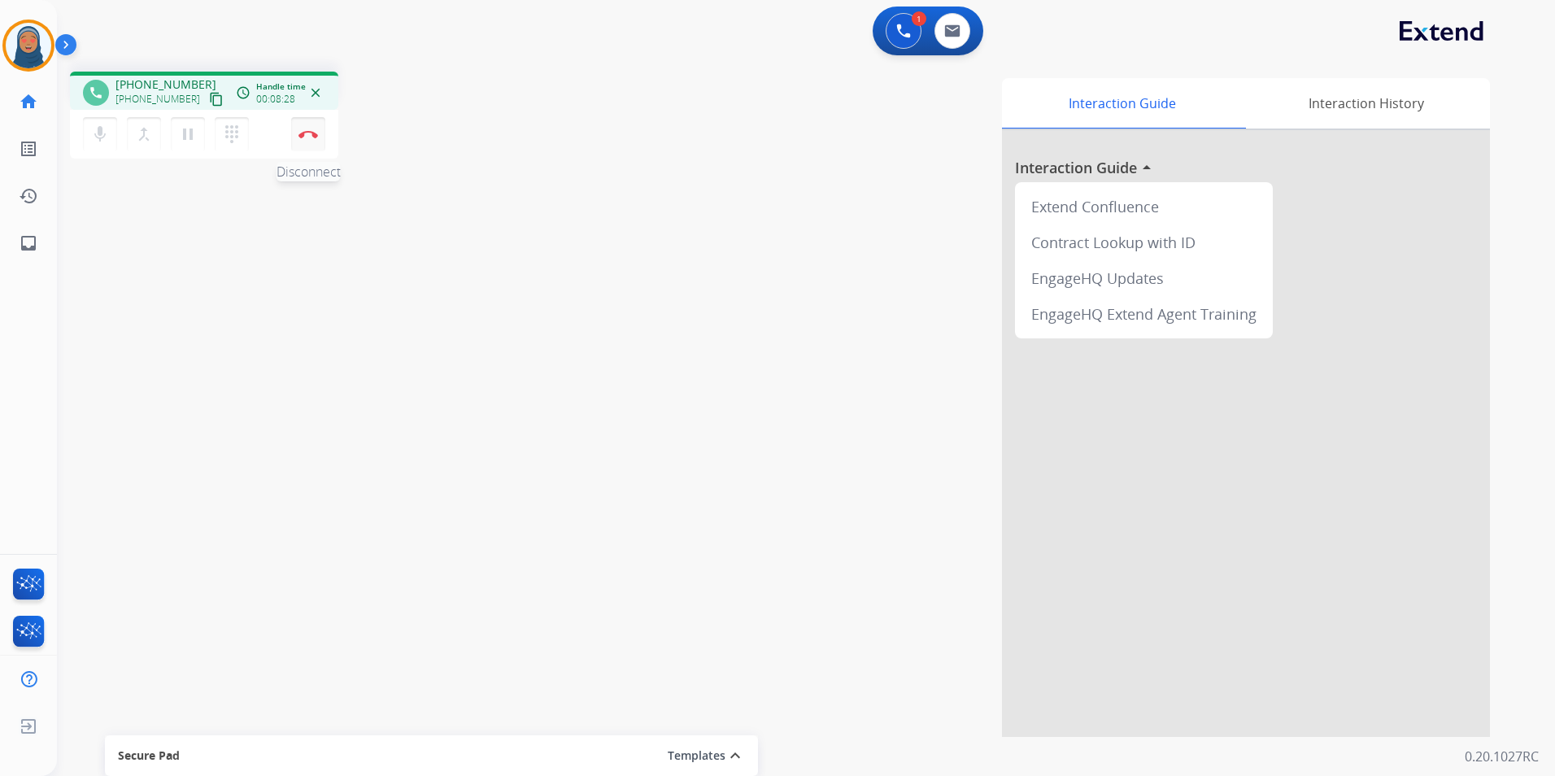
click at [307, 134] on img at bounding box center [309, 134] width 20 height 8
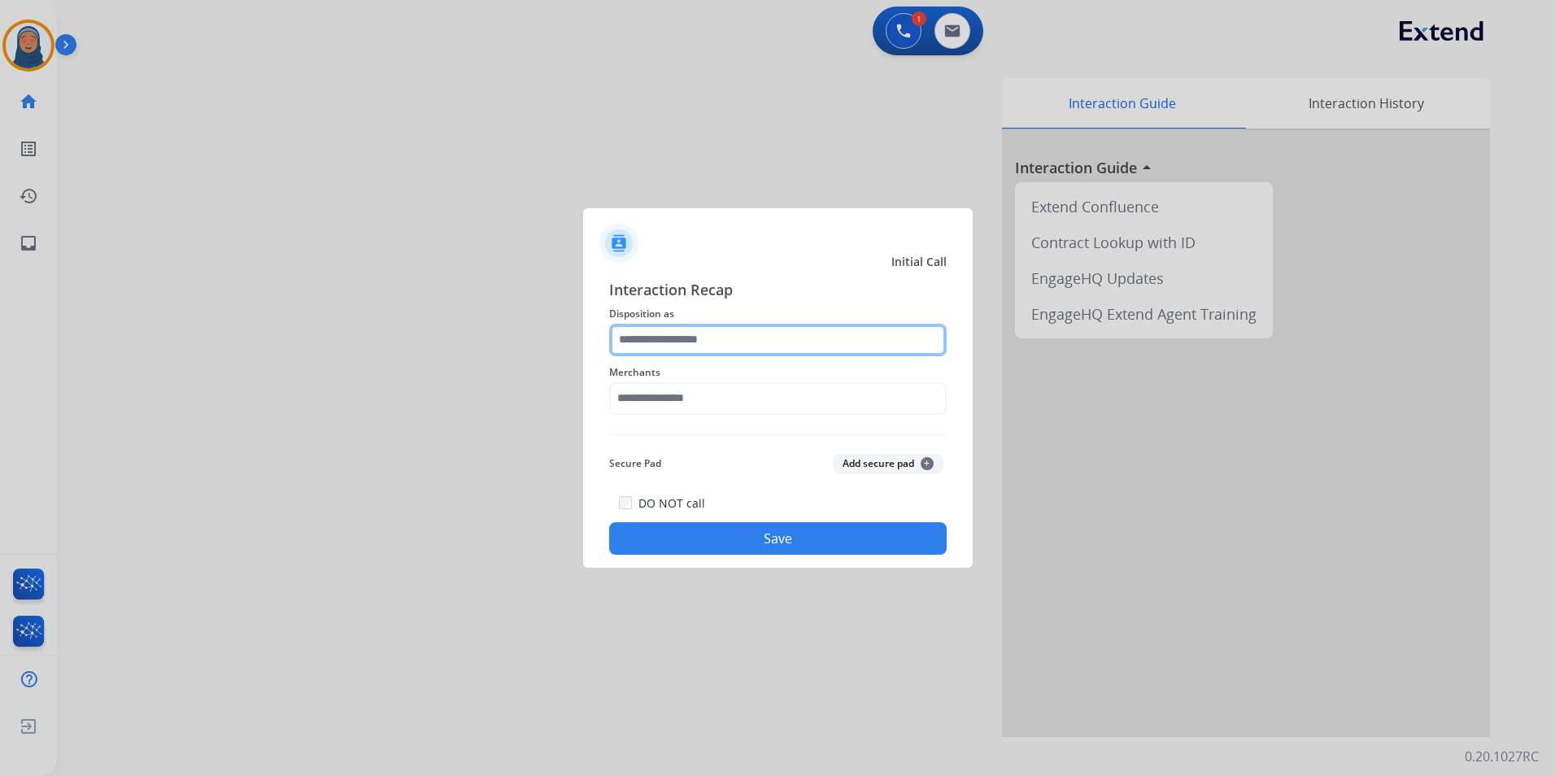
click at [683, 351] on input "text" at bounding box center [778, 340] width 338 height 33
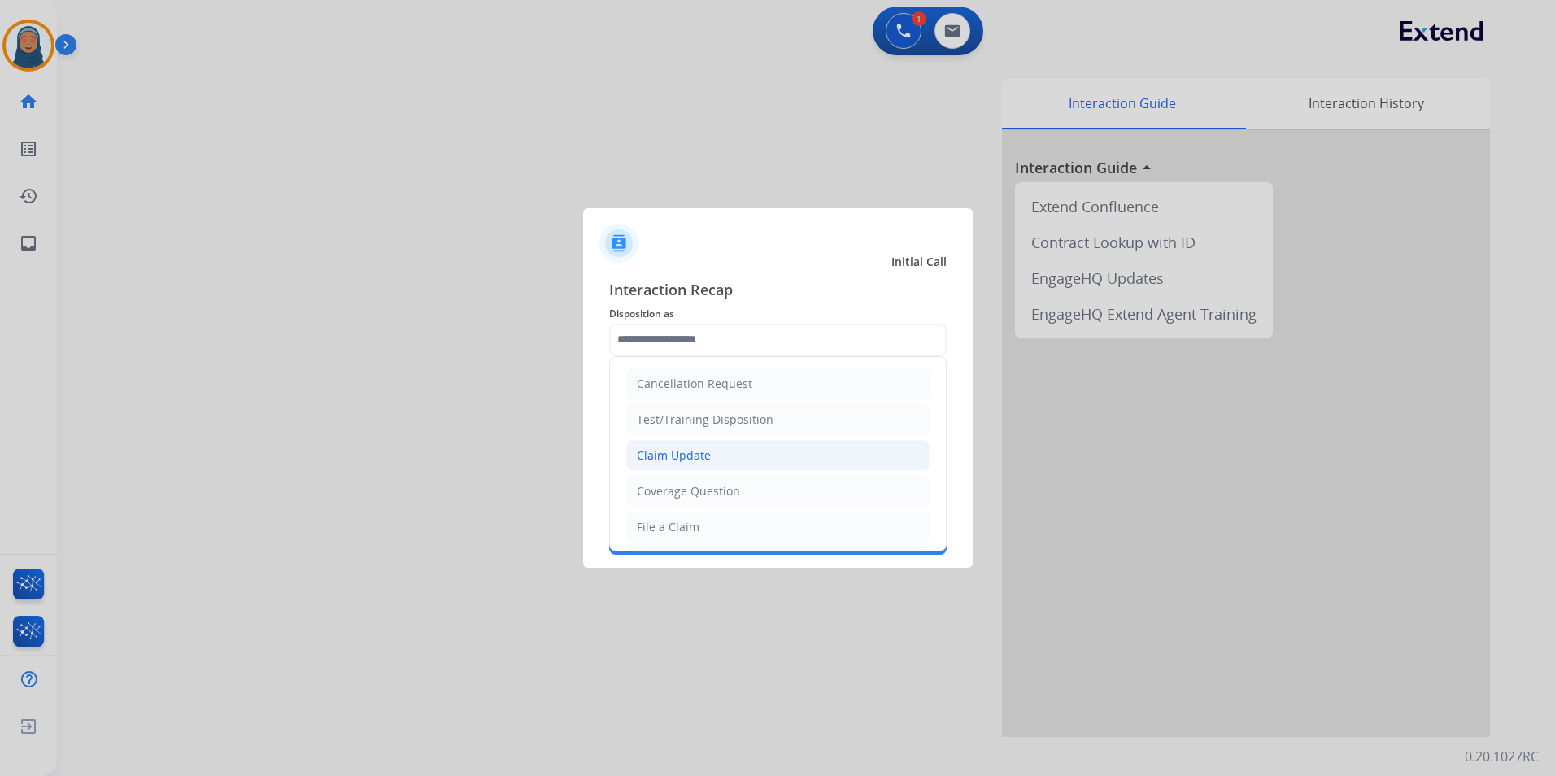
click at [708, 458] on div "Claim Update" at bounding box center [674, 455] width 74 height 16
type input "**********"
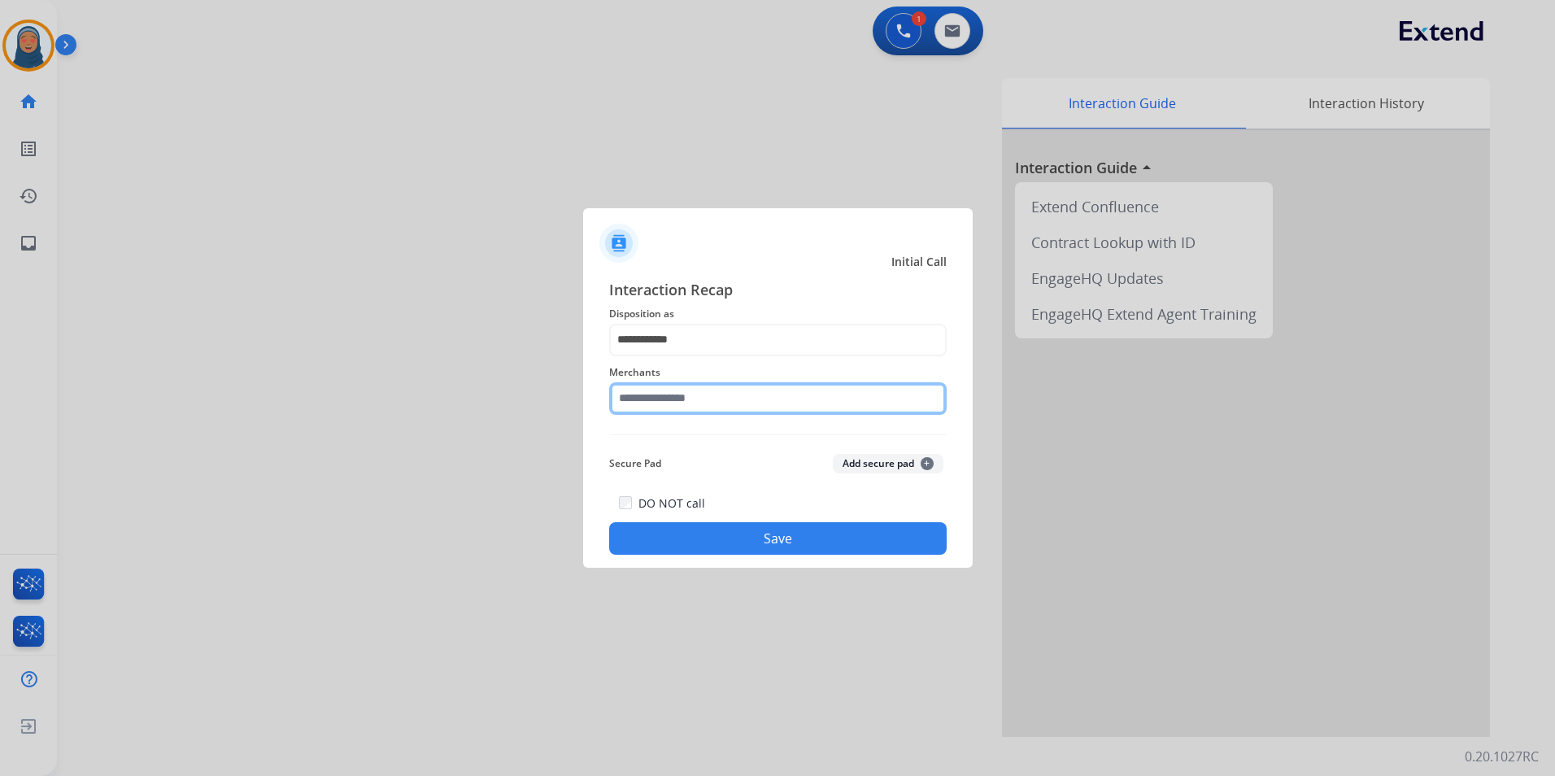
click at [694, 401] on input "text" at bounding box center [778, 398] width 338 height 33
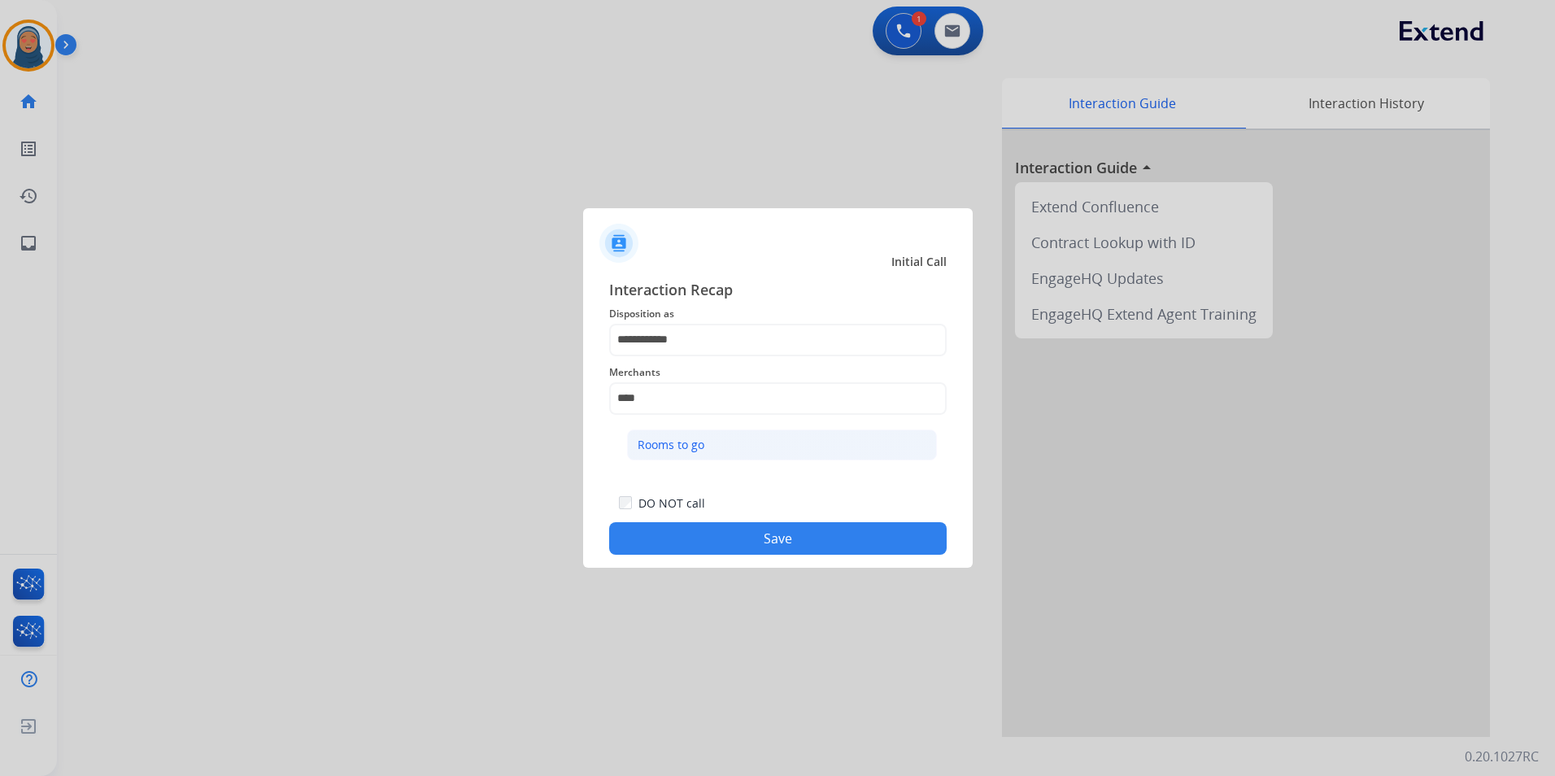
click at [774, 436] on li "Rooms to go" at bounding box center [782, 444] width 310 height 31
type input "**********"
click at [800, 542] on button "Save" at bounding box center [778, 538] width 338 height 33
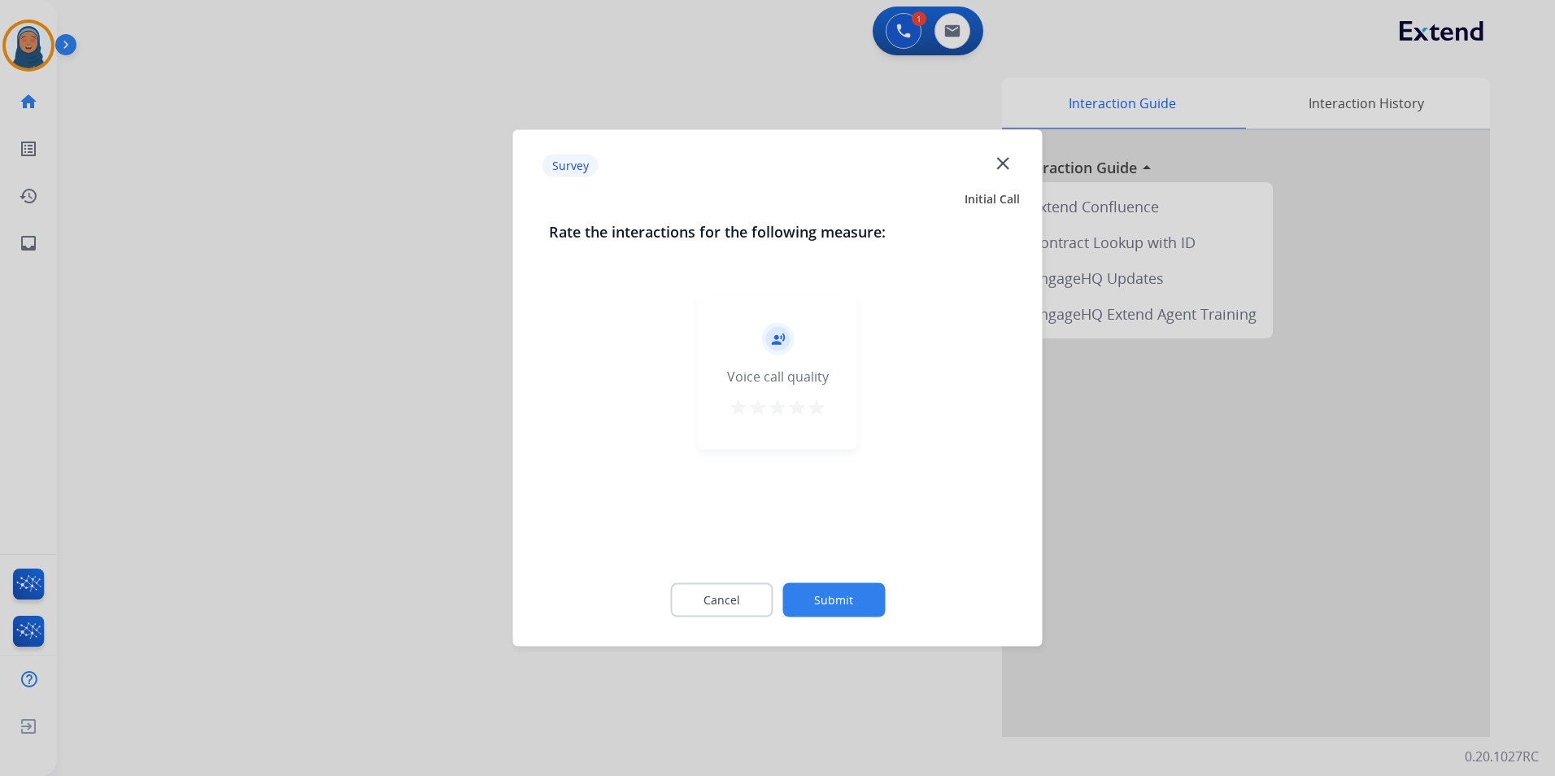
click at [842, 592] on button "Submit" at bounding box center [834, 600] width 102 height 34
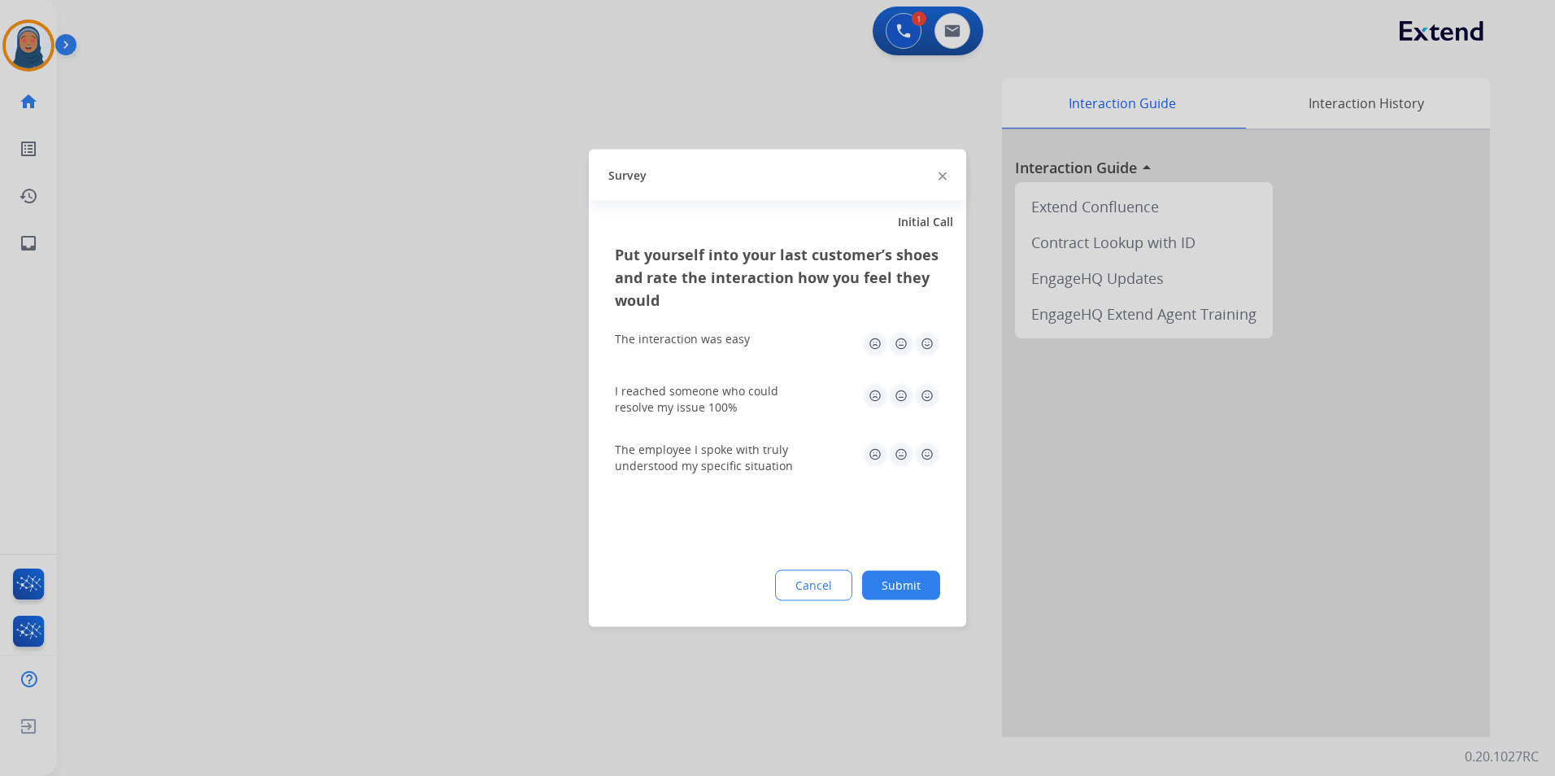
click at [913, 586] on button "Submit" at bounding box center [901, 585] width 78 height 29
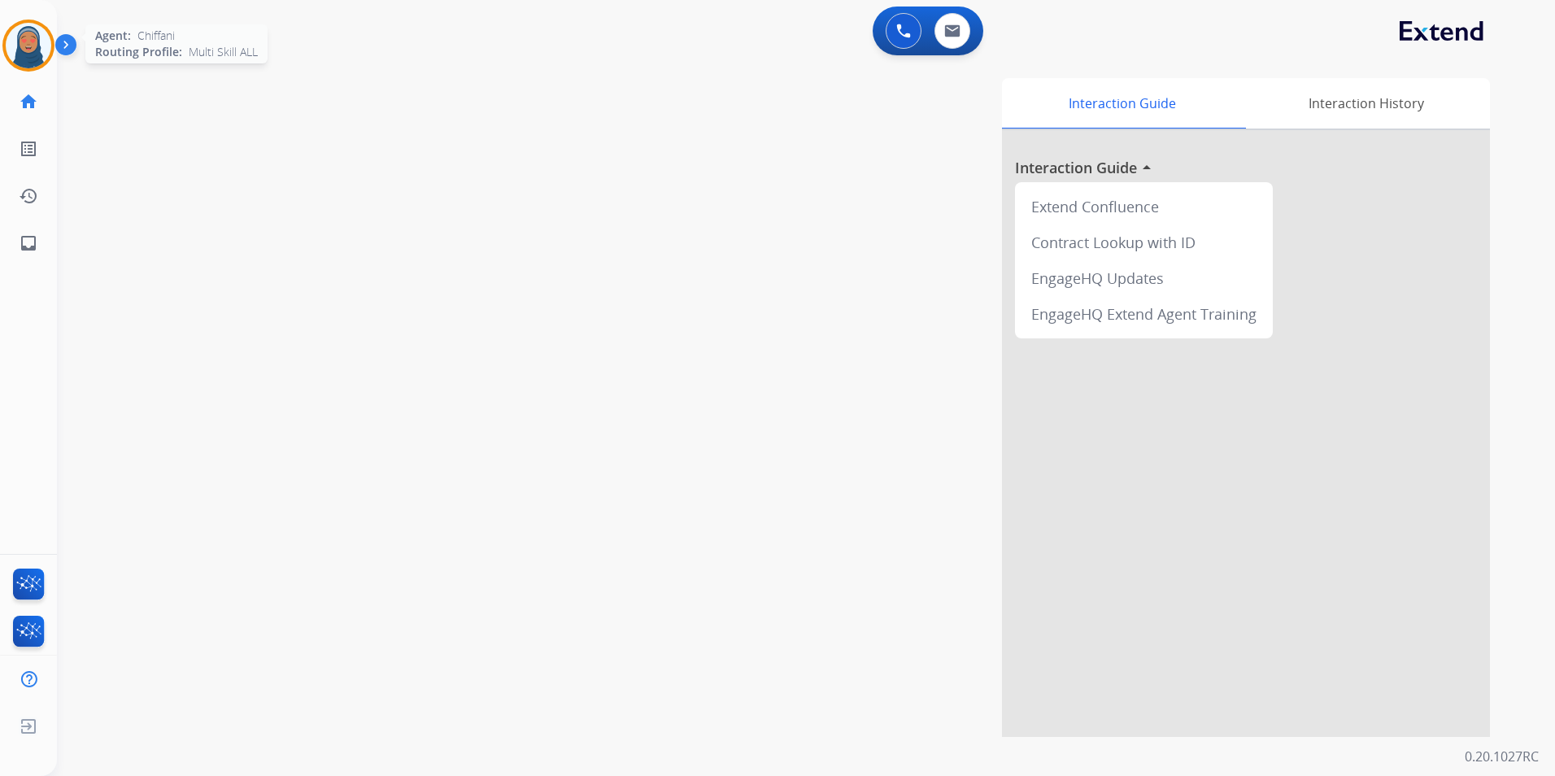
drag, startPoint x: 17, startPoint y: 50, endPoint x: 32, endPoint y: 50, distance: 14.6
click at [18, 50] on img at bounding box center [29, 46] width 46 height 46
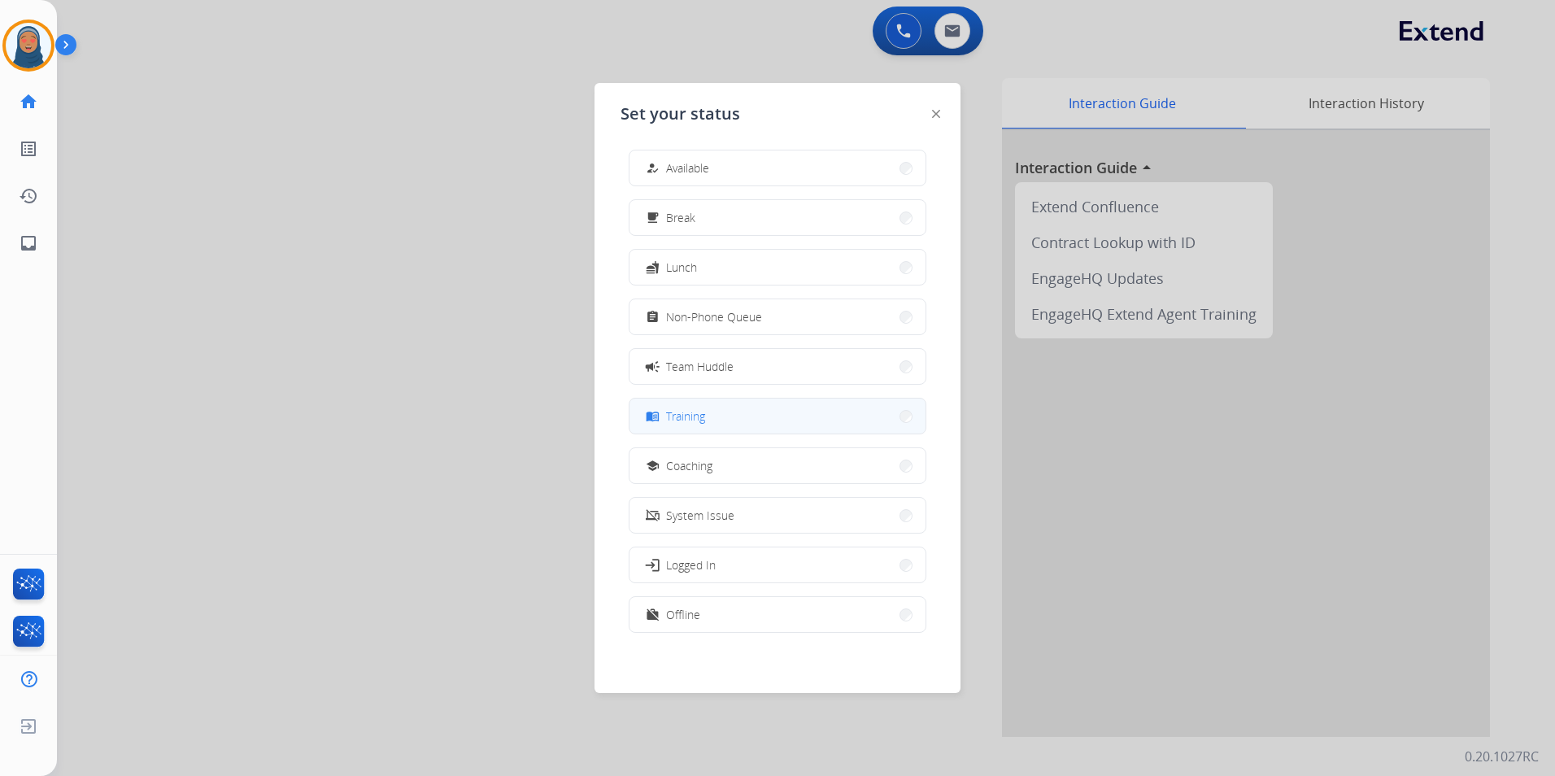
scroll to position [5, 0]
click at [797, 604] on button "work_off Offline" at bounding box center [778, 612] width 296 height 35
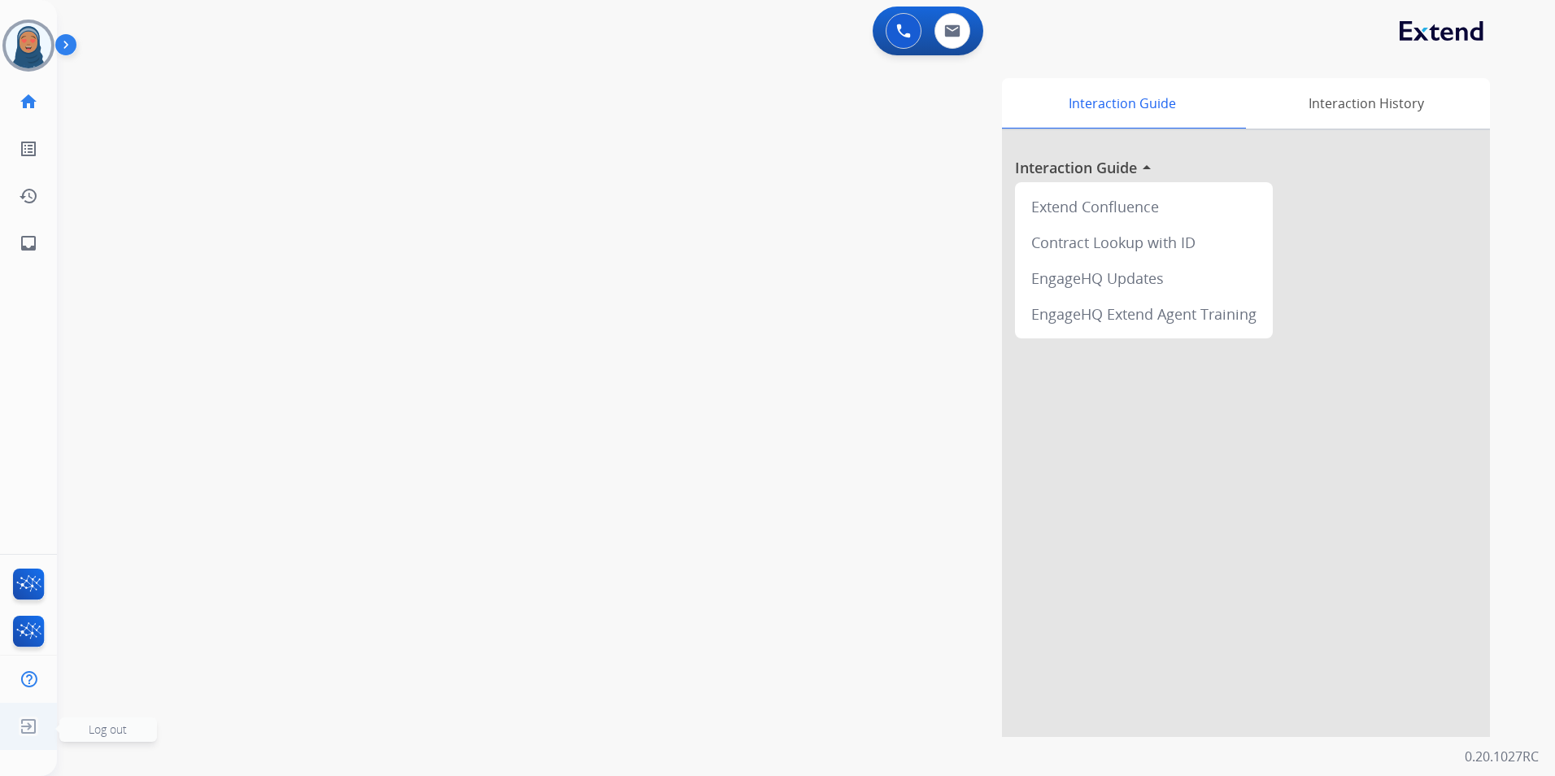
click at [30, 726] on img at bounding box center [28, 726] width 29 height 31
drag, startPoint x: 111, startPoint y: 728, endPoint x: 183, endPoint y: 712, distance: 74.2
click at [111, 728] on span "Log out" at bounding box center [108, 729] width 38 height 15
